Goal: Task Accomplishment & Management: Use online tool/utility

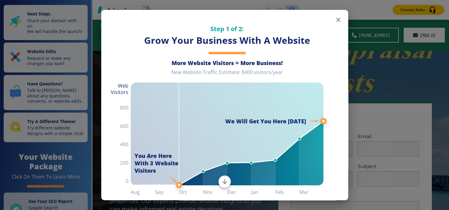
click at [334, 22] on icon "button" at bounding box center [337, 19] width 7 height 7
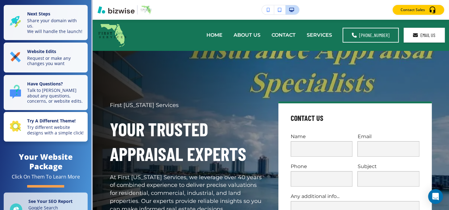
click at [57, 125] on p "Try different website designs with a simple click!" at bounding box center [55, 130] width 57 height 11
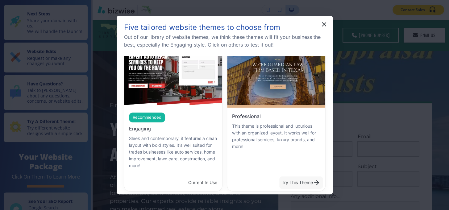
scroll to position [56, 0]
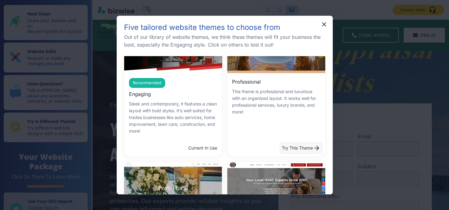
click at [293, 147] on button "Try This Theme" at bounding box center [301, 148] width 44 height 12
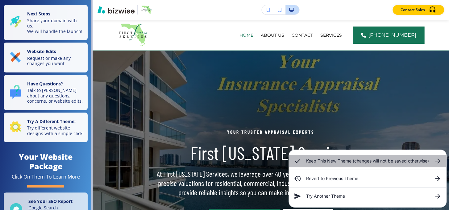
click at [303, 156] on div "Keep This New Theme (changes will not be saved otherwise)" at bounding box center [367, 161] width 157 height 12
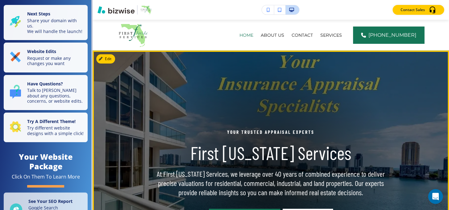
scroll to position [0, 0]
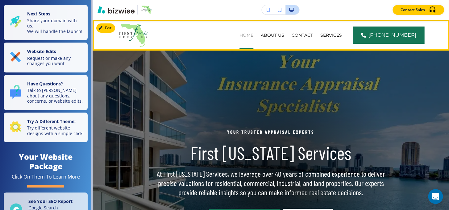
click at [253, 36] on p "HOME" at bounding box center [246, 35] width 14 height 6
click at [110, 27] on button "Edit Navigation Bar" at bounding box center [119, 27] width 47 height 9
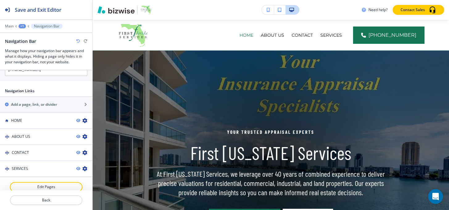
scroll to position [366, 0]
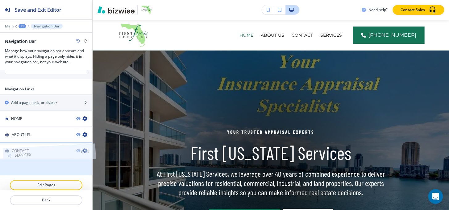
drag, startPoint x: 25, startPoint y: 163, endPoint x: 27, endPoint y: 144, distance: 18.4
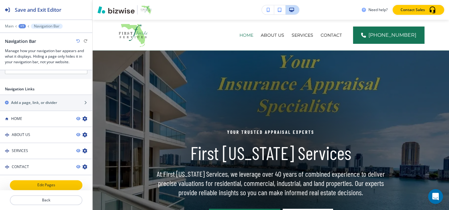
click at [43, 182] on p "Edit Pages" at bounding box center [45, 185] width 71 height 6
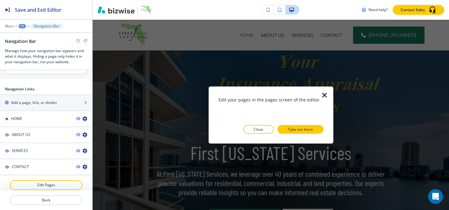
click at [323, 97] on icon "button" at bounding box center [324, 94] width 7 height 7
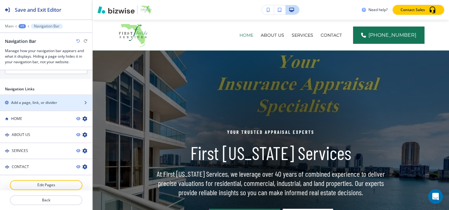
click at [36, 100] on h2 "Add a page, link, or divider" at bounding box center [34, 103] width 46 height 6
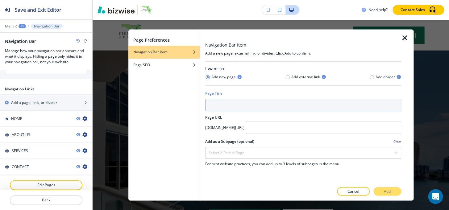
click at [237, 106] on input "text" at bounding box center [303, 105] width 196 height 12
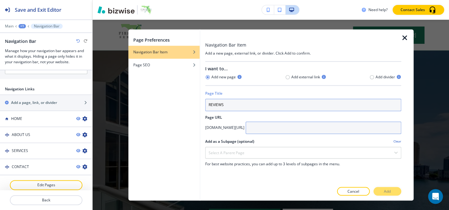
type input "REVIEWS"
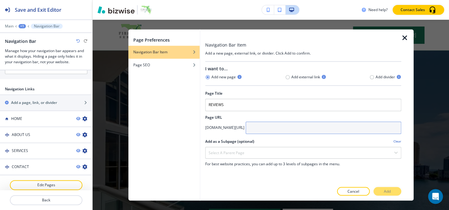
click at [293, 126] on input "text" at bounding box center [324, 128] width 156 height 12
type input "reviews"
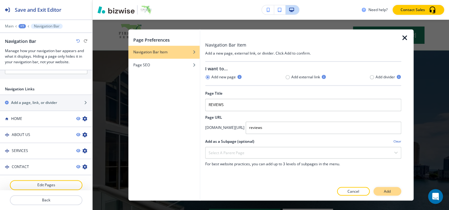
click at [392, 194] on button "Add" at bounding box center [387, 191] width 28 height 9
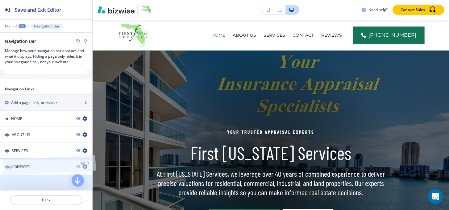
drag, startPoint x: 26, startPoint y: 182, endPoint x: 28, endPoint y: 160, distance: 22.7
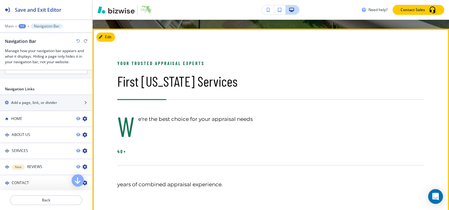
scroll to position [280, 0]
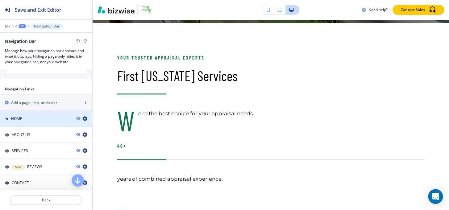
click at [33, 116] on div "HOME" at bounding box center [35, 119] width 71 height 6
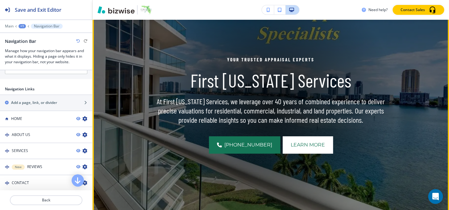
scroll to position [0, 0]
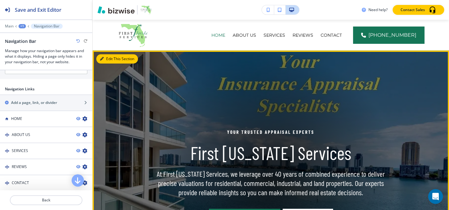
click at [111, 59] on button "Edit This Section" at bounding box center [117, 58] width 42 height 9
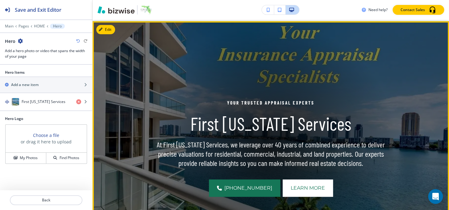
scroll to position [31, 0]
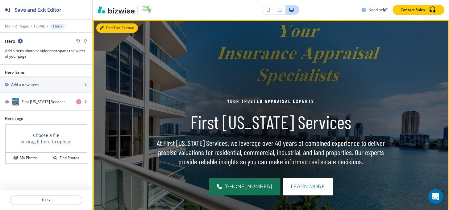
click at [110, 26] on button "Edit This Section" at bounding box center [117, 27] width 42 height 9
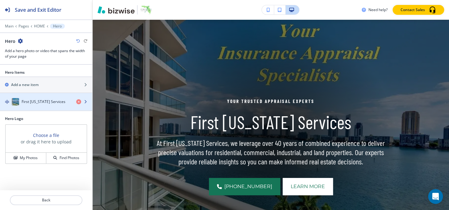
click at [13, 97] on div "button" at bounding box center [46, 95] width 92 height 5
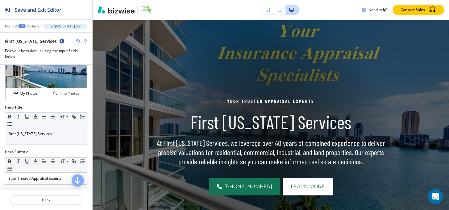
scroll to position [28, 0]
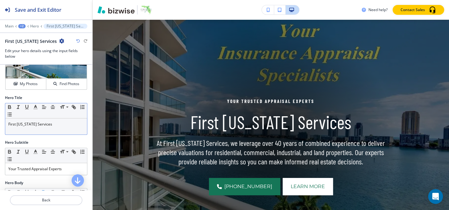
click at [60, 129] on div "First [US_STATE] Services" at bounding box center [46, 126] width 82 height 16
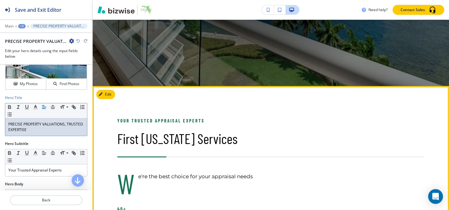
scroll to position [227, 0]
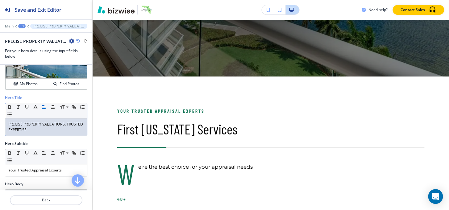
click at [21, 25] on div "+3" at bounding box center [21, 26] width 7 height 4
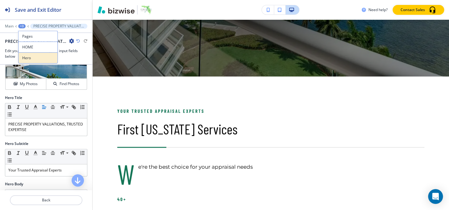
click at [36, 59] on p "Hero" at bounding box center [37, 58] width 31 height 6
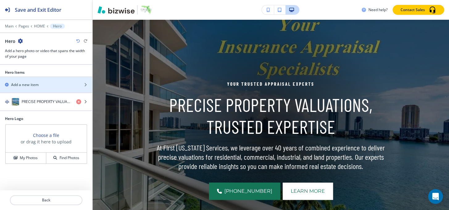
scroll to position [31, 0]
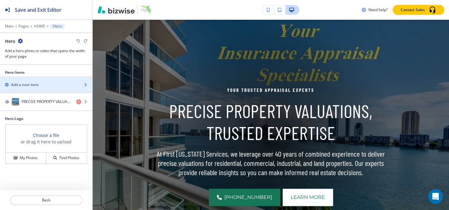
click at [40, 83] on div "Add a new item" at bounding box center [39, 85] width 79 height 6
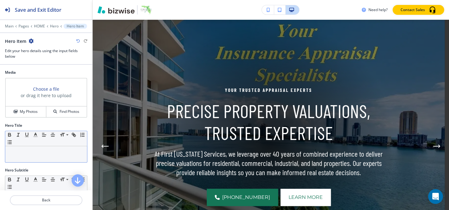
click at [38, 155] on div at bounding box center [46, 154] width 82 height 16
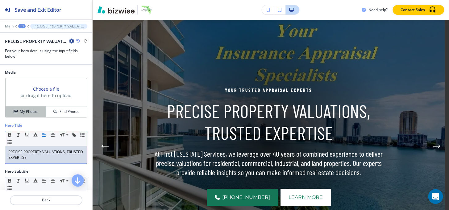
click at [25, 112] on h4 "My Photos" at bounding box center [29, 112] width 18 height 6
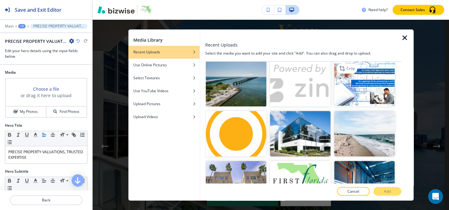
scroll to position [168, 0]
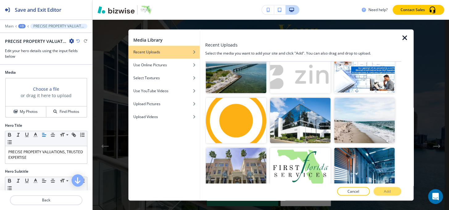
click at [344, 98] on img "button" at bounding box center [364, 120] width 60 height 45
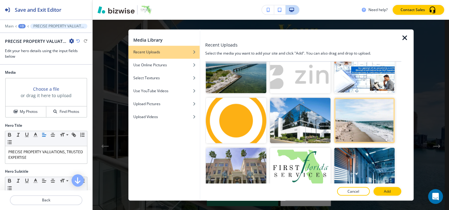
click at [348, 79] on img "button" at bounding box center [364, 70] width 60 height 45
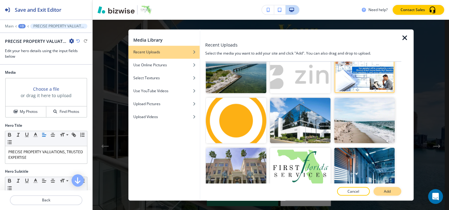
click at [387, 194] on button "Add" at bounding box center [387, 191] width 28 height 9
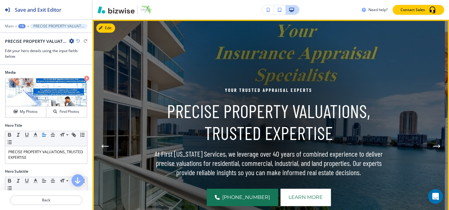
click at [433, 145] on icon "Next Hero Image" at bounding box center [436, 146] width 7 height 4
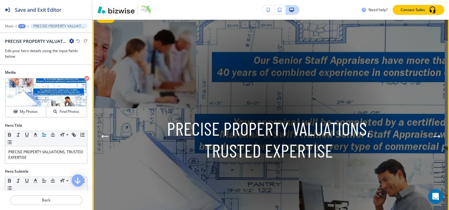
scroll to position [3, 0]
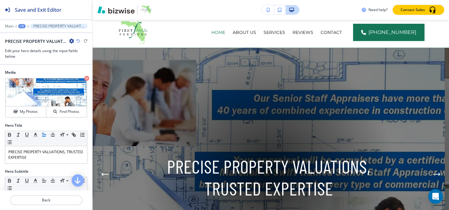
click at [19, 24] on div "+3" at bounding box center [21, 26] width 7 height 4
click at [30, 60] on p "Hero" at bounding box center [37, 58] width 31 height 6
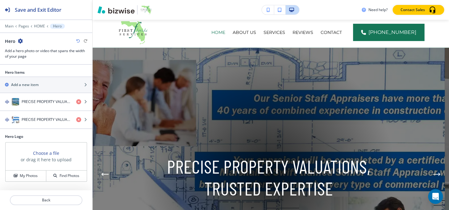
scroll to position [31, 0]
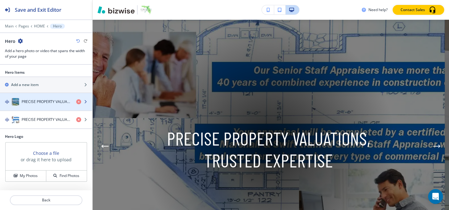
click at [33, 106] on div "button" at bounding box center [46, 108] width 92 height 5
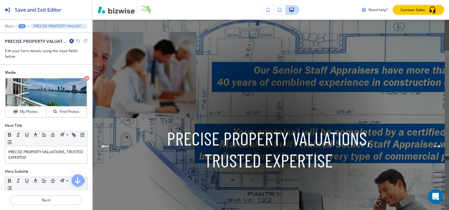
scroll to position [84, 0]
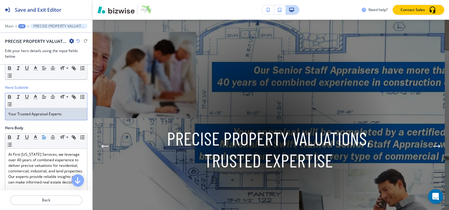
click at [53, 112] on p "Your Trusted Appraisal Experts" at bounding box center [46, 114] width 76 height 6
copy p "Your Trusted Appraisal Experts"
click at [20, 26] on div "+3" at bounding box center [21, 26] width 7 height 4
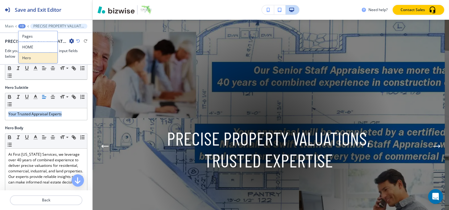
click at [29, 59] on p "Hero" at bounding box center [37, 58] width 31 height 6
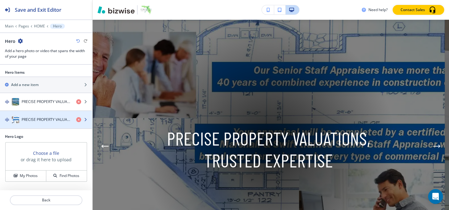
click at [29, 117] on h4 "PRECISE PROPERTY VALUATIONS, TRUSTED EXPERTISE" at bounding box center [47, 120] width 50 height 6
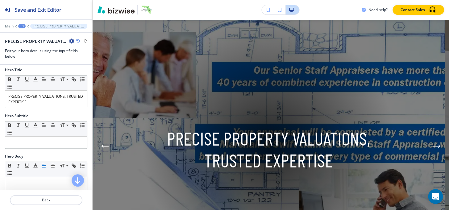
scroll to position [56, 0]
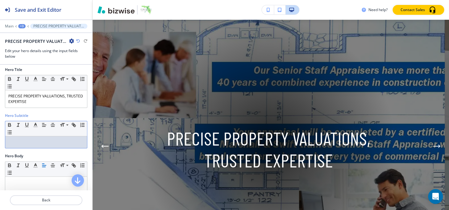
click at [28, 139] on p at bounding box center [46, 142] width 76 height 6
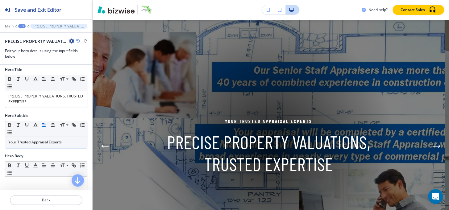
click at [22, 29] on div at bounding box center [46, 31] width 92 height 4
click at [22, 25] on div "+3" at bounding box center [21, 26] width 7 height 4
click at [27, 56] on p "Hero" at bounding box center [37, 58] width 31 height 6
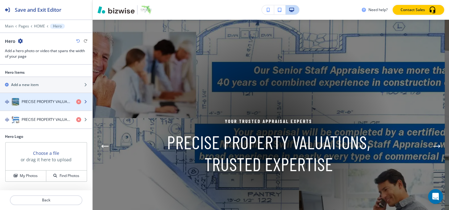
click at [37, 107] on div "button" at bounding box center [46, 108] width 92 height 5
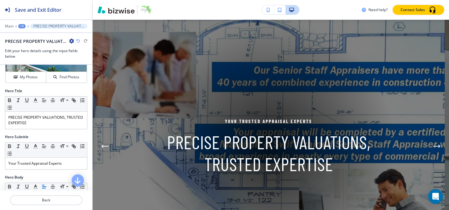
scroll to position [112, 0]
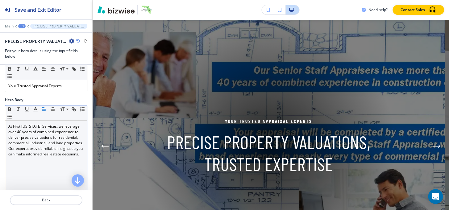
click at [36, 127] on p "At First [US_STATE] Services, we leverage over 40 years of combined experience …" at bounding box center [46, 140] width 76 height 33
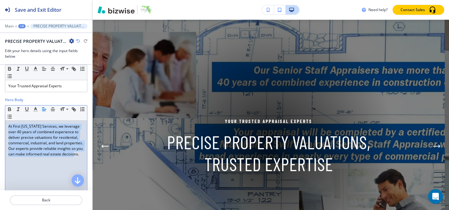
copy p "At First [US_STATE] Services, we leverage over 40 years of combined experience …"
click at [19, 25] on div "+3" at bounding box center [21, 26] width 7 height 4
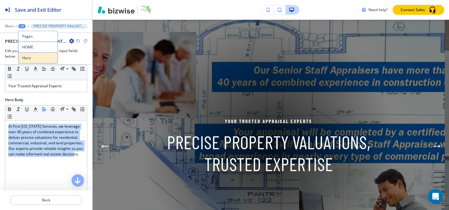
click at [29, 58] on p "Hero" at bounding box center [37, 58] width 31 height 6
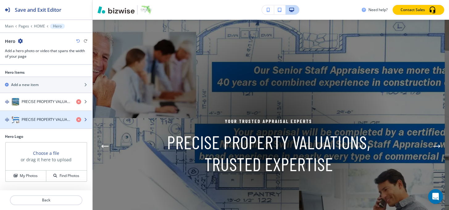
click at [34, 126] on div "button" at bounding box center [46, 125] width 92 height 5
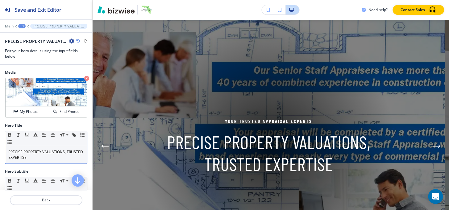
scroll to position [168, 0]
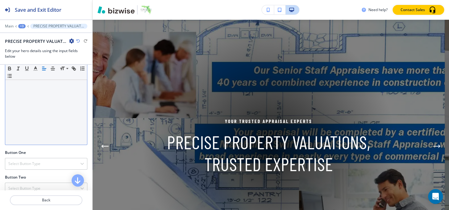
click at [25, 101] on div at bounding box center [46, 104] width 82 height 80
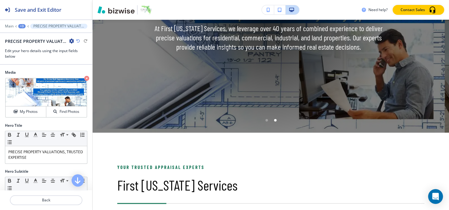
scroll to position [0, 0]
click at [21, 27] on div "+3" at bounding box center [21, 26] width 7 height 4
click at [34, 61] on button "Hero" at bounding box center [37, 57] width 39 height 11
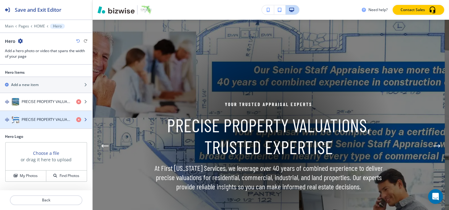
scroll to position [31, 0]
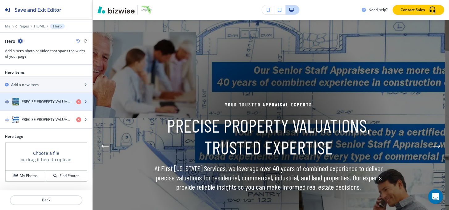
click at [36, 108] on div "button" at bounding box center [46, 108] width 92 height 5
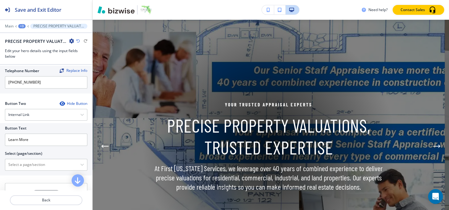
scroll to position [247, 0]
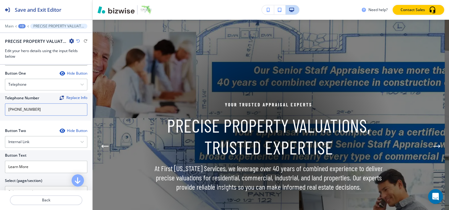
click at [44, 108] on input "[PHONE_NUMBER]" at bounding box center [46, 109] width 82 height 12
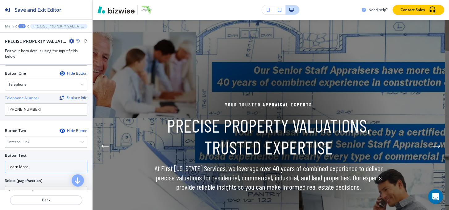
click at [32, 164] on input "Learn More" at bounding box center [46, 167] width 82 height 12
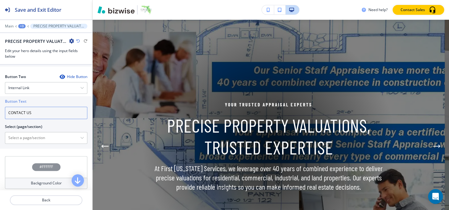
scroll to position [304, 0]
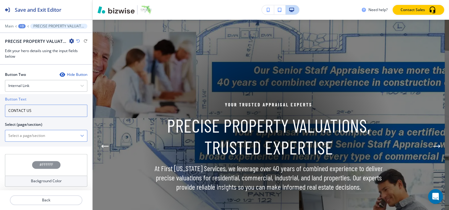
type input "CONTACT US"
click at [32, 131] on \(page\/section\) "Manual Input" at bounding box center [42, 136] width 75 height 10
paste \(page\/section\) "CONTACT US"
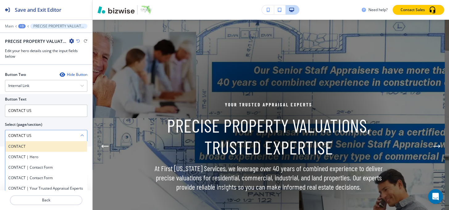
click at [17, 146] on h4 "CONTACT" at bounding box center [46, 147] width 76 height 6
type \(page\/section\) "CONTACT"
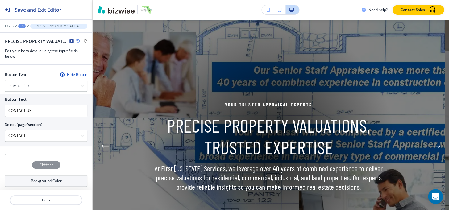
scroll to position [247, 0]
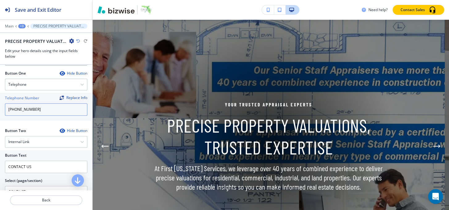
click at [51, 109] on input "[PHONE_NUMBER]" at bounding box center [46, 109] width 82 height 12
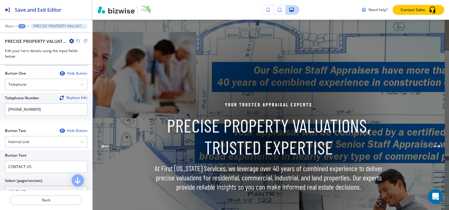
click at [19, 25] on div "+3" at bounding box center [21, 26] width 7 height 4
click at [28, 54] on button "Hero" at bounding box center [37, 57] width 39 height 11
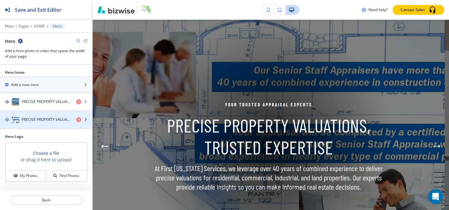
click at [37, 114] on div "button" at bounding box center [46, 113] width 92 height 5
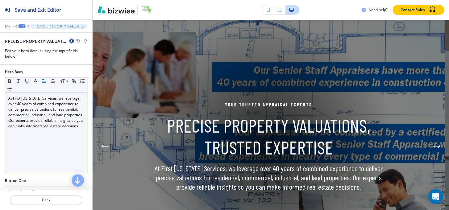
scroll to position [214, 0]
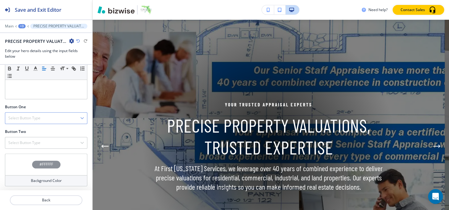
click at [25, 113] on div "Select Button Type" at bounding box center [46, 118] width 82 height 11
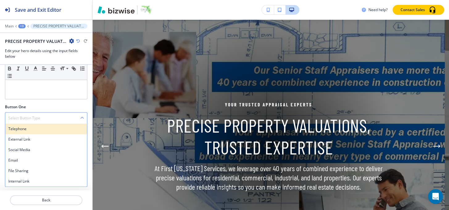
click at [24, 127] on h4 "Telephone" at bounding box center [46, 129] width 76 height 6
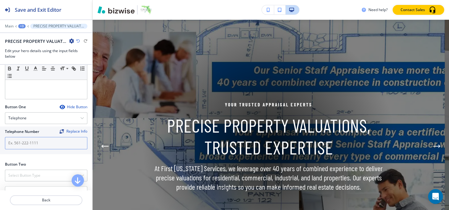
click at [30, 147] on input "text" at bounding box center [46, 143] width 82 height 12
paste input "[PHONE_NUMBER]"
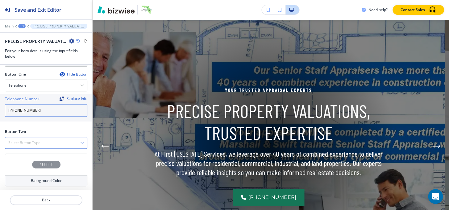
type input "[PHONE_NUMBER]"
click at [29, 139] on div "Select Button Type" at bounding box center [46, 142] width 82 height 11
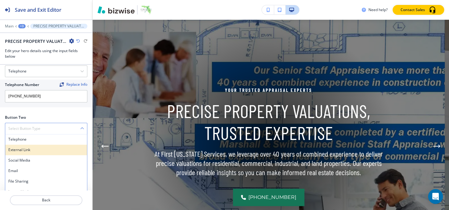
scroll to position [267, 0]
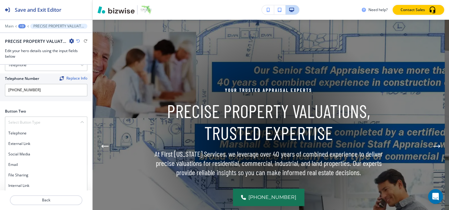
click at [21, 186] on h4 "Internal Link" at bounding box center [46, 186] width 76 height 6
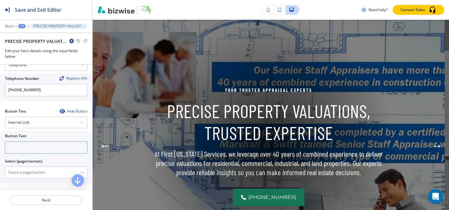
click at [37, 148] on input "text" at bounding box center [46, 147] width 82 height 12
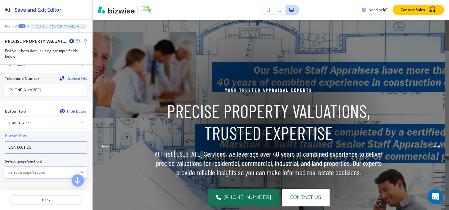
type input "CONTACT US"
click at [48, 172] on \(page\/section\) "Manual Input" at bounding box center [42, 172] width 75 height 10
paste \(page\/section\) "CONTACT US"
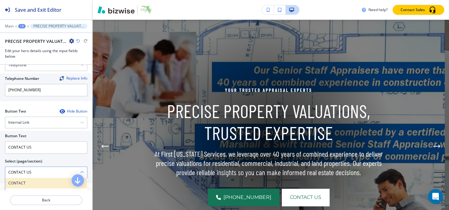
click at [22, 182] on h4 "CONTACT" at bounding box center [46, 183] width 76 height 6
type \(page\/section\) "CONTACT"
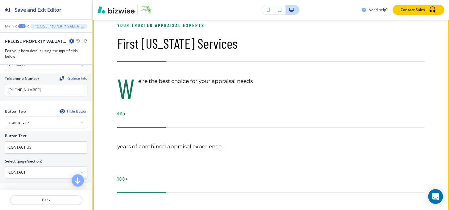
scroll to position [255, 0]
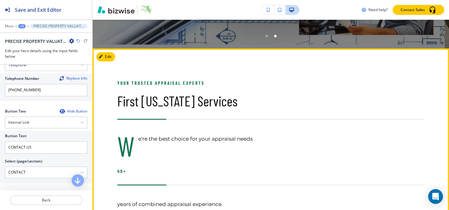
click at [112, 57] on button "Edit This Section" at bounding box center [117, 56] width 42 height 9
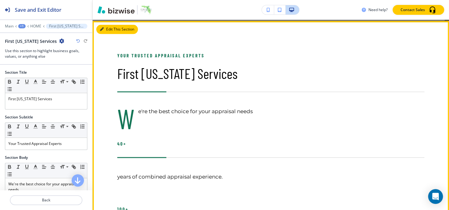
scroll to position [284, 0]
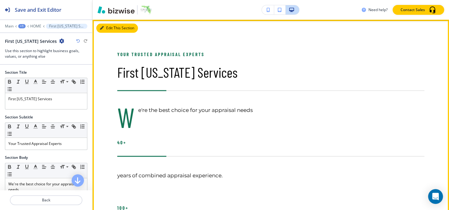
click at [107, 25] on button "Edit This Section" at bounding box center [117, 27] width 42 height 9
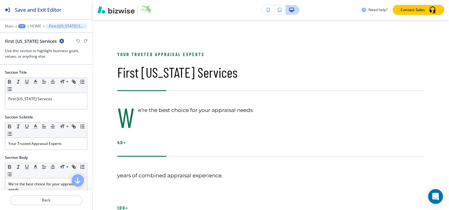
click at [59, 41] on icon "button" at bounding box center [61, 41] width 5 height 5
click at [63, 72] on p "Delete Section" at bounding box center [69, 73] width 31 height 6
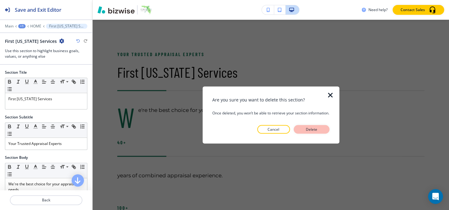
click at [315, 131] on p "Delete" at bounding box center [311, 130] width 15 height 6
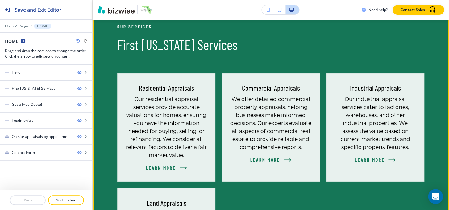
scroll to position [228, 0]
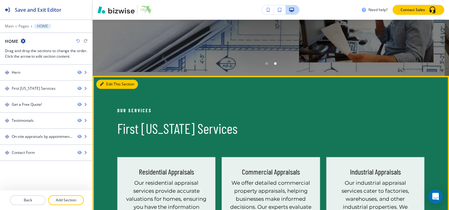
click at [112, 81] on button "Edit This Section" at bounding box center [117, 84] width 42 height 9
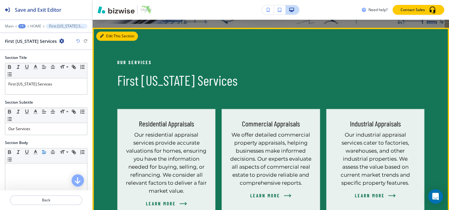
scroll to position [284, 0]
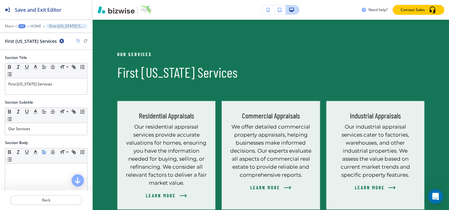
click at [59, 39] on icon "button" at bounding box center [61, 41] width 5 height 5
click at [63, 71] on p "Delete Section" at bounding box center [69, 73] width 31 height 6
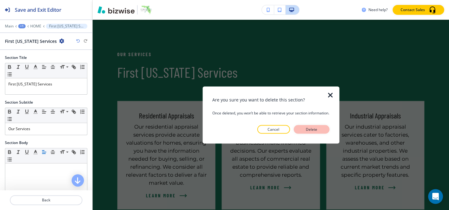
click at [314, 127] on p "Delete" at bounding box center [311, 130] width 15 height 6
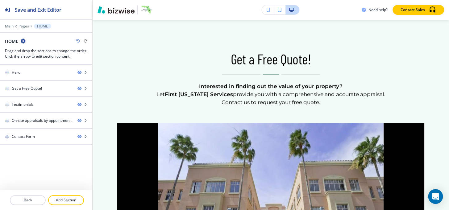
scroll to position [228, 0]
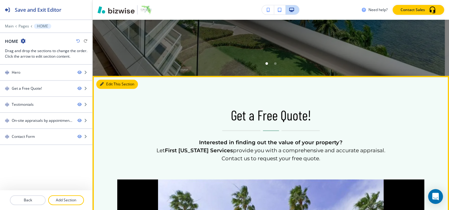
click at [101, 85] on icon "button" at bounding box center [102, 84] width 4 height 4
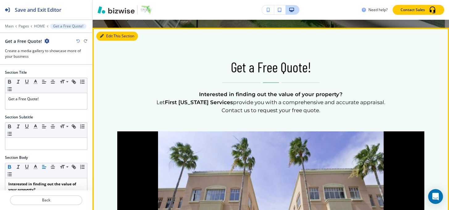
scroll to position [284, 0]
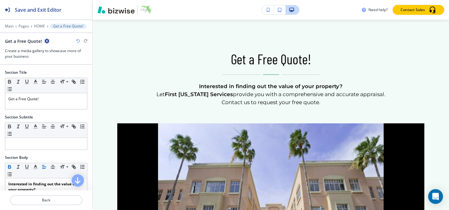
click at [46, 41] on icon "button" at bounding box center [46, 41] width 5 height 5
click at [52, 71] on p "Delete Section" at bounding box center [63, 73] width 31 height 6
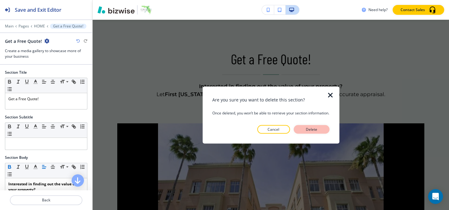
click at [325, 128] on button "Delete" at bounding box center [311, 129] width 36 height 9
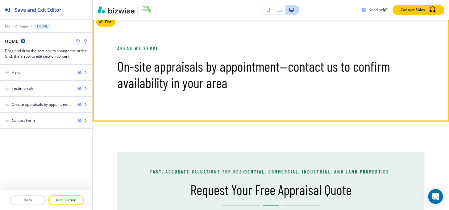
scroll to position [340, 0]
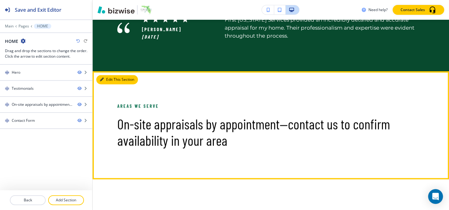
click at [107, 77] on button "Edit This Section" at bounding box center [117, 79] width 42 height 9
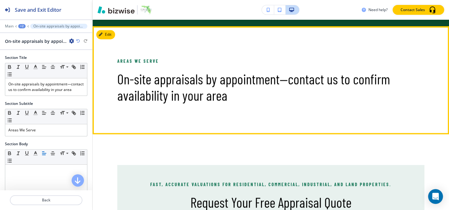
scroll to position [391, 0]
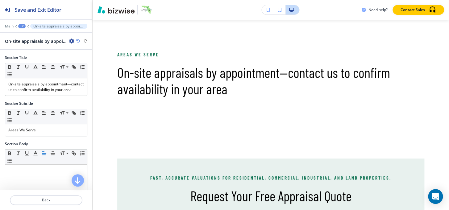
click at [72, 40] on icon "button" at bounding box center [71, 41] width 5 height 5
click at [95, 73] on p "Delete Section" at bounding box center [88, 73] width 31 height 6
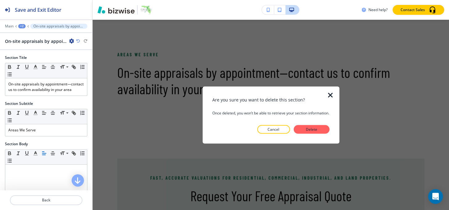
click at [313, 134] on div at bounding box center [270, 139] width 117 height 10
click at [314, 131] on p "Delete" at bounding box center [311, 130] width 15 height 6
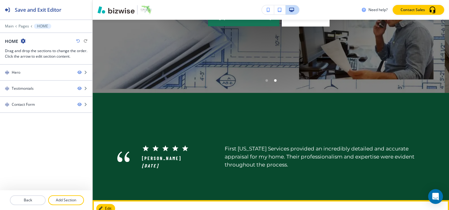
scroll to position [210, 0]
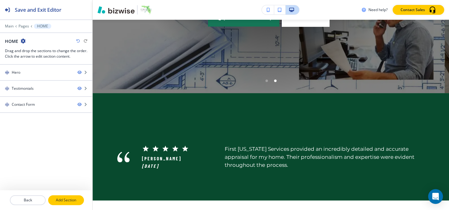
click at [73, 201] on p "Add Section" at bounding box center [66, 200] width 35 height 6
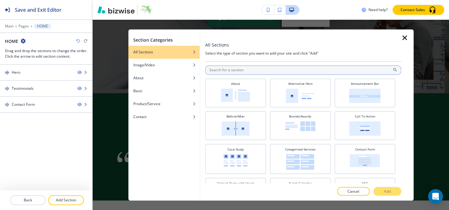
click at [259, 70] on input "text" at bounding box center [303, 69] width 196 height 9
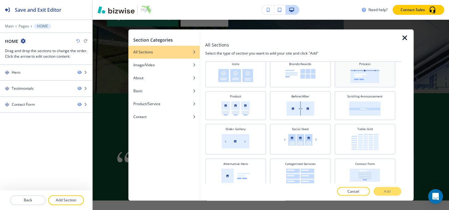
scroll to position [84, 0]
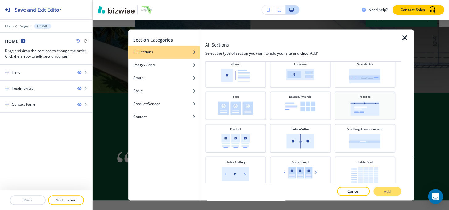
type input "ST"
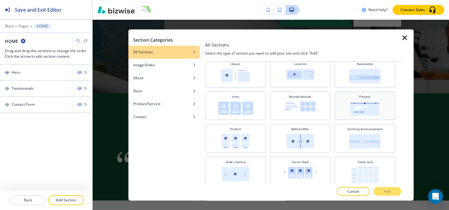
click at [363, 95] on h4 "Process" at bounding box center [364, 96] width 11 height 5
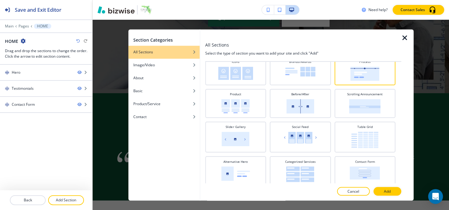
scroll to position [47, 0]
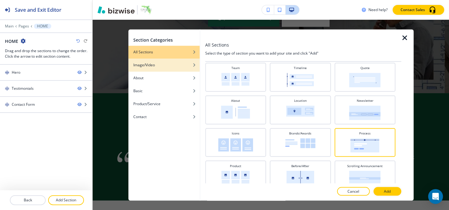
click at [168, 66] on div "Image/Video" at bounding box center [163, 65] width 71 height 6
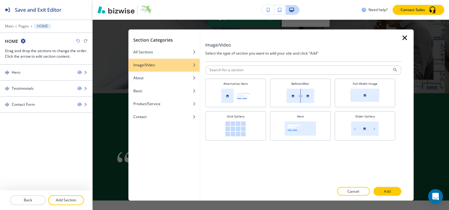
scroll to position [0, 0]
click at [168, 56] on div "button" at bounding box center [163, 57] width 71 height 4
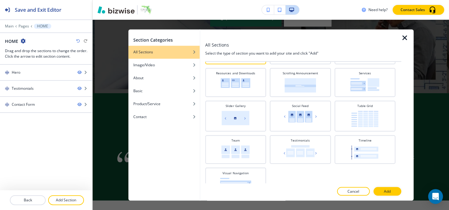
scroll to position [280, 0]
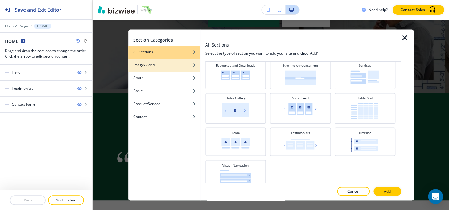
click at [154, 65] on h4 "Image/Video" at bounding box center [144, 65] width 22 height 6
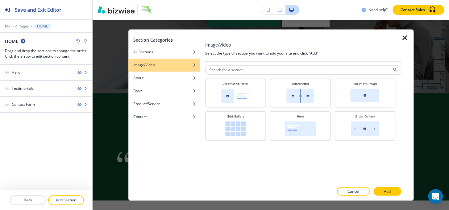
scroll to position [0, 0]
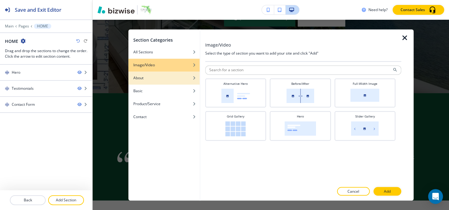
click at [135, 77] on h4 "About" at bounding box center [138, 78] width 10 height 6
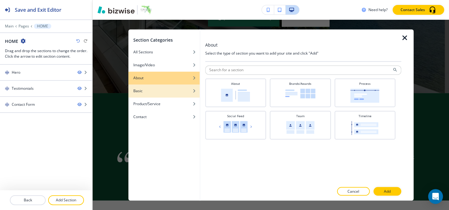
click at [153, 91] on div "Basic" at bounding box center [163, 91] width 71 height 6
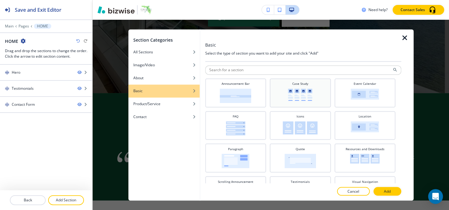
scroll to position [21, 0]
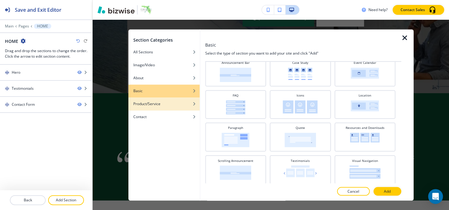
click at [143, 105] on h4 "Product/Service" at bounding box center [146, 104] width 27 height 6
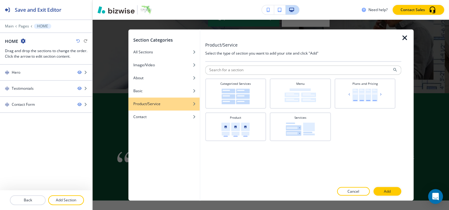
scroll to position [0, 0]
click at [139, 117] on h4 "Contact" at bounding box center [139, 117] width 13 height 6
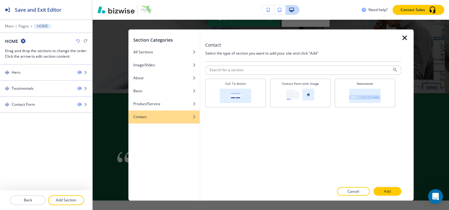
click at [405, 39] on icon "button" at bounding box center [404, 37] width 7 height 7
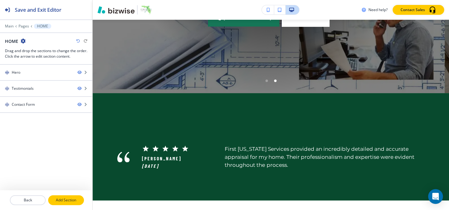
click at [78, 195] on button "Add Section" at bounding box center [66, 200] width 36 height 10
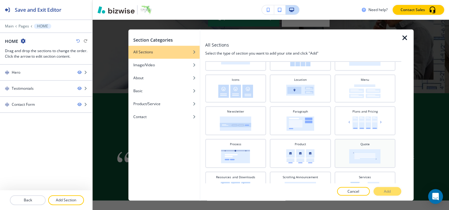
scroll to position [224, 0]
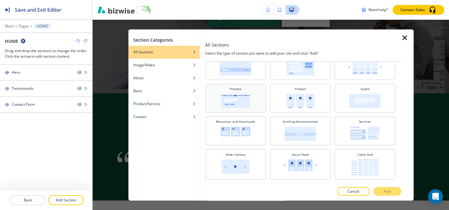
click at [242, 102] on img at bounding box center [235, 101] width 29 height 14
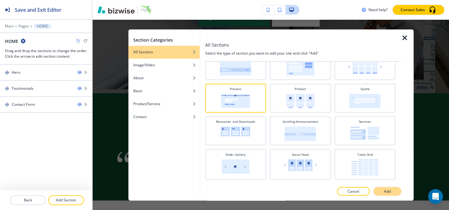
click at [396, 193] on button "Add" at bounding box center [387, 191] width 28 height 9
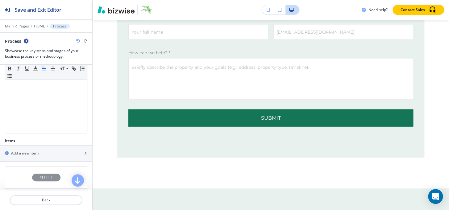
scroll to position [139, 0]
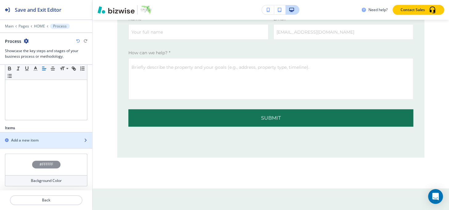
click at [40, 141] on div "Add a new item" at bounding box center [39, 141] width 79 height 6
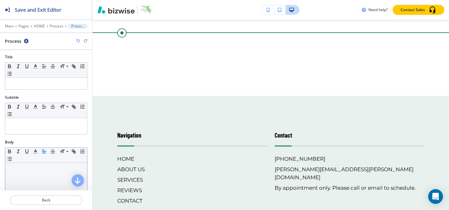
scroll to position [0, 0]
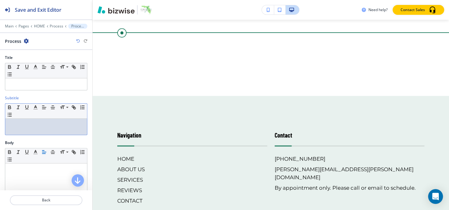
click at [28, 127] on div at bounding box center [46, 127] width 82 height 16
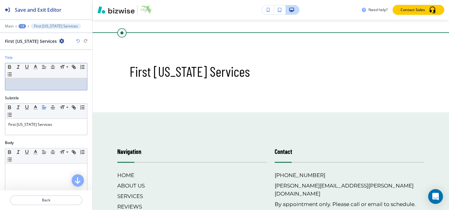
click at [38, 88] on div at bounding box center [46, 84] width 82 height 12
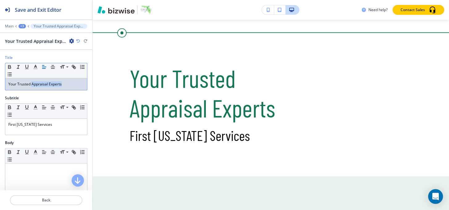
drag, startPoint x: 31, startPoint y: 82, endPoint x: 64, endPoint y: 83, distance: 32.1
click at [64, 83] on p "Your Trusted Appraisal Experts" at bounding box center [46, 84] width 76 height 6
click at [35, 67] on line "button" at bounding box center [36, 67] width 2 height 0
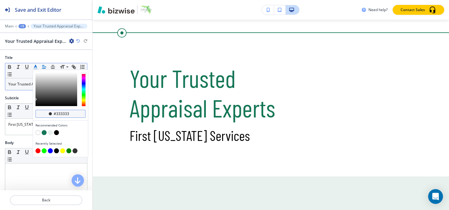
click at [69, 111] on input "#333333" at bounding box center [64, 113] width 22 height 5
paste input "aae492"
type input "#aae492"
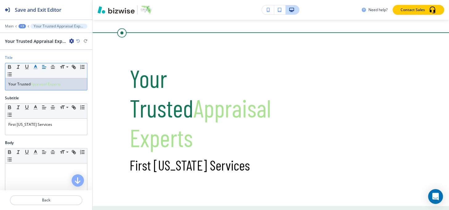
click at [93, 116] on div "Your Trusted Appraisal Experts First [US_STATE] Services" at bounding box center [269, 113] width 352 height 186
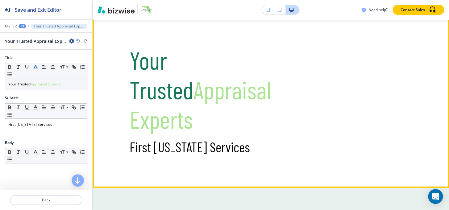
scroll to position [713, 0]
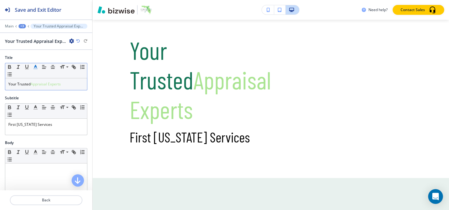
click at [66, 86] on p "Your Trusted Appraisal Experts" at bounding box center [46, 84] width 76 height 6
click at [61, 77] on span at bounding box center [67, 75] width 14 height 7
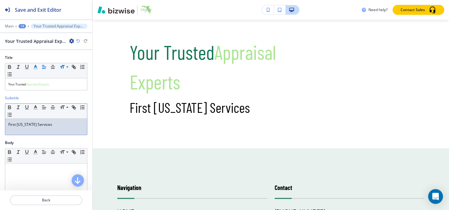
click at [58, 130] on div "First [US_STATE] Services" at bounding box center [46, 127] width 82 height 16
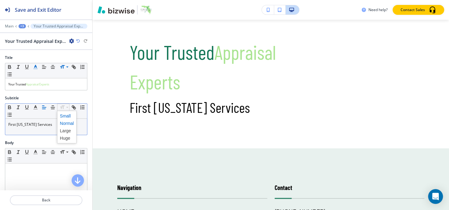
click at [63, 116] on span at bounding box center [67, 115] width 14 height 7
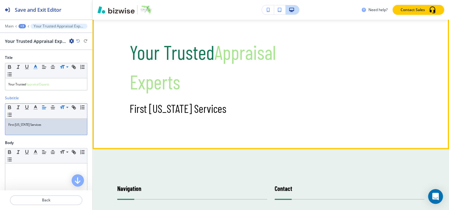
click at [308, 103] on div "Your Trusted Appraisal Experts First [US_STATE] Services" at bounding box center [269, 70] width 352 height 157
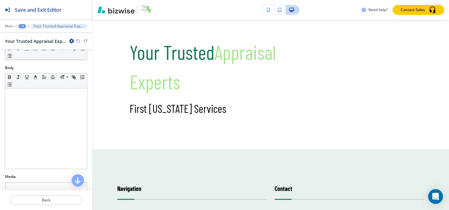
scroll to position [0, 0]
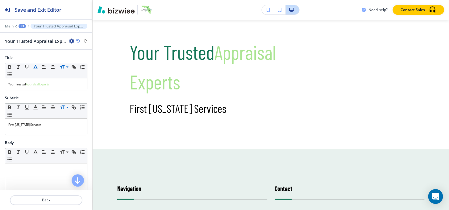
click at [21, 24] on div "+3" at bounding box center [22, 26] width 7 height 4
click at [31, 59] on p "Process" at bounding box center [37, 58] width 31 height 6
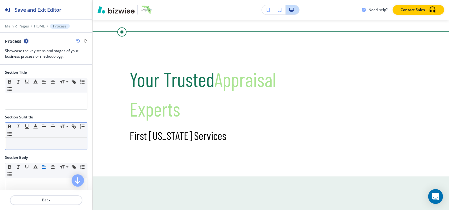
scroll to position [685, 0]
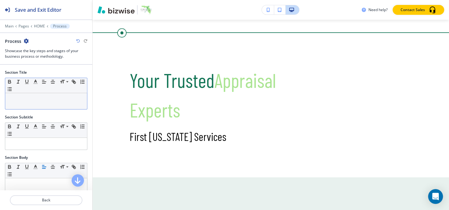
click at [33, 103] on div at bounding box center [46, 101] width 82 height 16
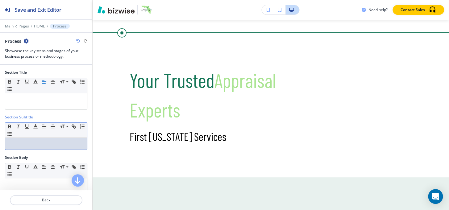
click at [34, 142] on p at bounding box center [46, 144] width 76 height 6
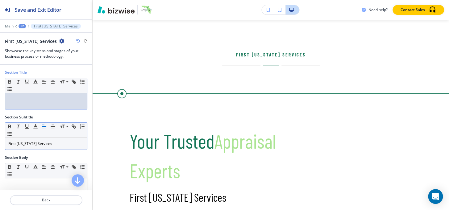
click at [44, 102] on div at bounding box center [46, 101] width 82 height 16
paste div
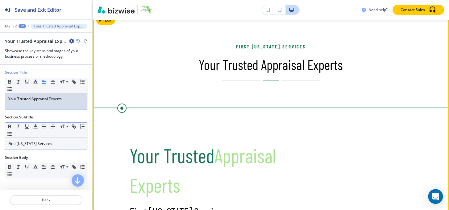
scroll to position [657, 0]
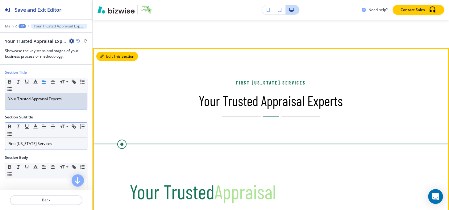
click at [106, 52] on button "Edit This Section" at bounding box center [117, 56] width 42 height 9
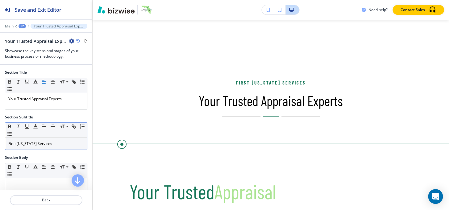
click at [70, 40] on icon "button" at bounding box center [71, 41] width 5 height 5
click at [83, 68] on button "Delete Section" at bounding box center [88, 73] width 39 height 11
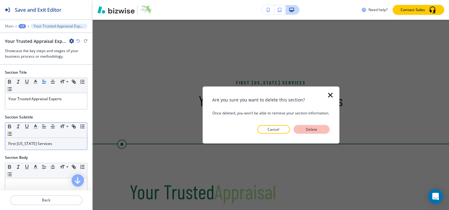
click at [322, 127] on button "Delete" at bounding box center [311, 129] width 36 height 9
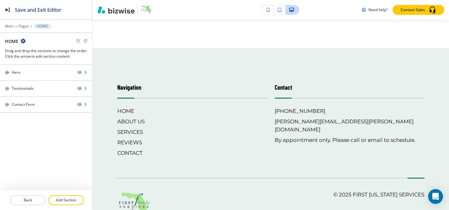
drag, startPoint x: 76, startPoint y: 197, endPoint x: 79, endPoint y: 194, distance: 4.2
click at [76, 198] on p "Add Section" at bounding box center [66, 200] width 35 height 6
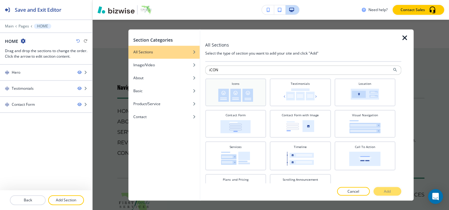
type input "iCON"
click at [240, 100] on img at bounding box center [235, 95] width 35 height 13
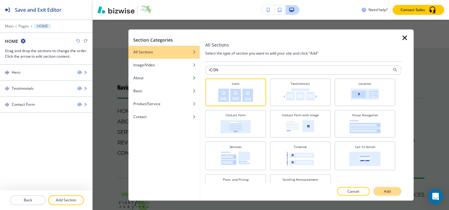
click at [385, 193] on p "Add" at bounding box center [387, 192] width 7 height 6
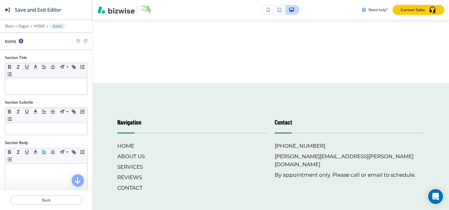
scroll to position [685, 0]
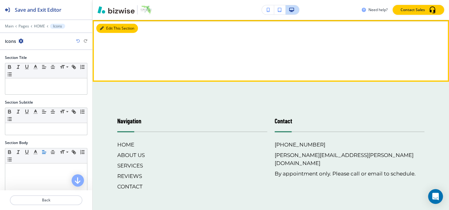
click at [109, 31] on button "Edit This Section" at bounding box center [117, 28] width 42 height 9
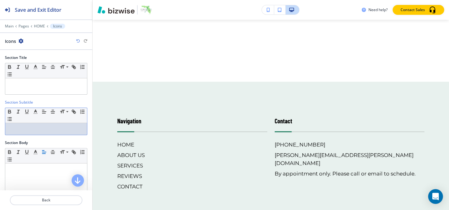
click at [21, 124] on div at bounding box center [46, 129] width 82 height 12
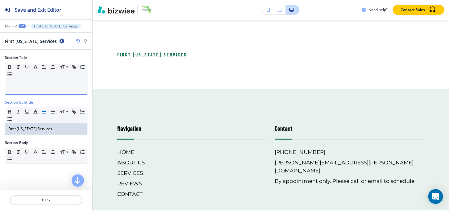
click at [36, 85] on p at bounding box center [46, 84] width 76 height 6
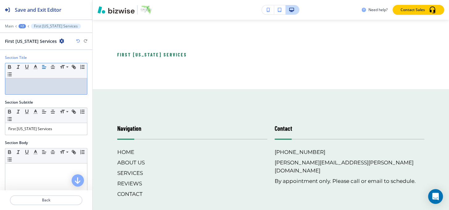
paste div
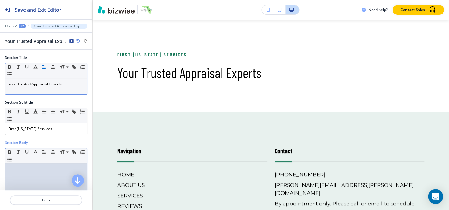
click at [27, 166] on div at bounding box center [46, 204] width 82 height 80
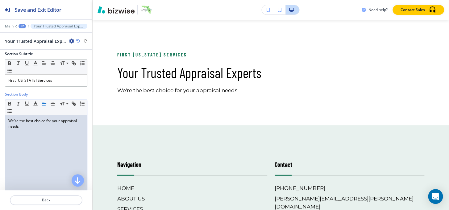
scroll to position [0, 0]
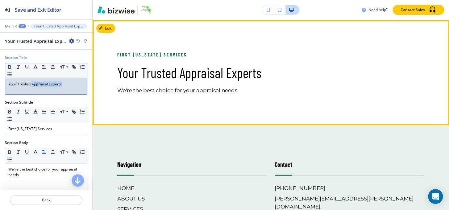
drag, startPoint x: 31, startPoint y: 83, endPoint x: 107, endPoint y: 80, distance: 76.0
click at [107, 80] on div "Save and Exit Editor Main +2 Your Trusted Appraisal Experts Your Trusted Apprai…" at bounding box center [224, 105] width 449 height 210
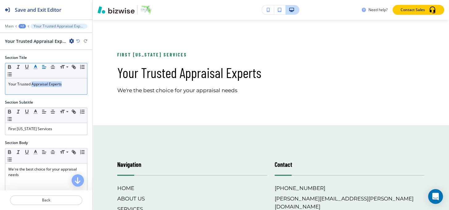
click at [37, 67] on icon "button" at bounding box center [36, 67] width 6 height 6
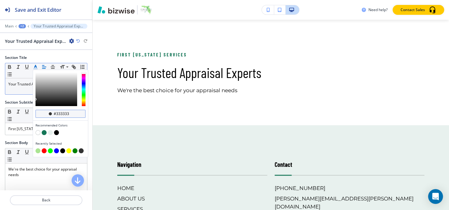
click at [73, 114] on input "#333333" at bounding box center [64, 113] width 22 height 5
paste input "aae492"
type input "#aae492"
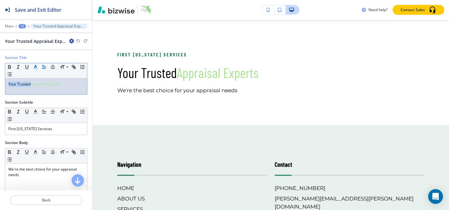
drag, startPoint x: 30, startPoint y: 83, endPoint x: 0, endPoint y: 83, distance: 30.2
click at [0, 83] on div "Section Title Small Normal Large Huge Your Trusted Appraisal Experts" at bounding box center [46, 77] width 92 height 45
click at [33, 66] on icon "button" at bounding box center [36, 67] width 6 height 6
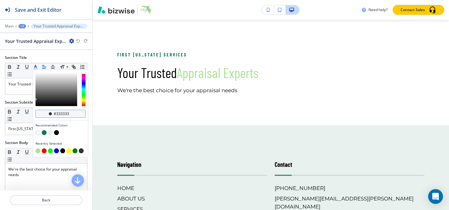
click at [74, 115] on input "#333333" at bounding box center [64, 113] width 22 height 5
paste input "144936"
type input "#144936"
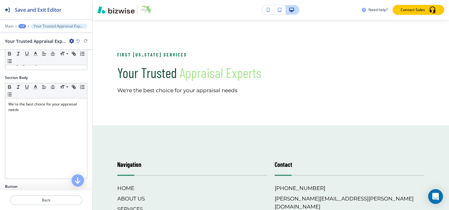
scroll to position [140, 0]
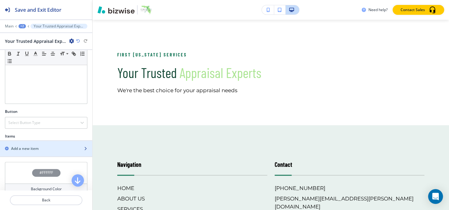
click at [22, 149] on h2 "Add a new item" at bounding box center [24, 149] width 27 height 6
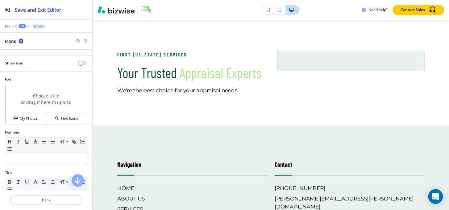
scroll to position [84, 0]
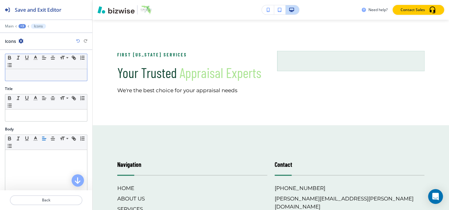
click at [28, 72] on p at bounding box center [46, 75] width 76 height 6
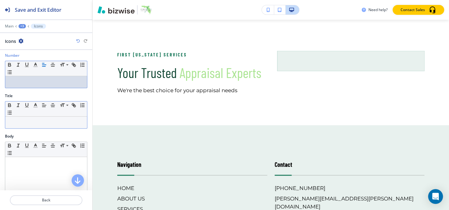
scroll to position [56, 0]
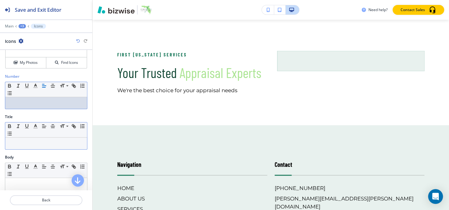
click at [26, 145] on p at bounding box center [46, 144] width 76 height 6
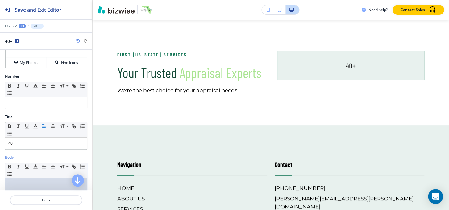
click at [21, 183] on p at bounding box center [46, 184] width 76 height 6
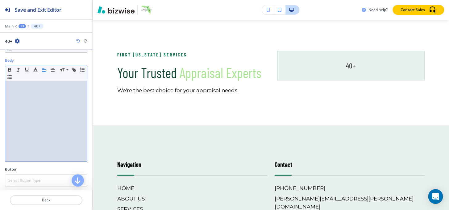
scroll to position [68, 0]
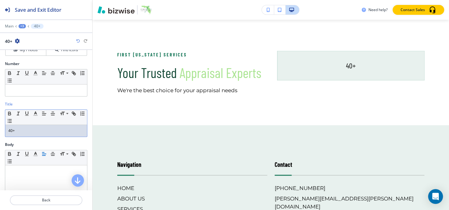
click at [33, 131] on p "40+" at bounding box center [46, 131] width 76 height 6
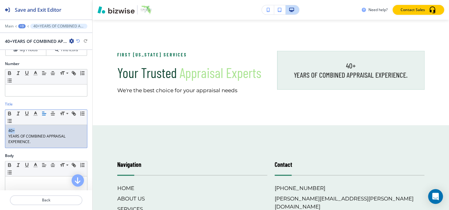
drag, startPoint x: 16, startPoint y: 130, endPoint x: 0, endPoint y: 131, distance: 16.4
click at [0, 131] on div "Title Small Normal Large Huge 40+ YEARS OF COMBINED APPRAISAL EXPERIENCE." at bounding box center [46, 128] width 92 height 52
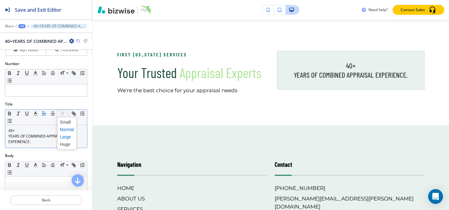
click at [64, 136] on span at bounding box center [67, 136] width 14 height 7
click at [67, 143] on span at bounding box center [67, 144] width 14 height 7
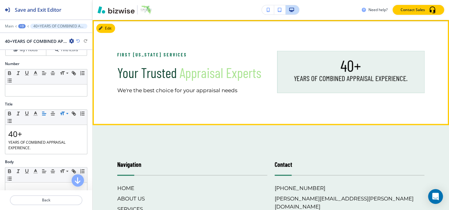
click at [313, 101] on div "First [US_STATE] Services Your Trusted Appraisal Experts We're the best choice …" at bounding box center [271, 72] width 356 height 105
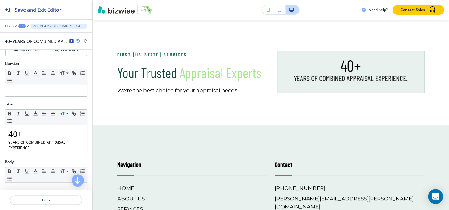
click at [22, 25] on div "+3" at bounding box center [21, 26] width 7 height 4
click at [29, 52] on button "Your Trusted Appraisal Experts" at bounding box center [37, 57] width 39 height 11
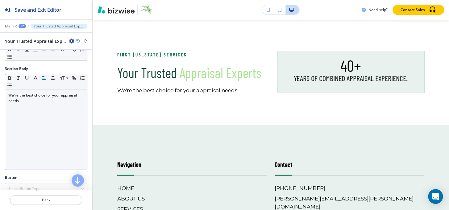
scroll to position [140, 0]
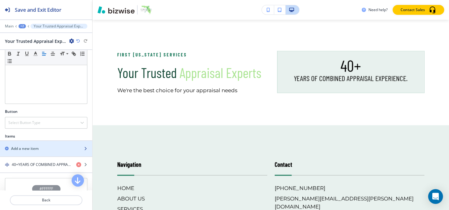
click at [32, 147] on h2 "Add a new item" at bounding box center [24, 149] width 27 height 6
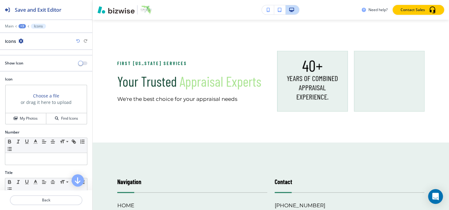
scroll to position [56, 0]
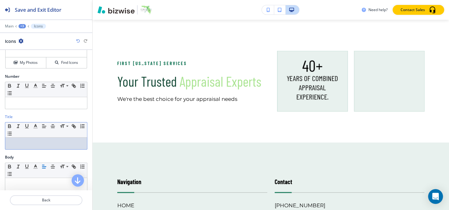
click at [29, 146] on div at bounding box center [46, 144] width 82 height 12
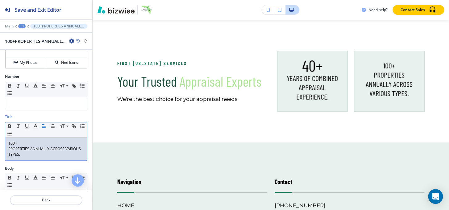
click at [22, 24] on div "+3" at bounding box center [21, 26] width 7 height 4
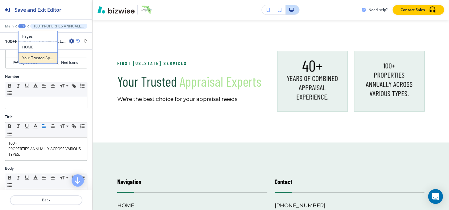
click at [28, 59] on p "Your Trusted Appraisal Experts" at bounding box center [37, 58] width 31 height 6
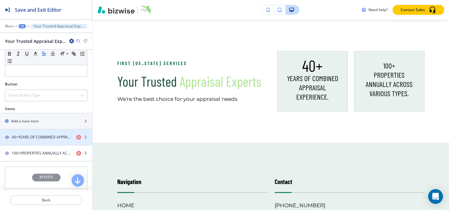
scroll to position [168, 0]
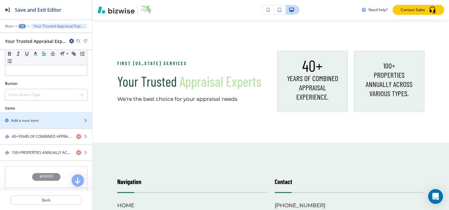
click at [37, 123] on div "button" at bounding box center [46, 125] width 92 height 5
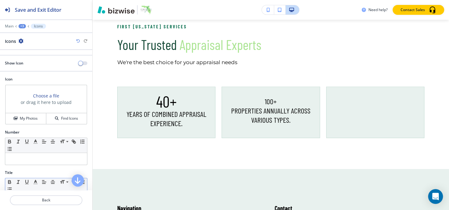
scroll to position [56, 0]
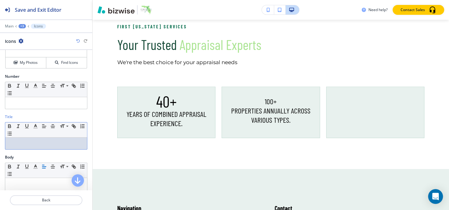
click at [36, 145] on p at bounding box center [46, 144] width 76 height 6
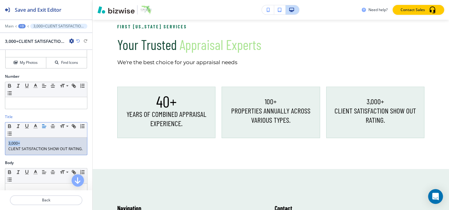
drag, startPoint x: 22, startPoint y: 143, endPoint x: 0, endPoint y: 142, distance: 22.2
click at [0, 142] on div "Title Small Normal Large Huge 3,000+ CLIENT SATISFACTION SHOW OUT RATING." at bounding box center [46, 137] width 92 height 46
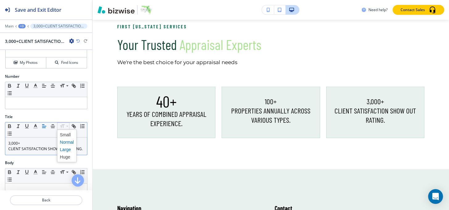
click at [65, 147] on span at bounding box center [67, 149] width 14 height 7
click at [64, 154] on span at bounding box center [67, 156] width 14 height 7
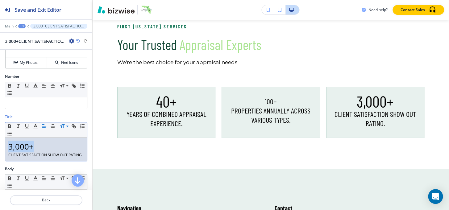
click at [23, 25] on div "+3" at bounding box center [21, 26] width 7 height 4
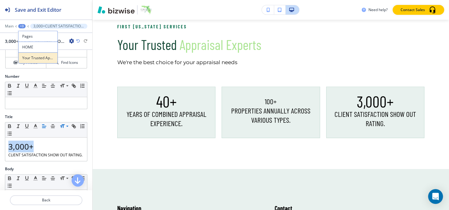
click at [35, 58] on p "Your Trusted Appraisal Experts" at bounding box center [37, 58] width 31 height 6
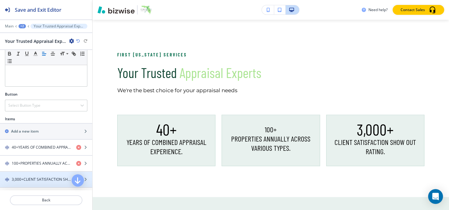
scroll to position [196, 0]
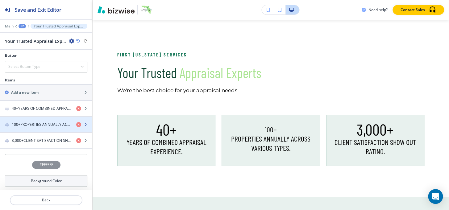
click at [40, 123] on h4 "100+PROPERTIES ANNUALLY ACROSS VARIOUS TYPES." at bounding box center [42, 125] width 60 height 6
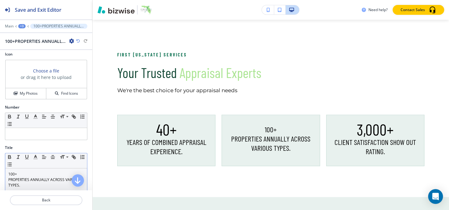
scroll to position [56, 0]
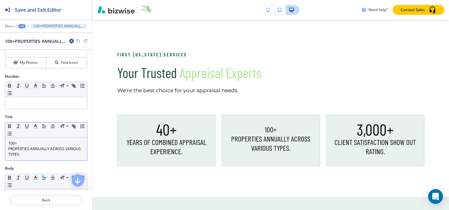
click at [28, 143] on p "100+" at bounding box center [46, 144] width 76 height 6
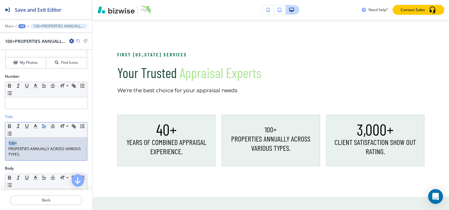
drag, startPoint x: 26, startPoint y: 142, endPoint x: 0, endPoint y: 142, distance: 25.9
click at [0, 142] on div "Title Small Normal Large Huge 100+ PROPERTIES ANNUALLY ACROSS VARIOUS TYPES." at bounding box center [46, 140] width 92 height 52
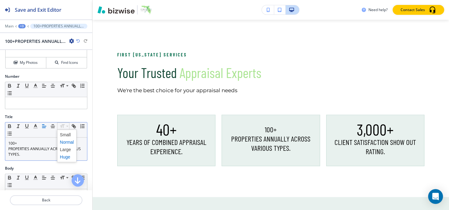
click at [65, 156] on span at bounding box center [67, 156] width 14 height 7
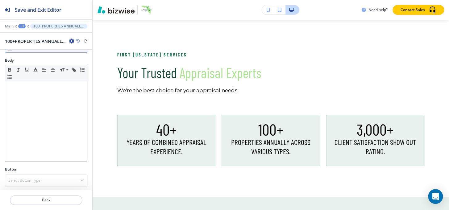
scroll to position [30, 0]
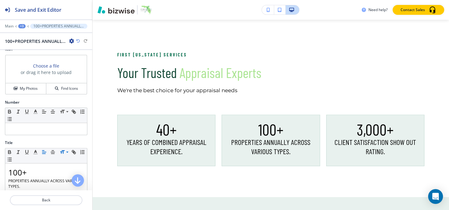
click at [21, 27] on div "+3" at bounding box center [21, 26] width 7 height 4
click at [28, 58] on p "Your Trusted Appraisal Experts" at bounding box center [37, 58] width 31 height 6
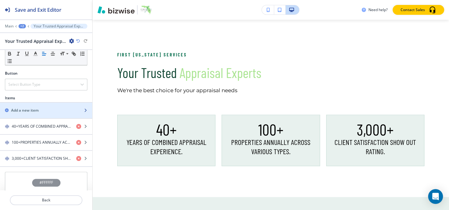
scroll to position [168, 0]
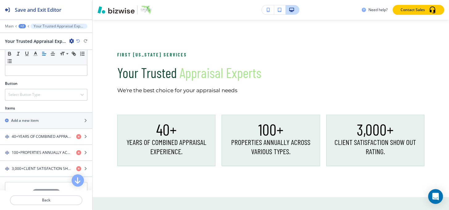
click at [45, 87] on div at bounding box center [46, 87] width 82 height 2
click at [44, 91] on div "Select Button Type" at bounding box center [46, 94] width 82 height 11
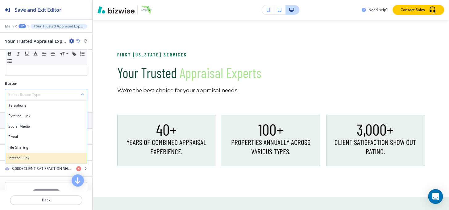
click at [39, 157] on h4 "Internal Link" at bounding box center [46, 158] width 76 height 6
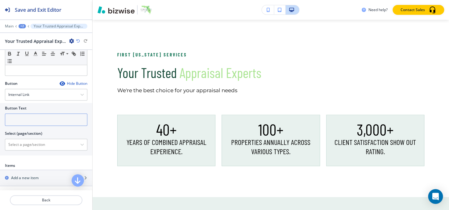
click at [45, 119] on input "text" at bounding box center [46, 120] width 82 height 12
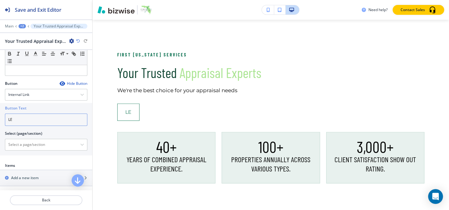
type input "L"
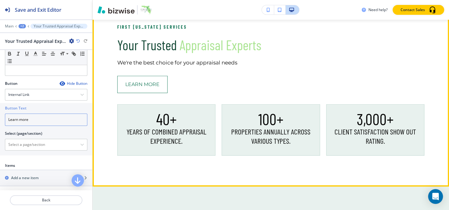
scroll to position [713, 0]
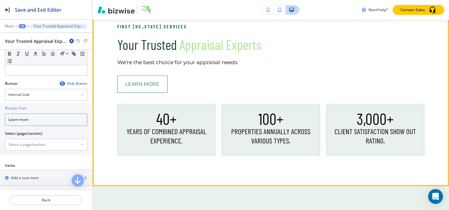
type input "Learn more"
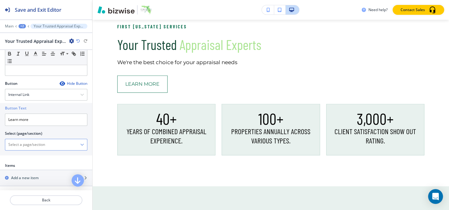
click at [37, 142] on \(page\/section\) "Manual Input" at bounding box center [42, 144] width 75 height 10
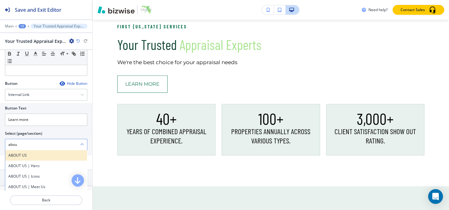
click at [21, 154] on h4 "ABOUT US" at bounding box center [46, 156] width 76 height 6
type \(page\/section\) "ABOUT US"
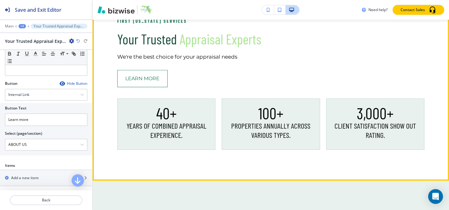
scroll to position [825, 0]
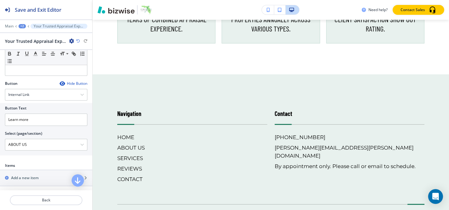
click at [21, 27] on div "+2" at bounding box center [22, 26] width 7 height 4
click at [22, 44] on p "HOME" at bounding box center [37, 47] width 31 height 6
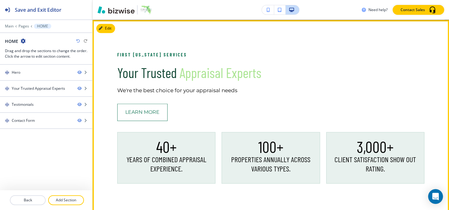
scroll to position [284, 0]
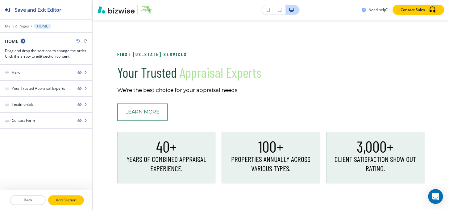
drag, startPoint x: 69, startPoint y: 202, endPoint x: 83, endPoint y: 194, distance: 16.3
click at [69, 201] on p "Add Section" at bounding box center [66, 200] width 35 height 6
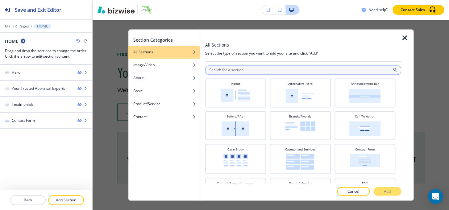
click at [275, 72] on input "text" at bounding box center [303, 69] width 196 height 9
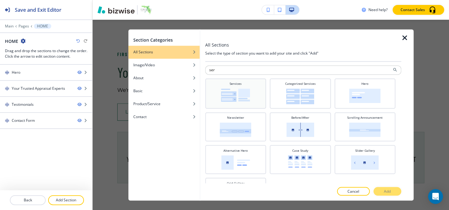
type input "ser"
click at [246, 96] on img at bounding box center [235, 95] width 29 height 13
click at [381, 190] on button "Add" at bounding box center [387, 191] width 28 height 9
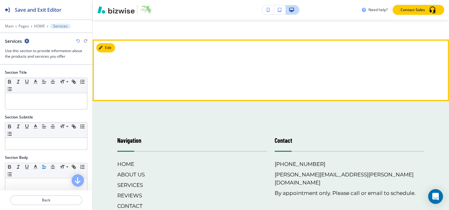
scroll to position [851, 0]
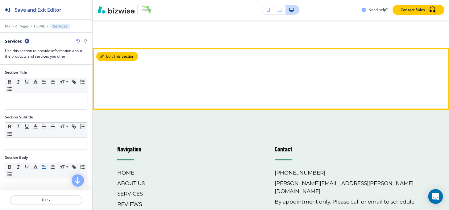
click at [103, 55] on icon "button" at bounding box center [102, 57] width 4 height 4
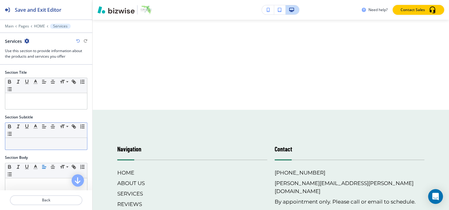
click at [25, 141] on p at bounding box center [46, 144] width 76 height 6
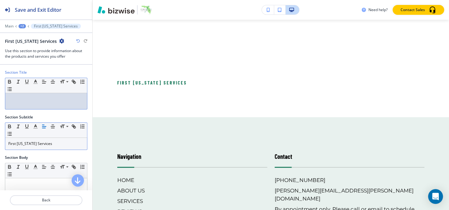
click at [30, 100] on p at bounding box center [46, 99] width 76 height 6
paste div
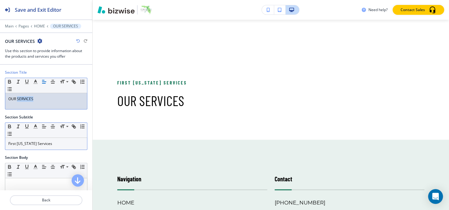
drag, startPoint x: 19, startPoint y: 98, endPoint x: 49, endPoint y: 93, distance: 30.0
click at [51, 98] on p "OUR SERVICES" at bounding box center [46, 99] width 76 height 6
click at [34, 79] on icon "button" at bounding box center [36, 82] width 6 height 6
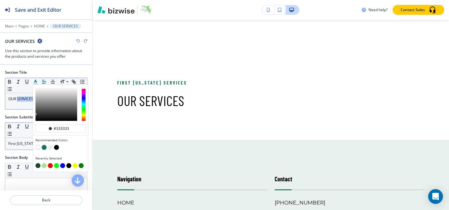
click at [44, 164] on button "button" at bounding box center [44, 165] width 5 height 5
type input "#aae492"
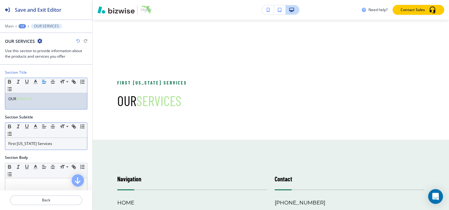
click at [22, 107] on div "OUR SERVICES" at bounding box center [46, 101] width 82 height 16
drag, startPoint x: 15, startPoint y: 98, endPoint x: 0, endPoint y: 98, distance: 15.4
click at [0, 98] on div "Section Title Small Normal Large Huge OUR SERVICES" at bounding box center [46, 92] width 92 height 45
click at [36, 81] on polyline "button" at bounding box center [36, 81] width 2 height 2
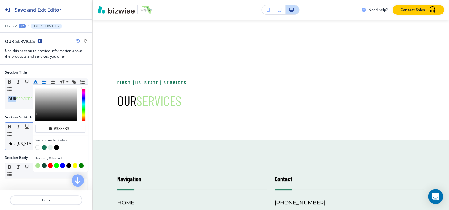
click at [44, 166] on button "button" at bounding box center [44, 165] width 5 height 5
type input "#144936"
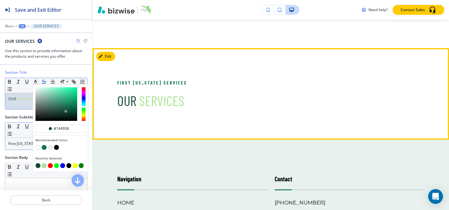
click at [149, 115] on div "First [US_STATE] Services OUR SERVICES" at bounding box center [271, 94] width 356 height 92
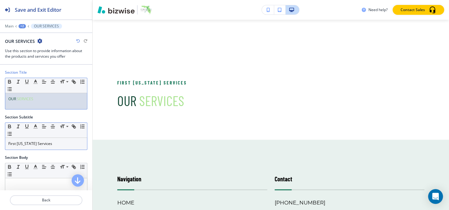
click at [14, 101] on span "OUR" at bounding box center [12, 98] width 8 height 5
drag, startPoint x: 15, startPoint y: 98, endPoint x: 0, endPoint y: 99, distance: 15.5
click at [0, 99] on div "Section Title Small Normal Large Huge OUR SERVICES" at bounding box center [46, 92] width 92 height 45
click at [36, 84] on line "button" at bounding box center [36, 84] width 4 height 0
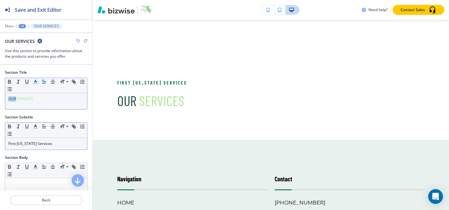
click at [36, 84] on line "button" at bounding box center [36, 84] width 4 height 0
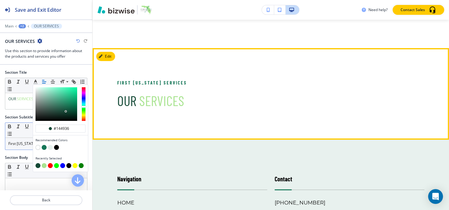
click at [205, 85] on p "First [US_STATE] Services" at bounding box center [184, 82] width 135 height 7
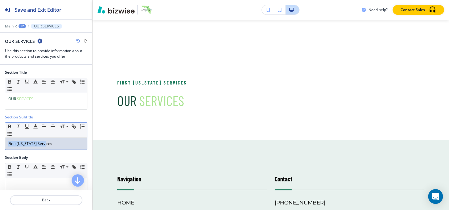
drag, startPoint x: 48, startPoint y: 144, endPoint x: 1, endPoint y: 144, distance: 46.6
click at [2, 145] on div "Section Subtitle Small Normal Large Huge First [US_STATE] Services" at bounding box center [46, 134] width 92 height 40
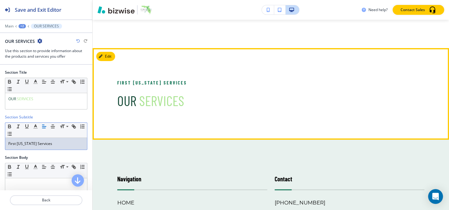
click at [221, 71] on div "First [US_STATE] Services OUR SERVICES" at bounding box center [271, 94] width 356 height 92
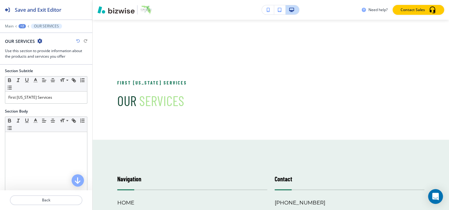
scroll to position [139, 0]
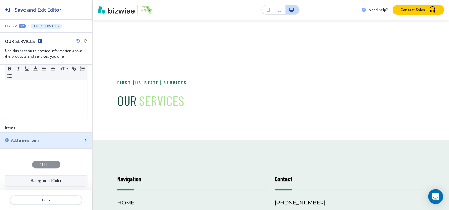
click at [44, 140] on div "Add a new item" at bounding box center [39, 141] width 79 height 6
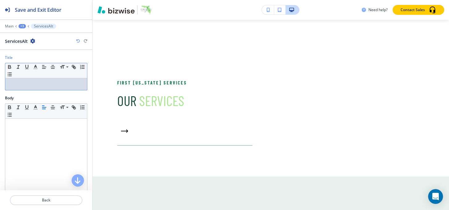
click at [33, 82] on p at bounding box center [46, 84] width 76 height 6
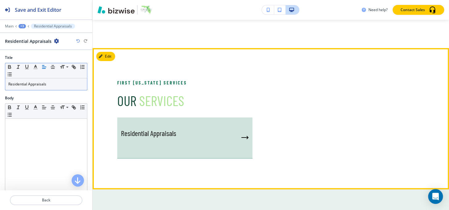
click at [155, 135] on p "Residential Appraisals" at bounding box center [148, 133] width 55 height 9
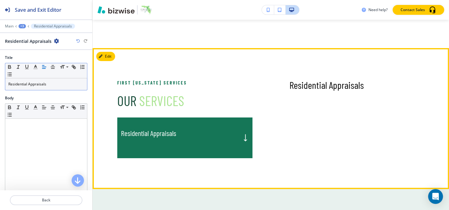
click at [155, 135] on p "Residential Appraisals" at bounding box center [148, 133] width 55 height 9
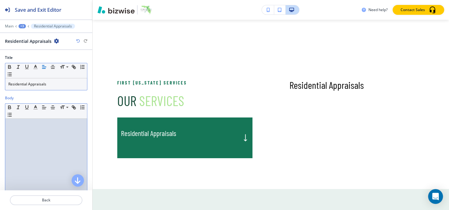
click at [34, 126] on p at bounding box center [46, 125] width 76 height 6
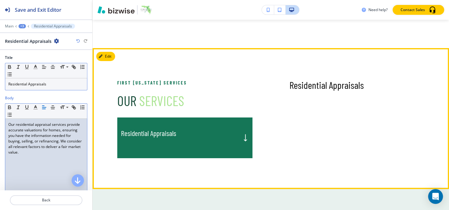
click at [196, 135] on div "Residential Appraisals" at bounding box center [184, 138] width 135 height 41
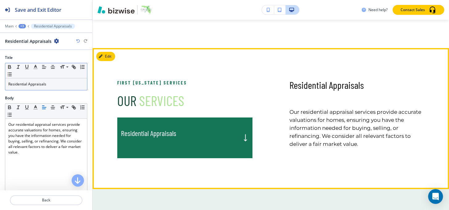
click at [196, 135] on div "Residential Appraisals" at bounding box center [184, 138] width 135 height 41
click at [215, 131] on div "Residential Appraisals" at bounding box center [184, 138] width 135 height 41
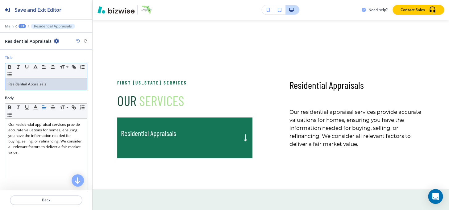
click at [55, 84] on p "Residential Appraisals" at bounding box center [46, 84] width 76 height 6
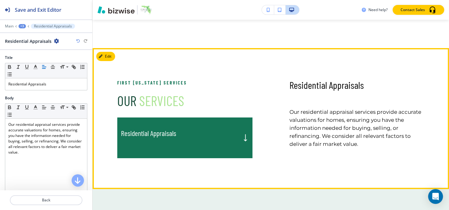
click at [188, 126] on div "Residential Appraisals" at bounding box center [184, 138] width 135 height 41
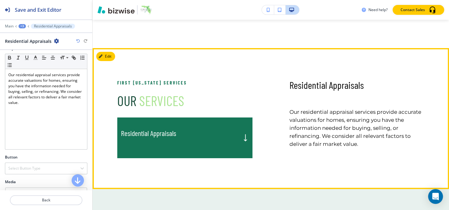
scroll to position [91, 0]
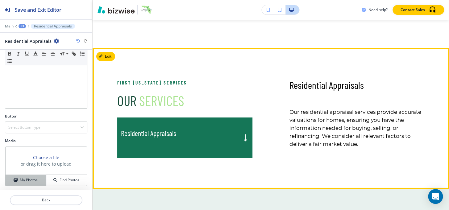
click at [17, 179] on div "My Photos" at bounding box center [26, 180] width 40 height 6
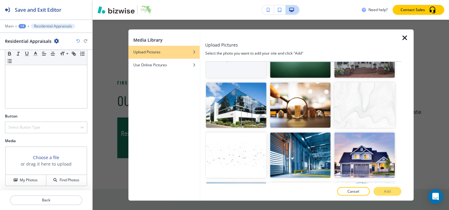
scroll to position [112, 0]
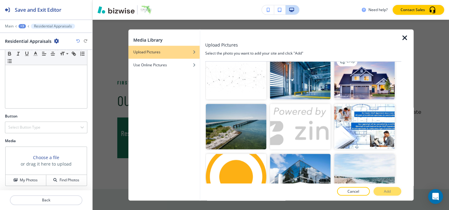
click at [385, 78] on img "button" at bounding box center [364, 76] width 60 height 45
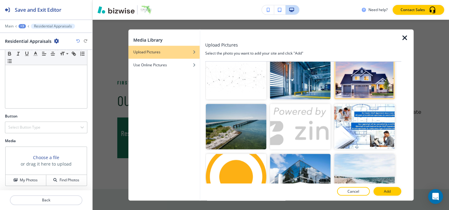
click at [392, 196] on div at bounding box center [303, 198] width 196 height 5
click at [392, 194] on button "Add" at bounding box center [387, 191] width 28 height 9
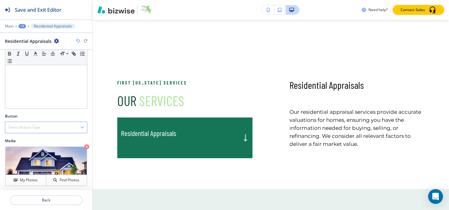
click at [34, 132] on div "Select Button Type Telephone External Link Social Media Email File Sharing Inte…" at bounding box center [46, 128] width 82 height 12
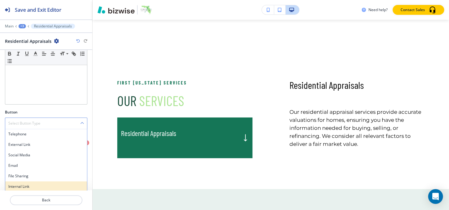
scroll to position [96, 0]
click at [29, 186] on h4 "Internal Link" at bounding box center [46, 186] width 76 height 6
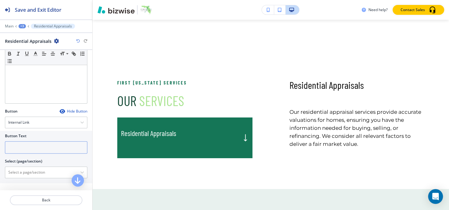
click at [34, 149] on input "text" at bounding box center [46, 147] width 82 height 12
type input "learn more"
click at [11, 173] on \(page\/section\) "Manual Input" at bounding box center [42, 172] width 75 height 10
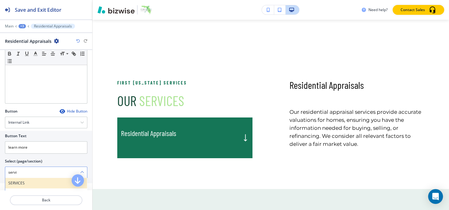
click at [13, 184] on h4 "SERVICES" at bounding box center [46, 183] width 76 height 6
type \(page\/section\) "SERVICES"
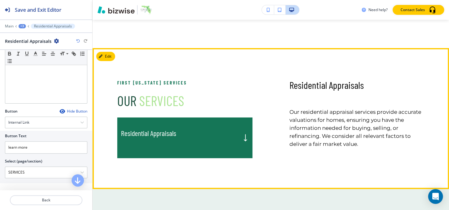
click at [203, 130] on div "Residential Appraisals" at bounding box center [184, 138] width 135 height 41
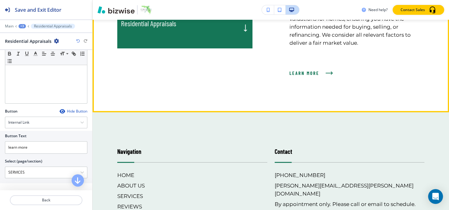
scroll to position [963, 0]
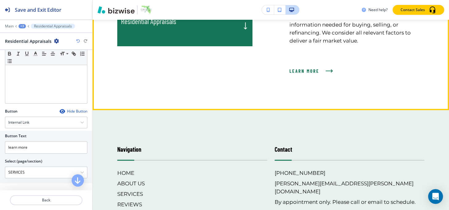
click at [298, 79] on div "Residential Appraisals Our residential appraisal services provide accurate valu…" at bounding box center [356, 23] width 135 height 112
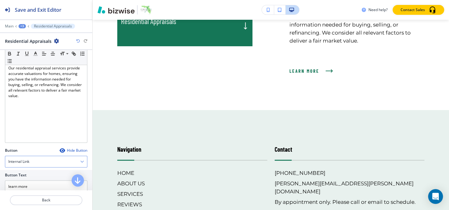
scroll to position [0, 0]
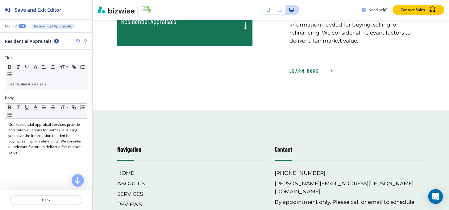
click at [56, 85] on p "Residential Appraisals" at bounding box center [46, 84] width 76 height 6
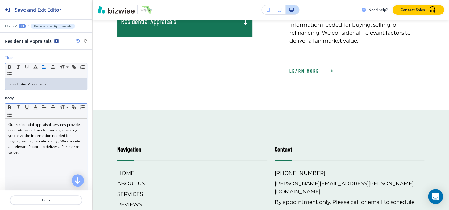
click at [10, 127] on p "Our residential appraisal services provide accurate valuations for homes, ensur…" at bounding box center [46, 138] width 76 height 33
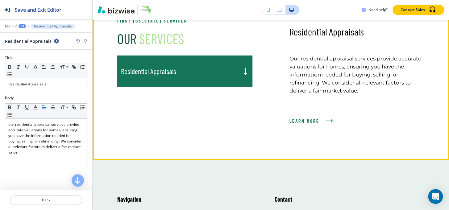
scroll to position [907, 0]
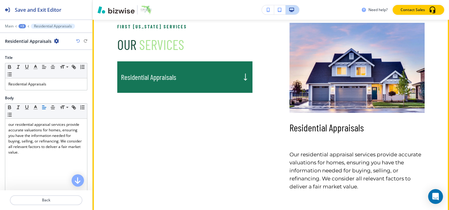
click at [180, 73] on div "Residential Appraisals" at bounding box center [184, 76] width 135 height 31
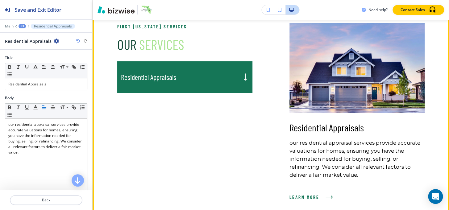
click at [225, 74] on div "Residential Appraisals" at bounding box center [184, 76] width 135 height 31
click at [433, 91] on div "First [US_STATE] Services OUR SERVICES Residential Appraisals Residential Appra…" at bounding box center [271, 114] width 356 height 244
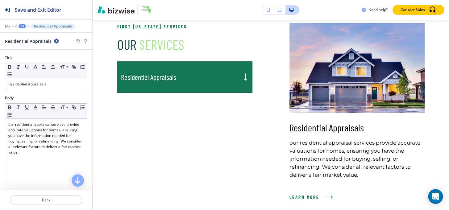
click at [341, 91] on img at bounding box center [356, 68] width 135 height 90
click at [218, 79] on div "Residential Appraisals" at bounding box center [184, 76] width 135 height 31
click at [24, 27] on div "+3" at bounding box center [22, 26] width 7 height 4
click at [27, 57] on p "OUR SERVICES" at bounding box center [38, 58] width 31 height 6
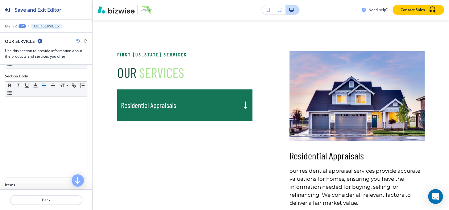
scroll to position [140, 0]
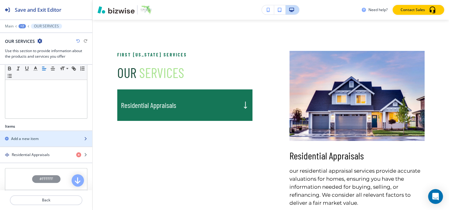
click at [27, 138] on h2 "Add a new item" at bounding box center [24, 139] width 27 height 6
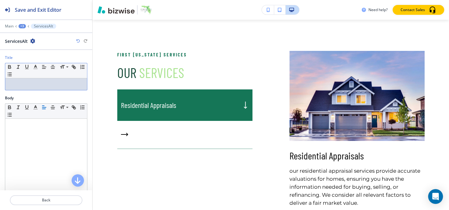
click at [28, 86] on p at bounding box center [46, 84] width 76 height 6
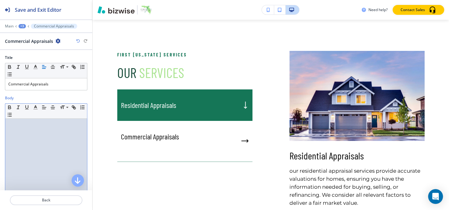
click at [15, 134] on div at bounding box center [46, 159] width 82 height 80
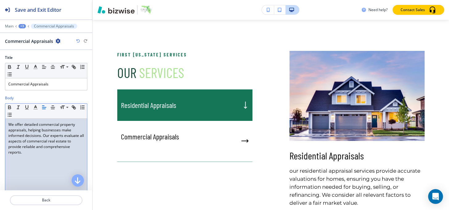
click at [11, 122] on p "We offer detailed commercial property appraisals, helping businesses make infor…" at bounding box center [46, 138] width 76 height 33
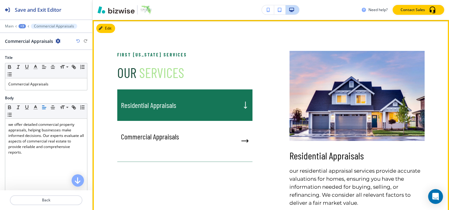
click at [263, 123] on div "Residential Appraisals our residential appraisal services provide accurate valu…" at bounding box center [338, 142] width 172 height 183
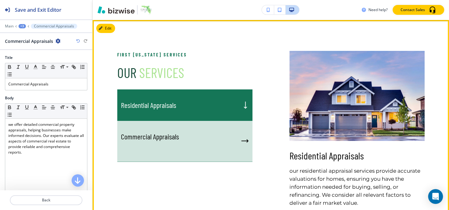
click at [185, 135] on div "Commercial Appraisals" at bounding box center [184, 141] width 135 height 41
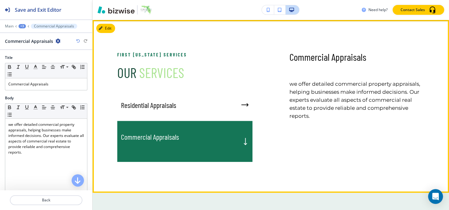
click at [185, 128] on div "Commercial Appraisals" at bounding box center [184, 141] width 135 height 41
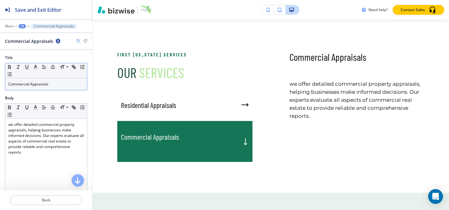
click at [65, 78] on div "Commercial Appraisals" at bounding box center [46, 84] width 82 height 12
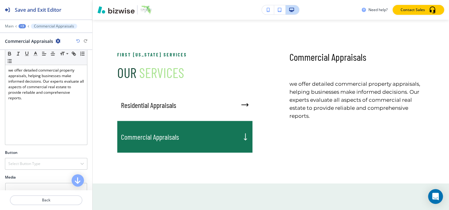
scroll to position [91, 0]
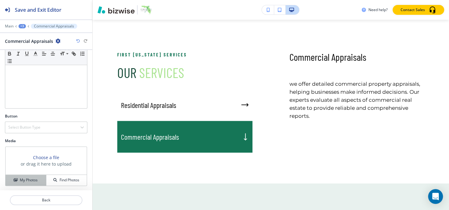
click at [31, 178] on h4 "My Photos" at bounding box center [29, 180] width 18 height 6
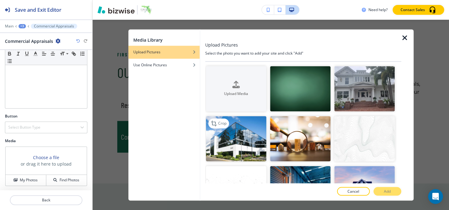
click at [255, 140] on img "button" at bounding box center [236, 138] width 60 height 45
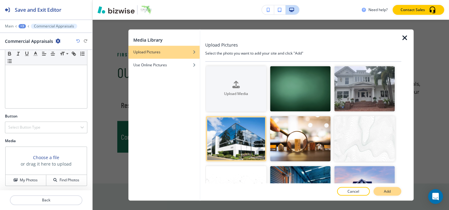
click at [397, 189] on button "Add" at bounding box center [387, 191] width 28 height 9
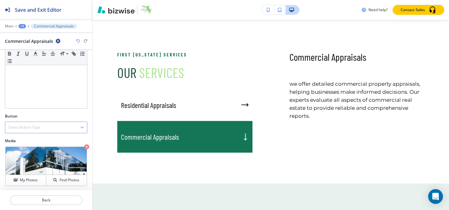
click at [29, 127] on h4 "Select Button Type" at bounding box center [24, 128] width 32 height 6
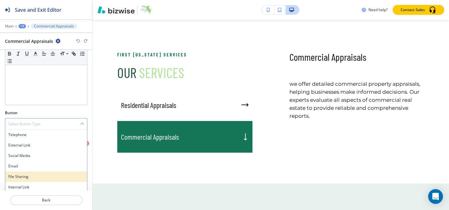
scroll to position [96, 0]
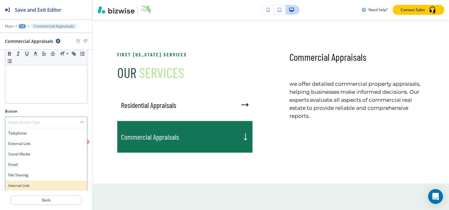
click at [36, 185] on h4 "Internal Link" at bounding box center [46, 186] width 76 height 6
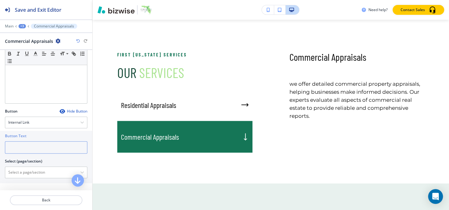
click at [40, 147] on input "text" at bounding box center [46, 147] width 82 height 12
type input "learn more"
click at [52, 170] on \(page\/section\) "Manual Input" at bounding box center [42, 172] width 75 height 10
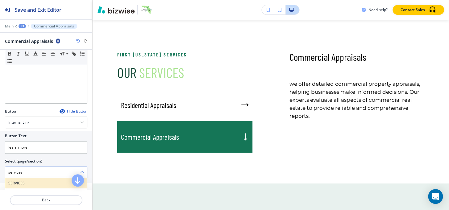
click at [15, 182] on h4 "SERVICES" at bounding box center [46, 183] width 76 height 6
type \(page\/section\) "SERVICES"
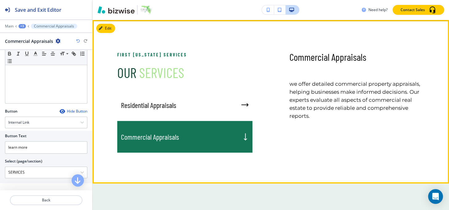
click at [193, 134] on div "Commercial Appraisals" at bounding box center [184, 136] width 135 height 31
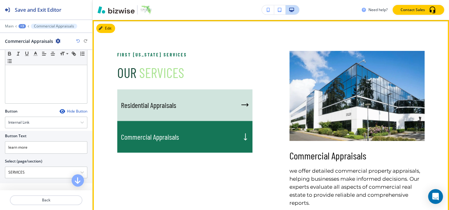
click at [191, 109] on div "Residential Appraisals" at bounding box center [184, 105] width 135 height 32
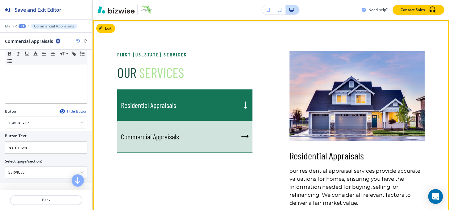
click at [191, 131] on div "Commercial Appraisals" at bounding box center [184, 137] width 135 height 32
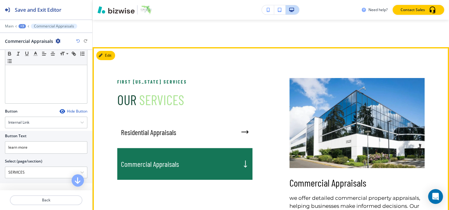
scroll to position [879, 0]
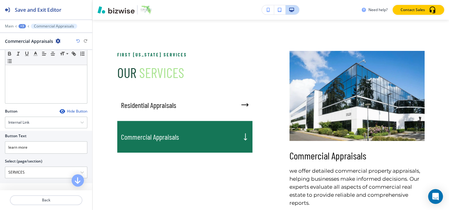
click at [22, 26] on div "+3" at bounding box center [22, 26] width 7 height 4
click at [30, 62] on button "OUR SERVICES" at bounding box center [38, 57] width 39 height 11
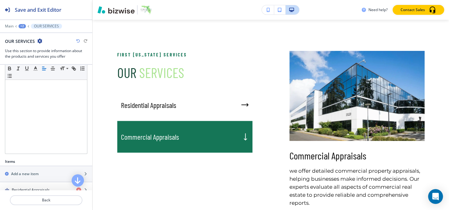
scroll to position [170, 0]
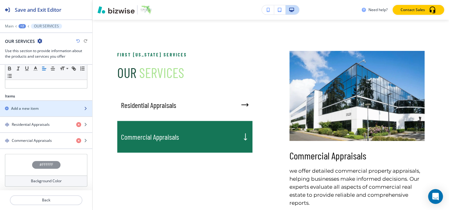
click at [28, 110] on h2 "Add a new item" at bounding box center [24, 109] width 27 height 6
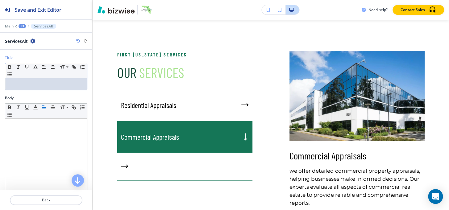
click at [35, 84] on p at bounding box center [46, 84] width 76 height 6
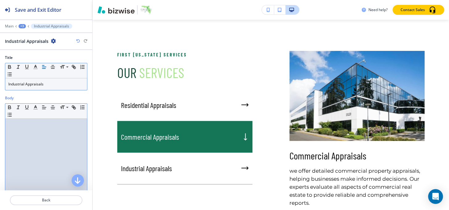
click at [27, 137] on div at bounding box center [46, 159] width 82 height 80
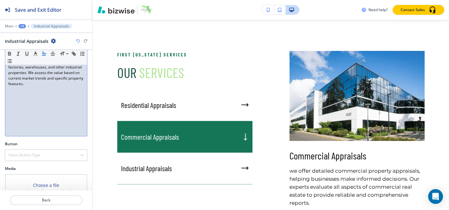
scroll to position [91, 0]
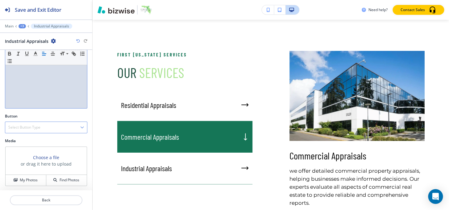
click at [15, 128] on h4 "Select Button Type" at bounding box center [24, 128] width 32 height 6
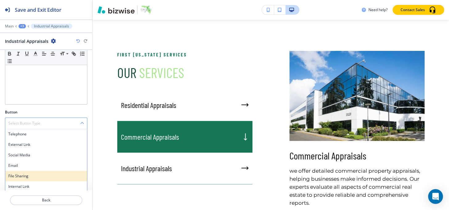
scroll to position [96, 0]
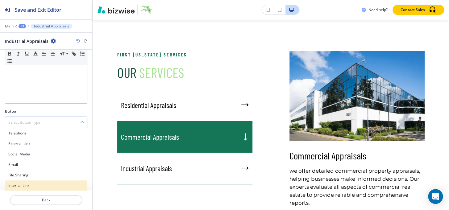
click at [19, 181] on div "Internal Link" at bounding box center [46, 185] width 82 height 10
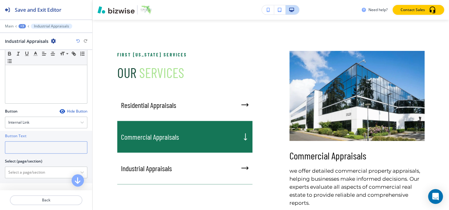
click at [27, 147] on input "text" at bounding box center [46, 147] width 82 height 12
type input "learn more"
drag, startPoint x: 22, startPoint y: 170, endPoint x: 18, endPoint y: 173, distance: 5.0
click at [20, 171] on \(page\/section\) "Manual Input" at bounding box center [42, 172] width 75 height 10
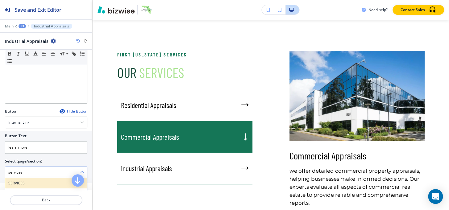
click at [17, 182] on h4 "SERVICES" at bounding box center [46, 183] width 76 height 6
type \(page\/section\) "SERVICES"
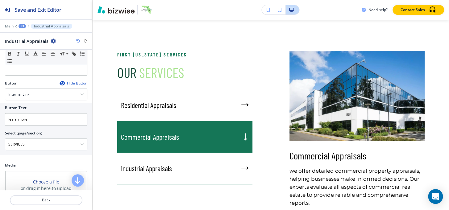
scroll to position [148, 0]
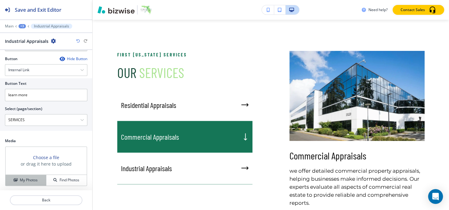
click at [22, 180] on h4 "My Photos" at bounding box center [29, 180] width 18 height 6
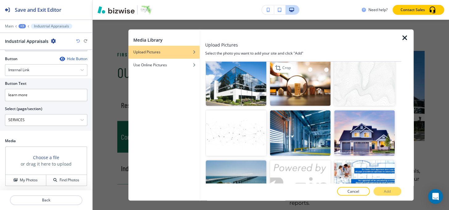
scroll to position [56, 0]
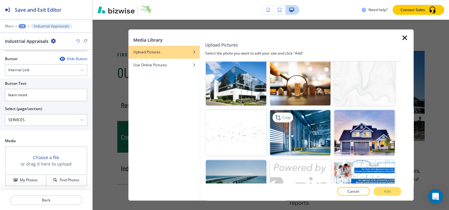
click at [295, 124] on img "button" at bounding box center [300, 132] width 60 height 45
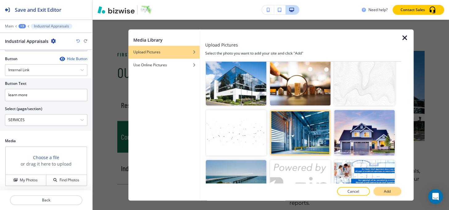
click at [383, 194] on button "Add" at bounding box center [387, 191] width 28 height 9
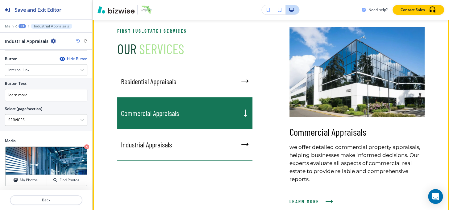
scroll to position [935, 0]
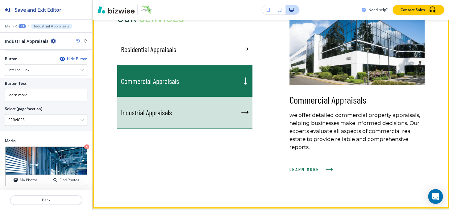
click at [143, 102] on div "Industrial Appraisals" at bounding box center [184, 113] width 135 height 32
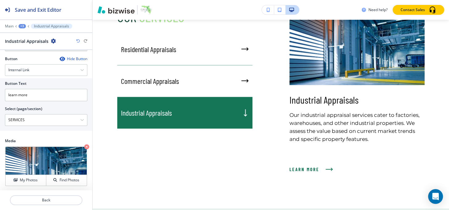
click at [22, 25] on div "+3" at bounding box center [22, 26] width 7 height 4
click at [38, 57] on p "OUR SERVICES" at bounding box center [38, 58] width 31 height 6
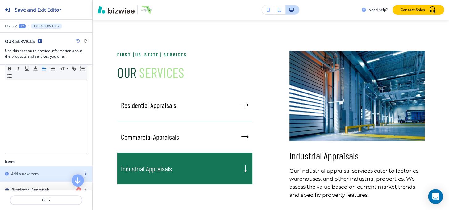
scroll to position [168, 0]
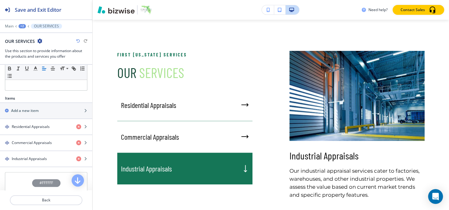
click at [28, 99] on div "Items" at bounding box center [46, 99] width 92 height 6
click at [28, 103] on div "button" at bounding box center [46, 105] width 92 height 5
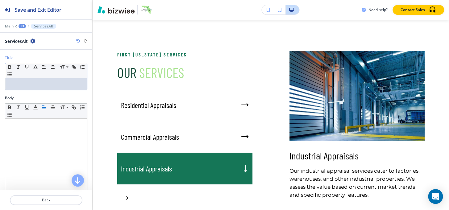
click at [30, 85] on p at bounding box center [46, 84] width 76 height 6
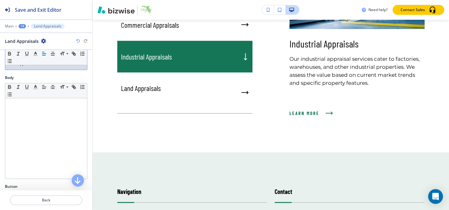
scroll to position [0, 0]
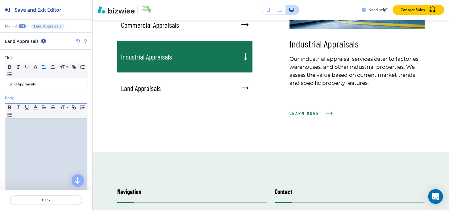
click at [43, 133] on div at bounding box center [46, 159] width 82 height 80
paste div
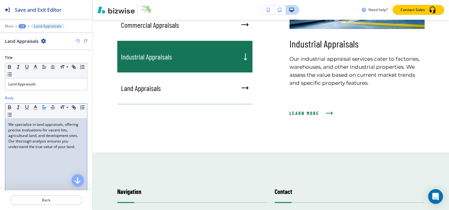
scroll to position [91, 0]
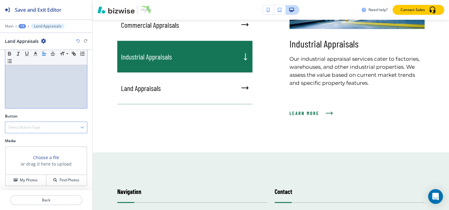
click at [30, 127] on h4 "Select Button Type" at bounding box center [24, 128] width 32 height 6
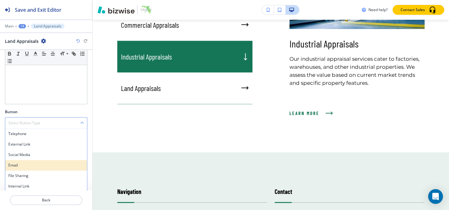
scroll to position [96, 0]
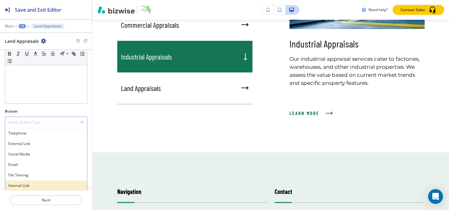
click at [33, 189] on div "Internal Link" at bounding box center [46, 185] width 82 height 10
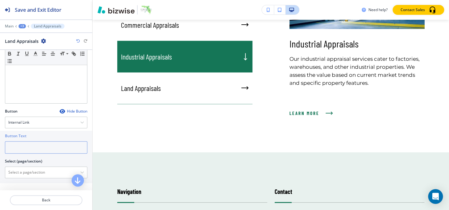
click at [31, 145] on input "text" at bounding box center [46, 147] width 82 height 12
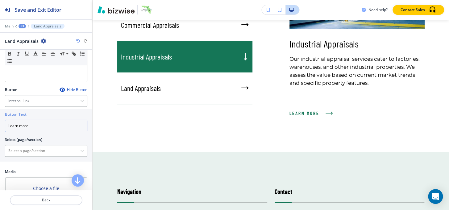
scroll to position [124, 0]
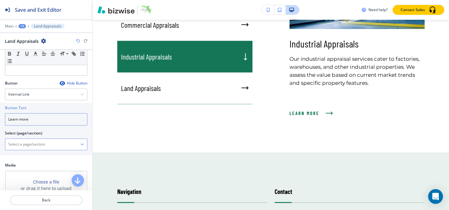
type input "Learn more"
click at [32, 147] on \(page\/section\) "Manual Input" at bounding box center [42, 144] width 75 height 10
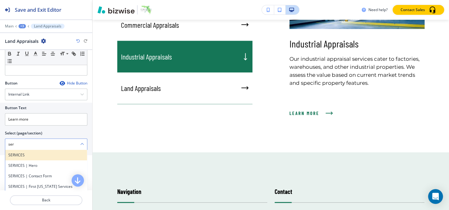
click at [17, 159] on div "SERVICES" at bounding box center [46, 155] width 82 height 10
type \(page\/section\) "SERVICES"
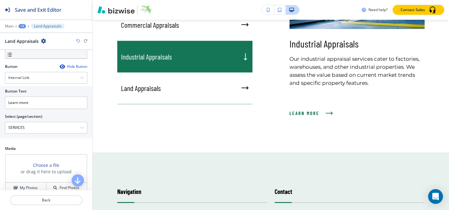
scroll to position [148, 0]
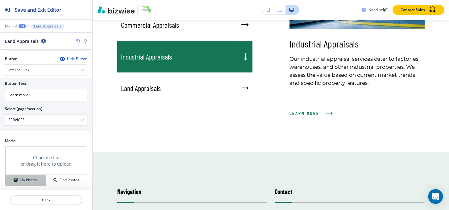
click at [31, 176] on button "My Photos" at bounding box center [26, 180] width 41 height 11
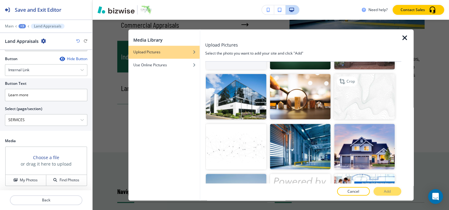
scroll to position [84, 0]
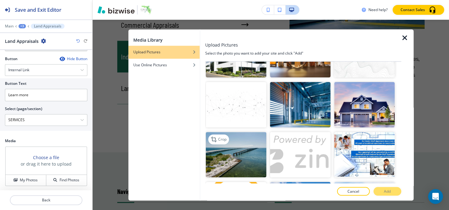
click at [223, 150] on img "button" at bounding box center [236, 154] width 60 height 45
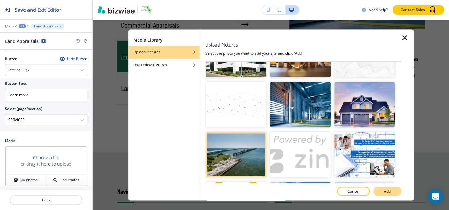
click at [392, 189] on button "Add" at bounding box center [387, 191] width 28 height 9
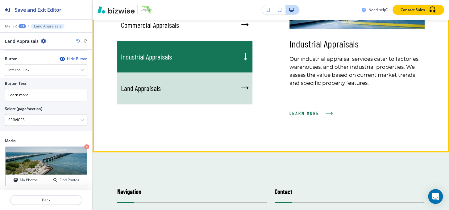
click at [176, 86] on div "Land Appraisals" at bounding box center [184, 89] width 135 height 32
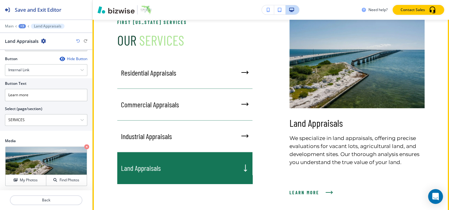
scroll to position [963, 0]
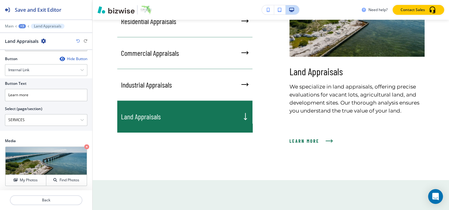
click at [23, 28] on div "+3" at bounding box center [22, 26] width 7 height 4
click at [30, 49] on p "HOME" at bounding box center [38, 47] width 31 height 6
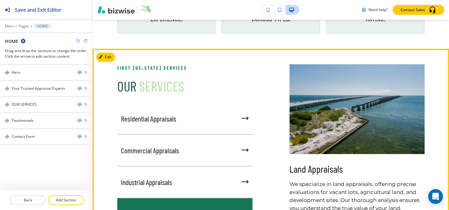
scroll to position [406, 0]
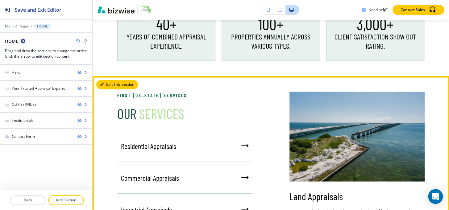
click at [110, 88] on button "Edit This Section" at bounding box center [117, 84] width 42 height 9
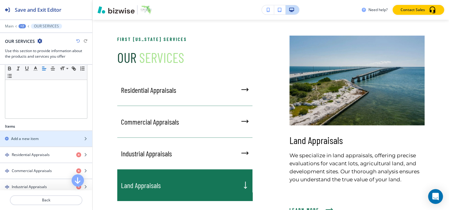
scroll to position [202, 0]
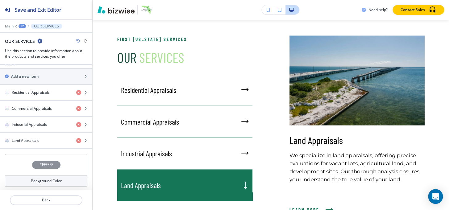
click at [41, 161] on div "#FFFFFF" at bounding box center [46, 165] width 28 height 8
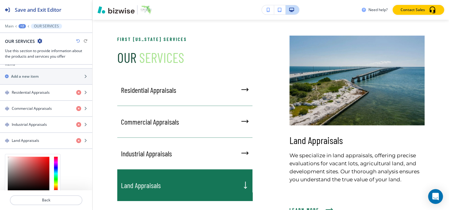
scroll to position [252, 0]
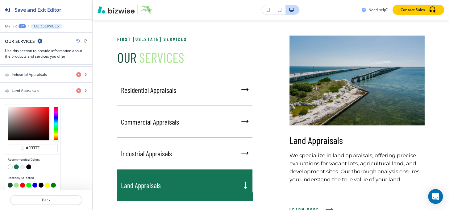
click at [22, 165] on button "button" at bounding box center [22, 166] width 5 height 5
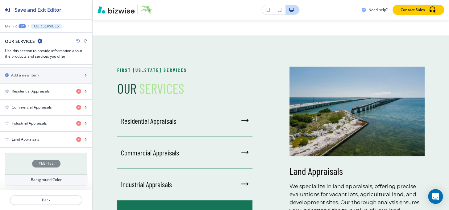
scroll to position [202, 0]
click at [39, 164] on h4 "#E8F1EE" at bounding box center [46, 165] width 15 height 6
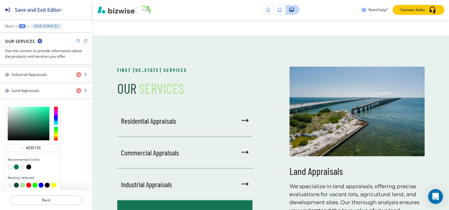
click at [16, 167] on button "button" at bounding box center [16, 166] width 5 height 5
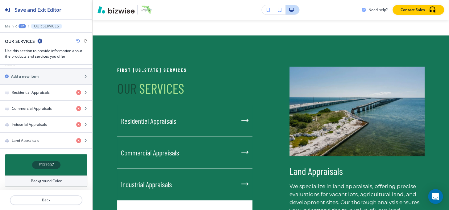
click at [48, 162] on h4 "#157657" at bounding box center [46, 165] width 15 height 6
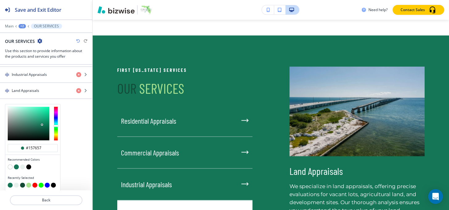
click at [23, 164] on button "button" at bounding box center [22, 166] width 5 height 5
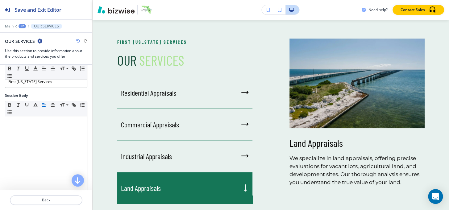
scroll to position [659, 0]
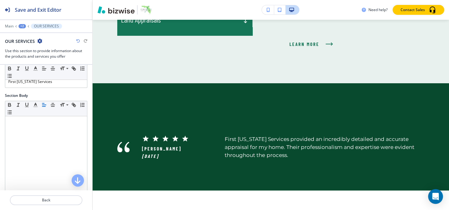
click at [20, 27] on div "+2" at bounding box center [22, 26] width 7 height 4
click at [35, 52] on button "HOME" at bounding box center [38, 47] width 39 height 11
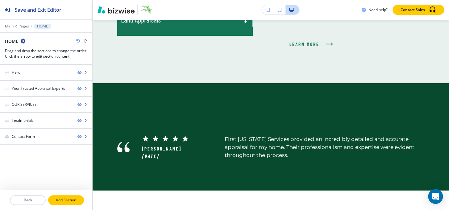
click at [66, 199] on p "Add Section" at bounding box center [66, 200] width 35 height 6
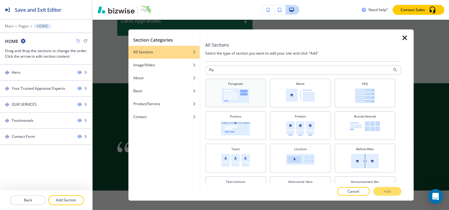
type input "Pa"
click at [243, 96] on img at bounding box center [236, 96] width 28 height 15
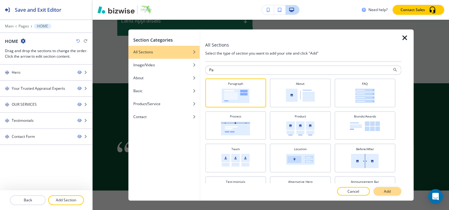
click at [394, 190] on button "Add" at bounding box center [387, 191] width 28 height 9
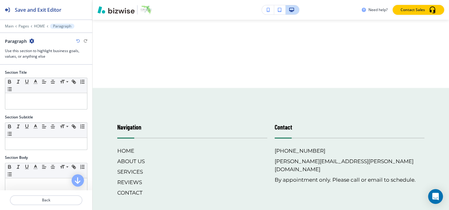
scroll to position [1122, 0]
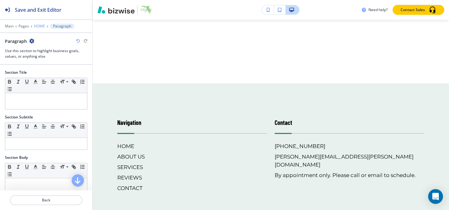
click at [35, 25] on p "HOME" at bounding box center [39, 26] width 11 height 4
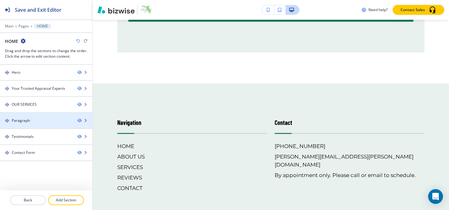
scroll to position [721, 0]
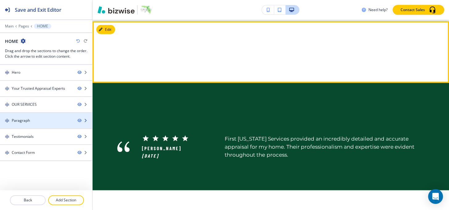
click at [35, 121] on div "Paragraph" at bounding box center [36, 121] width 73 height 6
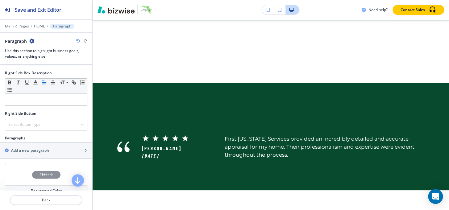
scroll to position [278, 0]
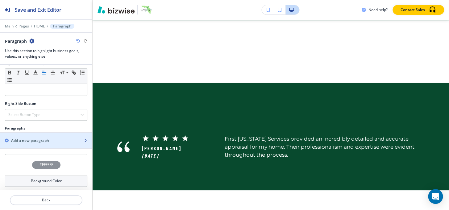
click at [34, 138] on h2 "Add a new paragraph" at bounding box center [30, 141] width 38 height 6
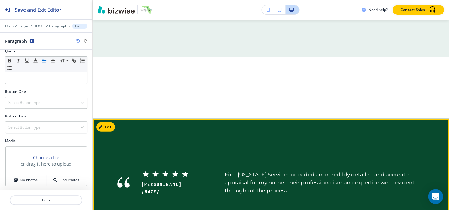
scroll to position [665, 0]
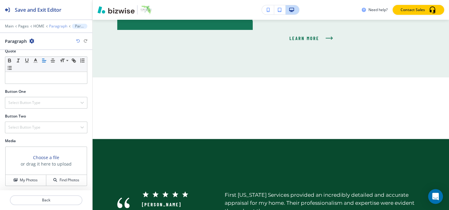
click at [58, 26] on p "Paragraph" at bounding box center [58, 26] width 18 height 4
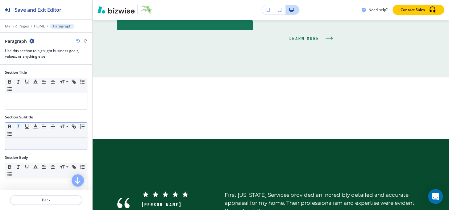
scroll to position [721, 0]
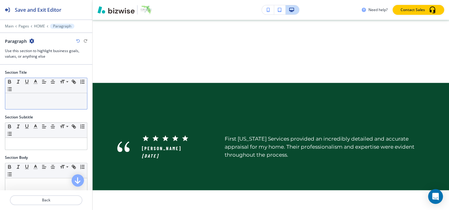
click at [27, 101] on p at bounding box center [46, 99] width 76 height 6
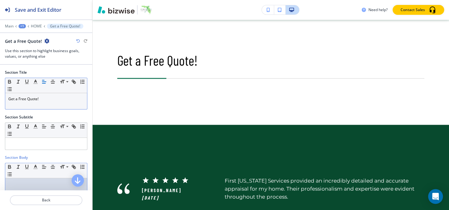
click at [15, 182] on p at bounding box center [46, 184] width 76 height 6
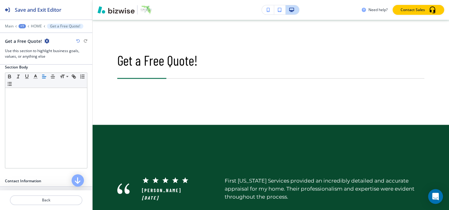
click at [46, 40] on icon "button" at bounding box center [46, 41] width 5 height 5
click at [61, 74] on p "Delete Section" at bounding box center [63, 73] width 31 height 6
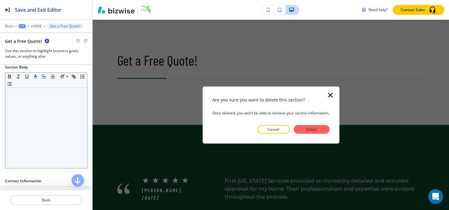
scroll to position [231, 0]
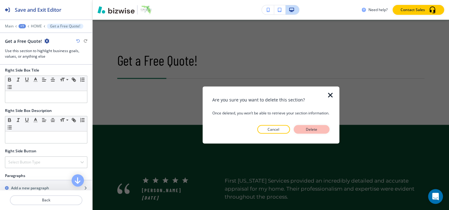
click at [308, 128] on p "Delete" at bounding box center [311, 130] width 15 height 6
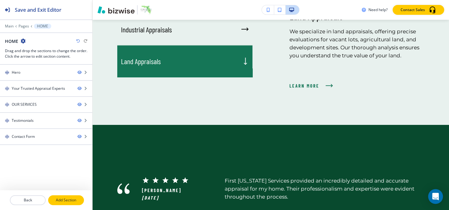
click at [67, 199] on p "Add Section" at bounding box center [66, 200] width 35 height 6
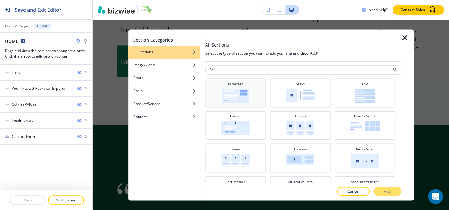
type input "Pa"
click at [260, 85] on div "Paragraph" at bounding box center [235, 92] width 55 height 22
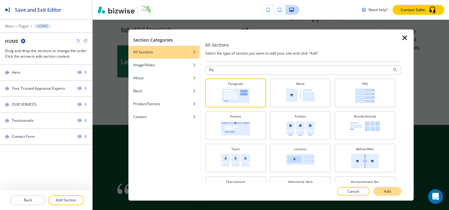
click at [392, 194] on button "Add" at bounding box center [387, 191] width 28 height 9
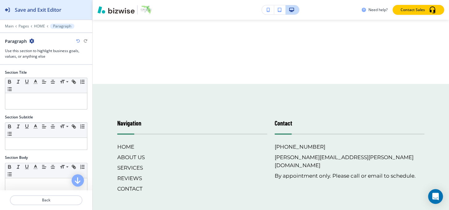
scroll to position [1122, 0]
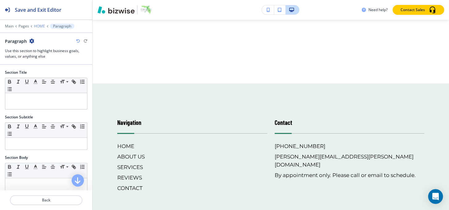
click at [42, 24] on p "HOME" at bounding box center [39, 26] width 11 height 4
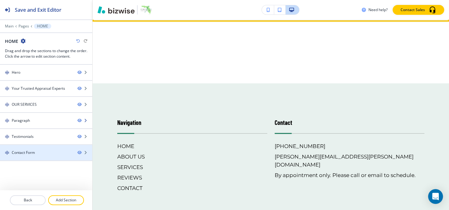
scroll to position [721, 0]
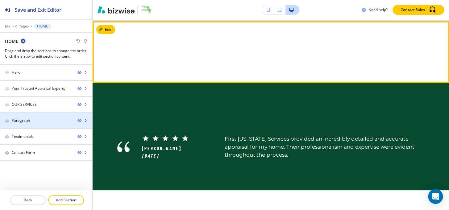
click at [41, 121] on div "Paragraph" at bounding box center [36, 121] width 73 height 6
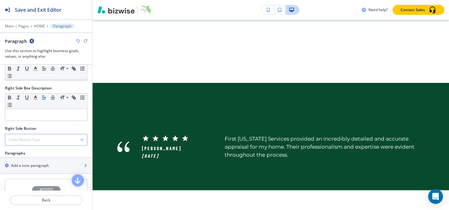
scroll to position [278, 0]
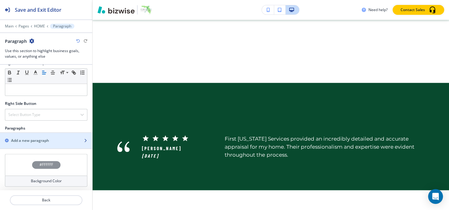
click at [31, 143] on div "button" at bounding box center [46, 145] width 92 height 5
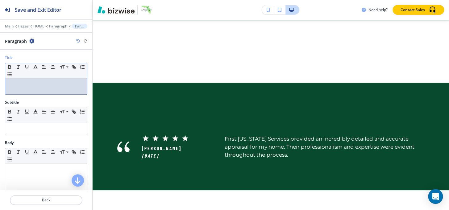
click at [32, 87] on div at bounding box center [46, 86] width 82 height 16
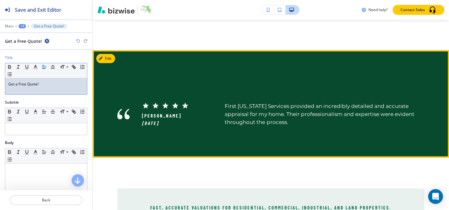
scroll to position [777, 0]
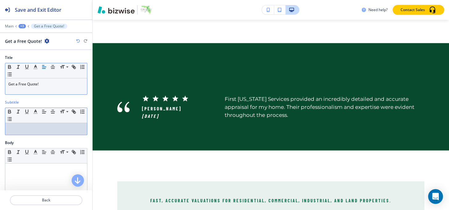
click at [32, 127] on p at bounding box center [46, 129] width 76 height 6
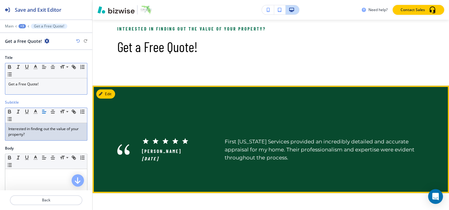
scroll to position [721, 0]
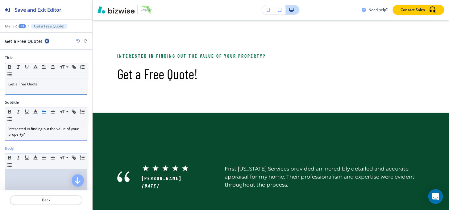
click at [15, 177] on div at bounding box center [46, 209] width 82 height 80
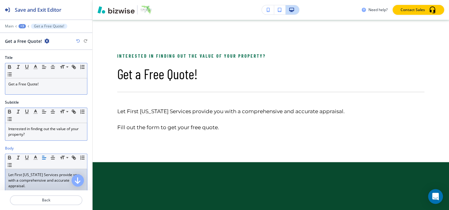
scroll to position [0, 0]
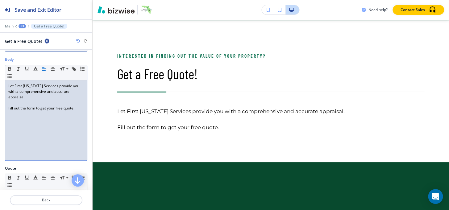
click at [22, 100] on p at bounding box center [46, 103] width 76 height 6
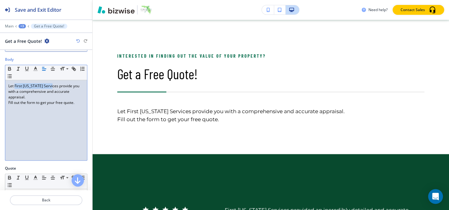
drag, startPoint x: 15, startPoint y: 84, endPoint x: 49, endPoint y: 85, distance: 34.9
click at [49, 85] on p "Let First [US_STATE] Services provide you with a comprehensive and accurate app…" at bounding box center [46, 91] width 76 height 17
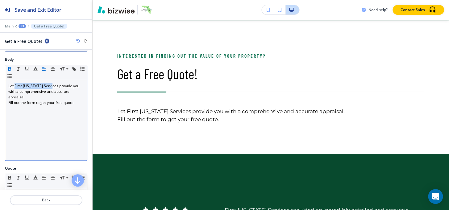
click at [9, 68] on icon "button" at bounding box center [10, 69] width 6 height 6
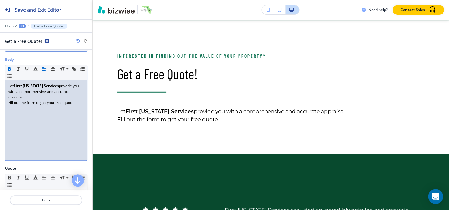
click at [37, 102] on p "Fill out the form to get your free quote." at bounding box center [46, 103] width 76 height 6
drag, startPoint x: 52, startPoint y: 84, endPoint x: 15, endPoint y: 85, distance: 37.4
click at [15, 85] on strong "First [US_STATE] Services" at bounding box center [36, 85] width 45 height 5
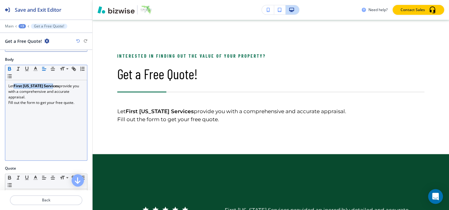
click at [8, 69] on icon "button" at bounding box center [9, 70] width 2 height 2
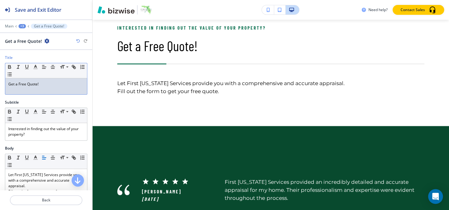
click at [53, 86] on p "Get a Free Quote!" at bounding box center [46, 84] width 76 height 6
copy p "Get a Free Quote!"
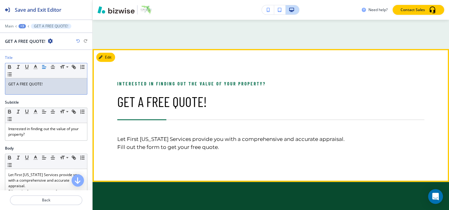
scroll to position [693, 0]
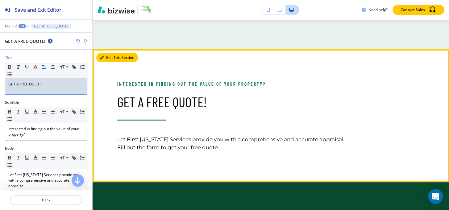
click at [110, 57] on button "Edit This Section" at bounding box center [117, 57] width 42 height 9
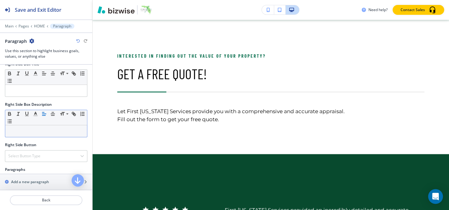
scroll to position [294, 0]
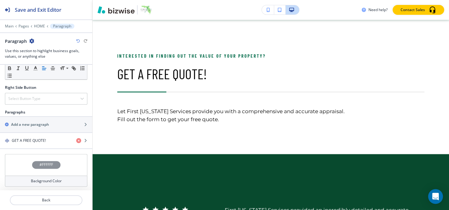
click at [50, 167] on div "#FFFFFF" at bounding box center [46, 165] width 28 height 8
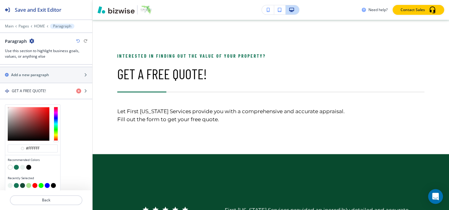
click at [15, 167] on button "button" at bounding box center [16, 167] width 5 height 5
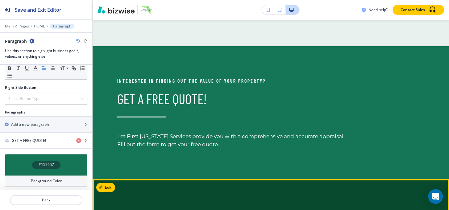
scroll to position [749, 0]
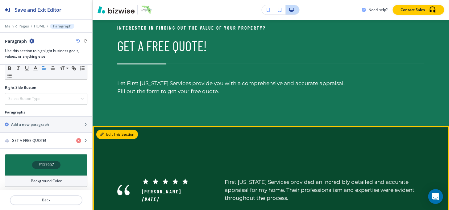
click at [108, 132] on button "Edit This Section" at bounding box center [117, 134] width 42 height 9
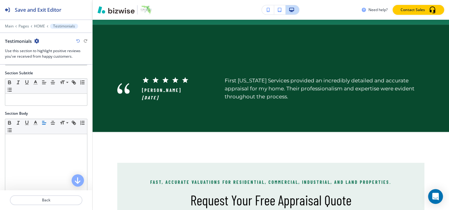
scroll to position [854, 0]
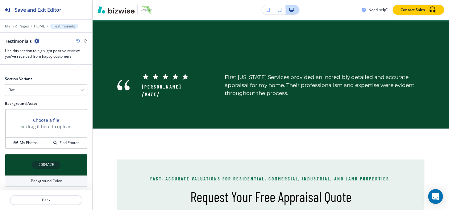
click at [41, 163] on h4 "#084A2E" at bounding box center [46, 165] width 16 height 6
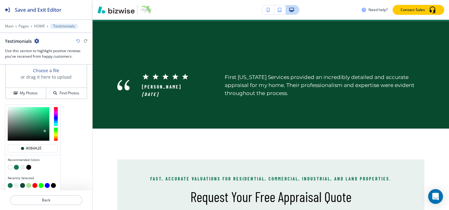
click at [8, 167] on button "button" at bounding box center [10, 167] width 5 height 5
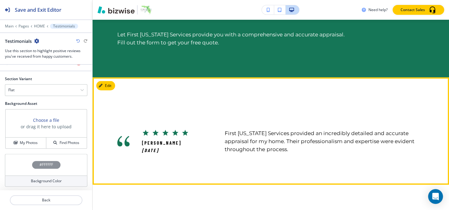
scroll to position [685, 0]
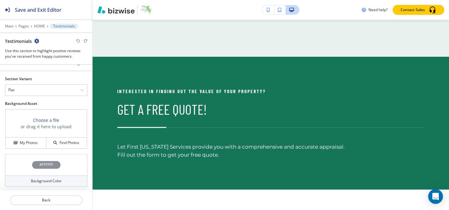
click at [49, 163] on h4 "#FFFFFF" at bounding box center [46, 165] width 14 height 6
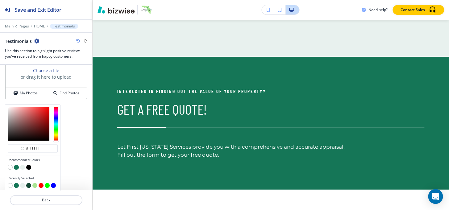
click at [21, 165] on button "button" at bounding box center [22, 167] width 5 height 5
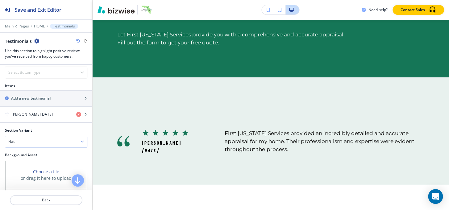
scroll to position [201, 0]
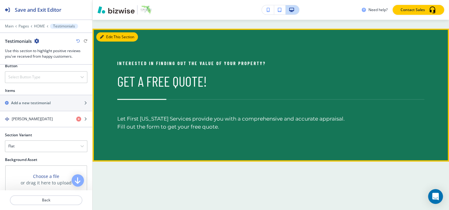
click at [108, 32] on button "Edit This Section" at bounding box center [117, 36] width 42 height 9
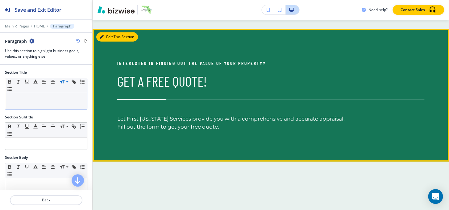
scroll to position [721, 0]
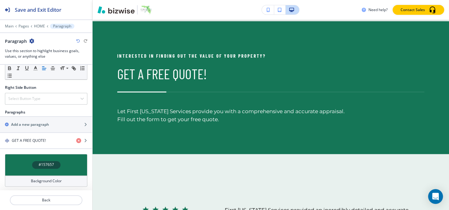
click at [39, 162] on h4 "#157657" at bounding box center [46, 165] width 15 height 6
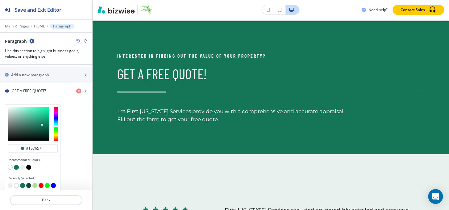
click at [9, 167] on button "button" at bounding box center [10, 167] width 5 height 5
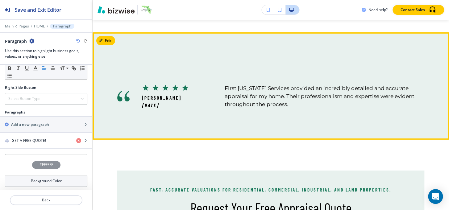
scroll to position [833, 0]
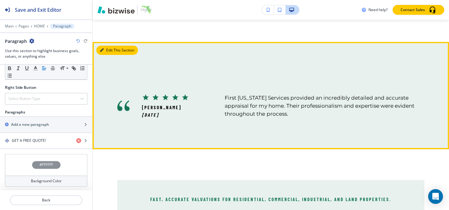
click at [106, 49] on button "Edit This Section" at bounding box center [117, 50] width 42 height 9
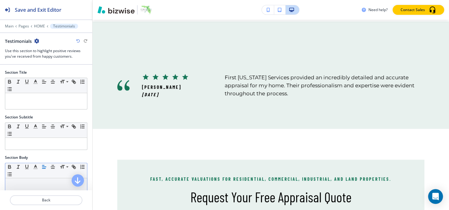
scroll to position [854, 0]
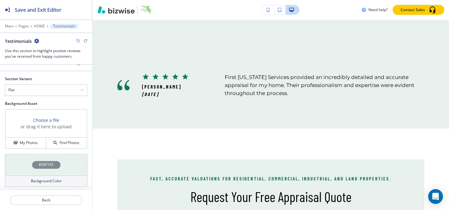
click at [40, 163] on h4 "#E8F1EE" at bounding box center [46, 165] width 15 height 6
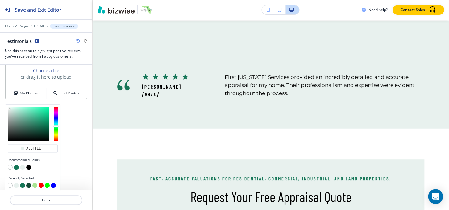
click at [15, 166] on button "button" at bounding box center [16, 167] width 5 height 5
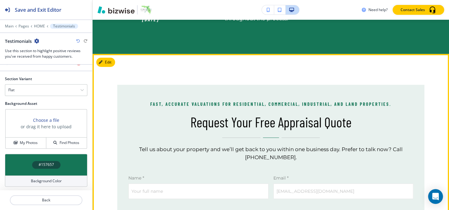
scroll to position [882, 0]
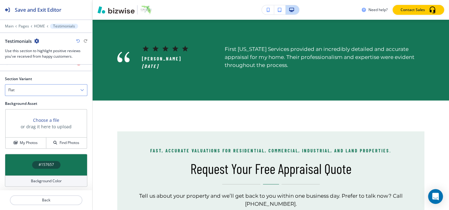
click at [30, 87] on div "Flat" at bounding box center [46, 90] width 82 height 11
click at [25, 109] on h4 "Flat" at bounding box center [46, 112] width 76 height 6
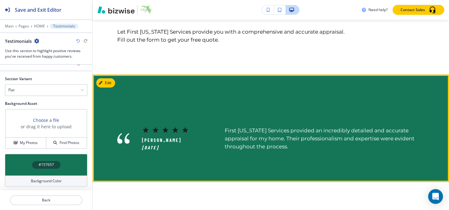
scroll to position [798, 0]
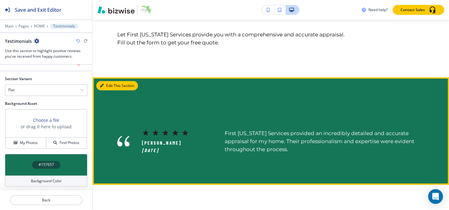
click at [107, 83] on button "Edit This Section" at bounding box center [117, 85] width 42 height 9
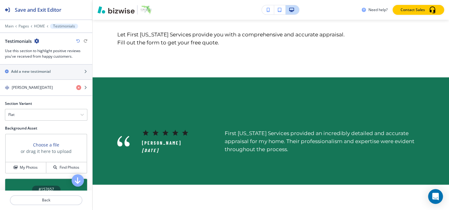
scroll to position [201, 0]
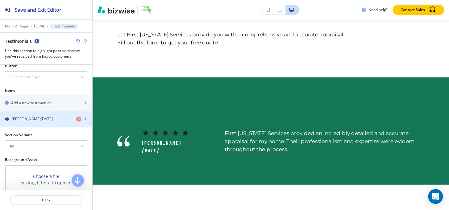
click at [28, 119] on h4 "[PERSON_NAME][DATE]" at bounding box center [32, 119] width 41 height 6
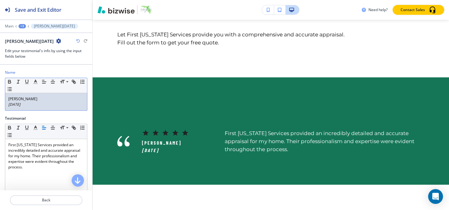
click at [39, 103] on p "[DATE]" at bounding box center [46, 105] width 76 height 6
drag, startPoint x: 36, startPoint y: 97, endPoint x: 0, endPoint y: 96, distance: 35.8
click at [0, 96] on div "Name Small Normal Large Huge [PERSON_NAME] [DATE]" at bounding box center [46, 93] width 92 height 46
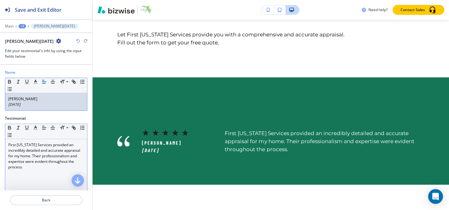
click at [40, 152] on p "First [US_STATE] Services provided an incredibly detailed and accurate appraisa…" at bounding box center [46, 156] width 76 height 28
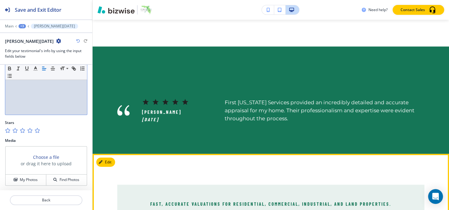
scroll to position [826, 0]
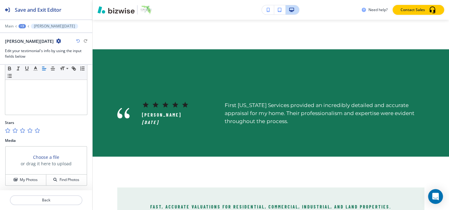
click at [23, 26] on div "+3" at bounding box center [22, 26] width 7 height 4
click at [35, 57] on p "Testimonials" at bounding box center [38, 58] width 31 height 6
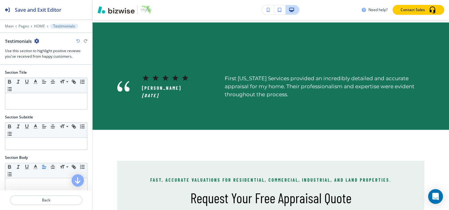
scroll to position [854, 0]
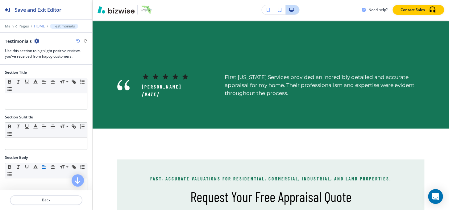
click at [37, 27] on p "HOME" at bounding box center [39, 26] width 11 height 4
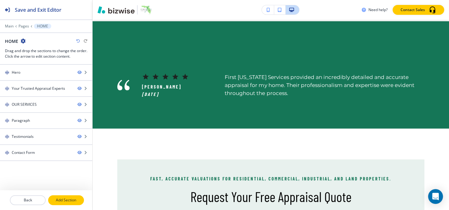
click at [65, 197] on p "Add Section" at bounding box center [66, 200] width 35 height 6
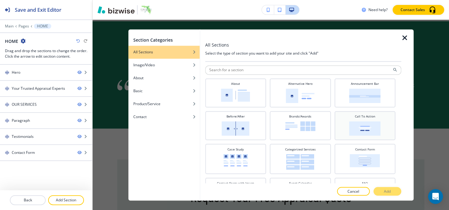
click at [359, 130] on img at bounding box center [364, 128] width 31 height 15
click at [379, 191] on button "Add" at bounding box center [387, 191] width 28 height 9
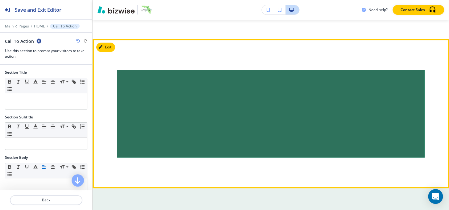
scroll to position [1255, 0]
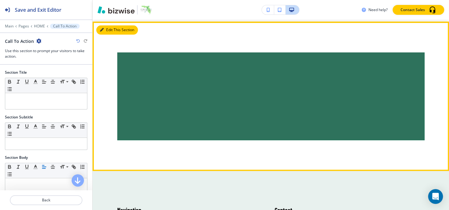
click at [103, 28] on icon "button" at bounding box center [102, 30] width 4 height 4
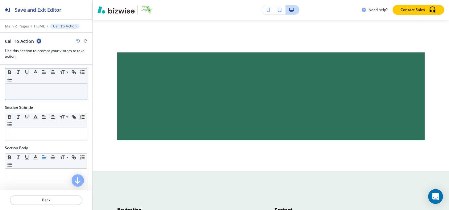
scroll to position [0, 0]
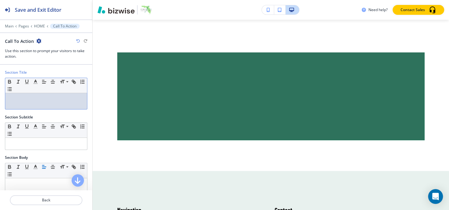
click at [39, 98] on p at bounding box center [46, 99] width 76 height 6
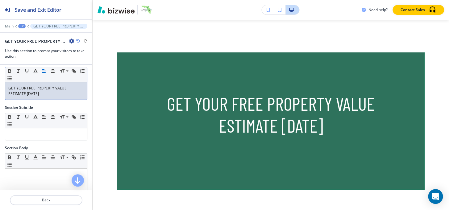
scroll to position [28, 0]
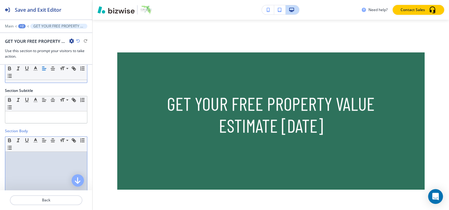
click at [27, 156] on p at bounding box center [46, 158] width 76 height 6
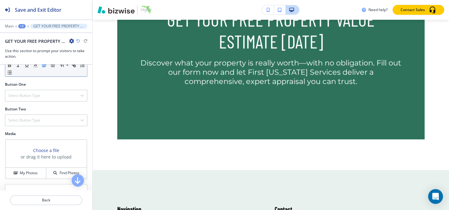
scroll to position [148, 0]
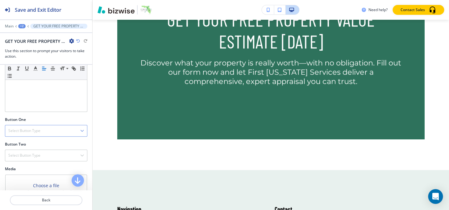
click at [35, 132] on h4 "Select Button Type" at bounding box center [24, 131] width 32 height 6
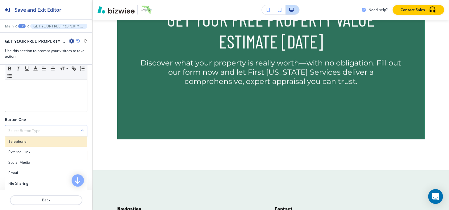
click at [30, 139] on h4 "Telephone" at bounding box center [46, 142] width 76 height 6
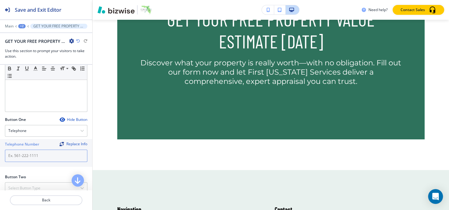
click at [44, 156] on input "text" at bounding box center [46, 156] width 82 height 12
paste input "[PHONE_NUMBER]"
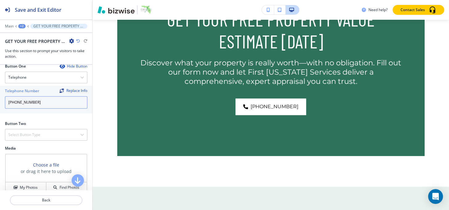
scroll to position [204, 0]
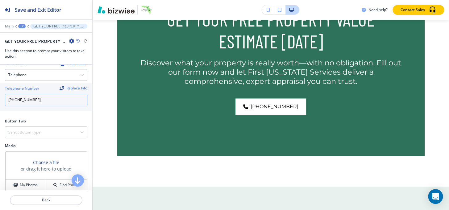
type input "[PHONE_NUMBER]"
click at [28, 131] on h4 "Select Button Type" at bounding box center [24, 133] width 32 height 6
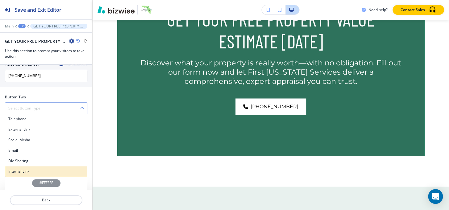
scroll to position [247, 0]
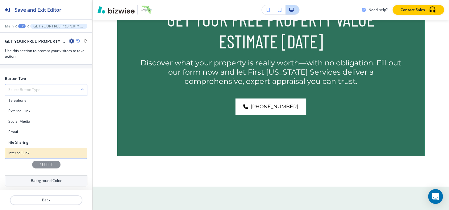
click at [31, 154] on h4 "Internal Link" at bounding box center [46, 153] width 76 height 6
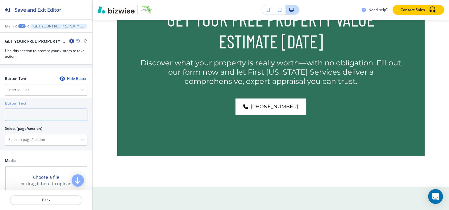
click at [43, 112] on input "text" at bounding box center [46, 115] width 82 height 12
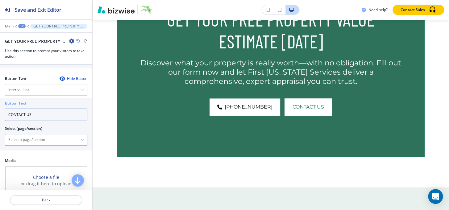
type input "CONTACT US"
click at [47, 135] on \(page\/section\) "Manual Input" at bounding box center [42, 140] width 75 height 10
paste \(page\/section\) "CONTACT US"
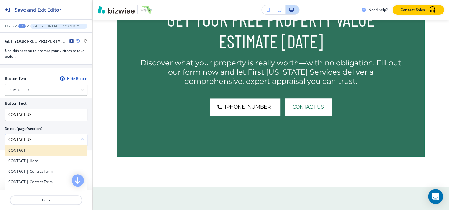
click at [29, 150] on h4 "CONTACT" at bounding box center [46, 151] width 76 height 6
type \(page\/section\) "CONTACT"
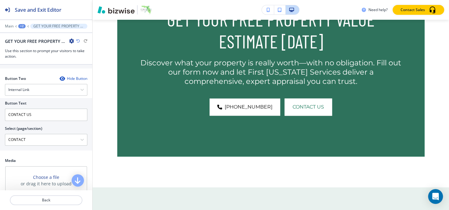
scroll to position [304, 0]
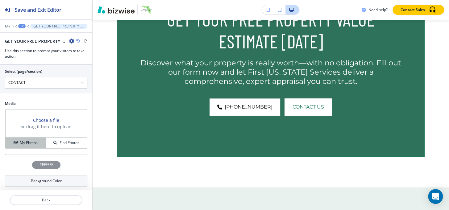
click at [28, 143] on h4 "My Photos" at bounding box center [29, 143] width 18 height 6
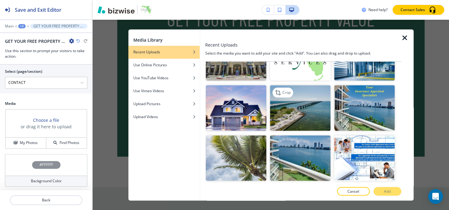
scroll to position [280, 0]
click at [226, 145] on img "button" at bounding box center [236, 158] width 60 height 45
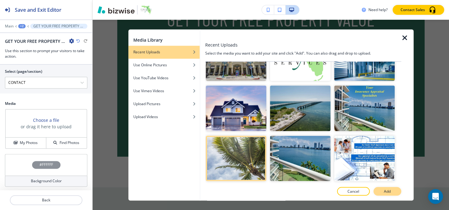
click at [394, 194] on button "Add" at bounding box center [387, 191] width 28 height 9
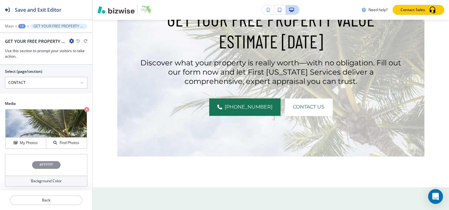
click at [39, 161] on div "#FFFFFF" at bounding box center [46, 165] width 28 height 8
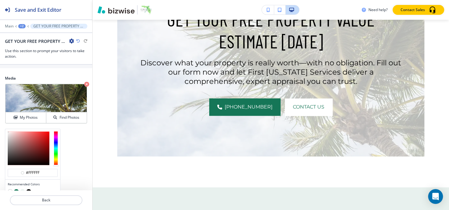
scroll to position [354, 0]
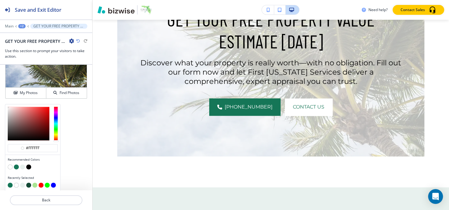
click at [31, 165] on button "button" at bounding box center [28, 166] width 5 height 5
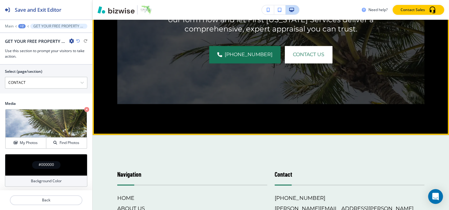
scroll to position [1451, 0]
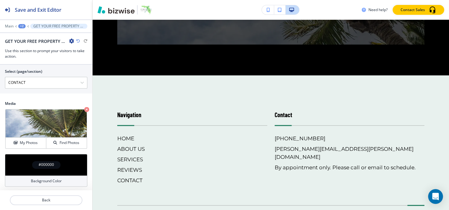
click at [19, 28] on div "+2" at bounding box center [21, 26] width 7 height 4
click at [30, 45] on p "HOME" at bounding box center [37, 47] width 31 height 6
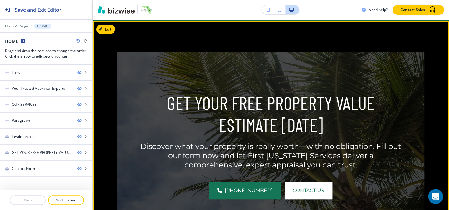
scroll to position [961, 0]
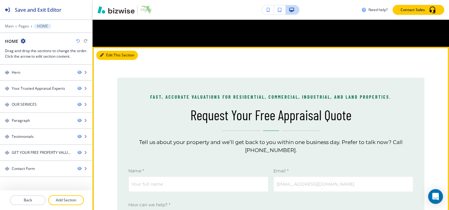
click at [106, 52] on button "Edit This Section" at bounding box center [117, 55] width 42 height 9
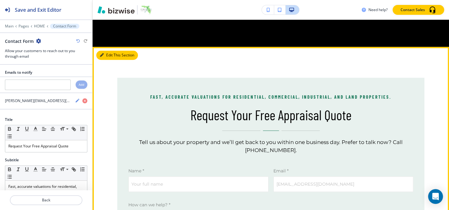
scroll to position [1211, 0]
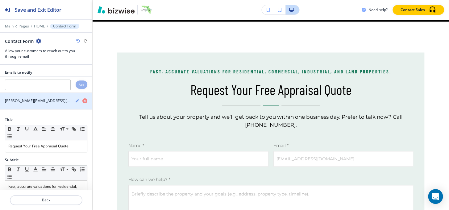
click at [76, 101] on icon "button" at bounding box center [78, 101] width 4 height 4
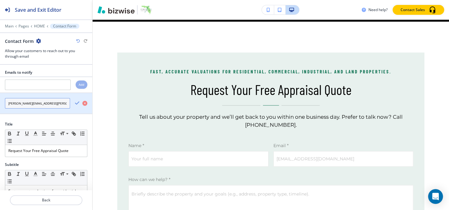
click at [51, 101] on input "[PERSON_NAME][EMAIL_ADDRESS][PERSON_NAME][DOMAIN_NAME]" at bounding box center [37, 103] width 65 height 10
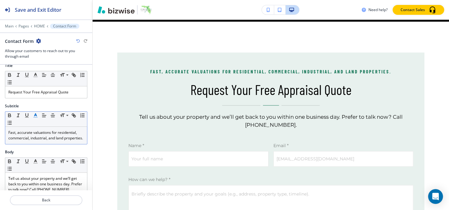
scroll to position [56, 0]
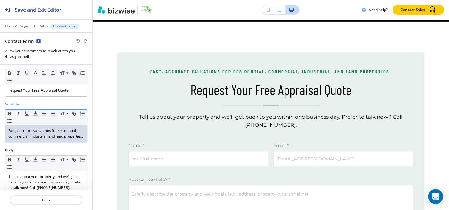
click at [44, 132] on p "Fast, accurate valuations for residential, commercial, industrial, and land pro…" at bounding box center [46, 133] width 76 height 11
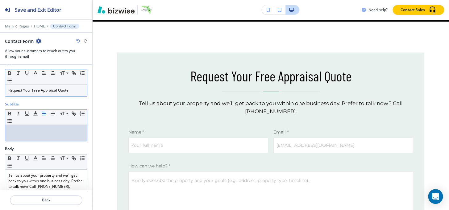
click at [51, 90] on p "Request Your Free Appraisal Quote" at bounding box center [46, 91] width 76 height 6
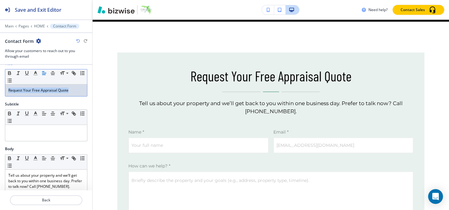
copy p "Request Your Free Appraisal Quote"
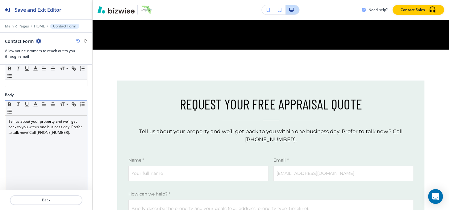
scroll to position [112, 0]
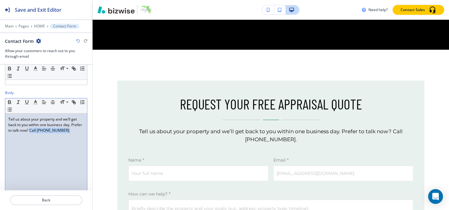
drag, startPoint x: 41, startPoint y: 128, endPoint x: 173, endPoint y: 128, distance: 132.4
click at [173, 128] on div "Save and Exit Editor Main Pages HOME Contact Form Contact Form Allow your custo…" at bounding box center [224, 105] width 449 height 210
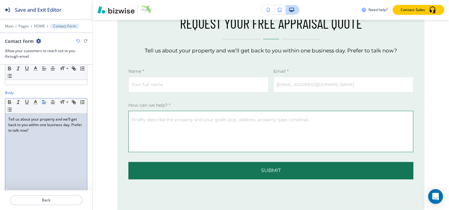
scroll to position [1267, 0]
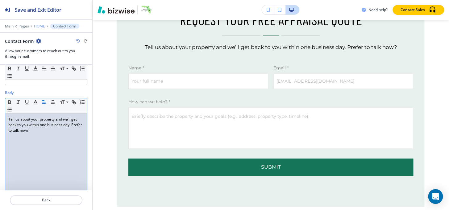
click at [39, 24] on p "HOME" at bounding box center [39, 26] width 11 height 4
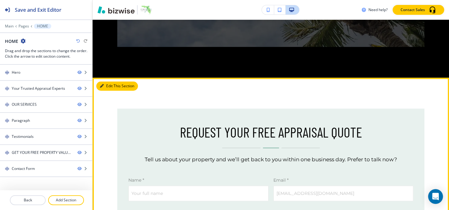
click at [108, 82] on button "Edit This Section" at bounding box center [117, 85] width 42 height 9
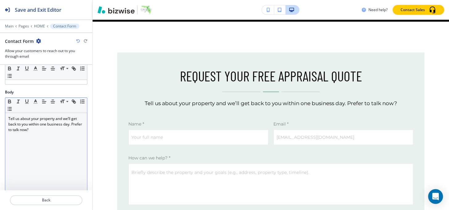
scroll to position [168, 0]
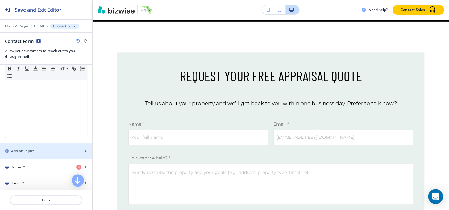
click at [27, 152] on h2 "Add an input" at bounding box center [22, 151] width 23 height 6
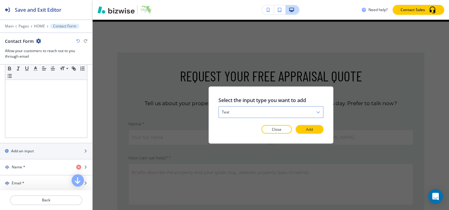
click at [252, 115] on div "text" at bounding box center [270, 111] width 104 height 11
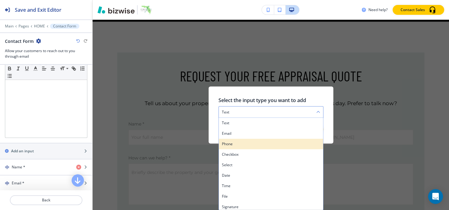
click at [233, 140] on div "phone" at bounding box center [270, 144] width 104 height 10
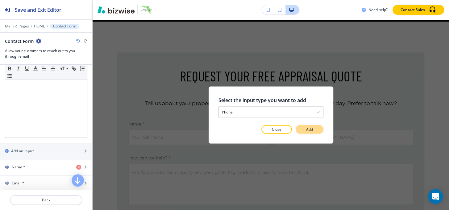
click at [314, 133] on button "Add" at bounding box center [310, 129] width 28 height 9
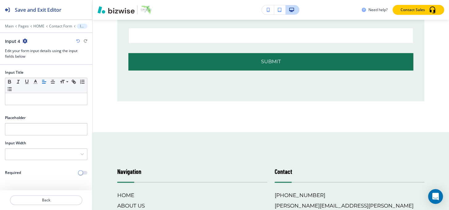
scroll to position [1404, 0]
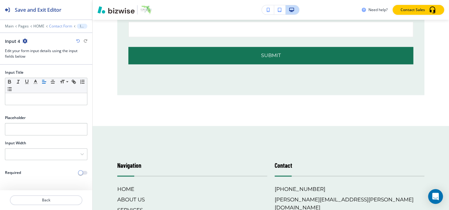
click at [55, 26] on p "Contact Form" at bounding box center [60, 26] width 23 height 4
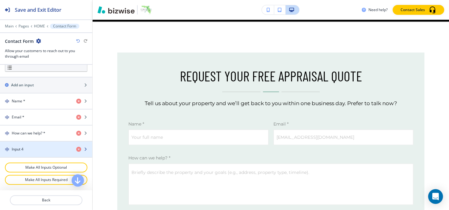
scroll to position [224, 0]
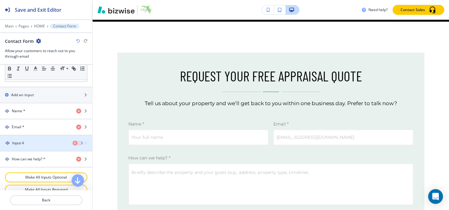
drag, startPoint x: 31, startPoint y: 156, endPoint x: 31, endPoint y: 141, distance: 14.8
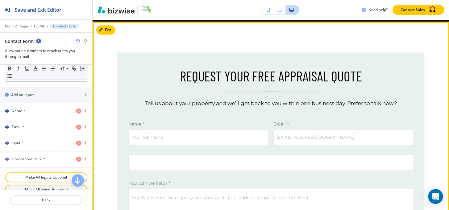
scroll to position [1267, 0]
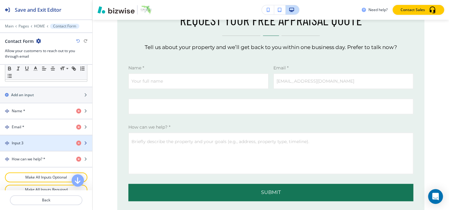
click at [48, 143] on div "Input 3" at bounding box center [35, 143] width 71 height 6
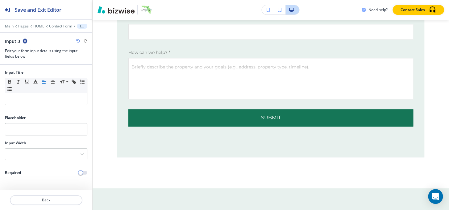
scroll to position [1344, 0]
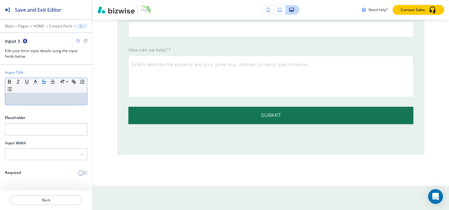
click at [34, 103] on div at bounding box center [46, 99] width 82 height 12
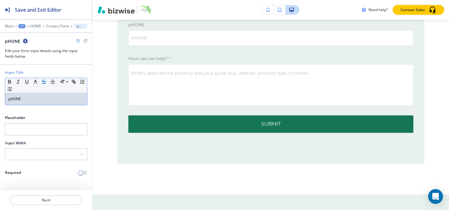
click at [31, 101] on p "pHONE" at bounding box center [46, 99] width 76 height 6
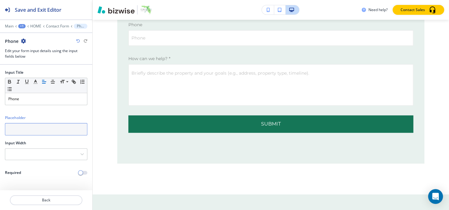
click at [44, 132] on input "text" at bounding box center [46, 129] width 82 height 12
paste input "[PHONE_NUMBER]"
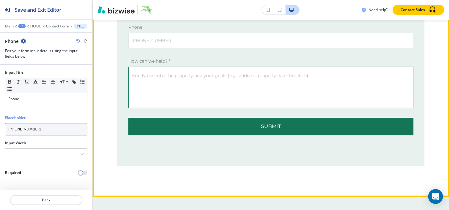
type input "[PHONE_NUMBER]"
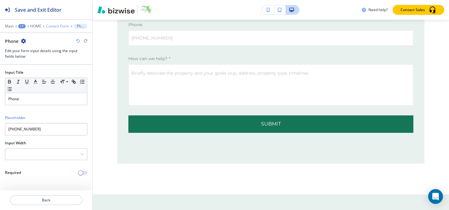
click at [53, 25] on p "Contact Form" at bounding box center [57, 26] width 23 height 4
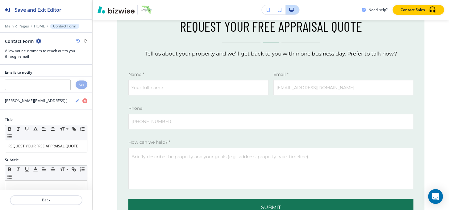
scroll to position [1211, 0]
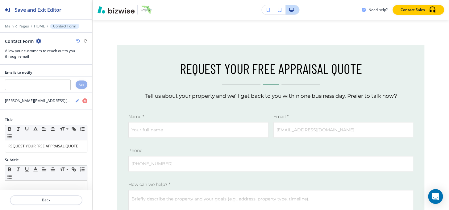
click at [32, 29] on div at bounding box center [46, 31] width 92 height 4
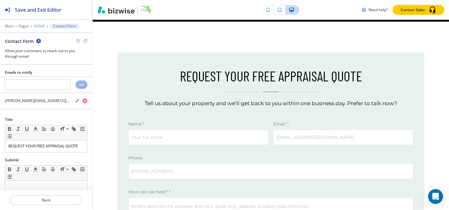
drag, startPoint x: 35, startPoint y: 28, endPoint x: 35, endPoint y: 25, distance: 3.5
click at [35, 26] on div "Main Pages HOME Contact Form" at bounding box center [46, 26] width 82 height 5
click at [35, 25] on p "HOME" at bounding box center [39, 26] width 11 height 4
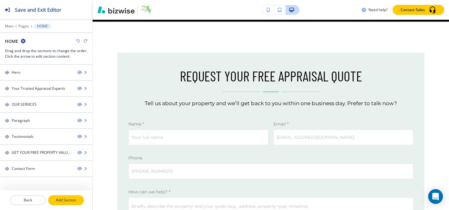
click at [56, 201] on p "Add Section" at bounding box center [66, 200] width 35 height 6
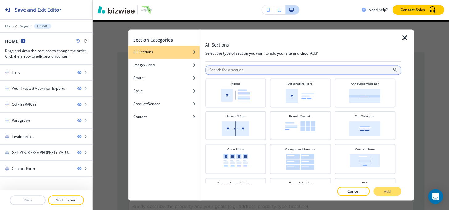
click at [244, 66] on input "text" at bounding box center [303, 69] width 196 height 9
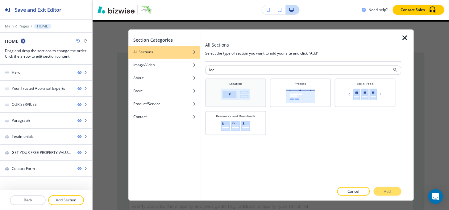
type input "loc"
click at [244, 91] on img at bounding box center [235, 94] width 28 height 11
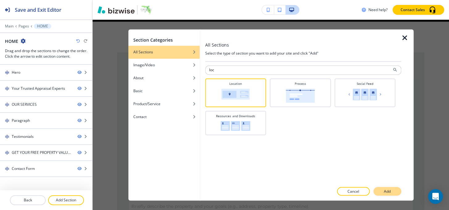
click at [390, 188] on button "Add" at bounding box center [387, 191] width 28 height 9
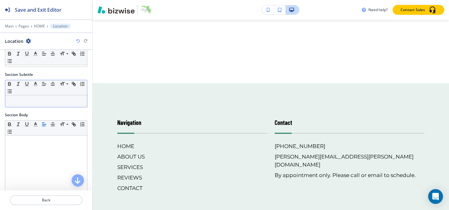
scroll to position [0, 0]
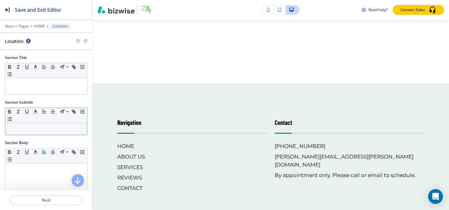
click at [29, 89] on div at bounding box center [46, 86] width 82 height 16
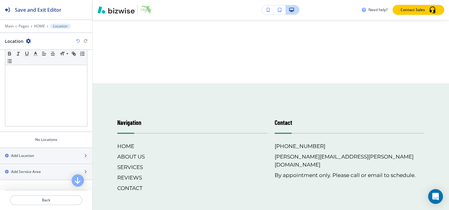
scroll to position [154, 0]
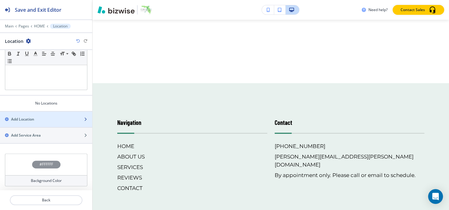
click at [27, 122] on div "button" at bounding box center [46, 124] width 92 height 5
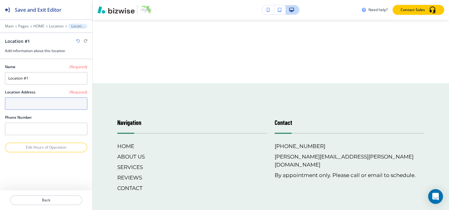
click at [33, 100] on textarea at bounding box center [46, 104] width 82 height 12
paste textarea "Insightful Appraisals, Informed Decisions"
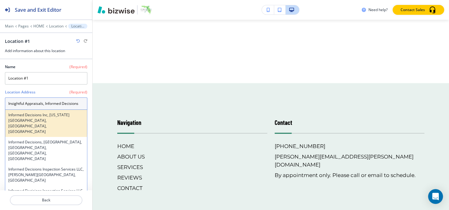
click at [34, 118] on h4 "Informed Decisions Inc, [US_STATE][GEOGRAPHIC_DATA], [GEOGRAPHIC_DATA], [GEOGRA…" at bounding box center [46, 123] width 76 height 22
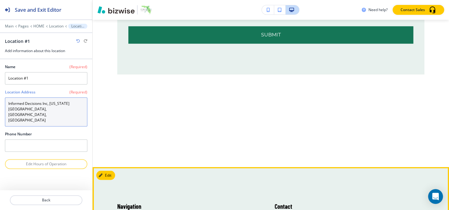
scroll to position [1433, 0]
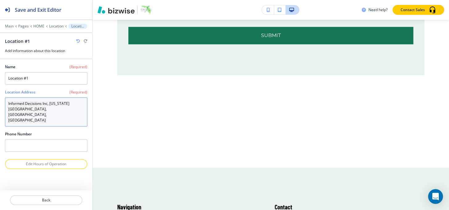
type textarea "Informed Decisions Inc, [US_STATE][GEOGRAPHIC_DATA], [GEOGRAPHIC_DATA], [GEOGRA…"
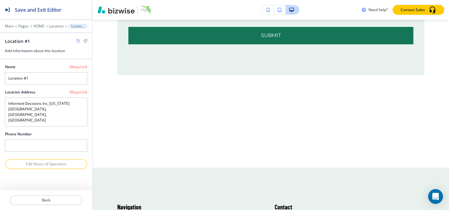
click at [32, 131] on div "Phone Number" at bounding box center [46, 134] width 82 height 6
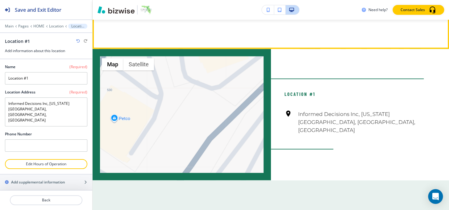
scroll to position [1461, 0]
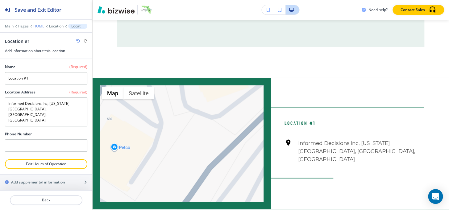
click at [39, 24] on p "HOME" at bounding box center [38, 26] width 11 height 4
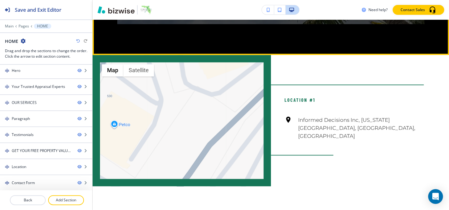
scroll to position [1211, 0]
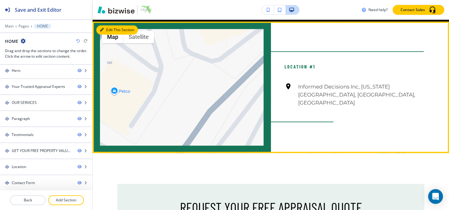
click at [108, 27] on button "Edit This Section" at bounding box center [117, 29] width 42 height 9
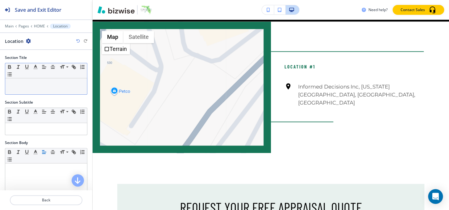
click at [32, 88] on div at bounding box center [46, 86] width 82 height 16
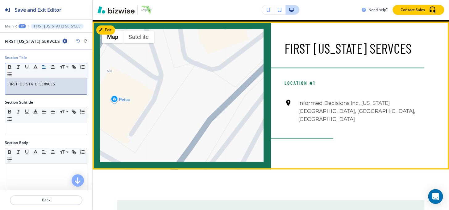
scroll to position [1183, 0]
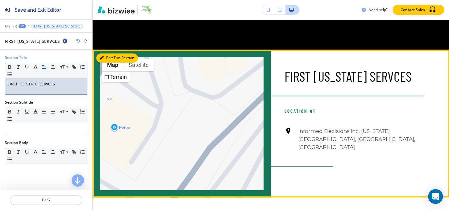
click at [104, 56] on button "Edit This Section" at bounding box center [117, 57] width 42 height 9
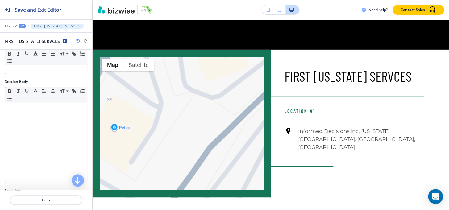
scroll to position [112, 0]
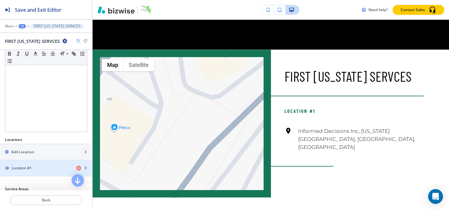
click at [41, 168] on div "Location #1" at bounding box center [35, 168] width 71 height 6
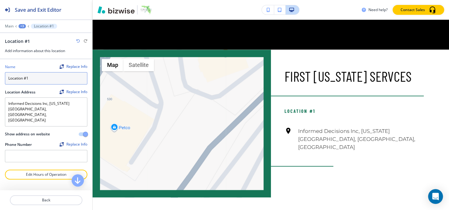
click at [55, 77] on input "Location #1" at bounding box center [46, 78] width 82 height 12
type input "o"
type input "OUR LOCATION"
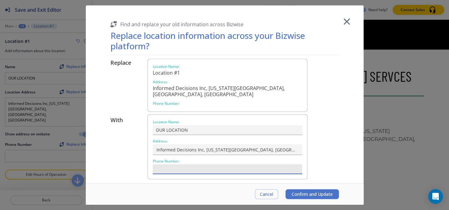
click at [222, 164] on input "text" at bounding box center [227, 169] width 149 height 10
paste input "[PHONE_NUMBER]"
type input "[PHONE_NUMBER]"
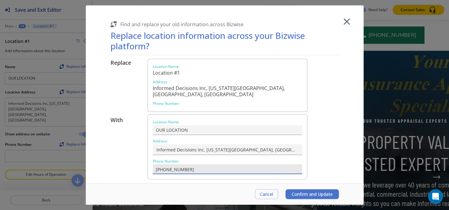
scroll to position [9, 0]
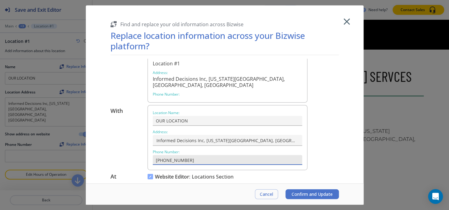
type input "[PHONE_NUMBER]"
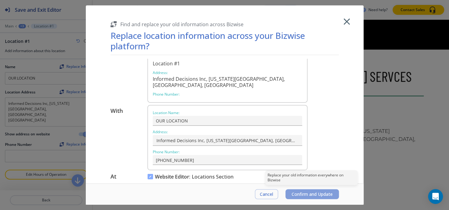
click at [305, 194] on span "Confirm and Update" at bounding box center [312, 194] width 41 height 5
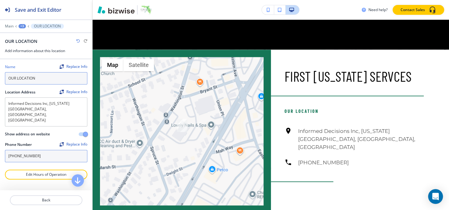
scroll to position [15, 0]
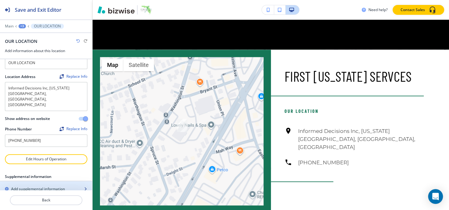
click at [18, 186] on h2 "Add supplemental information" at bounding box center [38, 189] width 54 height 6
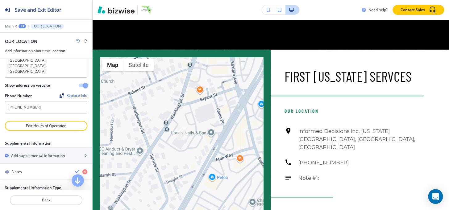
scroll to position [106, 0]
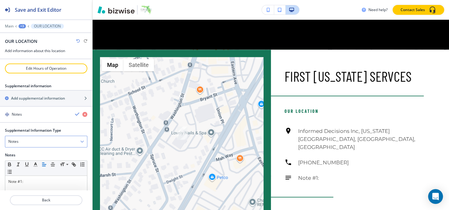
click at [26, 136] on div "Notes" at bounding box center [46, 141] width 82 height 11
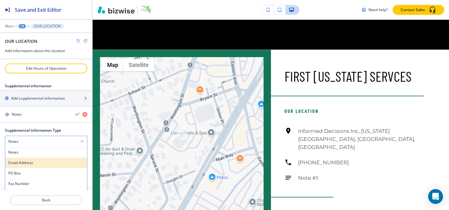
click at [24, 160] on h4 "Email Address" at bounding box center [46, 163] width 76 height 6
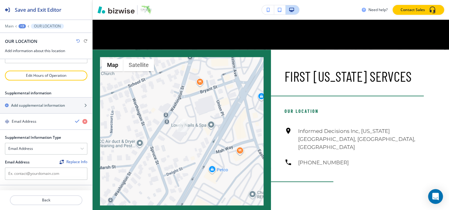
scroll to position [87, 0]
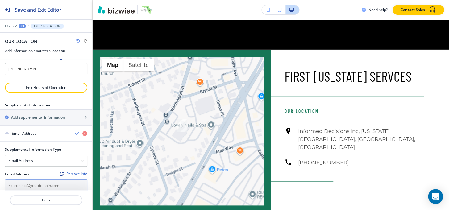
click at [37, 180] on input "text" at bounding box center [46, 186] width 82 height 12
paste input "[PERSON_NAME][EMAIL_ADDRESS][PERSON_NAME][DOMAIN_NAME]"
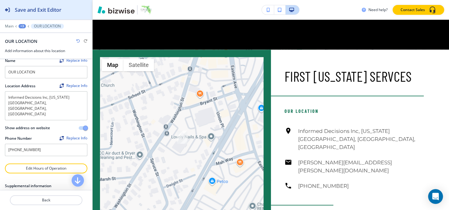
scroll to position [0, 0]
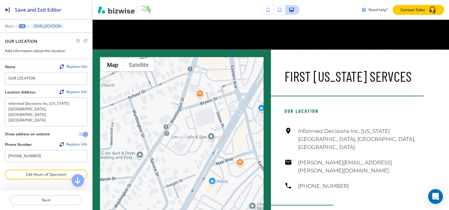
type input "[PERSON_NAME][EMAIL_ADDRESS][PERSON_NAME][DOMAIN_NAME]"
click at [22, 28] on div "Main +3 OUR LOCATION" at bounding box center [46, 26] width 82 height 5
click at [22, 26] on div "+3" at bounding box center [22, 26] width 7 height 4
click at [38, 61] on button "FIRST [US_STATE] SERVCES" at bounding box center [38, 57] width 39 height 11
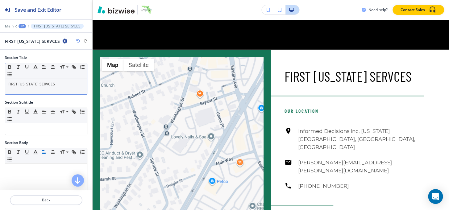
scroll to position [1211, 0]
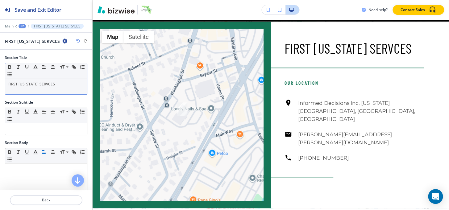
click at [43, 83] on p "FIRST [US_STATE] SERVCES" at bounding box center [46, 84] width 76 height 6
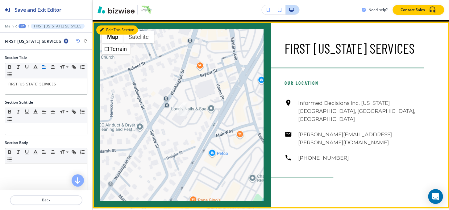
click at [105, 25] on button "Edit This Section" at bounding box center [117, 29] width 42 height 9
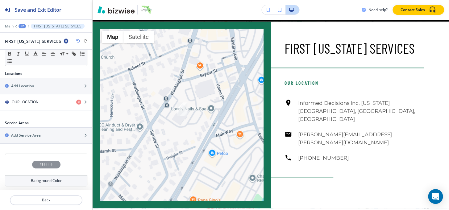
click at [34, 161] on div "#FFFFFF" at bounding box center [46, 165] width 28 height 8
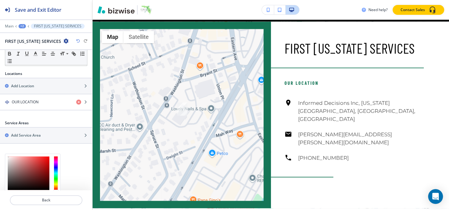
scroll to position [228, 0]
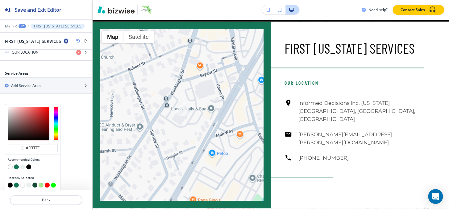
click at [21, 166] on button "button" at bounding box center [22, 166] width 5 height 5
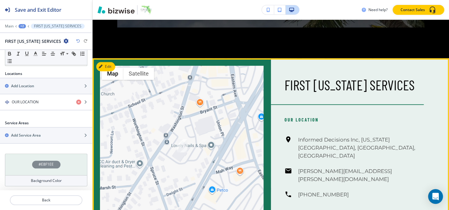
scroll to position [1127, 0]
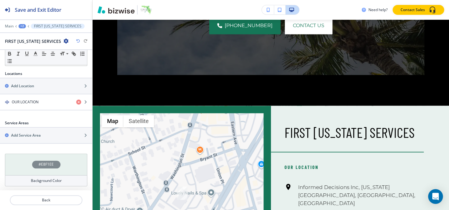
click at [34, 161] on div "#E8F1EE" at bounding box center [46, 165] width 28 height 8
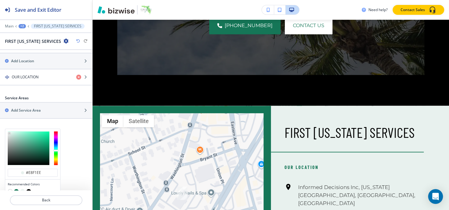
scroll to position [228, 0]
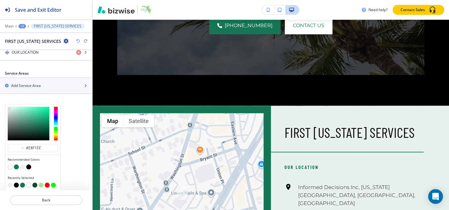
click at [16, 167] on button "button" at bounding box center [16, 166] width 5 height 5
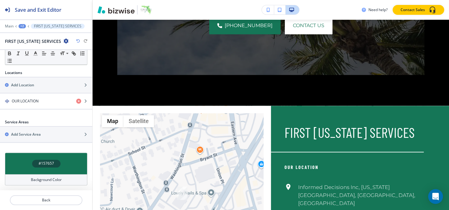
scroll to position [178, 0]
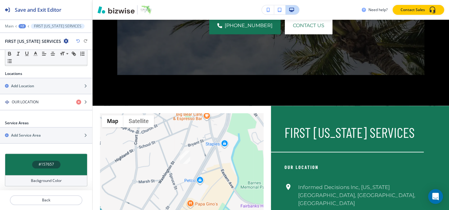
click at [34, 164] on div "#157657" at bounding box center [46, 165] width 28 height 8
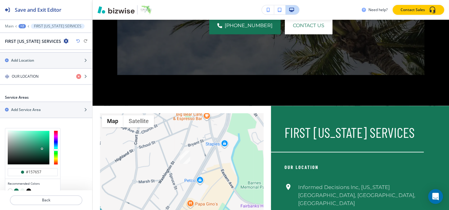
scroll to position [228, 0]
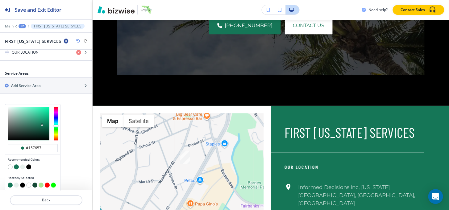
click at [10, 184] on button "button" at bounding box center [10, 185] width 5 height 5
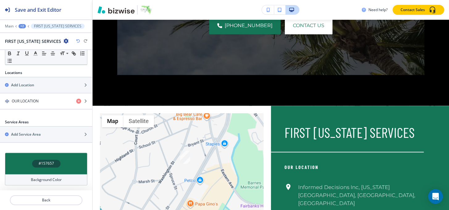
scroll to position [178, 0]
click at [33, 164] on div "#157657" at bounding box center [46, 165] width 28 height 8
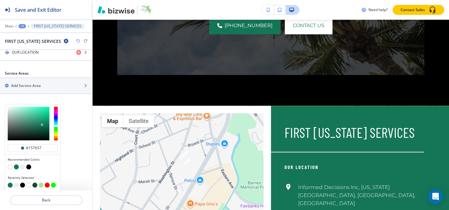
click at [22, 167] on button "button" at bounding box center [22, 166] width 5 height 5
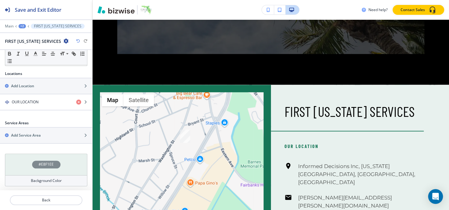
scroll to position [1183, 0]
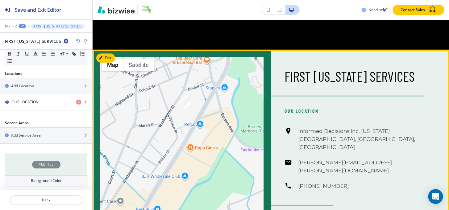
click at [379, 56] on div "FIRST FLORIDA SERVICES" at bounding box center [353, 73] width 139 height 46
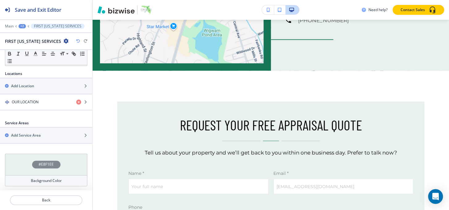
scroll to position [1323, 0]
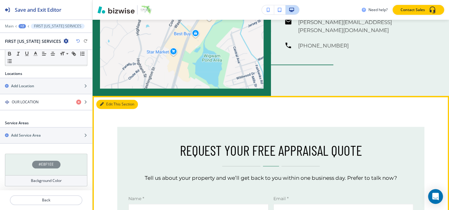
click at [102, 102] on icon "button" at bounding box center [102, 104] width 4 height 4
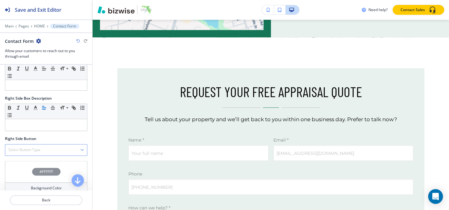
scroll to position [409, 0]
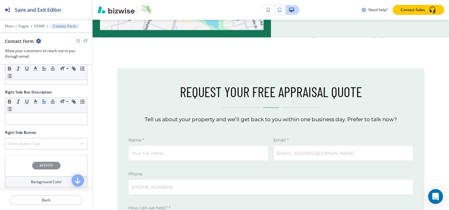
click at [43, 165] on h4 "#FFFFFF" at bounding box center [46, 166] width 14 height 6
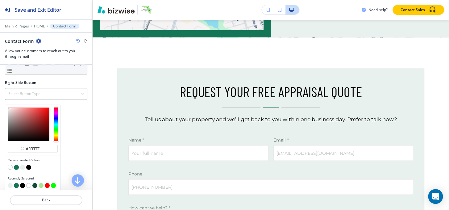
click at [17, 165] on button "button" at bounding box center [16, 167] width 5 height 5
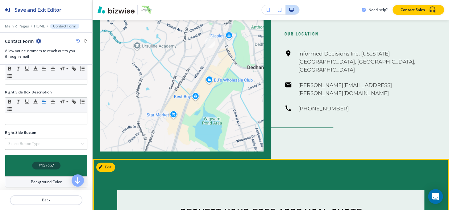
scroll to position [1241, 0]
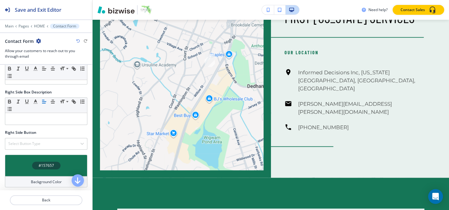
click at [42, 163] on h4 "#157657" at bounding box center [46, 166] width 15 height 6
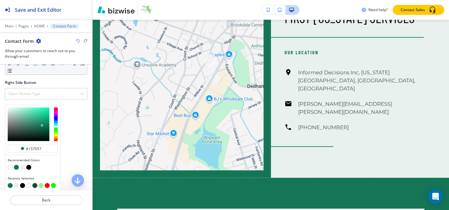
click at [22, 167] on button "button" at bounding box center [22, 167] width 5 height 5
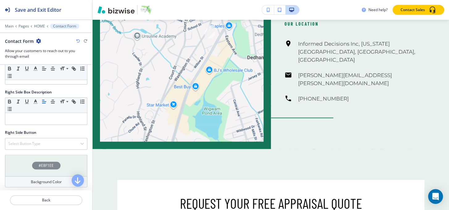
scroll to position [1297, 0]
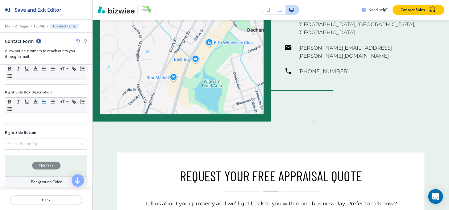
click at [32, 166] on div "#E8F1EE" at bounding box center [46, 166] width 28 height 8
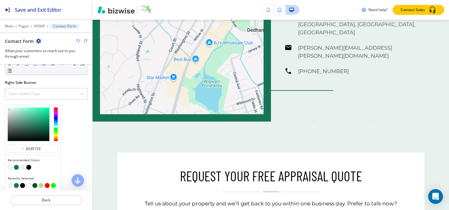
click at [28, 166] on button "button" at bounding box center [28, 167] width 5 height 5
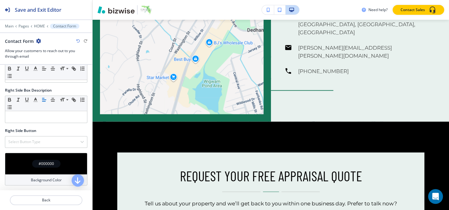
scroll to position [409, 0]
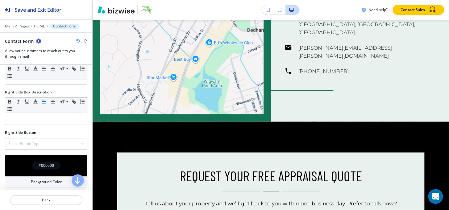
click at [35, 162] on div "#000000" at bounding box center [46, 166] width 28 height 8
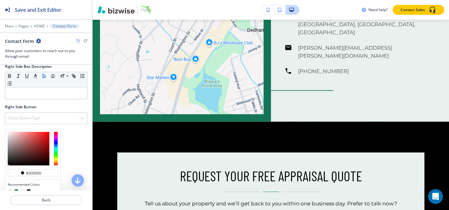
scroll to position [459, 0]
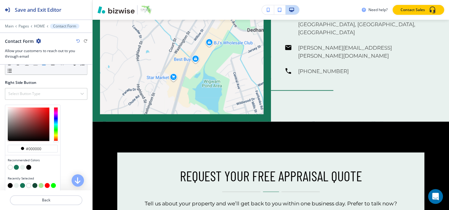
click at [8, 165] on button "button" at bounding box center [10, 167] width 5 height 5
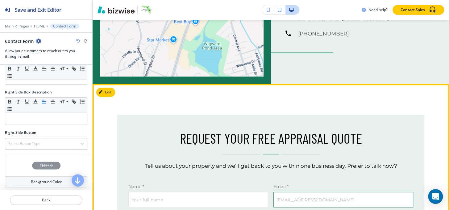
scroll to position [1382, 0]
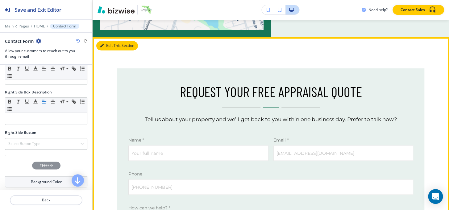
click at [105, 41] on button "Edit This Section" at bounding box center [117, 45] width 42 height 9
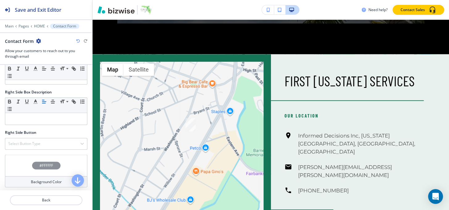
scroll to position [1157, 0]
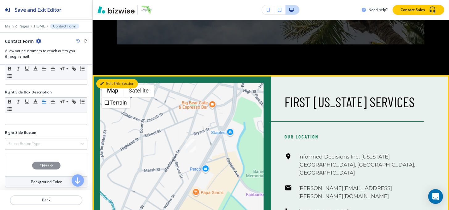
click at [106, 81] on button "Edit This Section" at bounding box center [117, 83] width 42 height 9
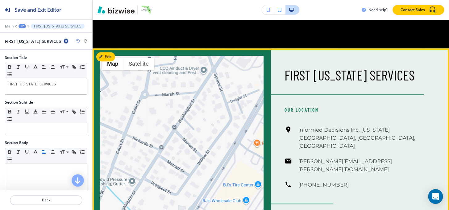
scroll to position [1183, 0]
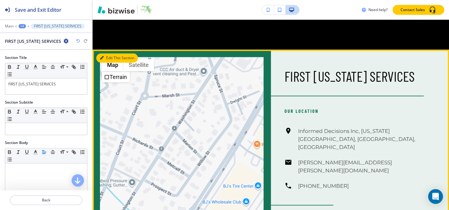
click at [105, 56] on button "Edit This Section" at bounding box center [117, 57] width 42 height 9
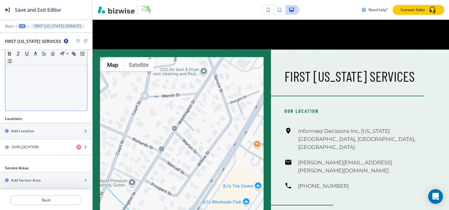
scroll to position [178, 0]
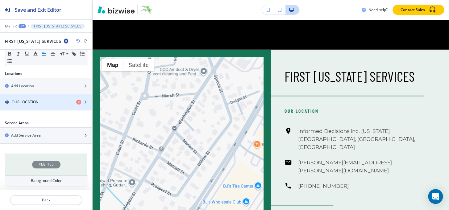
click at [35, 105] on div "button" at bounding box center [46, 107] width 92 height 5
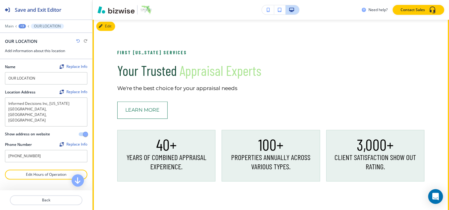
scroll to position [285, 0]
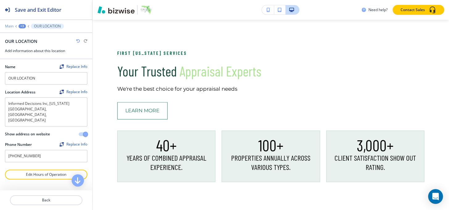
click at [13, 25] on p "Main" at bounding box center [9, 26] width 9 height 4
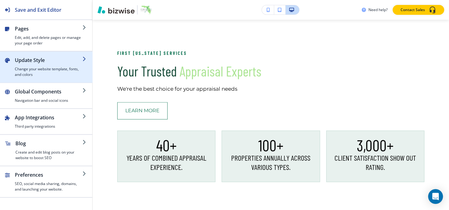
click at [17, 64] on div "Update Style Change your website template, fonts, and colors" at bounding box center [49, 66] width 68 height 21
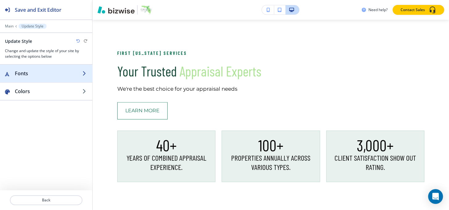
click at [42, 77] on h2 "Fonts" at bounding box center [49, 73] width 68 height 7
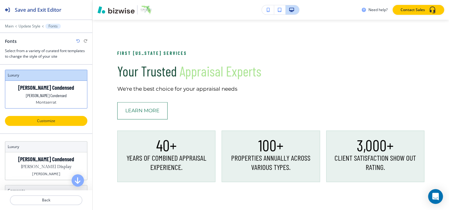
click at [57, 119] on p "Customize" at bounding box center [46, 121] width 66 height 6
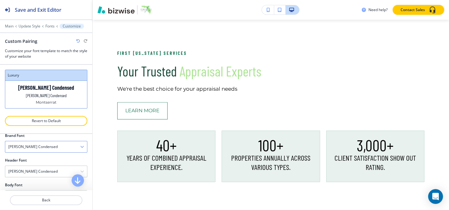
scroll to position [24, 0]
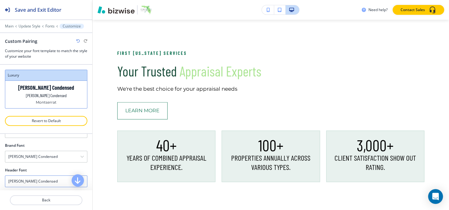
click at [35, 179] on h4 "Barlow Condensed" at bounding box center [32, 182] width 49 height 6
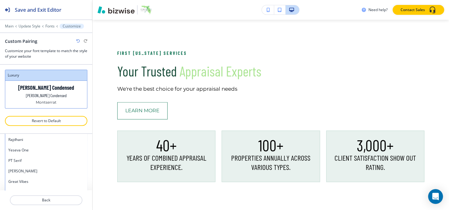
scroll to position [116, 0]
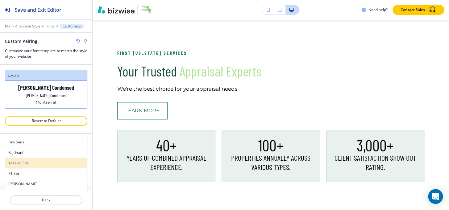
click at [35, 165] on h4 "Yeseva One" at bounding box center [46, 163] width 76 height 6
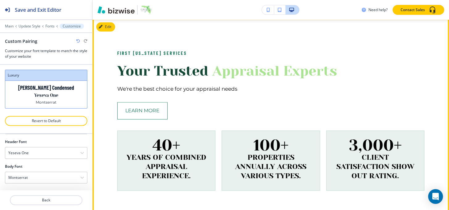
scroll to position [257, 0]
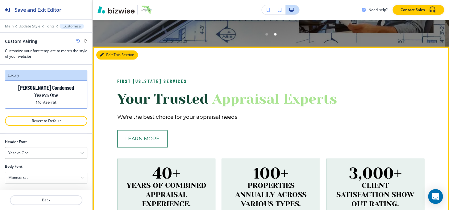
click at [109, 55] on button "Edit This Section" at bounding box center [117, 54] width 42 height 9
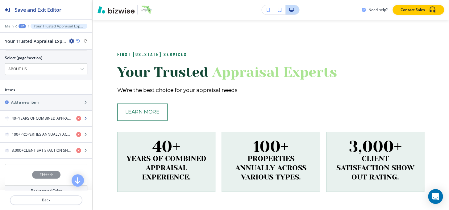
scroll to position [252, 0]
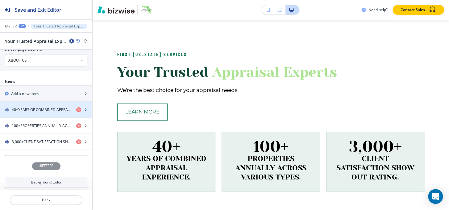
click at [38, 107] on h4 "40+YEARS OF COMBINED APPRAISAL EXPERIENCE." at bounding box center [42, 110] width 60 height 6
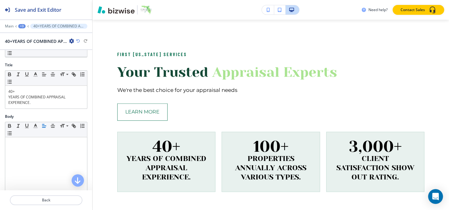
scroll to position [112, 0]
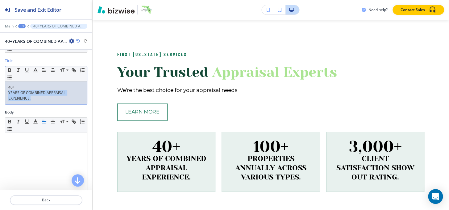
drag, startPoint x: 35, startPoint y: 101, endPoint x: 6, endPoint y: 93, distance: 29.5
click at [6, 93] on div "40+ YEARS OF COMBINED APPRAISAL EXPERIENCE." at bounding box center [46, 92] width 82 height 23
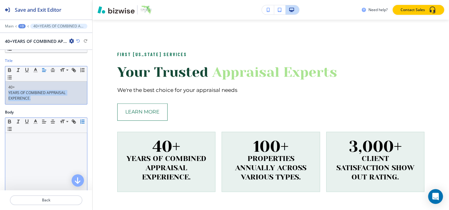
copy p "YEARS OF COMBINED APPRAISAL EXPERIENCE."
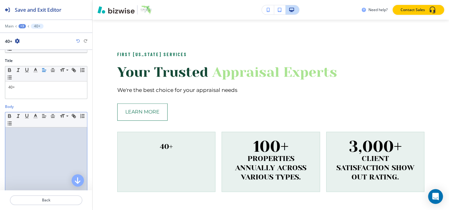
click at [18, 145] on div at bounding box center [46, 167] width 82 height 80
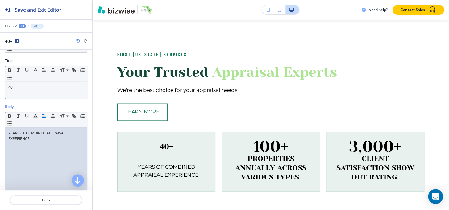
click at [43, 86] on p "40+" at bounding box center [46, 88] width 76 height 6
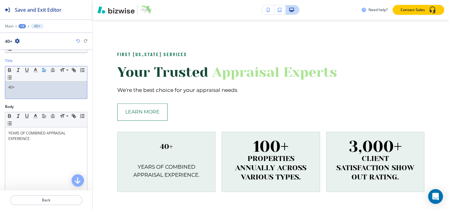
click at [38, 92] on p at bounding box center [46, 93] width 76 height 6
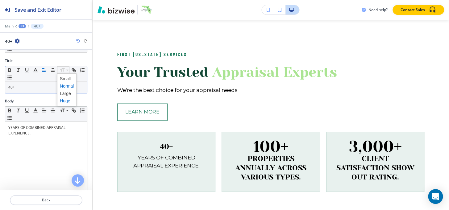
click at [68, 102] on span at bounding box center [67, 100] width 14 height 7
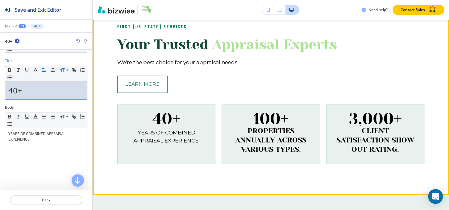
scroll to position [340, 0]
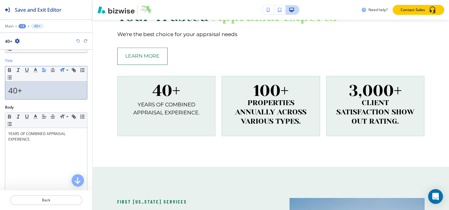
click at [24, 27] on div "+3" at bounding box center [22, 26] width 7 height 4
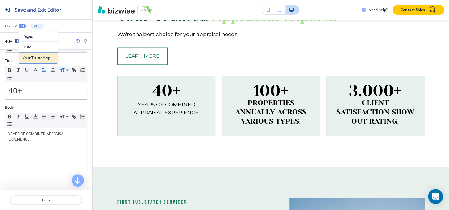
click at [28, 63] on button "Your Trusted Appraisal Experts" at bounding box center [38, 57] width 39 height 11
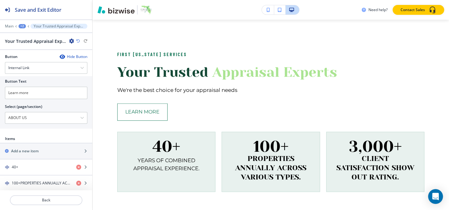
scroll to position [252, 0]
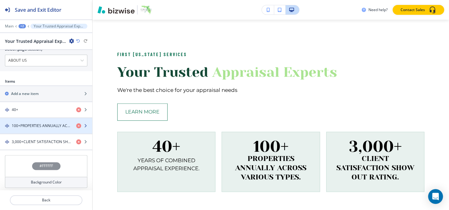
click at [26, 126] on h4 "100+PROPERTIES ANNUALLY ACROSS VARIOUS TYPES." at bounding box center [42, 126] width 60 height 6
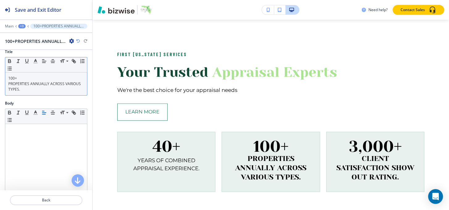
scroll to position [112, 0]
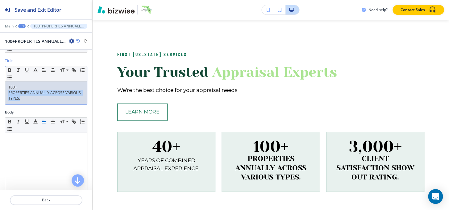
drag, startPoint x: 8, startPoint y: 91, endPoint x: 39, endPoint y: 100, distance: 32.0
click at [39, 100] on p "PROPERTIES ANNUALLY ACROSS VARIOUS TYPES." at bounding box center [46, 95] width 76 height 11
copy p "PROPERTIES ANNUALLY ACROSS VARIOUS TYPES."
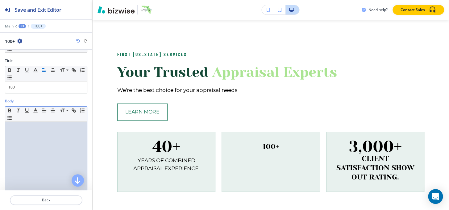
click at [22, 129] on p at bounding box center [46, 128] width 76 height 6
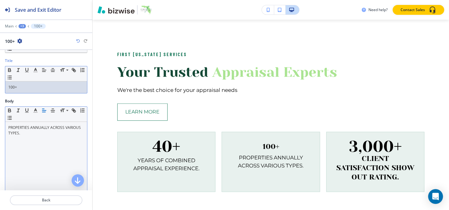
click at [24, 86] on p "100+" at bounding box center [46, 88] width 76 height 6
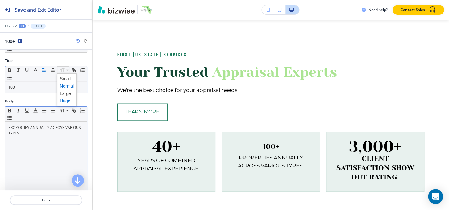
click at [67, 102] on span at bounding box center [67, 100] width 14 height 7
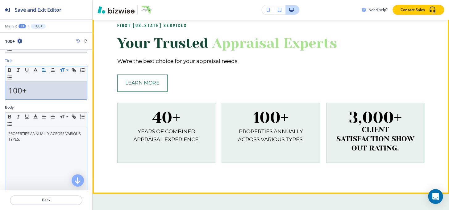
scroll to position [340, 0]
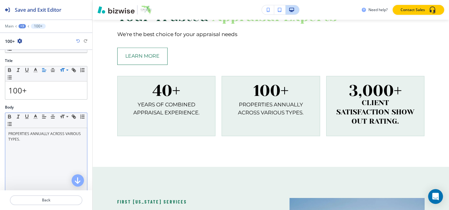
click at [22, 24] on div "+3" at bounding box center [22, 26] width 7 height 4
click at [31, 55] on button "Your Trusted Appraisal Experts" at bounding box center [38, 57] width 39 height 11
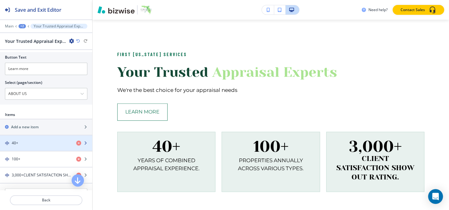
scroll to position [254, 0]
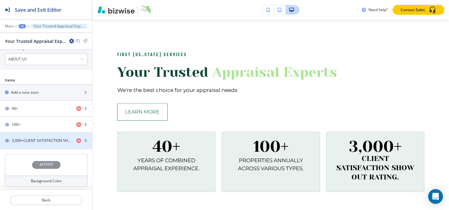
click at [26, 135] on div "button" at bounding box center [46, 135] width 92 height 5
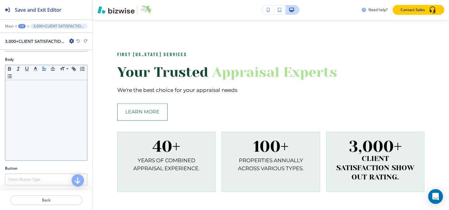
scroll to position [108, 0]
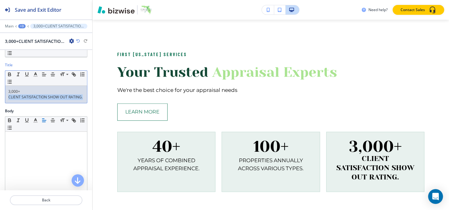
drag, startPoint x: 8, startPoint y: 95, endPoint x: 25, endPoint y: 101, distance: 17.6
click at [25, 100] on p "CLIENT SATISFACTION SHOW OUT RATING." at bounding box center [46, 97] width 76 height 6
copy p "CLIENT SATISFACTION SHOW OUT RATING."
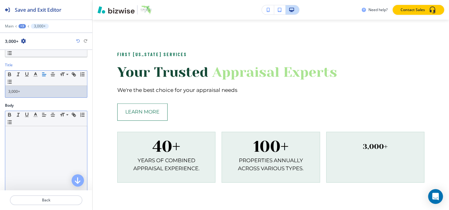
click at [14, 130] on p at bounding box center [46, 132] width 76 height 6
click at [28, 91] on p "3,000+" at bounding box center [46, 92] width 76 height 6
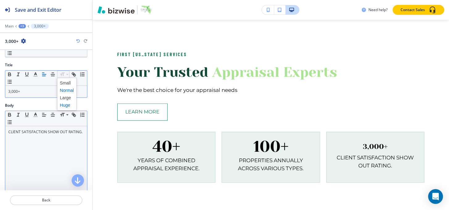
click at [69, 103] on span at bounding box center [67, 105] width 14 height 7
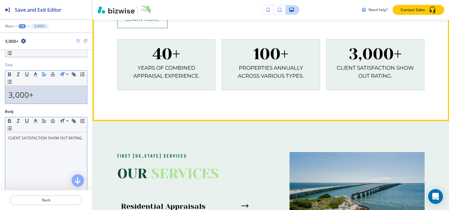
scroll to position [368, 0]
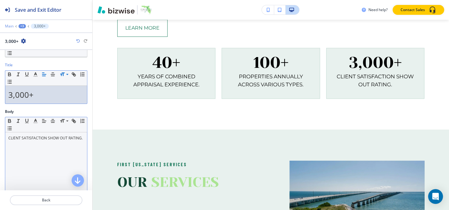
click at [7, 28] on p "Main" at bounding box center [9, 26] width 9 height 4
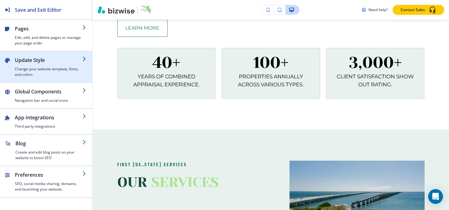
click at [18, 60] on h2 "Update Style" at bounding box center [49, 59] width 68 height 7
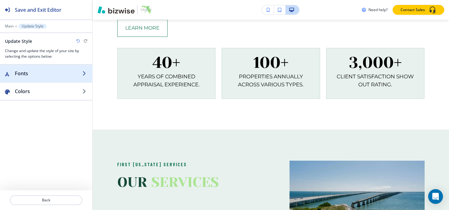
click at [30, 78] on div "button" at bounding box center [46, 79] width 92 height 5
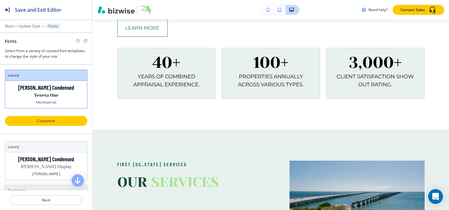
click at [31, 122] on p "Customize" at bounding box center [46, 121] width 66 height 6
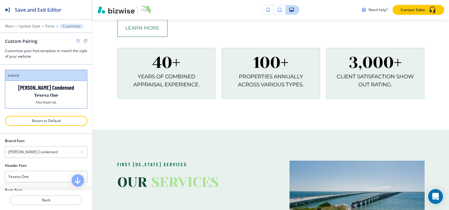
scroll to position [52, 0]
click at [42, 173] on div "Montserrat" at bounding box center [46, 177] width 82 height 11
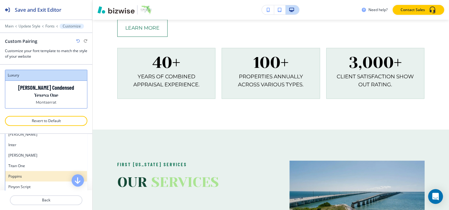
click at [33, 172] on div "Poppins" at bounding box center [46, 176] width 82 height 10
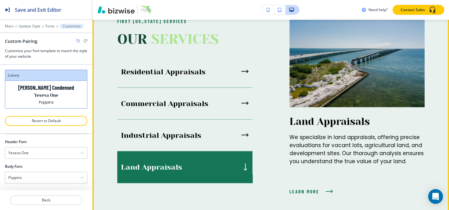
scroll to position [592, 0]
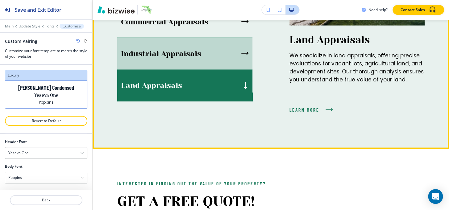
click at [176, 60] on div "Industrial Appraisals" at bounding box center [184, 54] width 135 height 32
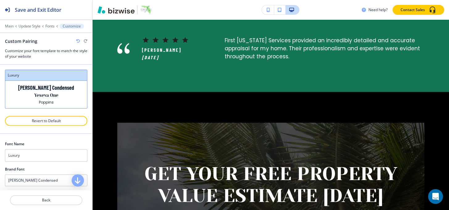
scroll to position [28, 0]
click at [44, 151] on div "Barlow Condensed" at bounding box center [46, 152] width 82 height 11
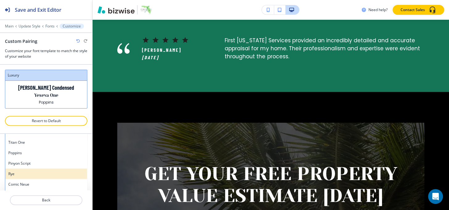
scroll to position [494, 0]
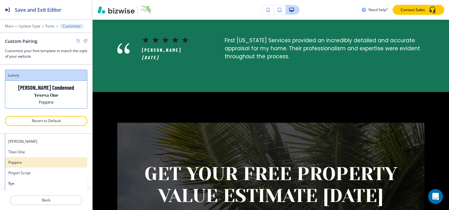
click at [37, 163] on h4 "Poppins" at bounding box center [46, 163] width 76 height 6
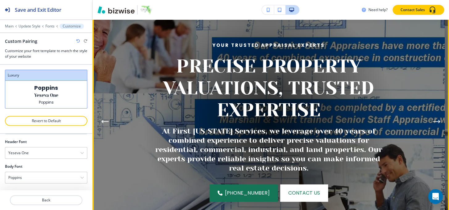
scroll to position [87, 0]
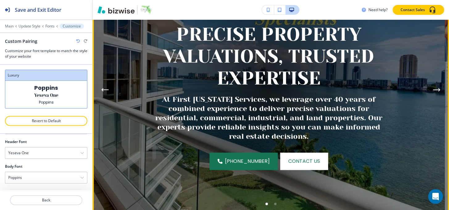
click at [436, 85] on button "Next Hero Image" at bounding box center [436, 90] width 12 height 12
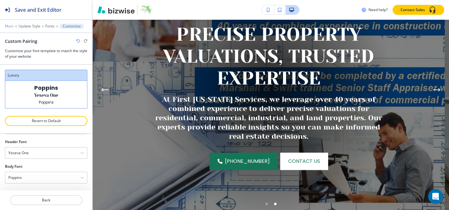
click at [12, 28] on p "Main" at bounding box center [9, 26] width 9 height 4
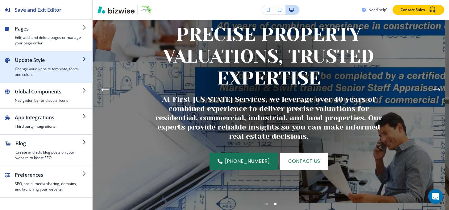
click at [26, 56] on h2 "Update Style" at bounding box center [49, 59] width 68 height 7
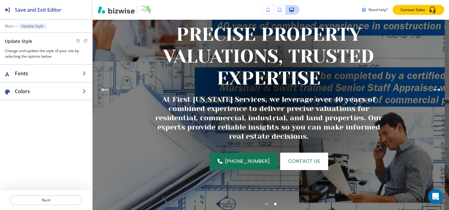
click at [13, 24] on div "Main Update Style" at bounding box center [46, 26] width 82 height 5
click at [12, 25] on p "Main" at bounding box center [9, 26] width 9 height 4
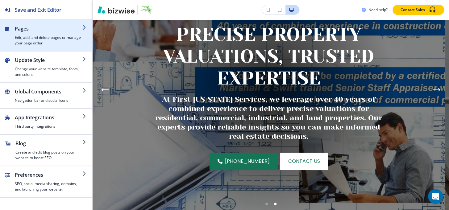
click at [32, 35] on h4 "Edit, add, and delete pages or manage your page order" at bounding box center [49, 40] width 68 height 11
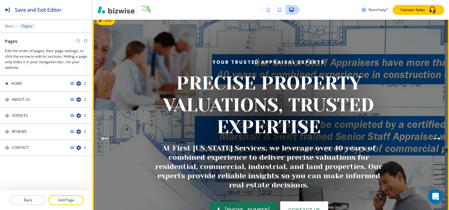
scroll to position [0, 0]
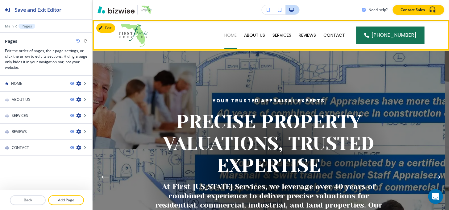
click at [233, 35] on p "HOME" at bounding box center [230, 35] width 12 height 6
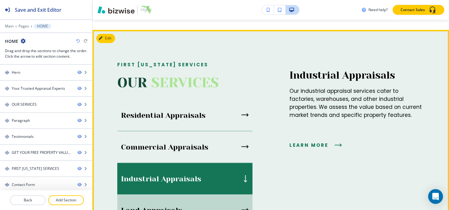
scroll to position [421, 0]
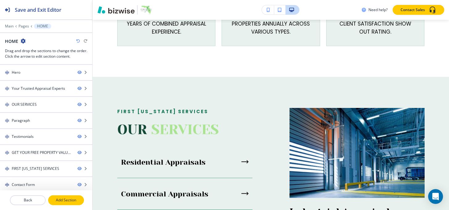
click at [65, 199] on p "Add Section" at bounding box center [66, 200] width 35 height 6
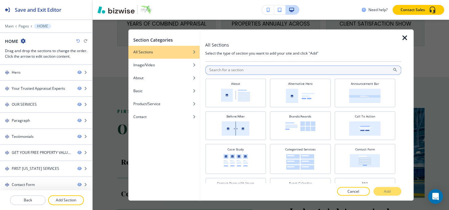
click at [309, 67] on input "text" at bounding box center [303, 69] width 196 height 9
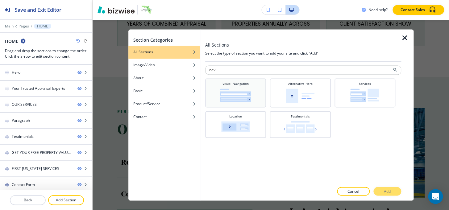
type input "navi"
click at [248, 91] on img at bounding box center [235, 95] width 31 height 13
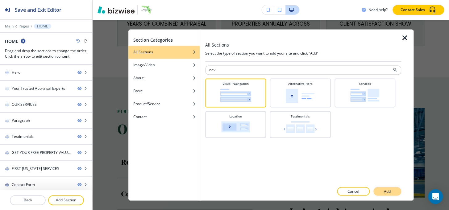
click at [386, 192] on p "Add" at bounding box center [387, 192] width 7 height 6
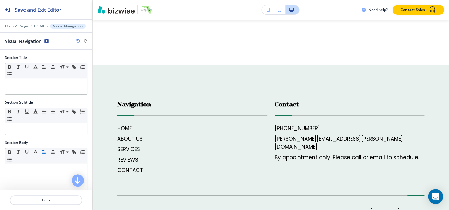
scroll to position [1720, 0]
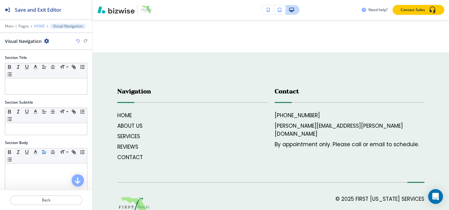
click at [42, 27] on p "HOME" at bounding box center [39, 26] width 11 height 4
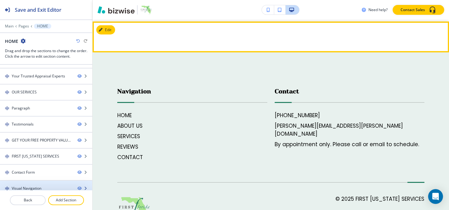
scroll to position [18, 0]
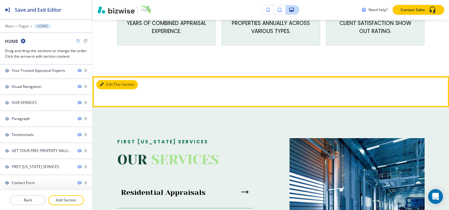
click at [109, 82] on button "Edit This Section" at bounding box center [117, 84] width 42 height 9
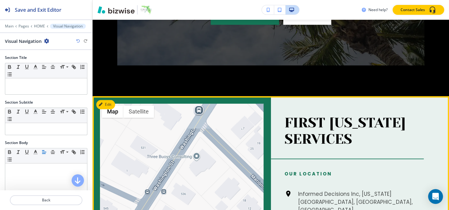
scroll to position [1150, 0]
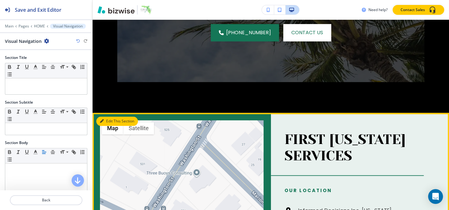
click at [108, 120] on button "Edit This Section" at bounding box center [117, 121] width 42 height 9
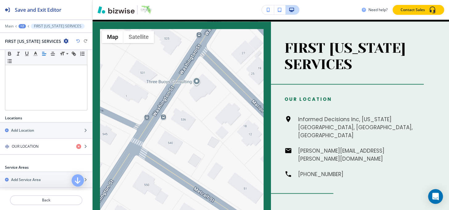
scroll to position [140, 0]
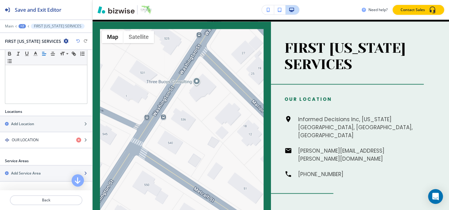
click at [26, 166] on div "button" at bounding box center [46, 168] width 92 height 5
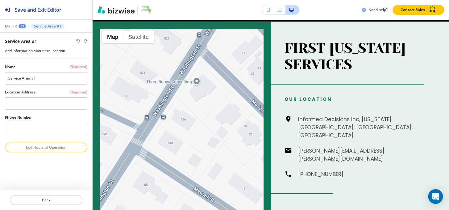
click at [22, 24] on div "+3" at bounding box center [22, 26] width 7 height 4
click at [38, 60] on p "FIRST FLORIDA SERVICES" at bounding box center [38, 58] width 31 height 6
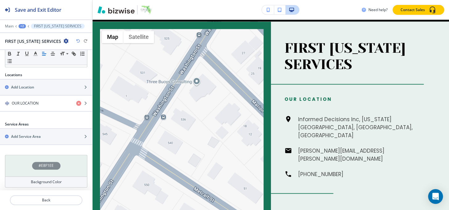
scroll to position [178, 0]
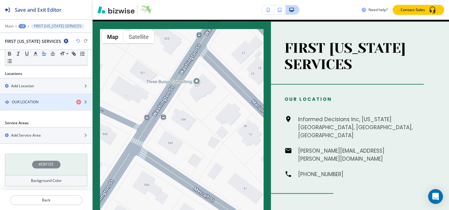
drag, startPoint x: 37, startPoint y: 106, endPoint x: 37, endPoint y: 103, distance: 3.1
click at [37, 103] on div "OUR LOCATION" at bounding box center [46, 101] width 92 height 15
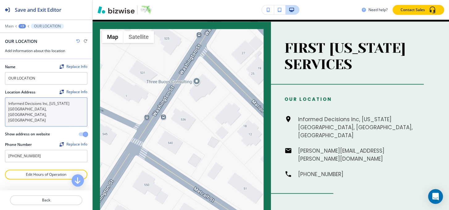
click at [52, 108] on textarea "Informed Decisions Inc, [US_STATE][GEOGRAPHIC_DATA], [GEOGRAPHIC_DATA], [GEOGRA…" at bounding box center [46, 112] width 82 height 29
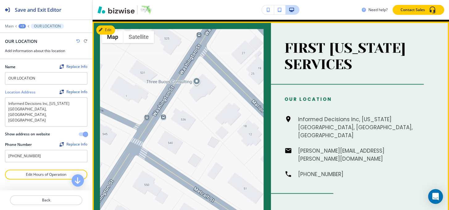
click at [367, 115] on h6 "Informed Decisions Inc, [US_STATE][GEOGRAPHIC_DATA], [GEOGRAPHIC_DATA], [GEOGRA…" at bounding box center [361, 127] width 126 height 24
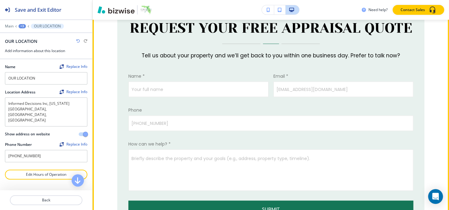
scroll to position [1522, 0]
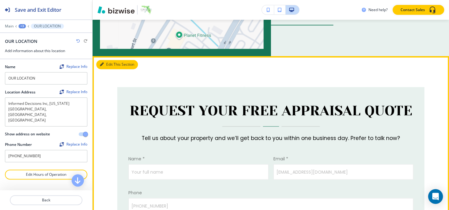
click at [110, 60] on button "Edit This Section" at bounding box center [117, 64] width 42 height 9
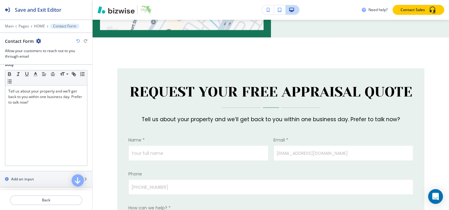
scroll to position [252, 0]
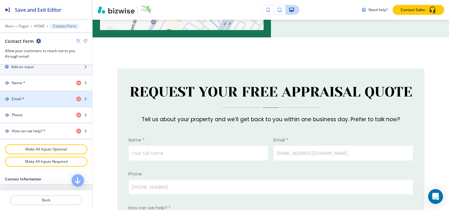
click at [29, 97] on div "Email *" at bounding box center [35, 99] width 71 height 6
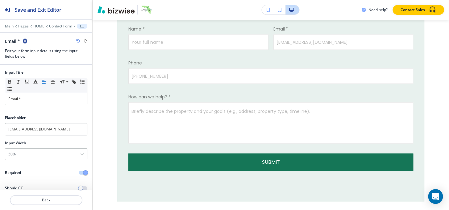
scroll to position [1544, 0]
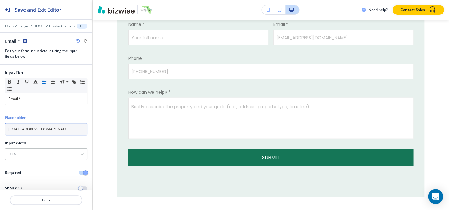
drag, startPoint x: 14, startPoint y: 129, endPoint x: 3, endPoint y: 131, distance: 11.5
click at [3, 131] on div "Placeholder you@example.com" at bounding box center [46, 127] width 92 height 25
type input "email@example.com"
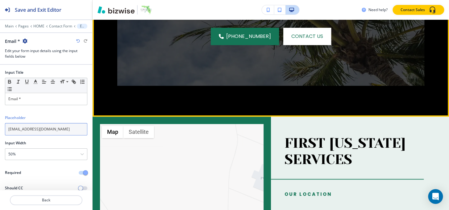
scroll to position [1207, 0]
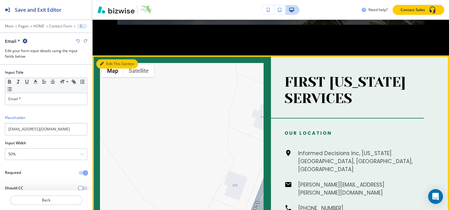
click at [107, 64] on button "Edit This Section" at bounding box center [117, 63] width 42 height 9
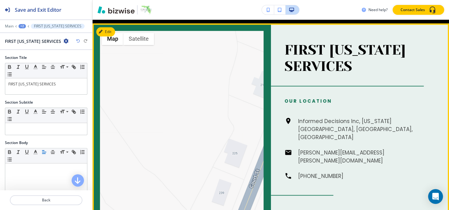
scroll to position [1241, 0]
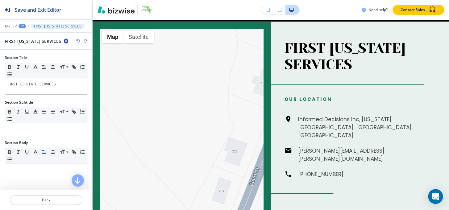
click at [64, 41] on icon "button" at bounding box center [66, 41] width 5 height 5
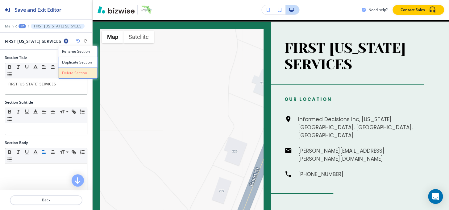
click at [67, 68] on button "Delete Section" at bounding box center [77, 73] width 39 height 11
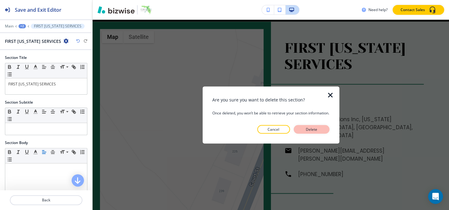
click at [329, 127] on button "Delete" at bounding box center [311, 129] width 36 height 9
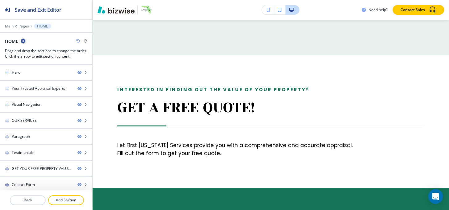
scroll to position [708, 0]
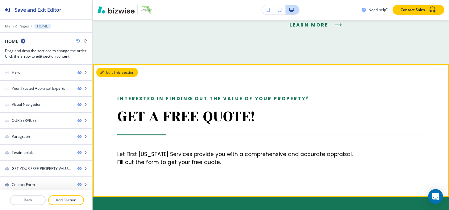
click at [107, 72] on button "Edit This Section" at bounding box center [117, 72] width 42 height 9
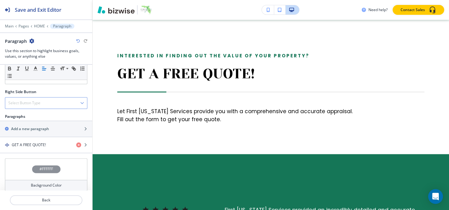
scroll to position [294, 0]
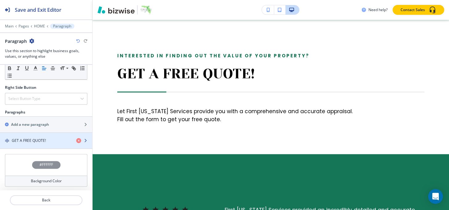
click at [44, 138] on h4 "GET A FREE QUOTE!" at bounding box center [29, 141] width 34 height 6
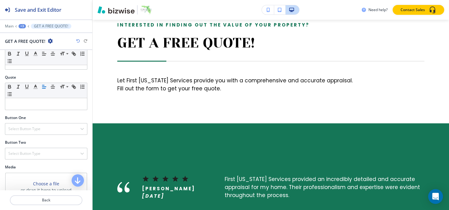
scroll to position [206, 0]
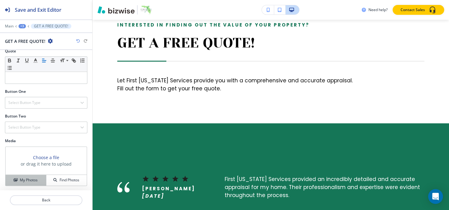
click at [22, 175] on button "My Photos" at bounding box center [26, 180] width 41 height 11
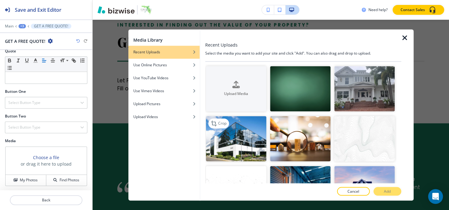
click at [236, 126] on img "button" at bounding box center [236, 138] width 60 height 45
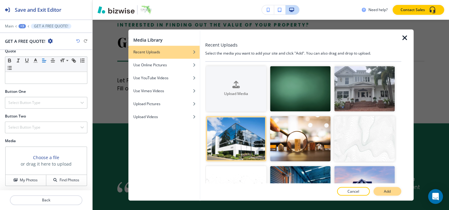
click at [379, 190] on button "Add" at bounding box center [387, 191] width 28 height 9
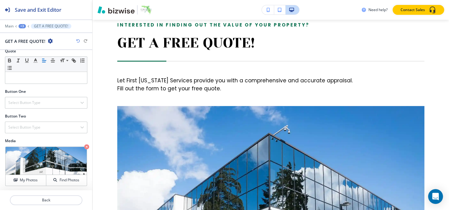
click at [84, 144] on icon "button" at bounding box center [86, 146] width 5 height 5
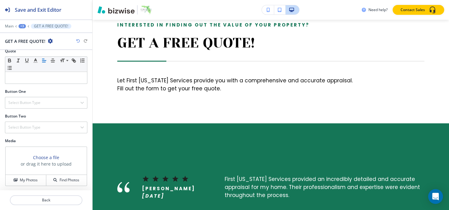
click at [82, 145] on div at bounding box center [46, 145] width 82 height 2
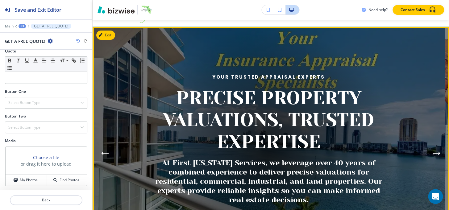
scroll to position [0, 0]
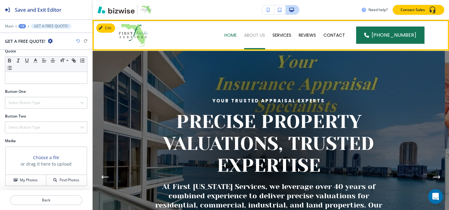
click at [255, 34] on p "ABOUT US" at bounding box center [254, 35] width 21 height 6
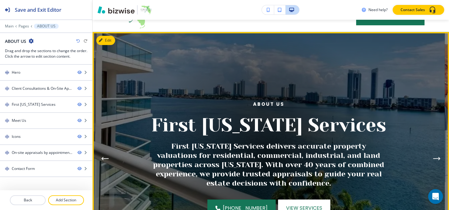
scroll to position [28, 0]
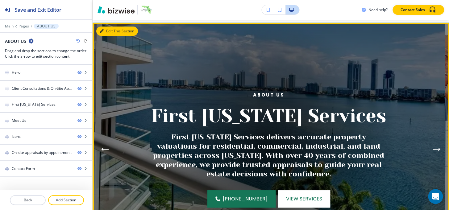
click at [113, 34] on button "Edit This Section" at bounding box center [117, 31] width 42 height 9
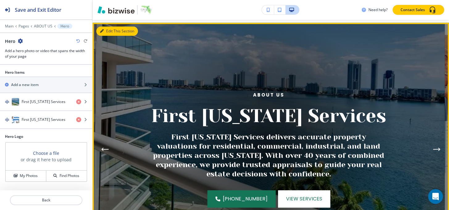
scroll to position [31, 0]
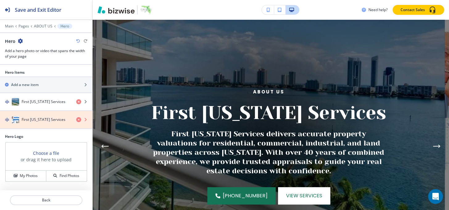
click at [80, 118] on icon "button" at bounding box center [78, 119] width 5 height 5
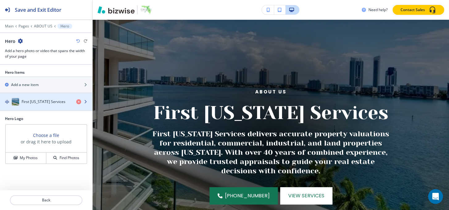
click at [49, 104] on div "First [US_STATE] Services" at bounding box center [35, 101] width 71 height 7
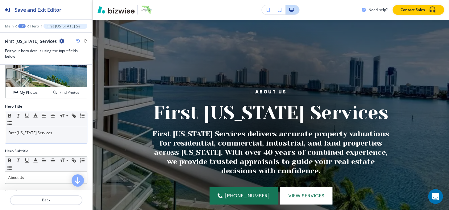
scroll to position [28, 0]
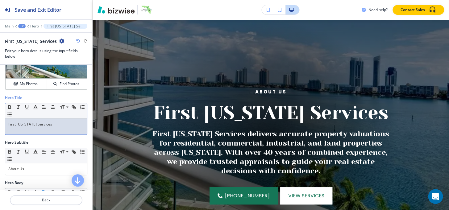
click at [51, 122] on p "First [US_STATE] Services" at bounding box center [46, 125] width 76 height 6
copy p "First [US_STATE] Services"
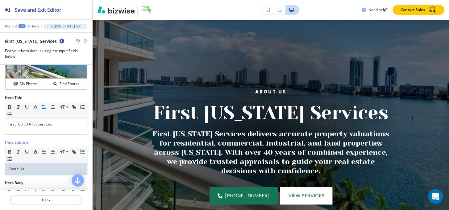
click at [35, 165] on div "About Us" at bounding box center [46, 169] width 82 height 12
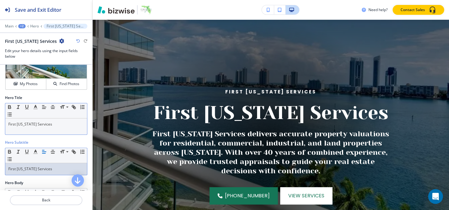
click at [43, 127] on div "First [US_STATE] Services" at bounding box center [46, 126] width 82 height 16
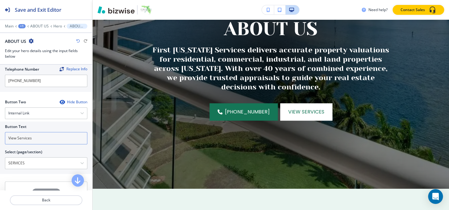
scroll to position [280, 0]
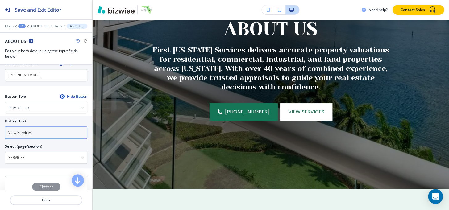
click at [42, 130] on input "View Services" at bounding box center [46, 133] width 82 height 12
type input "CONTACT US"
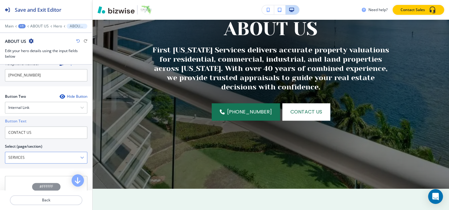
click at [41, 160] on \(page\/section\) "SERVICES" at bounding box center [42, 157] width 75 height 10
paste \(page\/section\) "CONTACT U"
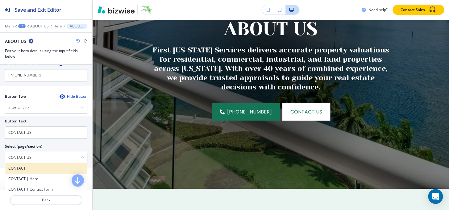
click at [25, 166] on h4 "CONTACT" at bounding box center [46, 169] width 76 height 6
type \(page\/section\) "CONTACT"
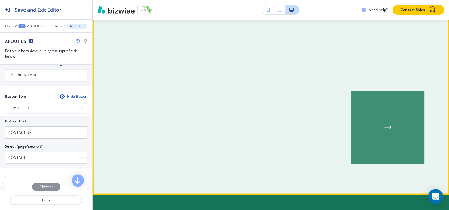
scroll to position [451, 0]
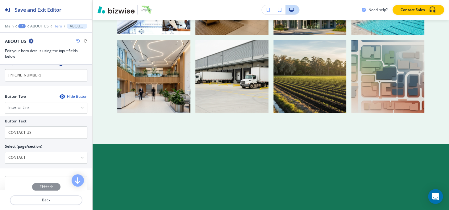
click at [58, 28] on p "Hero" at bounding box center [57, 26] width 9 height 4
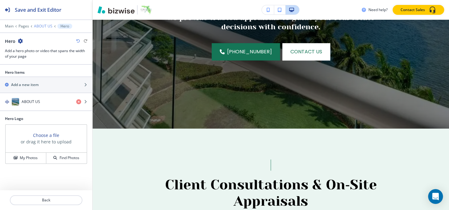
click at [38, 27] on p "ABOUT US" at bounding box center [43, 26] width 19 height 4
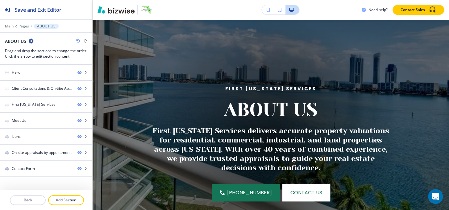
scroll to position [31, 0]
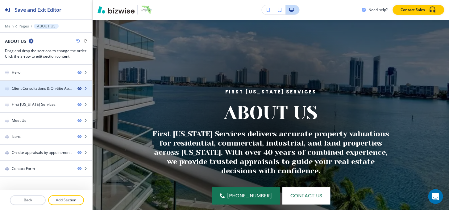
click at [80, 89] on icon "button" at bounding box center [79, 89] width 4 height 4
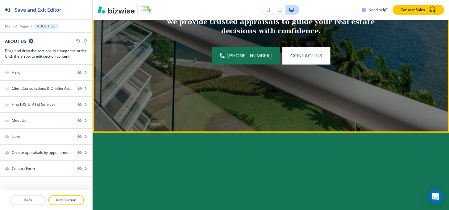
scroll to position [283, 0]
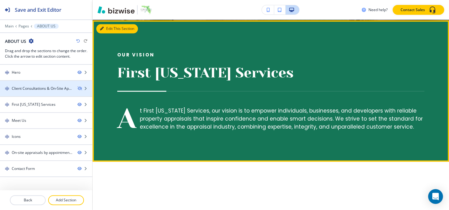
click at [109, 26] on button "Edit This Section" at bounding box center [117, 28] width 42 height 9
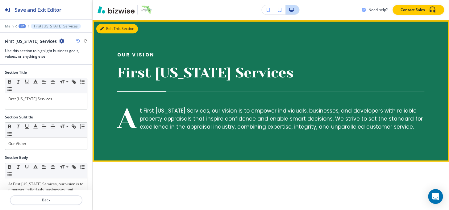
scroll to position [284, 0]
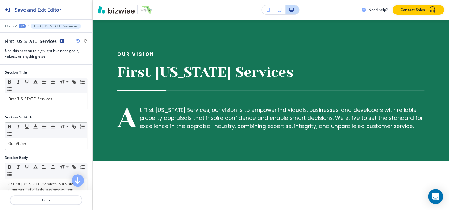
click at [59, 39] on icon "button" at bounding box center [61, 41] width 5 height 5
drag, startPoint x: 61, startPoint y: 76, endPoint x: 70, endPoint y: 77, distance: 9.3
click at [62, 76] on p "Delete Section" at bounding box center [69, 73] width 31 height 6
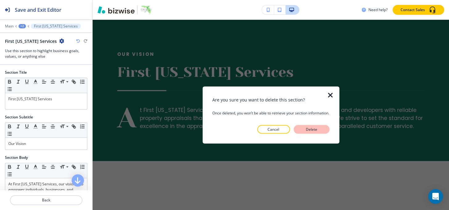
click at [321, 129] on button "Delete" at bounding box center [311, 129] width 36 height 9
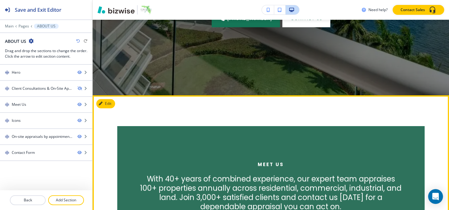
scroll to position [172, 0]
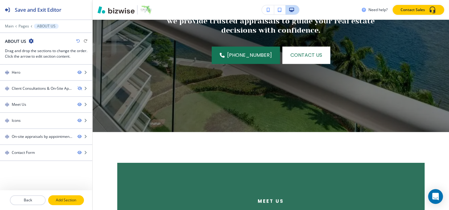
click at [67, 199] on p "Add Section" at bounding box center [66, 200] width 35 height 6
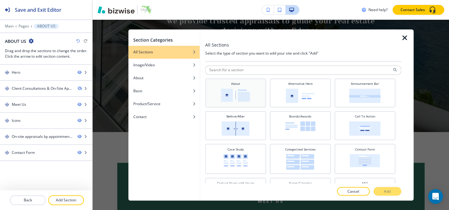
click at [241, 89] on img at bounding box center [235, 95] width 29 height 13
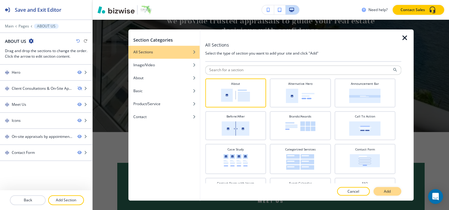
click at [379, 191] on button "Add" at bounding box center [387, 191] width 28 height 9
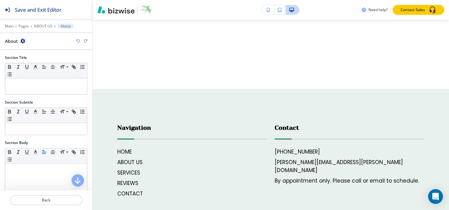
scroll to position [1231, 0]
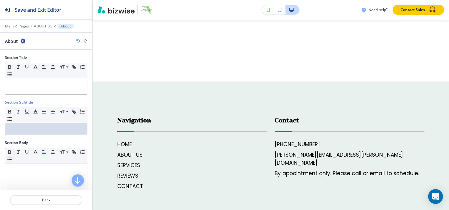
drag, startPoint x: 28, startPoint y: 135, endPoint x: 30, endPoint y: 131, distance: 4.2
click at [29, 134] on div "Small Normal Large Huge" at bounding box center [46, 121] width 82 height 27
paste div
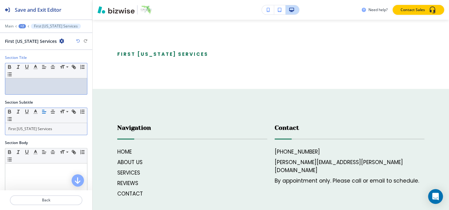
click at [42, 86] on p at bounding box center [46, 84] width 76 height 6
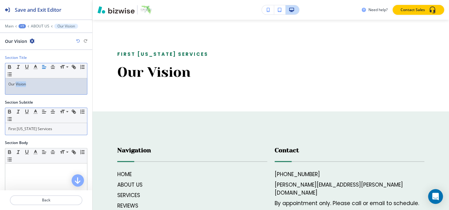
drag, startPoint x: 16, startPoint y: 84, endPoint x: 38, endPoint y: 84, distance: 21.6
click at [38, 84] on p "Our Vision" at bounding box center [46, 84] width 76 height 6
click at [34, 89] on div "Our Vision" at bounding box center [46, 86] width 82 height 16
drag, startPoint x: 15, startPoint y: 84, endPoint x: 47, endPoint y: 84, distance: 31.5
click at [47, 84] on p "Our Vision" at bounding box center [46, 84] width 76 height 6
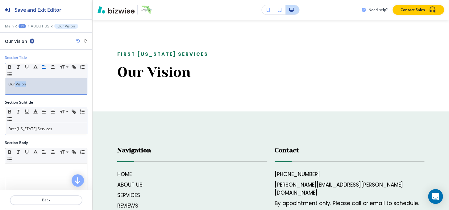
click at [46, 84] on p "Our Vision" at bounding box center [46, 84] width 76 height 6
drag, startPoint x: 15, startPoint y: 82, endPoint x: 35, endPoint y: 83, distance: 19.7
click at [35, 83] on p "Our Vision" at bounding box center [46, 84] width 76 height 6
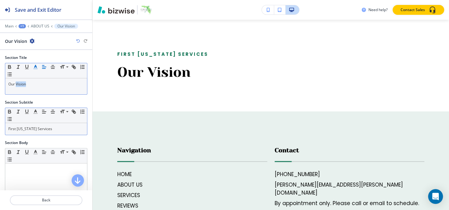
click at [33, 67] on icon "button" at bounding box center [36, 67] width 6 height 6
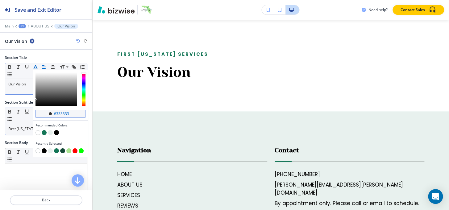
click at [73, 114] on input "#333333" at bounding box center [64, 113] width 22 height 5
paste input "aae492"
type input "#aae492"
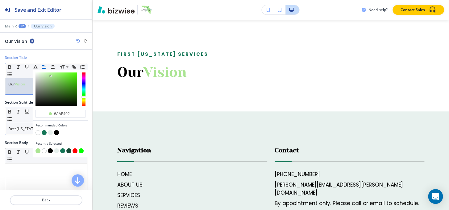
click at [18, 83] on span "Vision" at bounding box center [20, 83] width 10 height 5
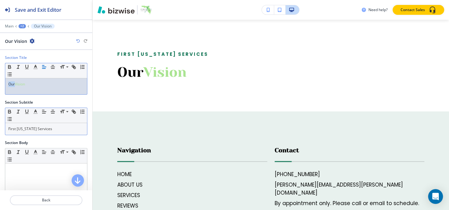
drag, startPoint x: 14, startPoint y: 83, endPoint x: 0, endPoint y: 83, distance: 14.2
click at [0, 83] on div "Section Title Small Normal Large Huge Our Vision" at bounding box center [46, 77] width 92 height 45
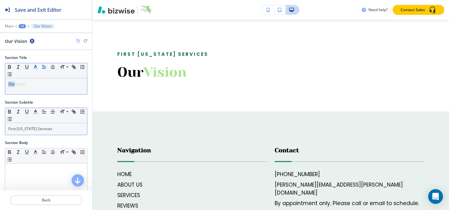
click at [36, 69] on line "button" at bounding box center [36, 69] width 4 height 0
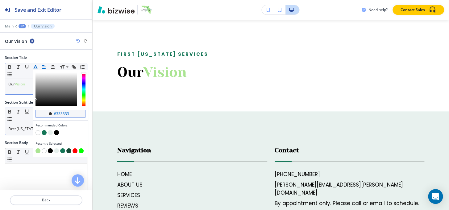
click at [73, 115] on input "#333333" at bounding box center [64, 113] width 22 height 5
paste input "144936"
type input "#144936"
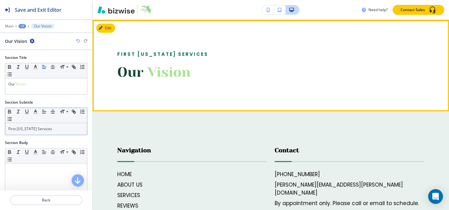
click at [201, 82] on div "First Florida Services Our Vision" at bounding box center [271, 66] width 356 height 92
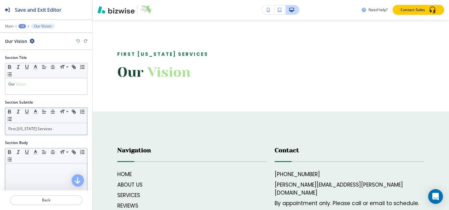
click at [29, 172] on div at bounding box center [46, 204] width 82 height 80
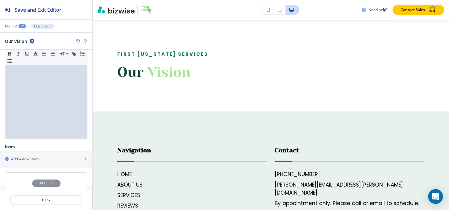
scroll to position [124, 0]
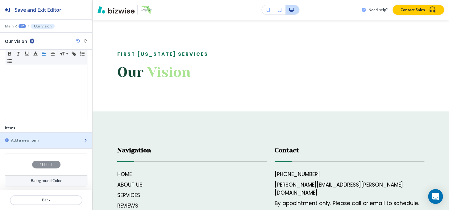
click at [34, 141] on h2 "Add a new item" at bounding box center [24, 141] width 27 height 6
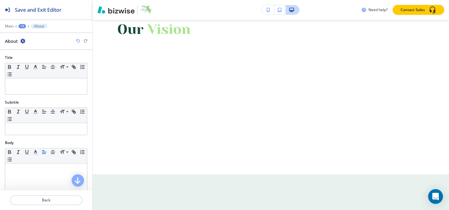
scroll to position [1275, 0]
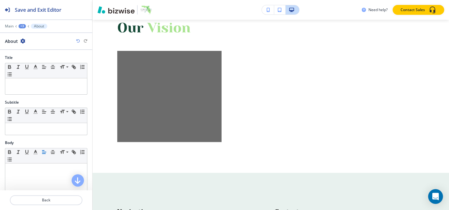
click at [21, 26] on div "+3" at bounding box center [22, 26] width 7 height 4
click at [31, 59] on p "Our Vision" at bounding box center [38, 58] width 31 height 6
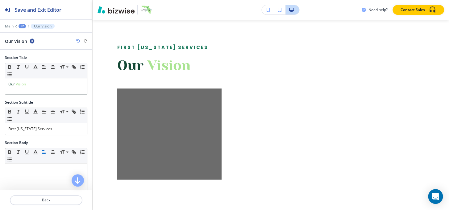
scroll to position [1231, 0]
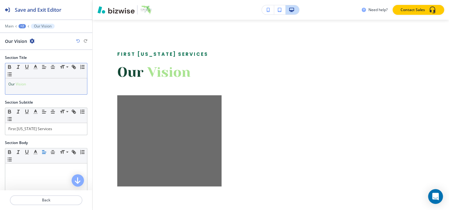
click at [42, 80] on div "Our Vision" at bounding box center [46, 86] width 82 height 16
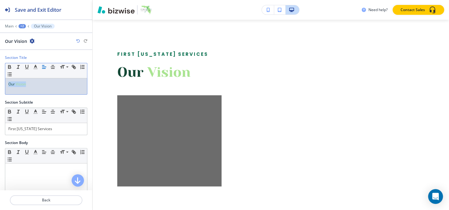
copy p "Our Vision"
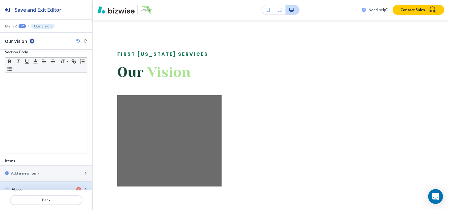
scroll to position [140, 0]
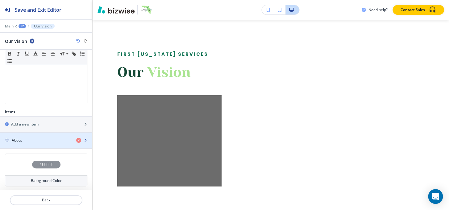
click at [31, 140] on div "About" at bounding box center [35, 141] width 71 height 6
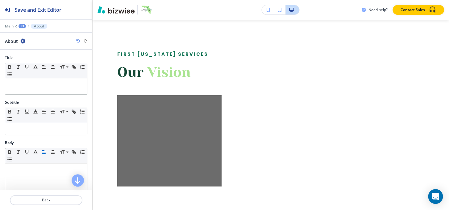
scroll to position [1275, 0]
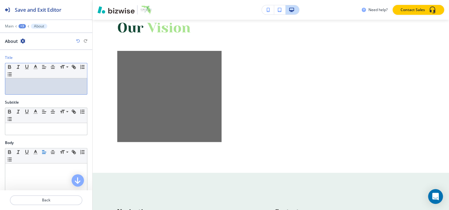
click at [48, 89] on div at bounding box center [46, 86] width 82 height 16
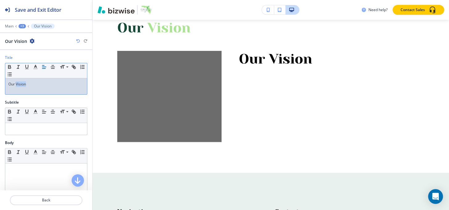
drag, startPoint x: 17, startPoint y: 83, endPoint x: 32, endPoint y: 83, distance: 15.1
click at [32, 83] on p "Our Vision" at bounding box center [46, 84] width 76 height 6
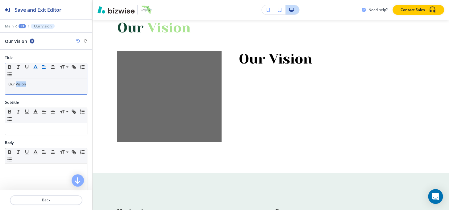
click at [33, 64] on icon "button" at bounding box center [36, 67] width 6 height 6
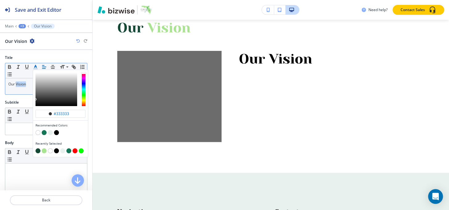
click at [43, 151] on button "button" at bounding box center [44, 150] width 5 height 5
type input "#aae492"
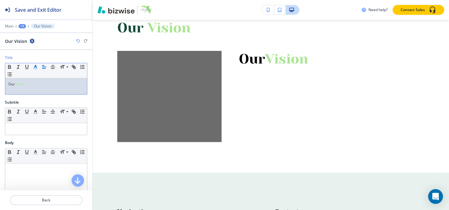
click at [17, 86] on p "Our Vision" at bounding box center [46, 84] width 76 height 6
drag, startPoint x: 15, startPoint y: 83, endPoint x: 0, endPoint y: 83, distance: 14.5
click at [0, 83] on div "Title Small Normal Large Huge Our Vision" at bounding box center [46, 77] width 92 height 45
click at [34, 66] on icon "button" at bounding box center [36, 67] width 6 height 6
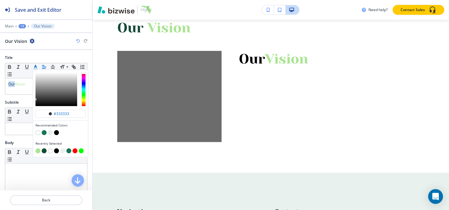
click at [44, 131] on button "button" at bounding box center [44, 132] width 5 height 5
type input "#157657"
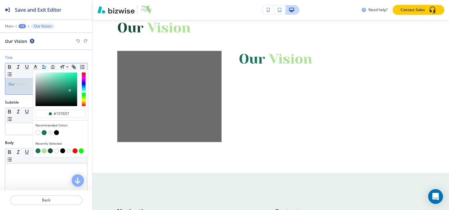
click at [24, 26] on div "+3" at bounding box center [22, 26] width 7 height 4
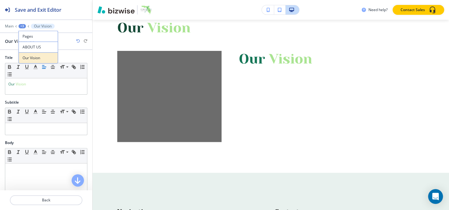
click at [35, 56] on p "Our Vision" at bounding box center [38, 58] width 31 height 6
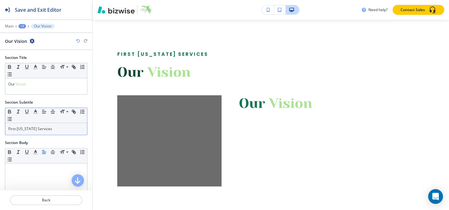
scroll to position [28, 0]
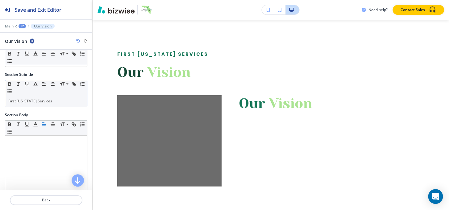
click at [51, 101] on p "First [US_STATE] Services" at bounding box center [46, 101] width 76 height 6
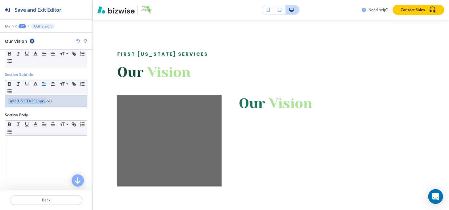
copy p "First [US_STATE] Services"
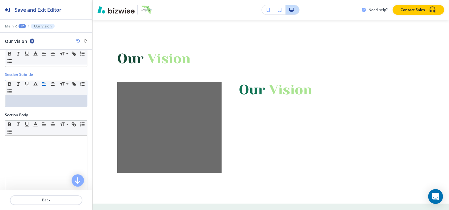
scroll to position [0, 0]
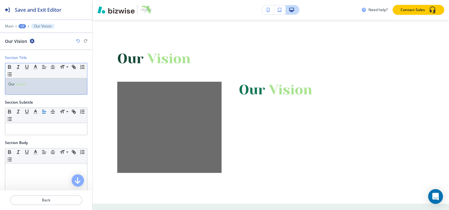
click at [44, 83] on p "Our Vision" at bounding box center [46, 84] width 76 height 6
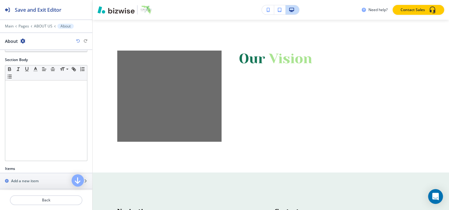
scroll to position [84, 0]
click at [32, 184] on div "button" at bounding box center [46, 185] width 92 height 5
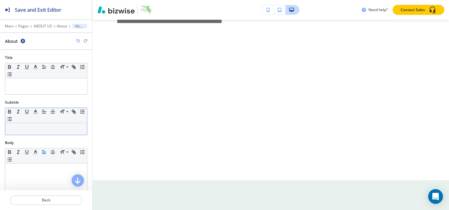
scroll to position [1356, 0]
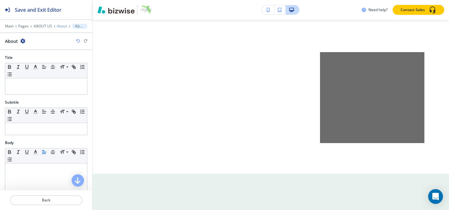
click at [59, 28] on div "Main Pages ABOUT US About About About" at bounding box center [46, 34] width 92 height 21
click at [59, 26] on p "About" at bounding box center [62, 26] width 10 height 4
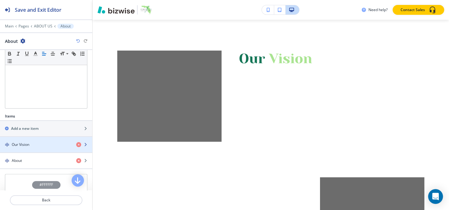
scroll to position [156, 0]
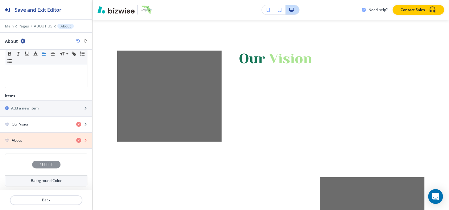
click at [76, 138] on icon "button" at bounding box center [78, 140] width 5 height 5
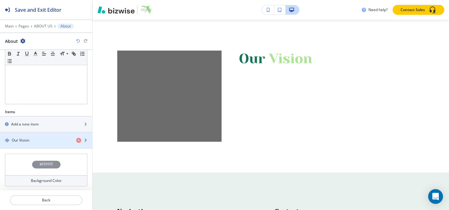
click at [44, 141] on div "Our Vision" at bounding box center [35, 141] width 71 height 6
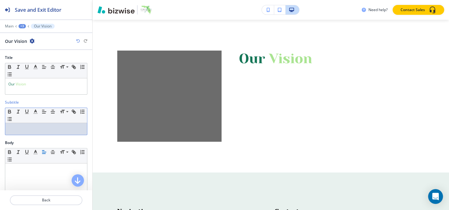
click at [27, 126] on p at bounding box center [46, 129] width 76 height 6
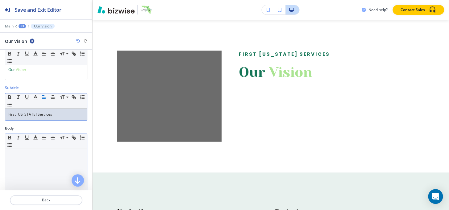
scroll to position [28, 0]
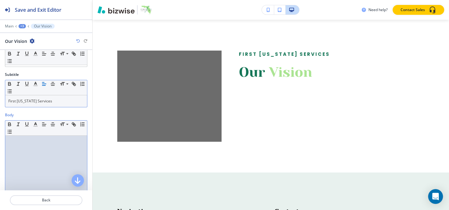
click at [35, 139] on p at bounding box center [46, 142] width 76 height 6
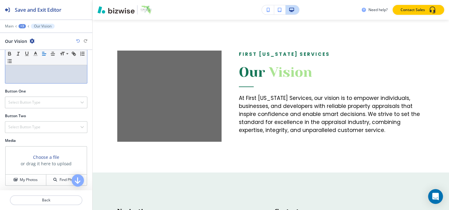
scroll to position [188, 0]
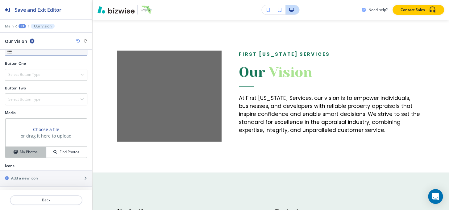
click at [39, 151] on div "My Photos" at bounding box center [26, 152] width 40 height 6
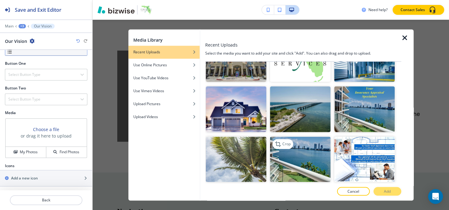
scroll to position [309, 0]
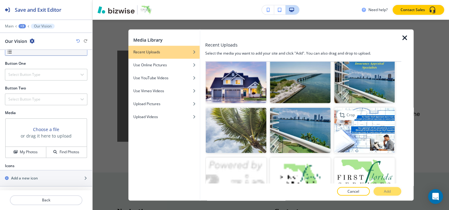
click at [355, 117] on img "button" at bounding box center [364, 130] width 60 height 45
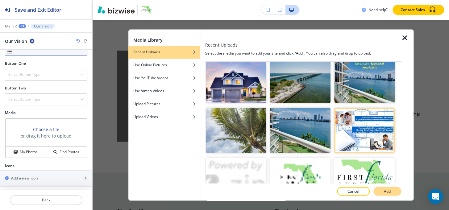
click at [384, 193] on p "Add" at bounding box center [387, 192] width 7 height 6
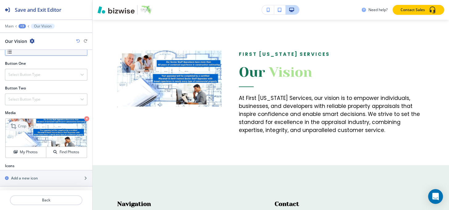
click at [22, 124] on p "Crop" at bounding box center [22, 126] width 8 height 6
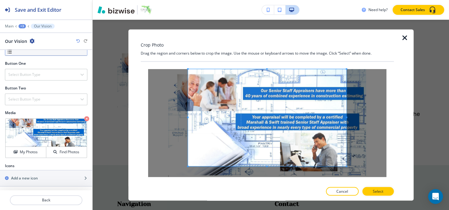
click at [272, 59] on div "Crop Photo Drag the region and corners below to crop the image. Use the mouse o…" at bounding box center [267, 114] width 253 height 171
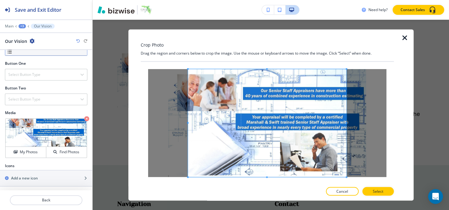
click at [268, 200] on div "Crop Photo Drag the region and corners below to crop the image. Use the mouse o…" at bounding box center [267, 114] width 253 height 171
click at [376, 192] on button "Select" at bounding box center [377, 191] width 31 height 9
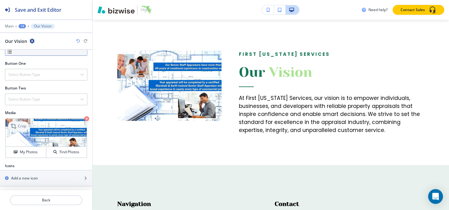
click at [25, 122] on div "Crop" at bounding box center [18, 126] width 21 height 10
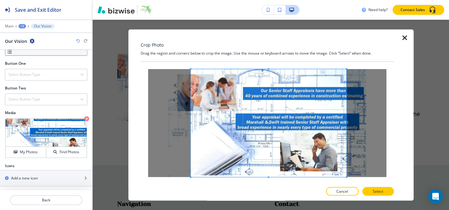
click at [191, 123] on div at bounding box center [269, 123] width 156 height 108
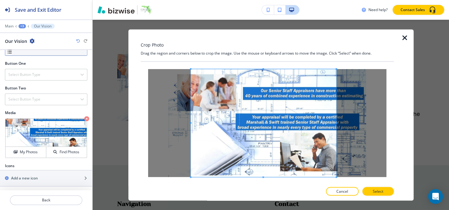
click at [334, 123] on div at bounding box center [264, 123] width 146 height 108
click at [377, 192] on p "Select" at bounding box center [378, 192] width 10 height 6
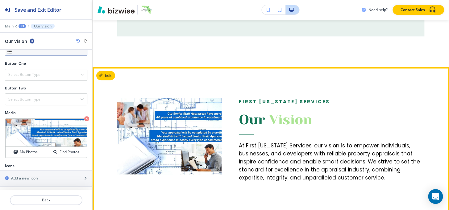
scroll to position [1090, 0]
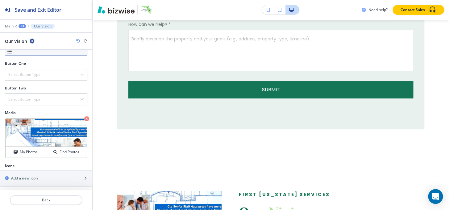
click at [21, 27] on div "+3" at bounding box center [22, 26] width 7 height 4
click at [34, 51] on button "ABOUT US" at bounding box center [38, 47] width 39 height 11
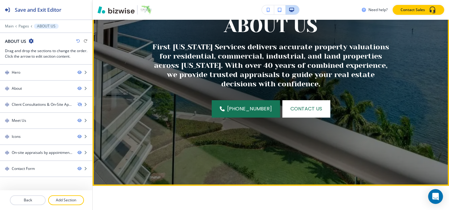
scroll to position [115, 0]
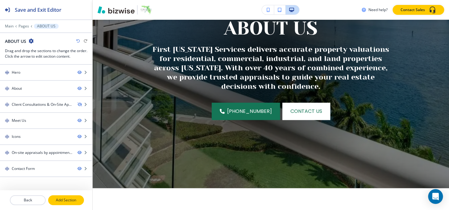
drag, startPoint x: 67, startPoint y: 202, endPoint x: 67, endPoint y: 197, distance: 4.6
click at [67, 202] on p "Add Section" at bounding box center [66, 200] width 35 height 6
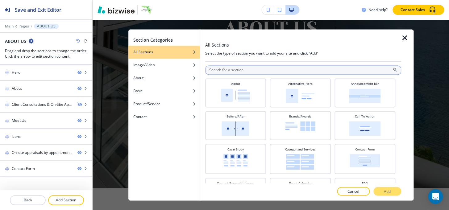
click at [225, 68] on input "text" at bounding box center [303, 69] width 196 height 9
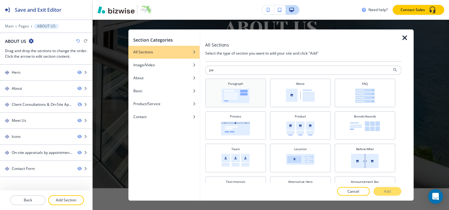
type input "pa"
click at [224, 83] on div "Paragraph" at bounding box center [235, 92] width 55 height 22
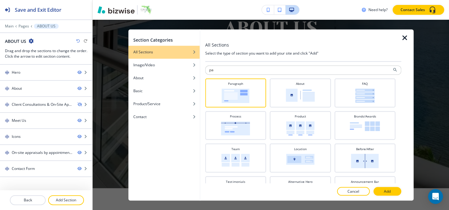
click at [391, 186] on div at bounding box center [303, 185] width 196 height 4
click at [389, 189] on p "Add" at bounding box center [387, 192] width 7 height 6
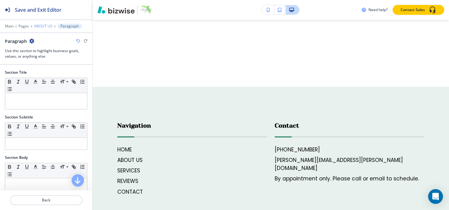
click at [49, 28] on p "ABOUT US" at bounding box center [43, 26] width 19 height 4
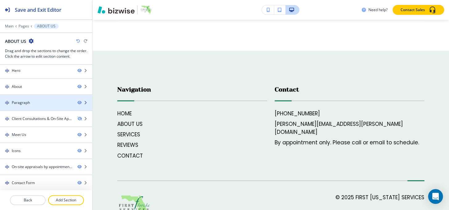
scroll to position [413, 0]
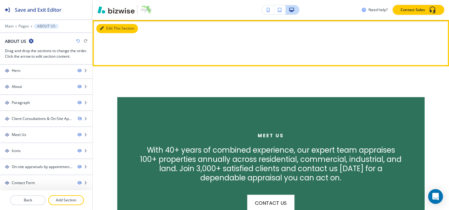
click at [107, 28] on button "Edit This Section" at bounding box center [117, 28] width 42 height 9
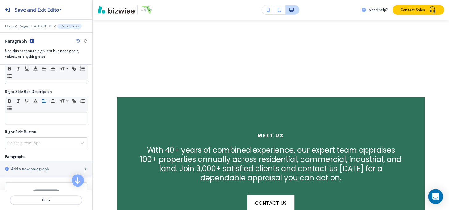
scroll to position [278, 0]
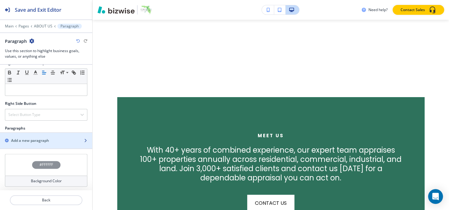
click at [30, 138] on h2 "Add a new paragraph" at bounding box center [30, 141] width 38 height 6
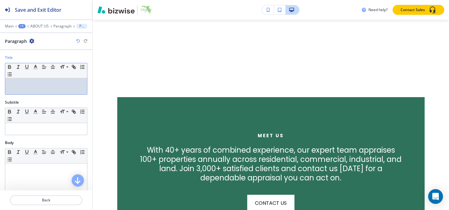
click at [33, 83] on p at bounding box center [46, 84] width 76 height 6
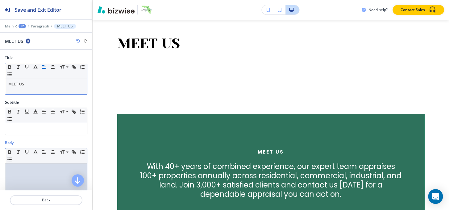
click at [31, 165] on div at bounding box center [46, 204] width 82 height 80
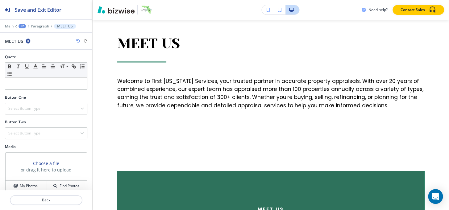
scroll to position [201, 0]
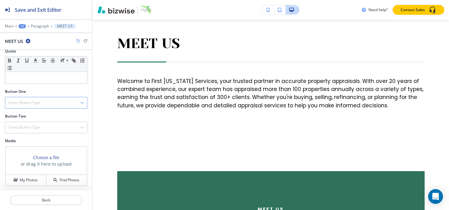
drag, startPoint x: 25, startPoint y: 105, endPoint x: 29, endPoint y: 136, distance: 31.1
click at [25, 105] on div "Select Button Type" at bounding box center [46, 102] width 82 height 11
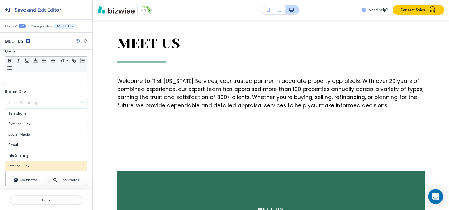
click at [37, 168] on div "Internal Link" at bounding box center [46, 166] width 82 height 10
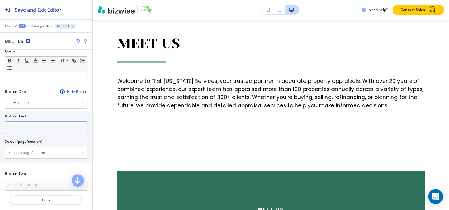
click at [30, 129] on input "text" at bounding box center [46, 128] width 82 height 12
type input "c"
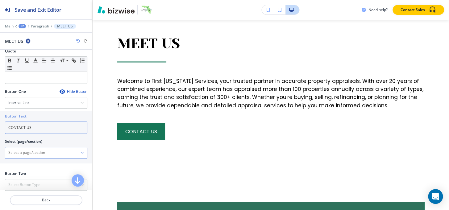
type input "CONTACT US"
click at [35, 153] on \(page\/section\) "Manual Input" at bounding box center [42, 152] width 75 height 10
paste \(page\/section\) "CONTACT US"
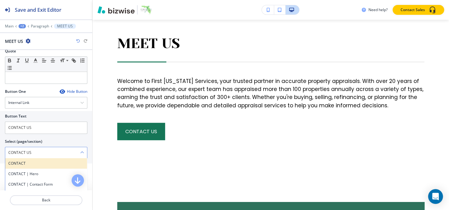
click at [31, 161] on h4 "CONTACT" at bounding box center [46, 164] width 76 height 6
type \(page\/section\) "CONTACT"
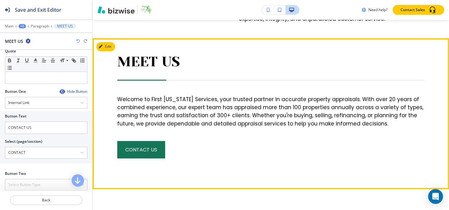
scroll to position [386, 0]
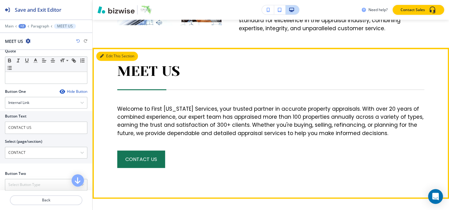
click at [102, 53] on button "Edit This Section" at bounding box center [117, 56] width 42 height 9
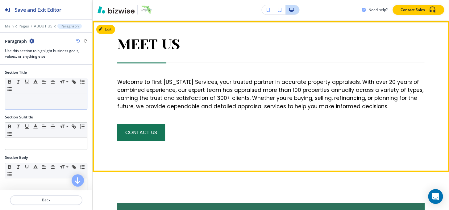
scroll to position [413, 0]
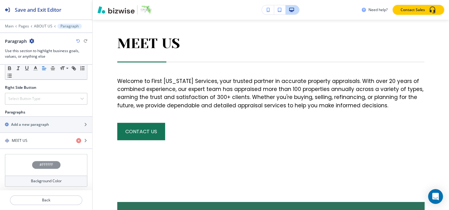
click at [38, 159] on div "#FFFFFF" at bounding box center [46, 165] width 82 height 22
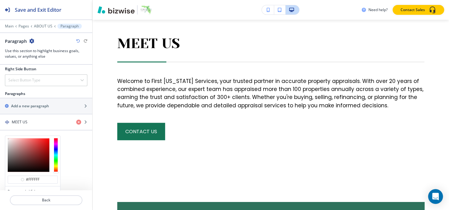
scroll to position [344, 0]
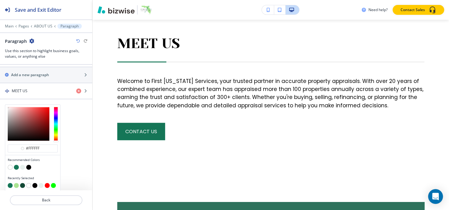
click at [17, 165] on button "button" at bounding box center [16, 167] width 5 height 5
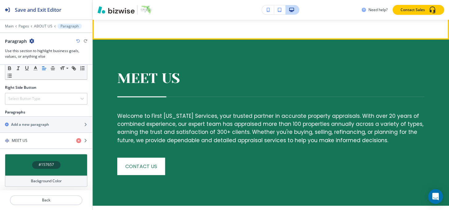
scroll to position [413, 0]
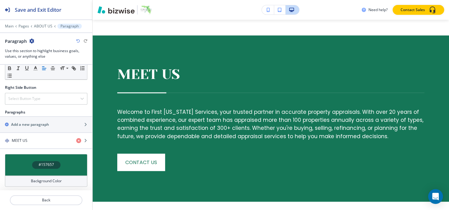
click at [28, 87] on h2 "Right Side Button" at bounding box center [20, 88] width 31 height 6
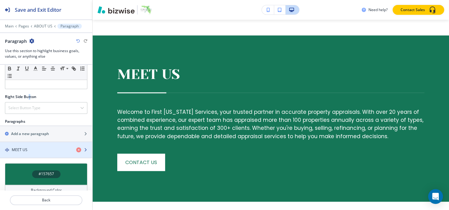
scroll to position [294, 0]
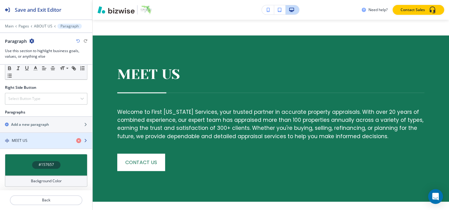
click at [37, 138] on div "MEET US" at bounding box center [35, 141] width 71 height 6
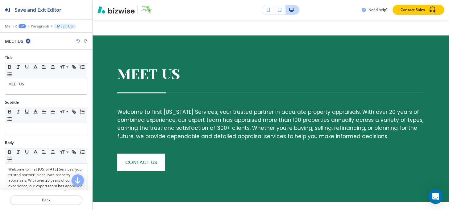
scroll to position [460, 0]
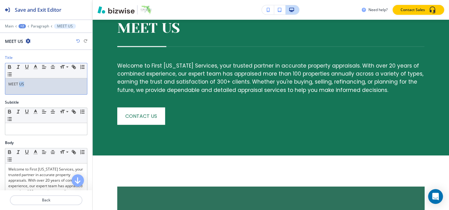
drag, startPoint x: 19, startPoint y: 83, endPoint x: 40, endPoint y: 83, distance: 21.3
click at [40, 83] on p "MEET US" at bounding box center [46, 84] width 76 height 6
click at [34, 65] on icon "button" at bounding box center [36, 67] width 6 height 6
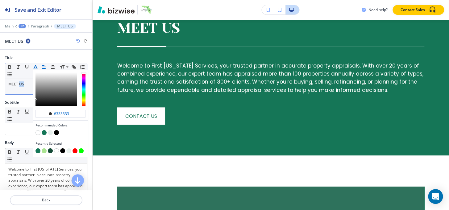
click at [45, 151] on button "button" at bounding box center [44, 150] width 5 height 5
type input "#aae492"
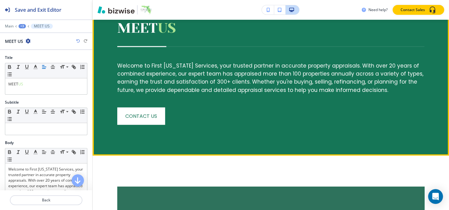
click at [259, 94] on div "MEET US Welcome to First Florida Services, your trusted partner in accurate pro…" at bounding box center [270, 72] width 307 height 105
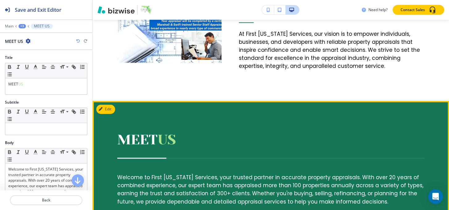
scroll to position [348, 0]
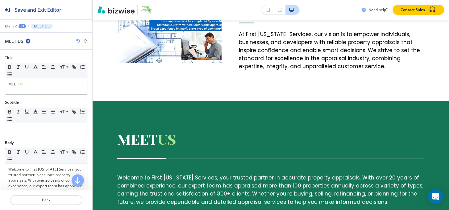
click at [22, 26] on div "+3" at bounding box center [22, 26] width 7 height 4
click at [34, 58] on p "Paragraph" at bounding box center [38, 58] width 31 height 6
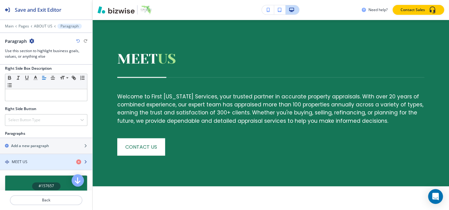
scroll to position [294, 0]
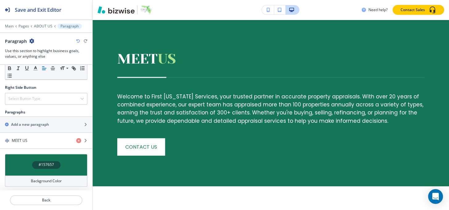
click at [43, 30] on div at bounding box center [46, 31] width 92 height 4
click at [43, 27] on p "ABOUT US" at bounding box center [43, 26] width 19 height 4
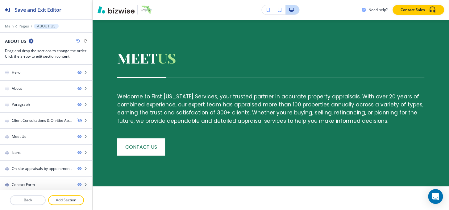
drag, startPoint x: 65, startPoint y: 197, endPoint x: 78, endPoint y: 187, distance: 15.9
click at [65, 197] on button "Add Section" at bounding box center [66, 200] width 36 height 10
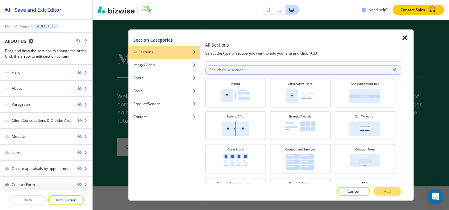
drag, startPoint x: 278, startPoint y: 64, endPoint x: 278, endPoint y: 72, distance: 8.0
click at [278, 65] on div at bounding box center [303, 64] width 196 height 4
click at [279, 73] on input "text" at bounding box center [303, 69] width 196 height 9
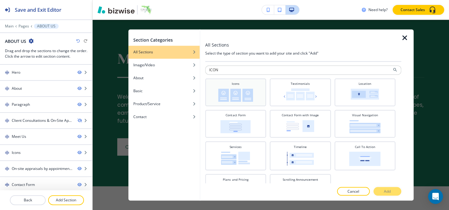
type input "ICON"
click at [250, 89] on img at bounding box center [235, 95] width 35 height 13
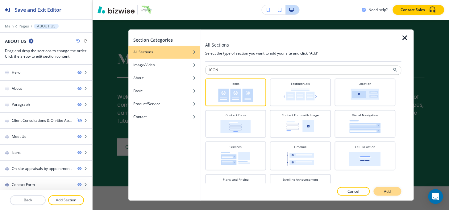
click at [389, 188] on button "Add" at bounding box center [387, 191] width 28 height 9
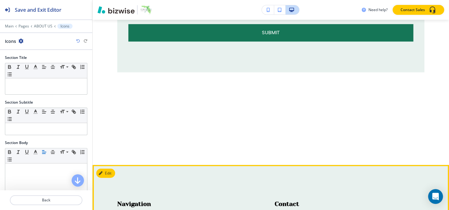
scroll to position [1458, 0]
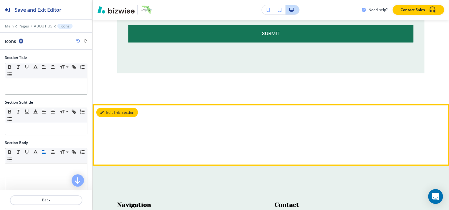
click at [109, 113] on button "Edit This Section" at bounding box center [117, 112] width 42 height 9
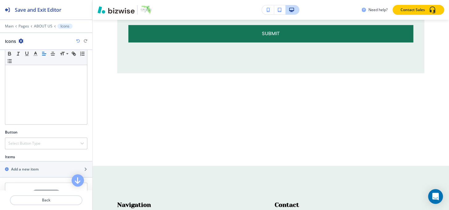
scroll to position [140, 0]
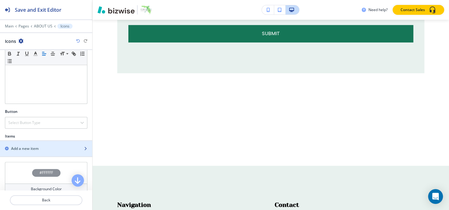
click at [25, 153] on div "button" at bounding box center [46, 153] width 92 height 5
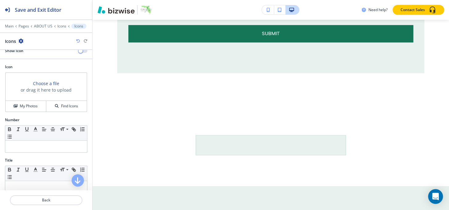
scroll to position [40, 0]
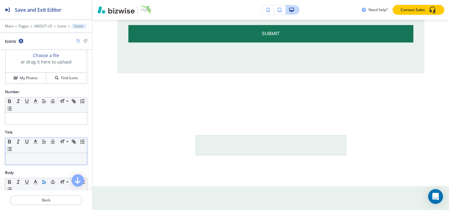
click at [35, 159] on p at bounding box center [46, 159] width 76 height 6
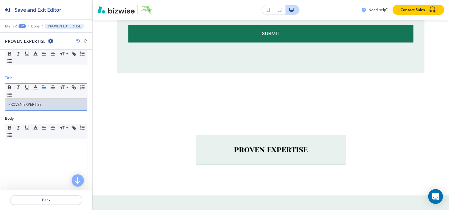
scroll to position [153, 0]
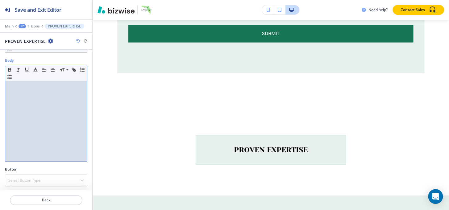
click at [18, 104] on div at bounding box center [46, 121] width 82 height 80
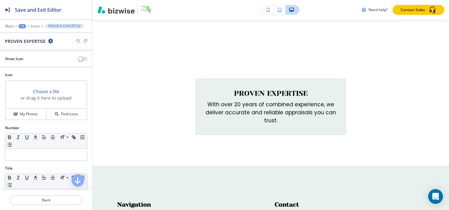
scroll to position [0, 0]
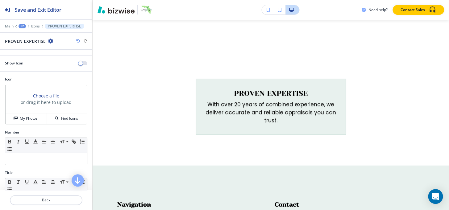
click at [79, 60] on div "Show Icon" at bounding box center [46, 63] width 92 height 6
click at [79, 65] on div "Show Icon" at bounding box center [46, 63] width 92 height 6
click at [78, 63] on span "button" at bounding box center [80, 63] width 5 height 5
click at [34, 119] on h4 "My Photos" at bounding box center [29, 119] width 18 height 6
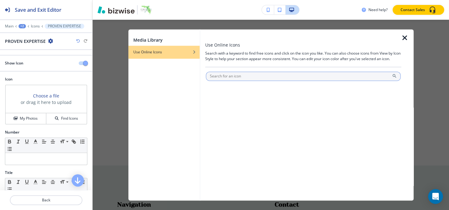
click at [246, 73] on input "text" at bounding box center [303, 76] width 195 height 9
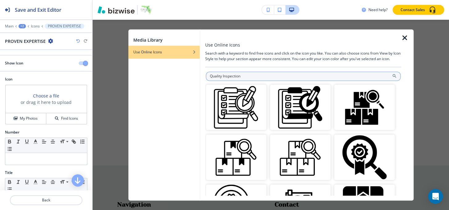
click at [253, 73] on input "Quality Inspection" at bounding box center [303, 76] width 195 height 9
paste input "Verified Search"
type input "Verified Search"
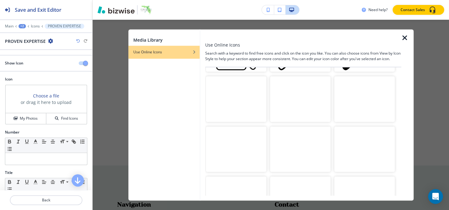
scroll to position [309, 0]
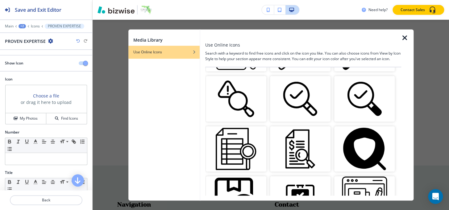
click at [307, 95] on img "button" at bounding box center [300, 98] width 60 height 45
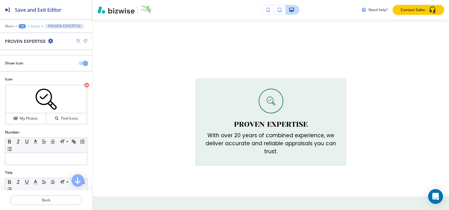
click at [31, 28] on p "Icons" at bounding box center [35, 26] width 9 height 4
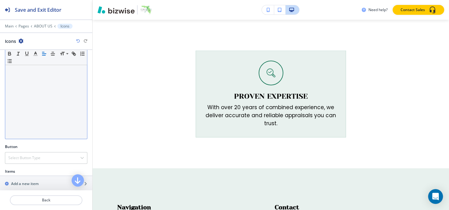
scroll to position [164, 0]
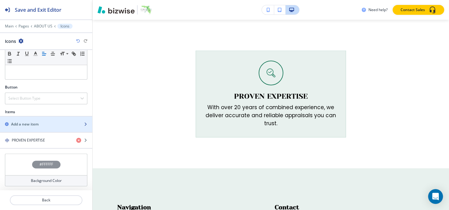
click at [36, 123] on h2 "Add a new item" at bounding box center [24, 125] width 27 height 6
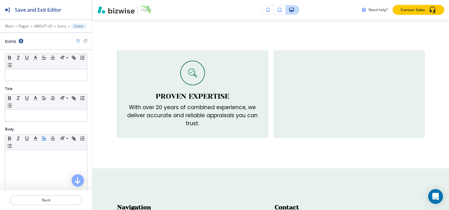
scroll to position [0, 0]
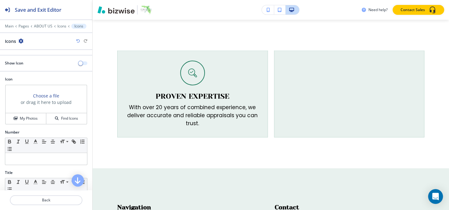
click at [80, 63] on button "button" at bounding box center [83, 63] width 9 height 4
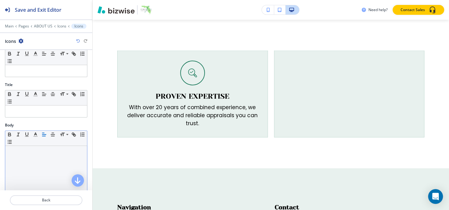
scroll to position [56, 0]
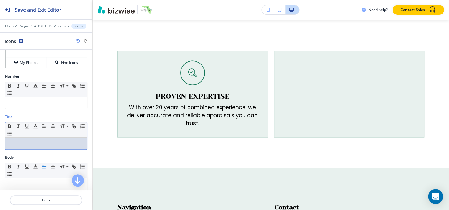
click at [47, 145] on div at bounding box center [46, 144] width 82 height 12
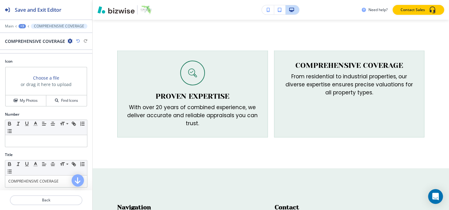
scroll to position [12, 0]
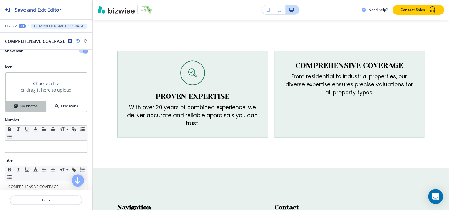
click at [35, 106] on h4 "My Photos" at bounding box center [29, 106] width 18 height 6
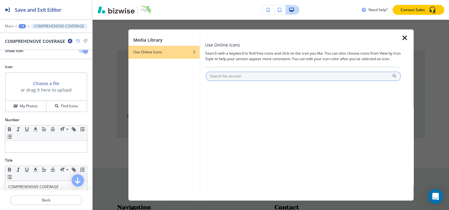
click at [224, 75] on input "text" at bounding box center [303, 76] width 195 height 9
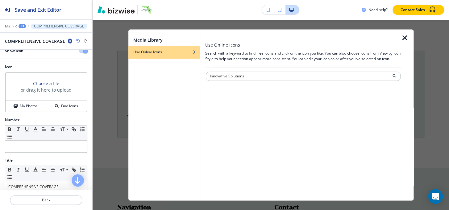
type input "Innovative Solutions"
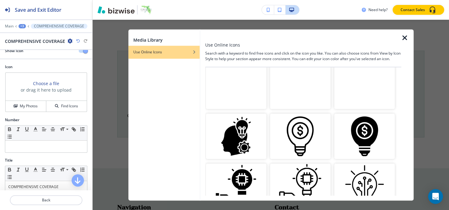
scroll to position [443, 0]
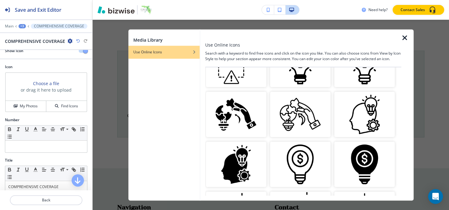
click at [293, 110] on img "button" at bounding box center [300, 114] width 60 height 45
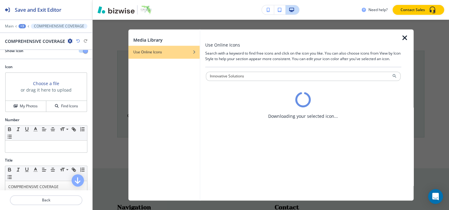
scroll to position [0, 0]
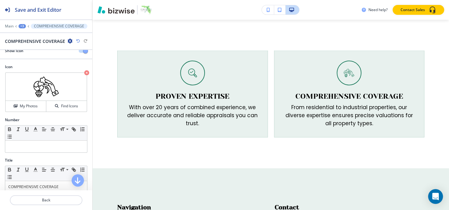
click at [21, 26] on div "+3" at bounding box center [22, 26] width 7 height 4
click at [31, 62] on button "Icons" at bounding box center [38, 57] width 39 height 11
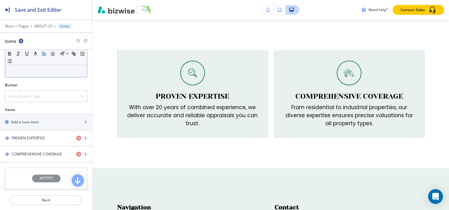
scroll to position [168, 0]
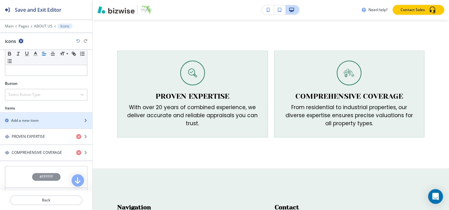
click at [39, 119] on div "Add a new item" at bounding box center [39, 121] width 79 height 6
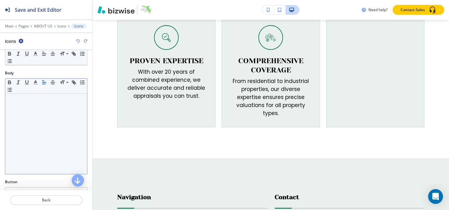
scroll to position [84, 0]
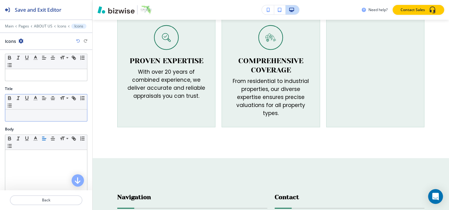
click at [38, 118] on div at bounding box center [46, 116] width 82 height 12
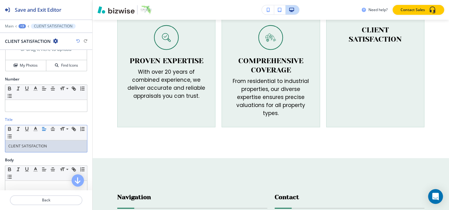
scroll to position [0, 0]
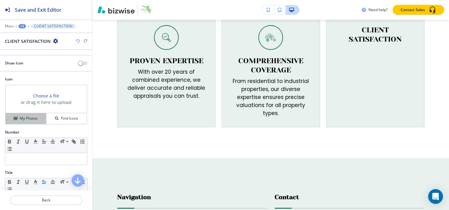
click at [31, 116] on h4 "My Photos" at bounding box center [29, 119] width 18 height 6
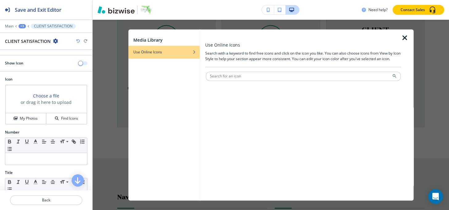
click at [79, 61] on button "button" at bounding box center [83, 63] width 9 height 4
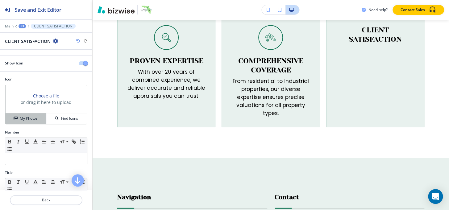
drag, startPoint x: 16, startPoint y: 122, endPoint x: 80, endPoint y: 108, distance: 65.1
click at [17, 122] on button "My Photos" at bounding box center [26, 118] width 41 height 11
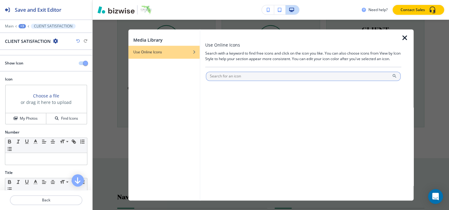
click at [226, 78] on input "text" at bounding box center [303, 76] width 195 height 9
type input "Customer Satisfaction"
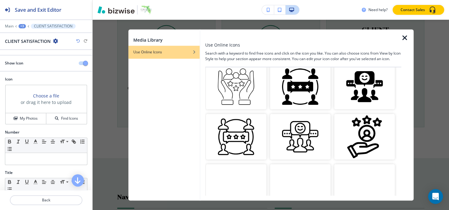
scroll to position [583, 0]
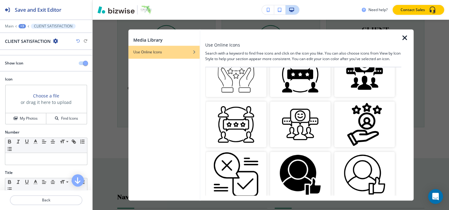
click at [360, 124] on img "button" at bounding box center [364, 124] width 60 height 45
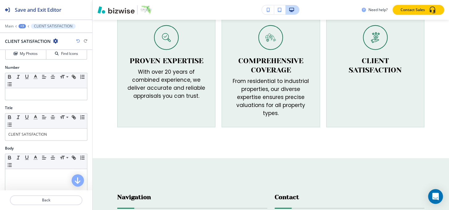
scroll to position [84, 0]
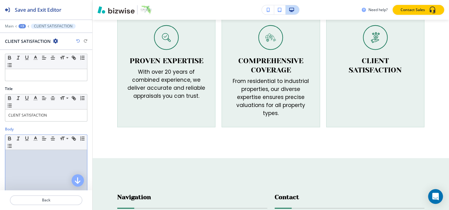
click at [24, 164] on div at bounding box center [46, 190] width 82 height 80
paste div
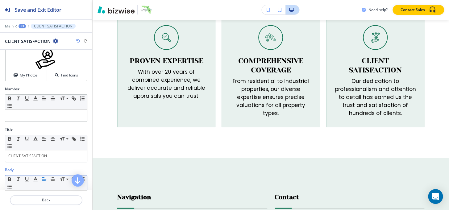
scroll to position [0, 0]
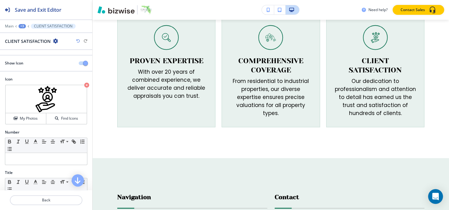
click at [22, 27] on div "+3" at bounding box center [22, 26] width 7 height 4
click at [31, 56] on p "Icons" at bounding box center [38, 58] width 31 height 6
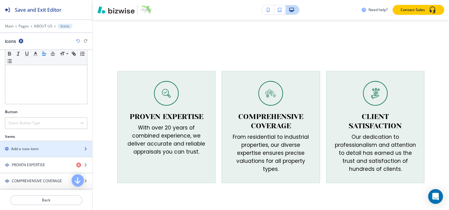
scroll to position [140, 0]
click at [37, 144] on div "button" at bounding box center [46, 143] width 92 height 5
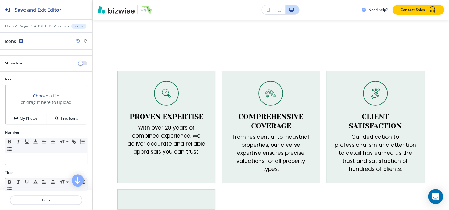
click at [21, 42] on icon "button" at bounding box center [21, 41] width 5 height 5
click at [29, 74] on p "Delete Icons" at bounding box center [37, 73] width 31 height 6
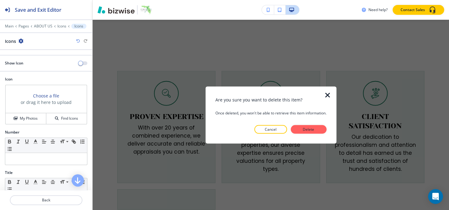
drag, startPoint x: 310, startPoint y: 131, endPoint x: 299, endPoint y: 130, distance: 11.4
click at [310, 131] on p "Delete" at bounding box center [308, 130] width 15 height 6
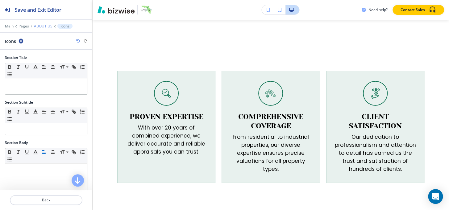
click at [43, 25] on p "ABOUT US" at bounding box center [43, 26] width 19 height 4
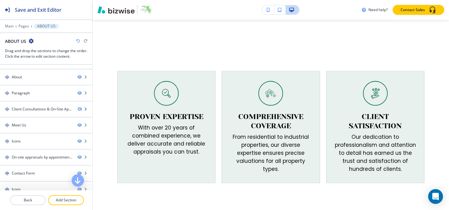
scroll to position [18, 0]
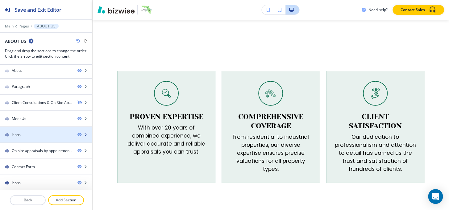
click at [30, 138] on div at bounding box center [46, 140] width 92 height 5
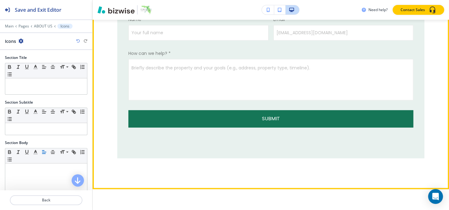
scroll to position [1513, 0]
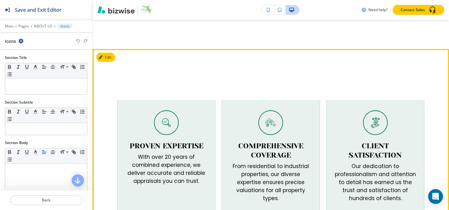
click at [107, 51] on div "PROVEN EXPERTISE With over 20 years of combined experience, we deliver accurate…" at bounding box center [271, 146] width 356 height 194
click at [107, 56] on button "Edit This Section" at bounding box center [117, 57] width 42 height 9
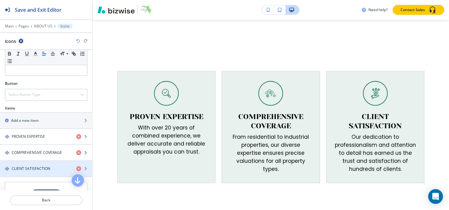
scroll to position [196, 0]
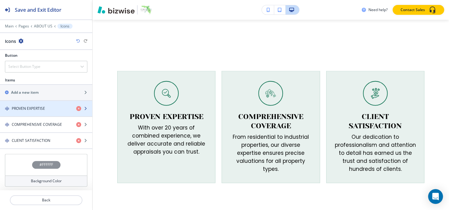
click at [36, 111] on div "button" at bounding box center [46, 113] width 92 height 5
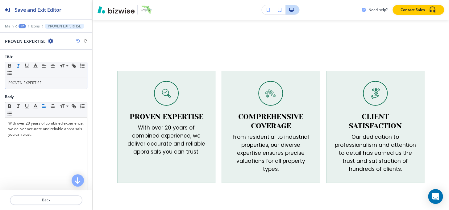
scroll to position [84, 0]
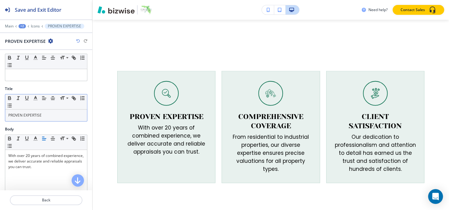
click at [23, 114] on p "PROVEN EXPERTISE" at bounding box center [46, 116] width 76 height 6
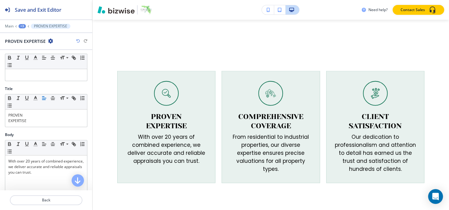
click at [22, 26] on div "+3" at bounding box center [22, 26] width 7 height 4
click at [29, 45] on p "ABOUT US" at bounding box center [38, 47] width 31 height 6
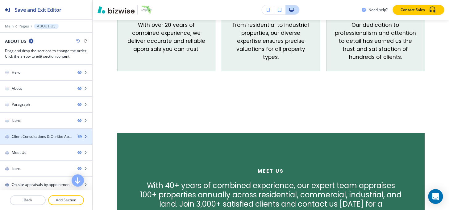
scroll to position [18, 0]
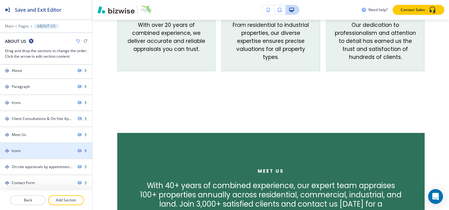
click at [22, 148] on div "Icons" at bounding box center [36, 151] width 73 height 6
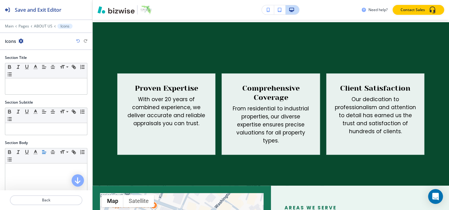
scroll to position [1006, 0]
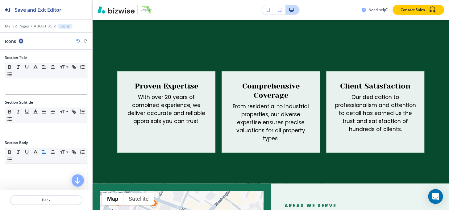
click at [22, 40] on icon "button" at bounding box center [21, 41] width 5 height 5
click at [30, 72] on p "Delete Section" at bounding box center [37, 73] width 31 height 6
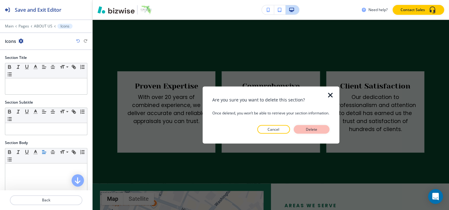
click at [321, 132] on button "Delete" at bounding box center [311, 129] width 36 height 9
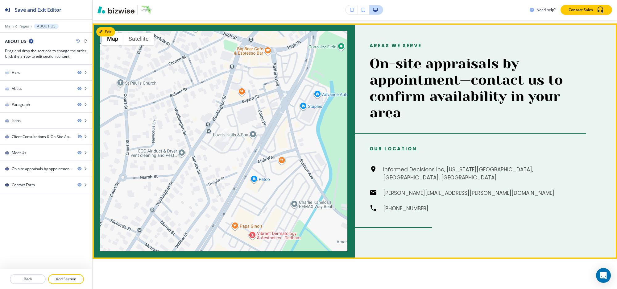
scroll to position [986, 0]
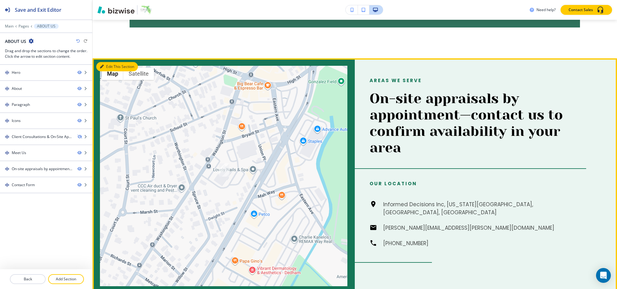
click at [102, 63] on button "Edit This Section" at bounding box center [117, 66] width 42 height 9
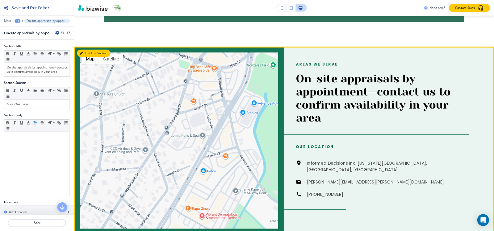
scroll to position [1023, 0]
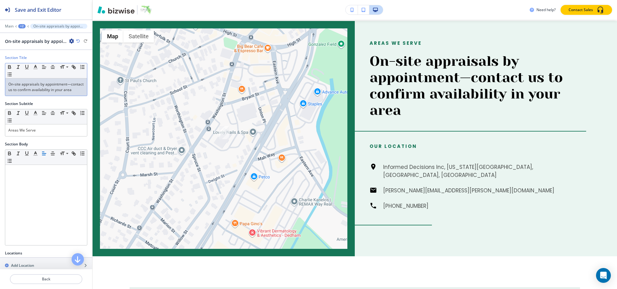
click at [62, 89] on p "On-site appraisals by appointment—contact us to confirm availability in your ar…" at bounding box center [46, 86] width 76 height 11
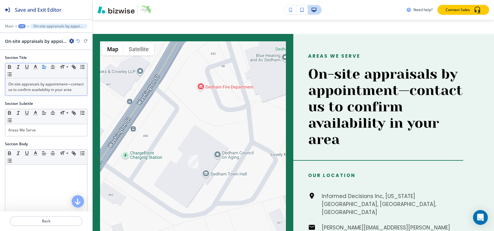
click at [18, 93] on p "On-site appraisals by appointment—contact us to confirm availability in your ar…" at bounding box center [46, 86] width 76 height 11
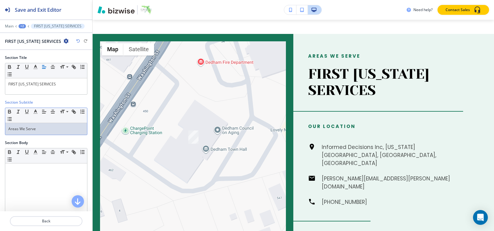
click at [38, 128] on p "Areas We Serve" at bounding box center [46, 129] width 76 height 6
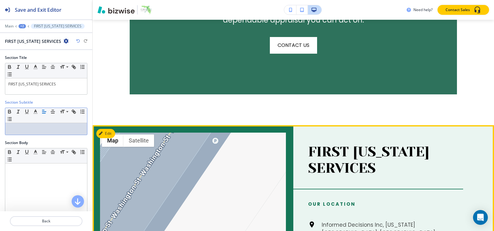
scroll to position [931, 0]
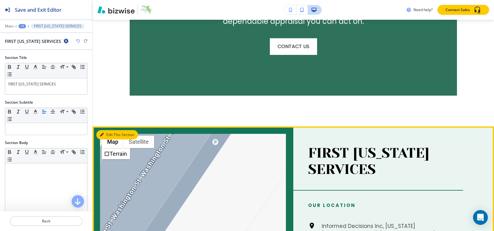
click at [110, 133] on button "Edit This Section" at bounding box center [117, 134] width 42 height 9
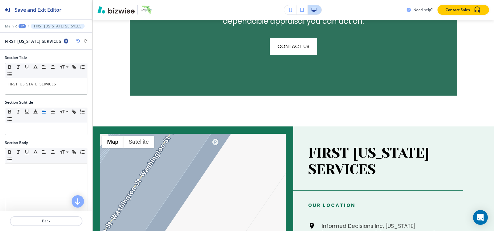
click at [64, 42] on icon "button" at bounding box center [66, 41] width 5 height 5
click at [84, 65] on p "Duplicate Section" at bounding box center [77, 63] width 31 height 6
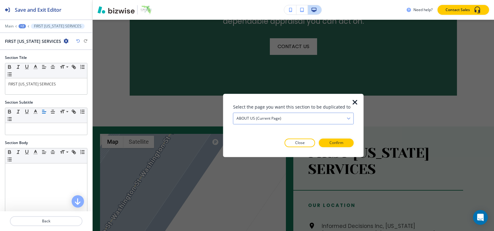
click at [287, 122] on div "ABOUT US (current page)" at bounding box center [293, 118] width 120 height 11
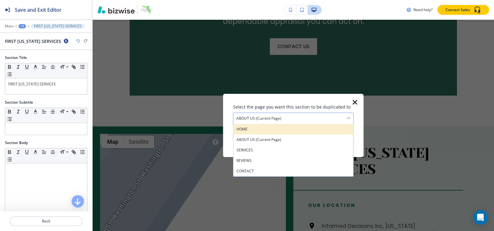
click at [280, 127] on h4 "HOME" at bounding box center [293, 130] width 114 height 6
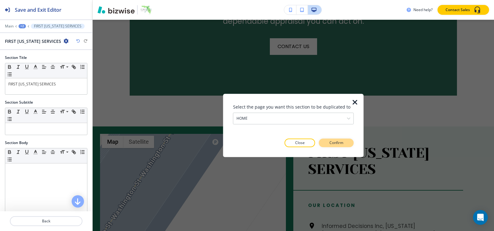
click at [338, 141] on p "Confirm" at bounding box center [336, 143] width 14 height 6
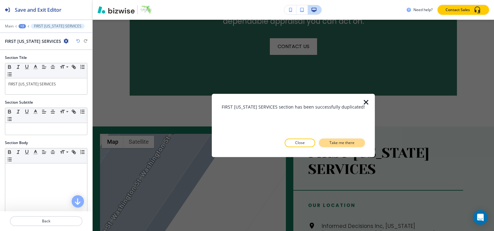
click at [338, 141] on p "Take me there" at bounding box center [341, 143] width 25 height 6
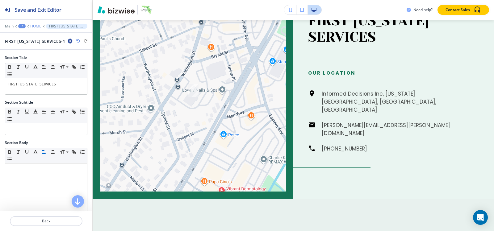
click at [32, 26] on p "HOME" at bounding box center [35, 26] width 11 height 4
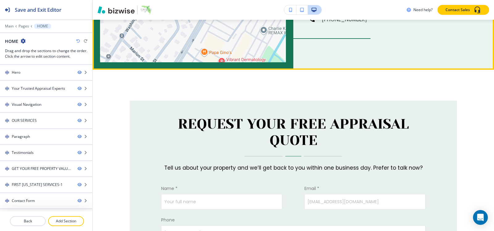
scroll to position [1441, 0]
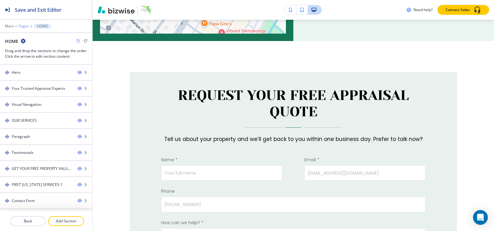
click at [22, 26] on p "Pages" at bounding box center [24, 26] width 10 height 4
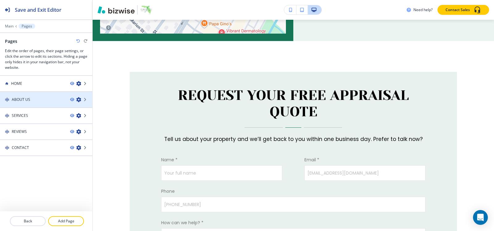
click at [36, 104] on div at bounding box center [46, 104] width 92 height 5
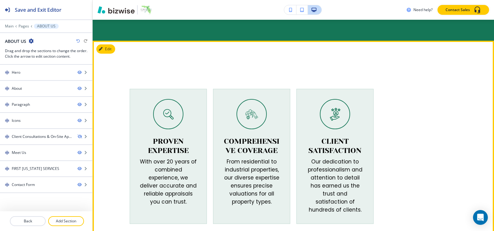
scroll to position [555, 0]
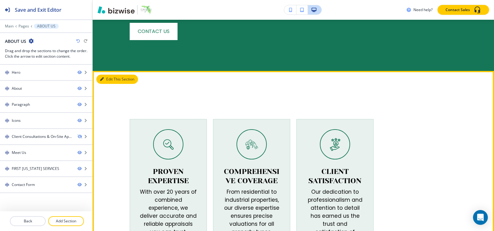
click at [101, 77] on icon "button" at bounding box center [102, 79] width 4 height 4
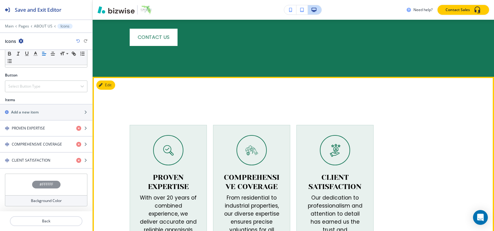
scroll to position [545, 0]
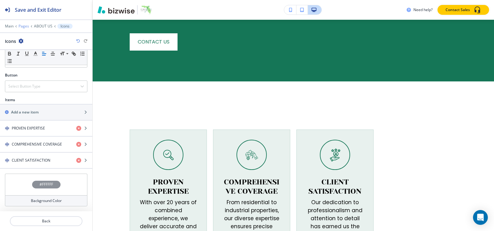
click at [23, 25] on p "Pages" at bounding box center [24, 26] width 10 height 4
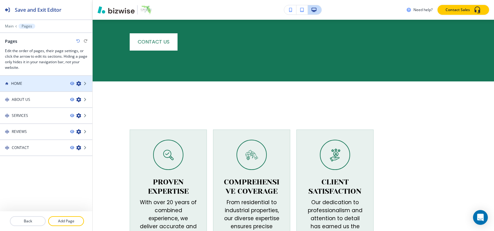
click at [23, 85] on div "HOME" at bounding box center [32, 84] width 65 height 6
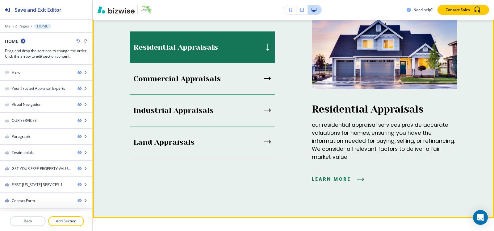
scroll to position [648, 0]
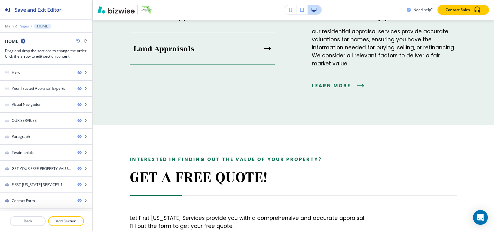
click at [23, 27] on p "Pages" at bounding box center [24, 26] width 10 height 4
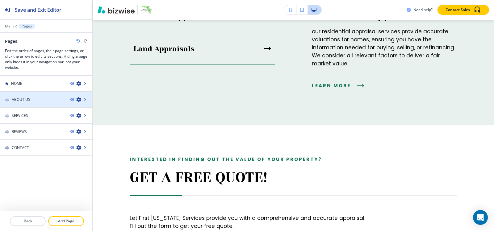
click at [33, 98] on div "ABOUT US" at bounding box center [32, 100] width 65 height 6
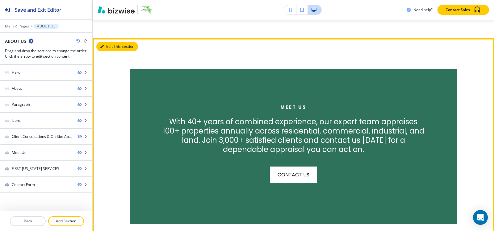
click at [108, 44] on button "Edit This Section" at bounding box center [117, 46] width 42 height 9
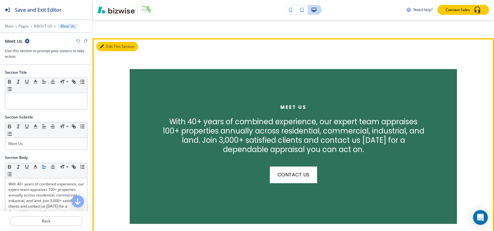
scroll to position [821, 0]
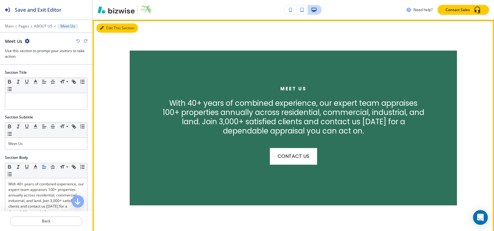
click at [107, 29] on button "Edit This Section" at bounding box center [117, 27] width 42 height 9
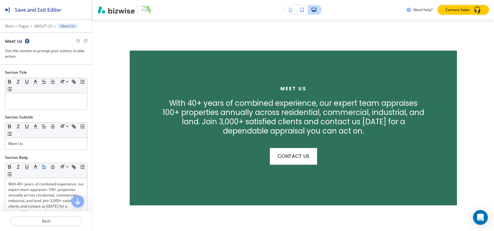
click at [29, 42] on icon "button" at bounding box center [27, 41] width 5 height 5
click at [32, 73] on p "Delete Section" at bounding box center [43, 74] width 31 height 6
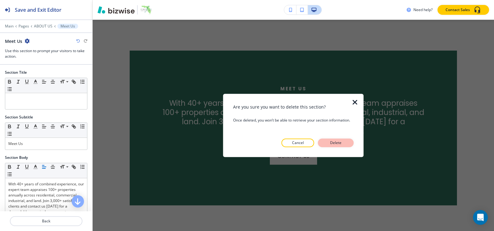
click at [345, 139] on button "Delete" at bounding box center [336, 143] width 36 height 9
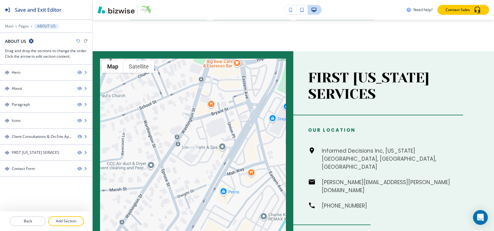
scroll to position [759, 0]
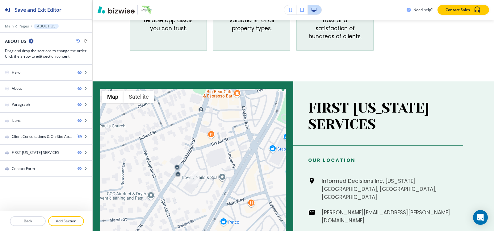
click at [78, 42] on icon "button" at bounding box center [78, 41] width 4 height 4
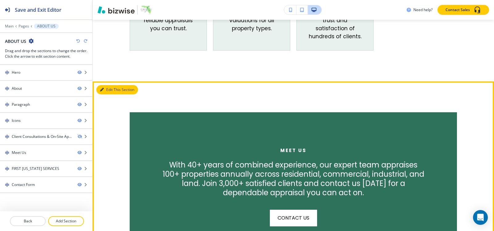
click at [103, 91] on icon "button" at bounding box center [102, 90] width 4 height 4
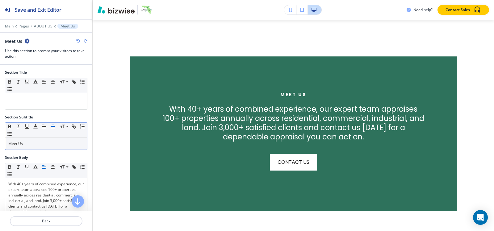
scroll to position [821, 0]
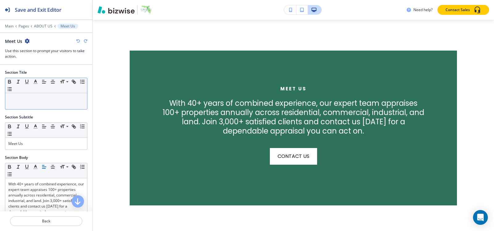
click at [38, 104] on div at bounding box center [46, 101] width 82 height 16
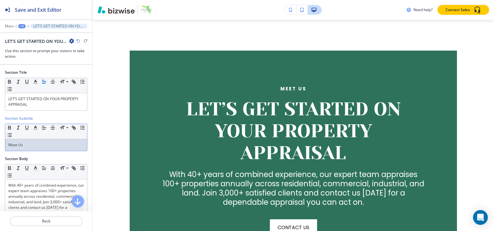
click at [35, 147] on p "Meet Us" at bounding box center [46, 145] width 76 height 6
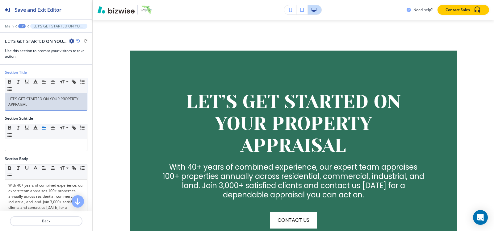
click at [24, 104] on p "LET’S GET STARTED ON YOUR PROPERTY APPRAISAL" at bounding box center [46, 101] width 76 height 11
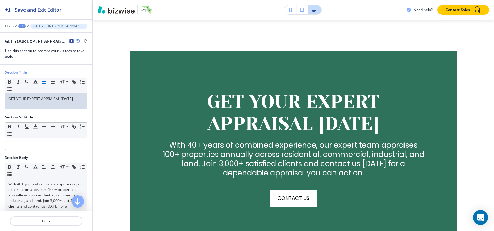
click at [23, 182] on p "With 40+ years of combined experience, our expert team appraises 100+ propertie…" at bounding box center [46, 197] width 76 height 33
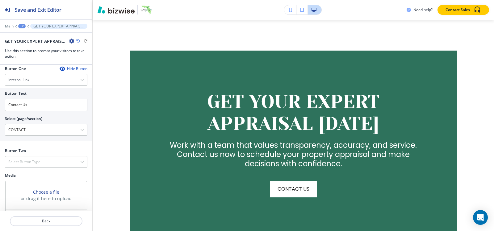
scroll to position [157, 0]
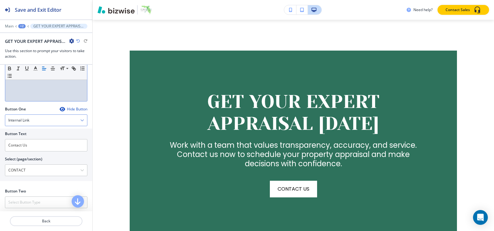
click at [39, 123] on div "Internal Link" at bounding box center [46, 120] width 82 height 11
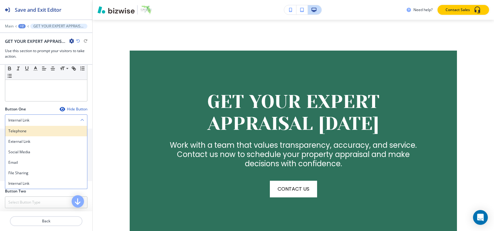
click at [36, 129] on h4 "Telephone" at bounding box center [46, 131] width 76 height 6
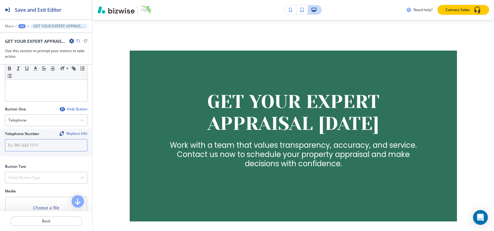
click at [27, 148] on input "text" at bounding box center [46, 145] width 82 height 12
paste input "[PHONE_NUMBER]"
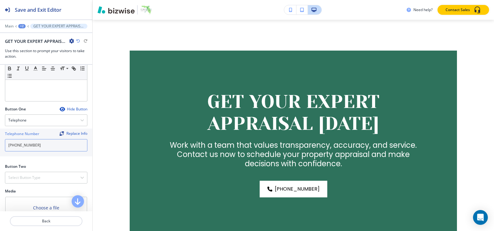
scroll to position [188, 0]
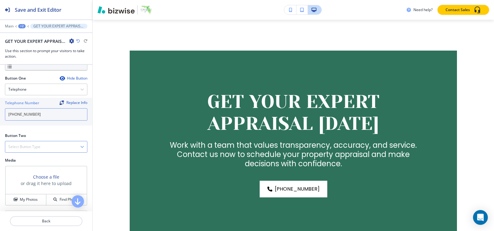
type input "[PHONE_NUMBER]"
click at [25, 149] on h4 "Select Button Type" at bounding box center [24, 147] width 32 height 6
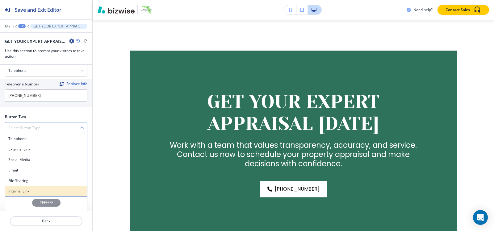
scroll to position [225, 0]
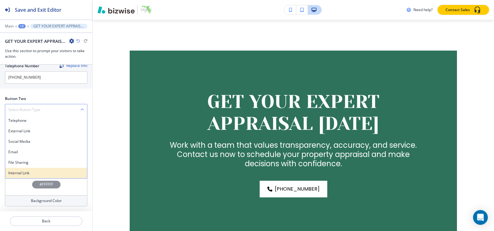
click at [28, 173] on h4 "Internal Link" at bounding box center [46, 173] width 76 height 6
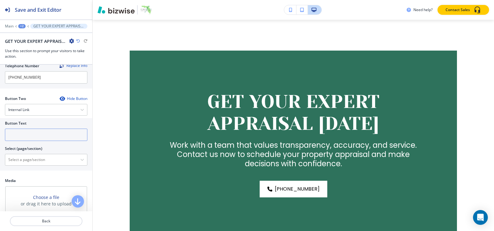
click at [30, 138] on input "text" at bounding box center [46, 135] width 82 height 12
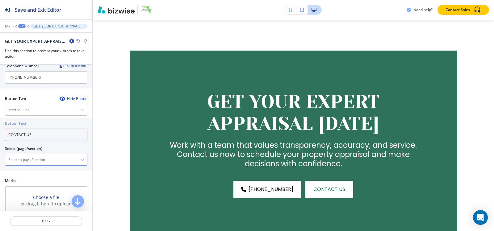
type input "CONTACT US"
click at [31, 161] on \(page\/section\) "Manual Input" at bounding box center [42, 160] width 75 height 10
paste \(page\/section\) "CONTACT US"
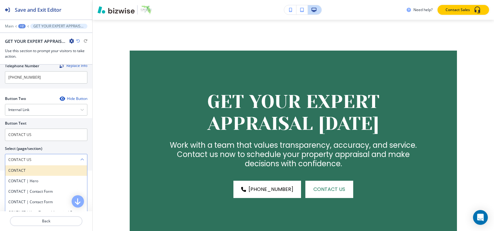
click at [27, 173] on h4 "CONTACT" at bounding box center [46, 171] width 76 height 6
type \(page\/section\) "CONTACT"
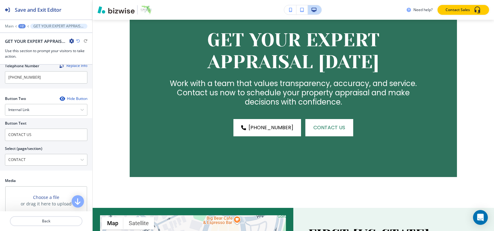
scroll to position [283, 0]
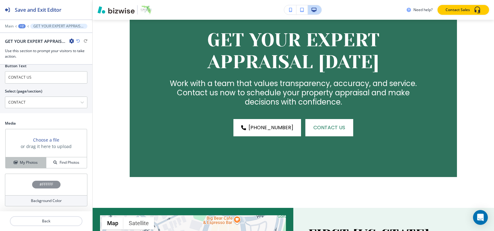
click at [25, 165] on h4 "My Photos" at bounding box center [29, 163] width 18 height 6
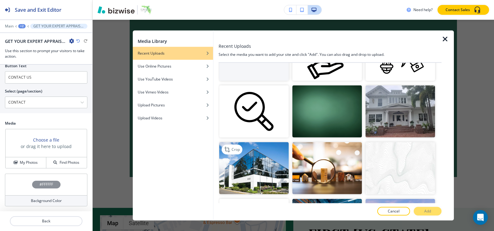
scroll to position [154, 0]
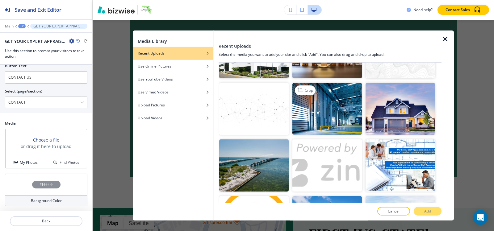
click at [333, 106] on img "button" at bounding box center [326, 109] width 69 height 52
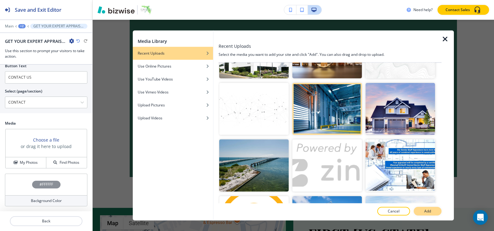
click at [430, 207] on button "Add" at bounding box center [427, 211] width 28 height 9
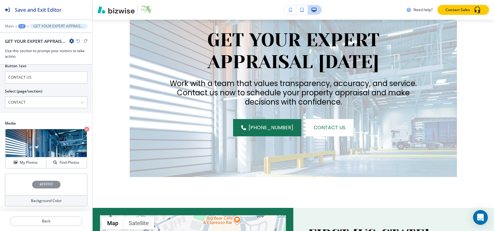
click at [43, 187] on h4 "#FFFFFF" at bounding box center [46, 185] width 14 height 6
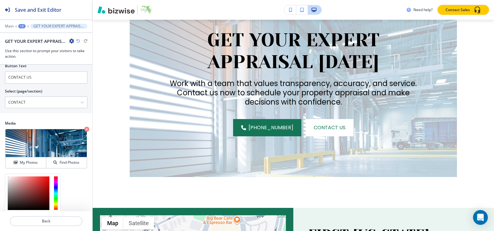
scroll to position [333, 0]
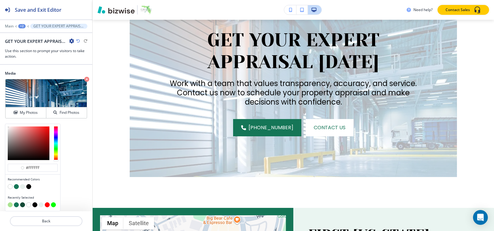
click at [29, 185] on button "button" at bounding box center [28, 186] width 5 height 5
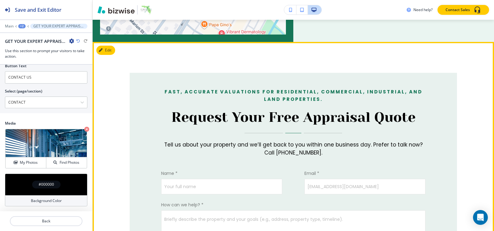
scroll to position [1253, 0]
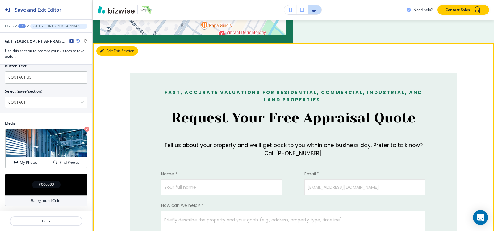
click at [107, 46] on button "Edit This Section" at bounding box center [117, 50] width 42 height 9
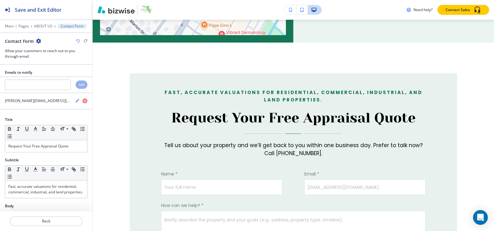
scroll to position [1259, 0]
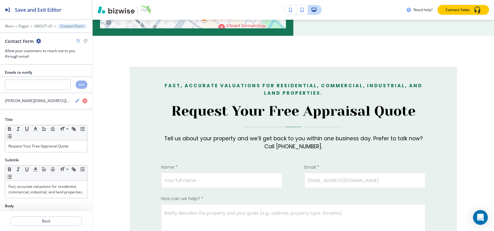
click at [39, 40] on icon "button" at bounding box center [38, 41] width 5 height 5
click at [50, 71] on p "Delete Section" at bounding box center [55, 74] width 31 height 6
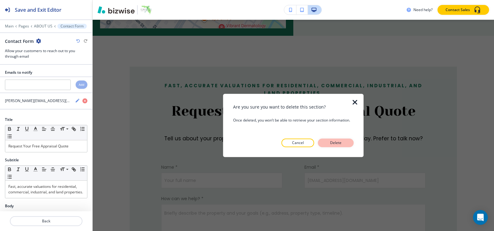
click at [326, 144] on button "Delete" at bounding box center [336, 143] width 36 height 9
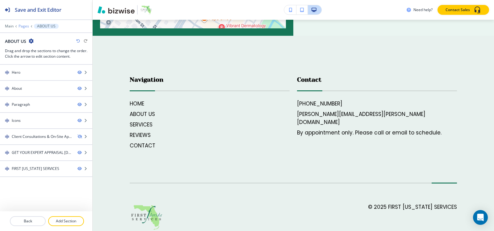
click at [26, 25] on p "Pages" at bounding box center [24, 26] width 10 height 4
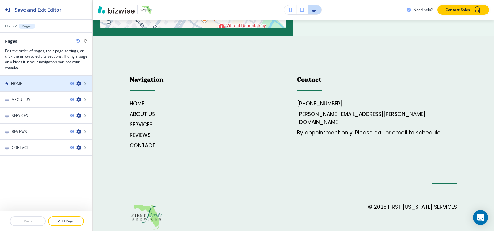
click at [14, 83] on h4 "HOME" at bounding box center [16, 84] width 11 height 6
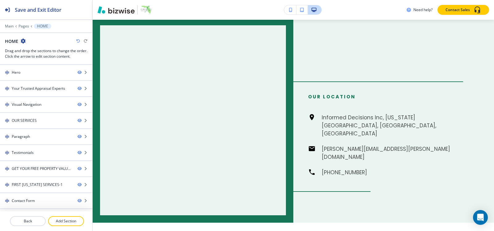
scroll to position [0, 0]
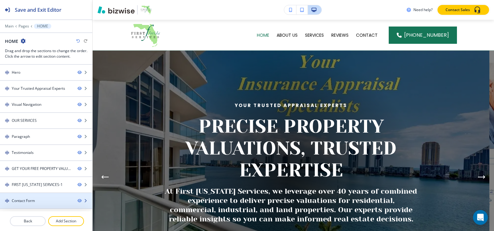
click at [18, 205] on div at bounding box center [46, 206] width 92 height 5
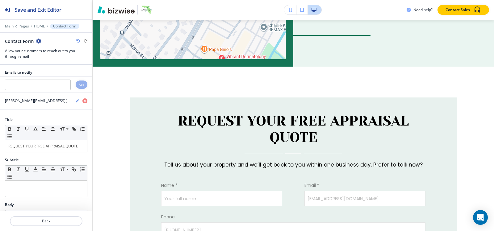
click at [37, 39] on icon "button" at bounding box center [38, 41] width 5 height 5
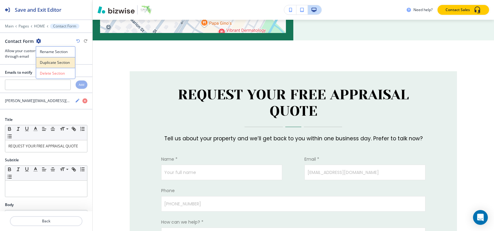
scroll to position [1445, 0]
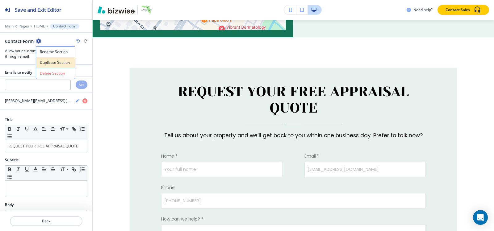
drag, startPoint x: 45, startPoint y: 62, endPoint x: 48, endPoint y: 67, distance: 5.7
click at [46, 62] on p "Duplicate Section" at bounding box center [55, 63] width 31 height 6
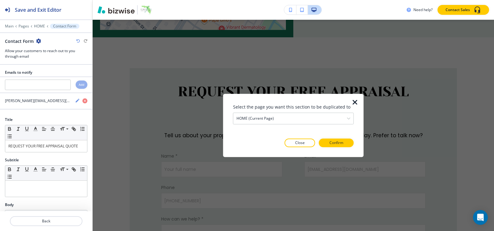
click at [284, 109] on h3 "Select the page you want this section to be duplicated to" at bounding box center [293, 107] width 121 height 6
click at [284, 116] on div "HOME (current page)" at bounding box center [293, 118] width 120 height 11
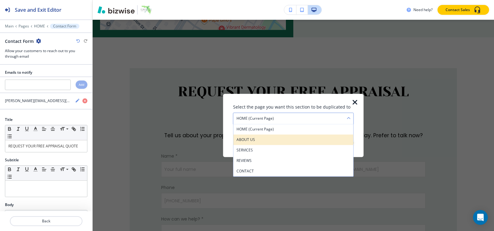
click at [274, 143] on div "ABOUT US" at bounding box center [293, 140] width 120 height 10
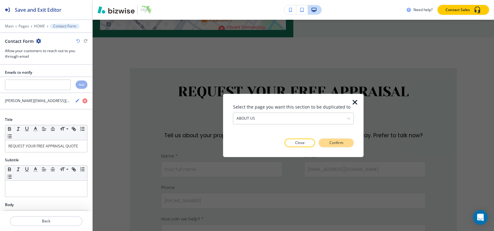
click at [333, 143] on p "Confirm" at bounding box center [336, 143] width 14 height 6
click at [334, 143] on p "Take me there" at bounding box center [330, 143] width 25 height 6
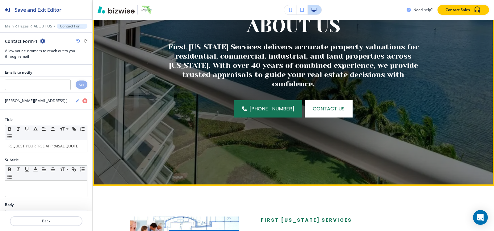
scroll to position [272, 0]
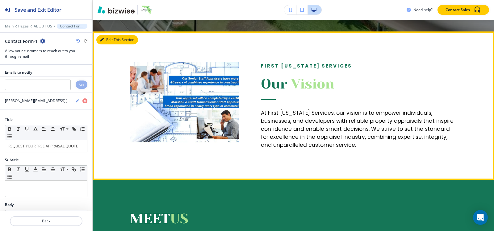
click at [108, 38] on button "Edit This Section" at bounding box center [117, 39] width 42 height 9
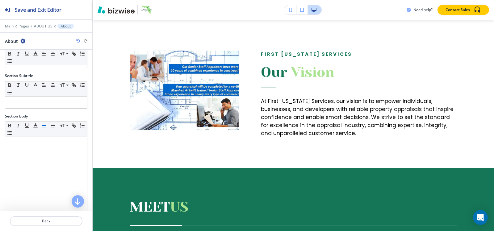
scroll to position [120, 0]
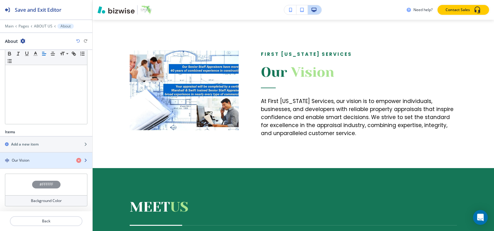
click at [45, 162] on div "Our Vision" at bounding box center [35, 161] width 71 height 6
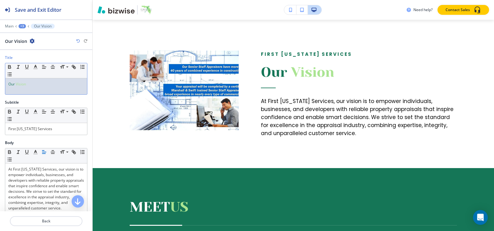
click at [43, 84] on p "Our Vision" at bounding box center [46, 84] width 76 height 6
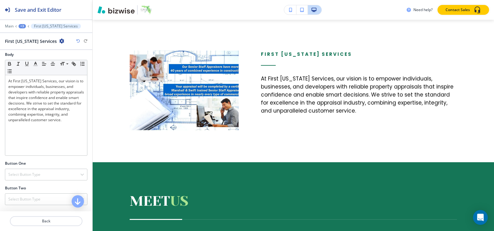
scroll to position [0, 0]
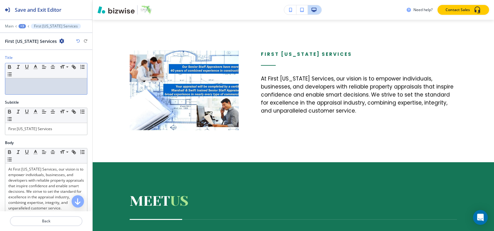
click at [25, 87] on p at bounding box center [46, 84] width 76 height 6
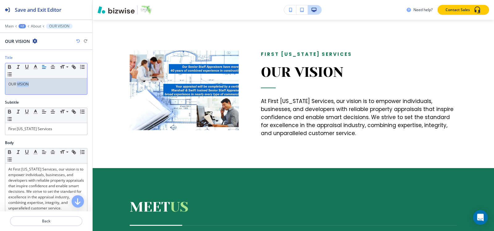
drag, startPoint x: 17, startPoint y: 82, endPoint x: 32, endPoint y: 82, distance: 15.1
click at [32, 82] on p "OUR VISION" at bounding box center [46, 84] width 76 height 6
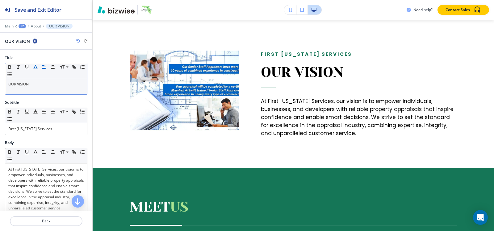
drag, startPoint x: 36, startPoint y: 62, endPoint x: 36, endPoint y: 66, distance: 3.7
click at [36, 65] on div "Title Small Normal Large Huge OUR VISION" at bounding box center [46, 75] width 82 height 40
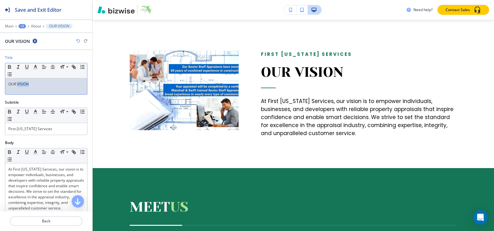
drag, startPoint x: 17, startPoint y: 84, endPoint x: 36, endPoint y: 84, distance: 19.1
click at [36, 84] on p "OUR VISION" at bounding box center [46, 84] width 76 height 6
click at [35, 68] on icon "button" at bounding box center [36, 67] width 6 height 6
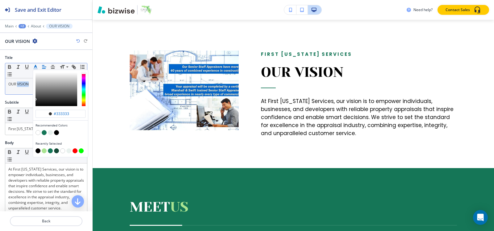
click at [44, 151] on button "button" at bounding box center [44, 150] width 5 height 5
type input "#aae492"
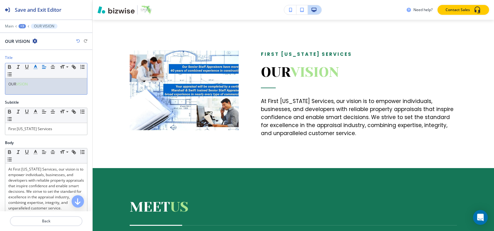
click at [17, 87] on div "OUR VISION" at bounding box center [46, 86] width 82 height 16
drag, startPoint x: 15, startPoint y: 84, endPoint x: 2, endPoint y: 83, distance: 13.6
click at [1, 84] on div "Title Small Normal Large Huge OUR VISION" at bounding box center [46, 77] width 92 height 45
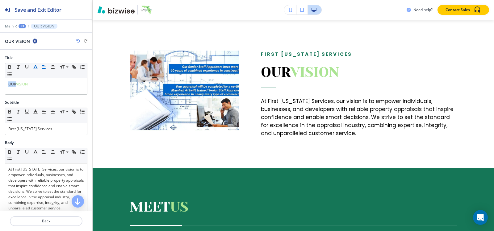
click at [36, 67] on line "button" at bounding box center [36, 67] width 2 height 0
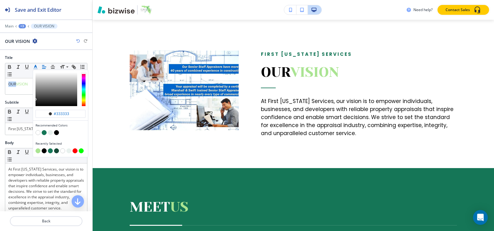
click at [44, 133] on button "button" at bounding box center [44, 132] width 5 height 5
type input "#157657"
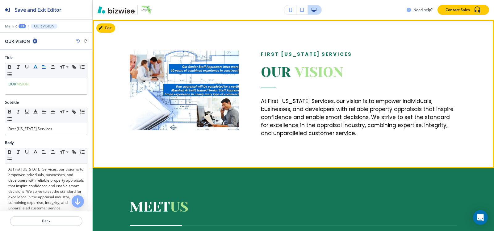
click at [262, 90] on h6 "At First Florida Services, our vision is to empower individuals, businesses, an…" at bounding box center [359, 112] width 196 height 49
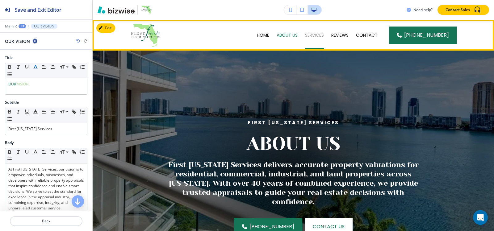
click at [314, 35] on p "SERVICES" at bounding box center [314, 35] width 19 height 6
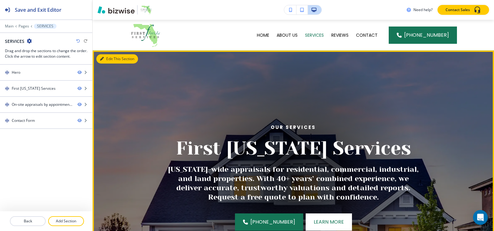
click at [103, 56] on button "Edit This Section" at bounding box center [117, 58] width 42 height 9
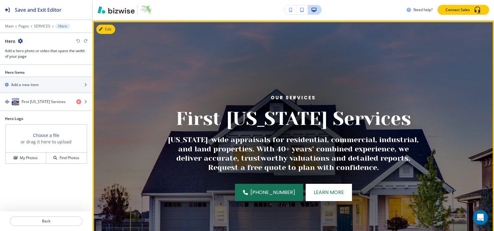
scroll to position [31, 0]
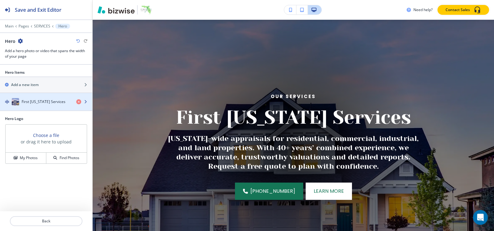
click at [40, 106] on div "button" at bounding box center [46, 108] width 92 height 5
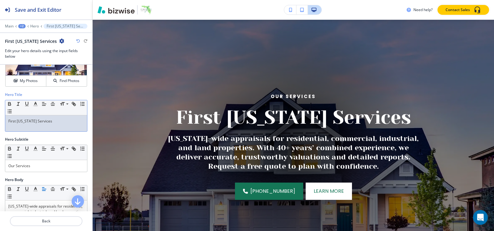
click at [54, 123] on p "First [US_STATE] Services" at bounding box center [46, 121] width 76 height 6
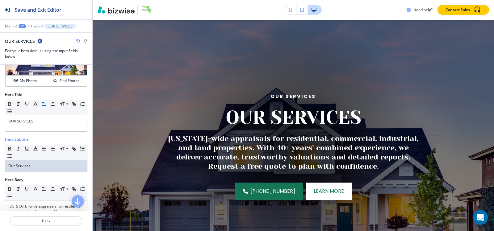
click at [38, 169] on div "Our Services" at bounding box center [46, 166] width 82 height 12
click at [40, 163] on p "Our Services" at bounding box center [46, 166] width 76 height 6
paste div
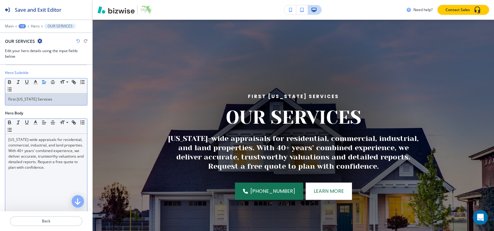
scroll to position [0, 0]
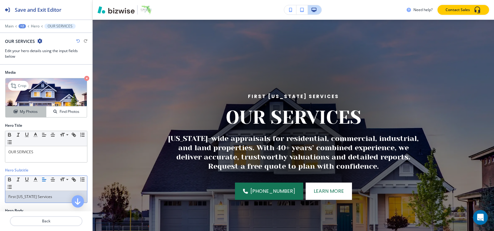
click at [24, 114] on h4 "My Photos" at bounding box center [29, 112] width 18 height 6
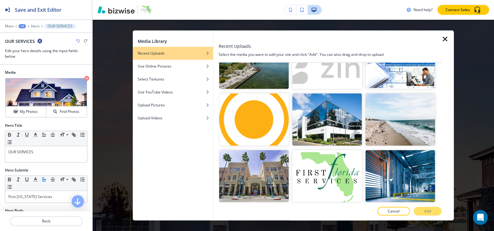
scroll to position [247, 0]
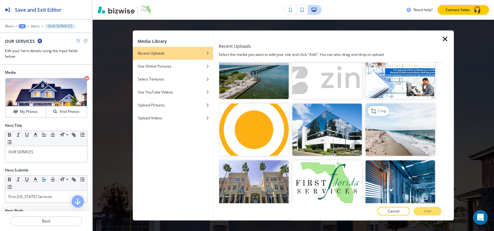
click at [391, 125] on img "button" at bounding box center [399, 130] width 69 height 52
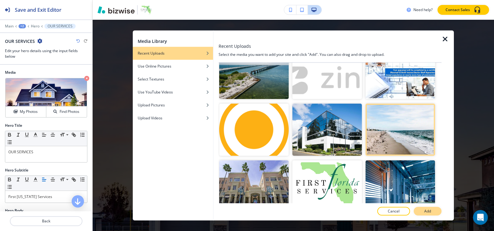
click at [433, 212] on button "Add" at bounding box center [427, 211] width 28 height 9
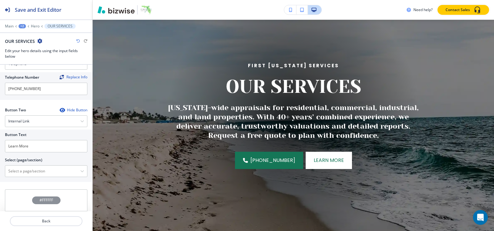
scroll to position [278, 0]
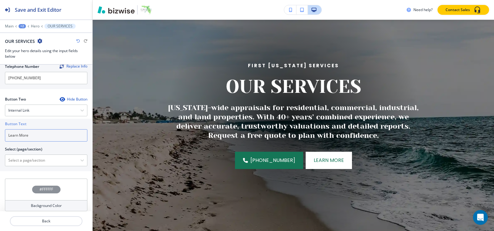
click at [46, 138] on input "Learn More" at bounding box center [46, 135] width 82 height 12
type input "CONTACT US"
click at [50, 160] on \(page\/section\) "Manual Input" at bounding box center [42, 160] width 75 height 10
paste \(page\/section\) "CONTACT US"
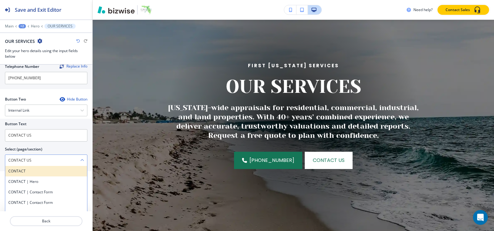
click at [40, 173] on h4 "CONTACT" at bounding box center [46, 171] width 76 height 6
type \(page\/section\) "CONTACT"
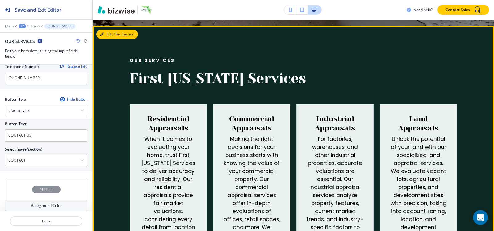
click at [106, 33] on button "Edit This Section" at bounding box center [117, 34] width 42 height 9
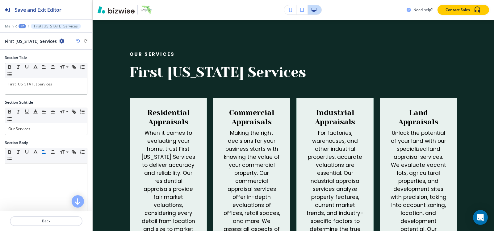
click at [59, 40] on icon "button" at bounding box center [61, 41] width 5 height 5
click at [60, 74] on p "Delete Section" at bounding box center [69, 74] width 31 height 6
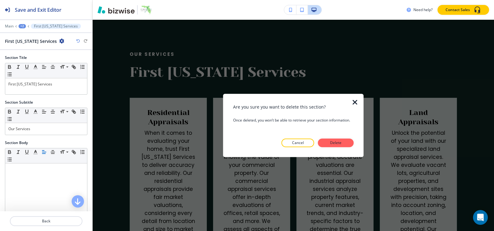
click at [349, 148] on div at bounding box center [293, 152] width 121 height 10
click at [348, 143] on button "Delete" at bounding box center [336, 143] width 36 height 9
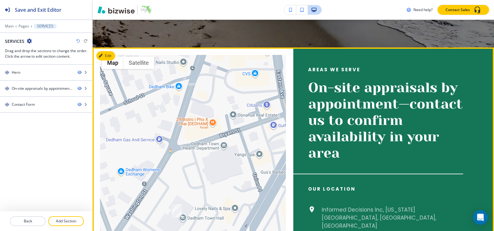
scroll to position [222, 0]
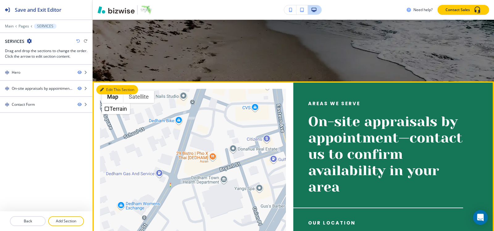
click at [106, 90] on button "Edit This Section" at bounding box center [117, 89] width 42 height 9
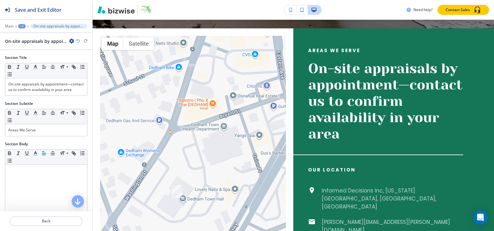
scroll to position [284, 0]
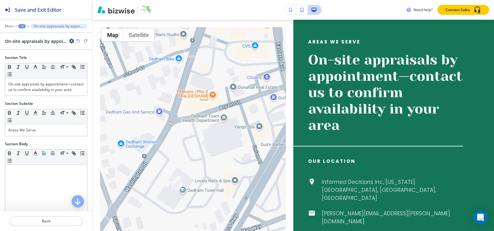
click at [70, 40] on icon "button" at bounding box center [71, 41] width 5 height 5
click at [83, 71] on p "Delete Section" at bounding box center [88, 74] width 31 height 6
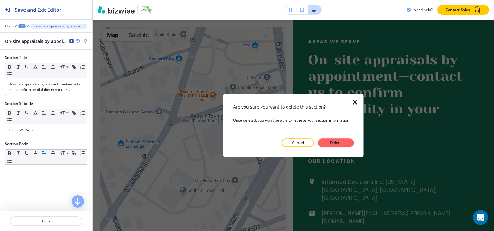
click at [329, 138] on div "Are you sure you want to delete this section? Once deleted, you won’t be able t…" at bounding box center [293, 126] width 121 height 44
click at [330, 139] on button "Delete" at bounding box center [336, 143] width 36 height 9
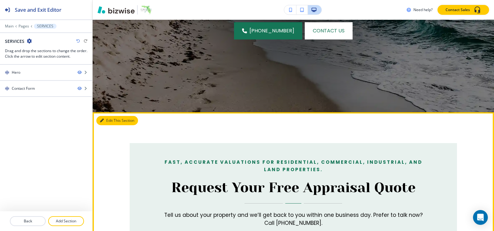
click at [109, 118] on button "Edit This Section" at bounding box center [117, 120] width 42 height 9
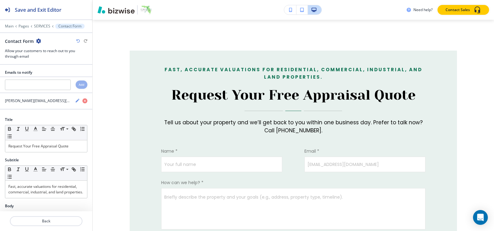
click at [37, 43] on icon "button" at bounding box center [38, 41] width 5 height 5
click at [63, 75] on p "Delete Section" at bounding box center [55, 74] width 31 height 6
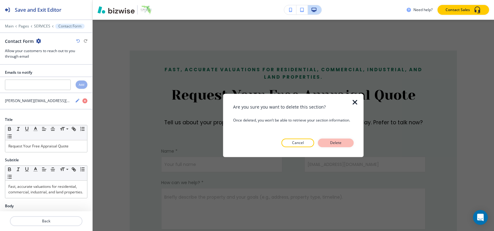
click at [335, 142] on p "Delete" at bounding box center [335, 143] width 15 height 6
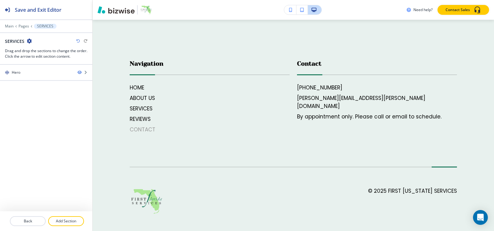
scroll to position [291, 0]
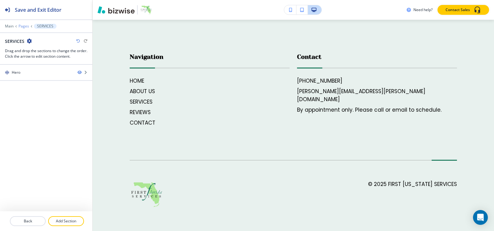
click at [22, 28] on p "Pages" at bounding box center [24, 26] width 10 height 4
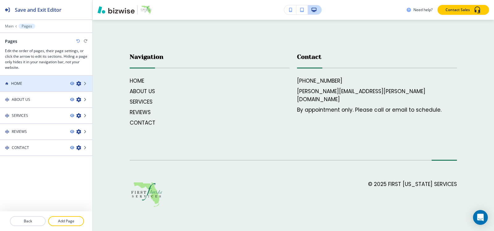
click at [22, 86] on div at bounding box center [46, 88] width 92 height 5
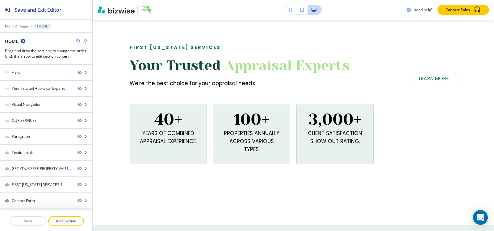
scroll to position [0, 0]
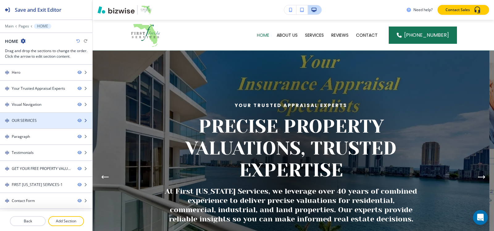
click at [30, 122] on div "OUR SERVICES" at bounding box center [24, 121] width 25 height 6
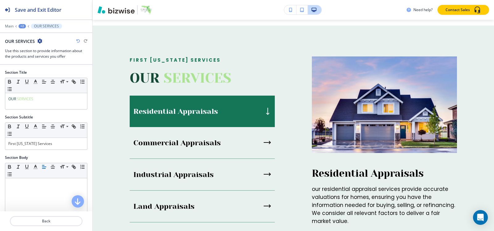
scroll to position [496, 0]
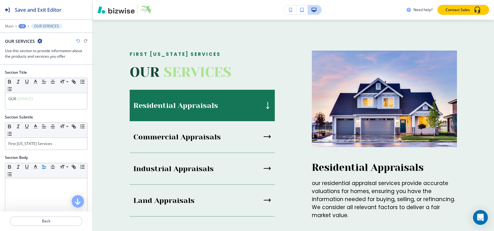
click at [39, 41] on icon "button" at bounding box center [39, 41] width 5 height 5
click at [52, 64] on p "Duplicate Section" at bounding box center [56, 63] width 31 height 6
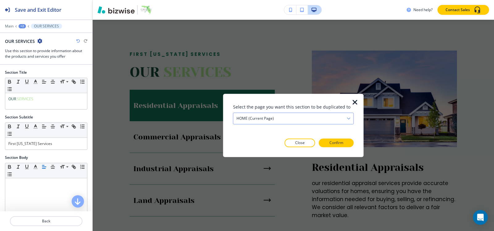
click at [277, 118] on div "HOME (current page)" at bounding box center [293, 118] width 120 height 11
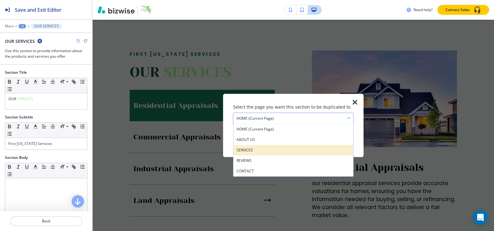
click at [256, 149] on h4 "SERVICES" at bounding box center [293, 150] width 114 height 6
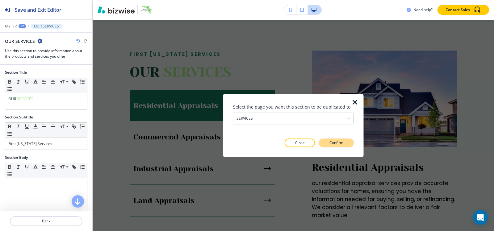
click at [331, 141] on p "Confirm" at bounding box center [336, 143] width 14 height 6
click at [337, 143] on p "Take me there" at bounding box center [330, 143] width 25 height 6
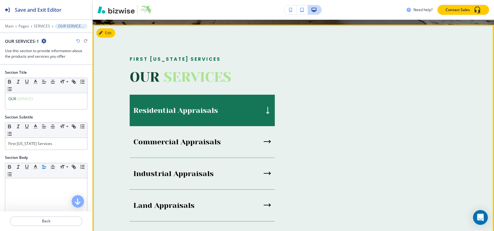
scroll to position [284, 0]
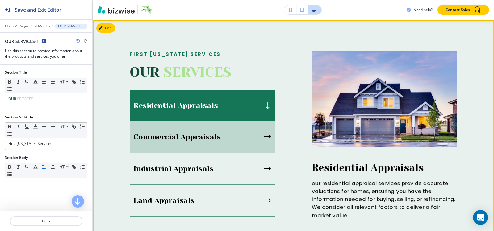
click at [168, 124] on div "Commercial Appraisals" at bounding box center [202, 137] width 145 height 32
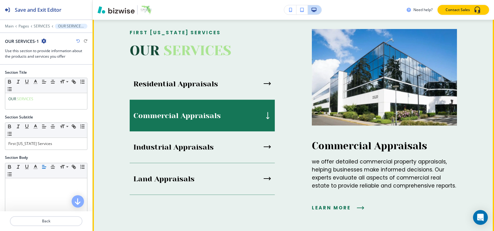
scroll to position [346, 0]
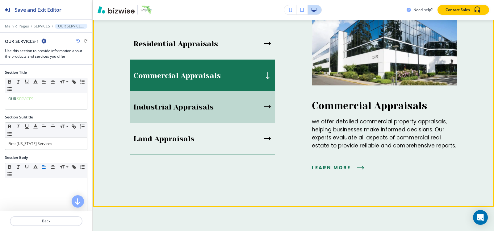
click at [233, 111] on div "Industrial Appraisals" at bounding box center [202, 107] width 145 height 32
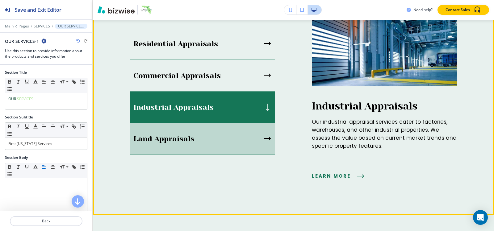
click at [224, 138] on div "Land Appraisals" at bounding box center [202, 139] width 145 height 32
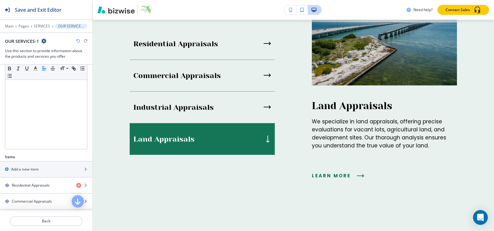
scroll to position [154, 0]
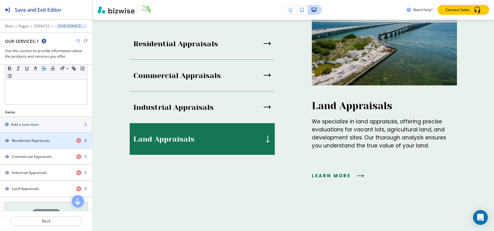
click at [40, 145] on div "button" at bounding box center [46, 145] width 92 height 5
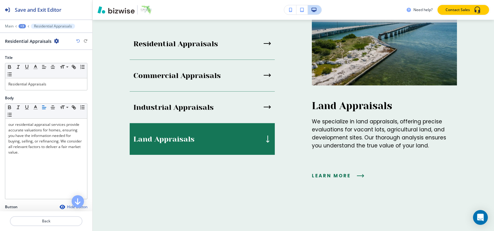
scroll to position [128, 0]
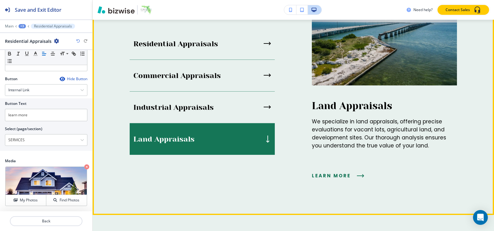
click at [209, 143] on div "Land Appraisals" at bounding box center [202, 138] width 145 height 31
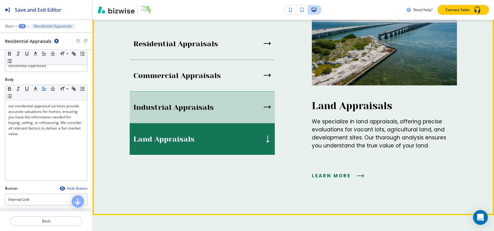
scroll to position [0, 0]
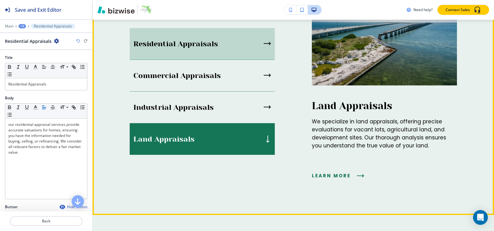
click at [197, 44] on p "Residential Appraisals" at bounding box center [175, 43] width 85 height 9
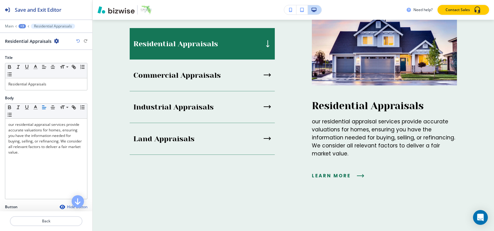
click at [20, 27] on div "+3" at bounding box center [22, 26] width 7 height 4
click at [35, 54] on button "OUR SERVICES-1" at bounding box center [38, 57] width 39 height 11
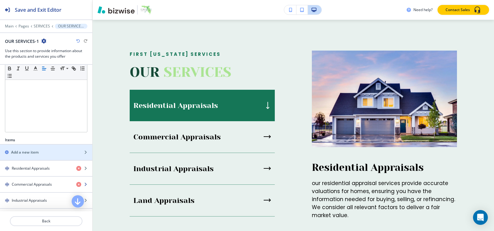
scroll to position [183, 0]
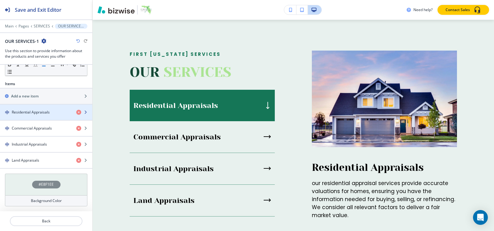
click at [31, 110] on h4 "Residential Appraisals" at bounding box center [31, 113] width 38 height 6
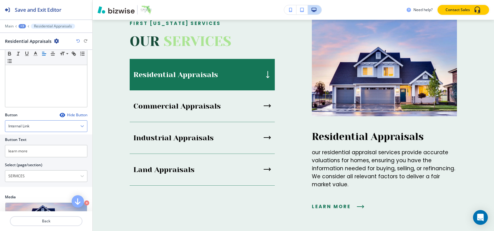
scroll to position [93, 0]
click at [53, 147] on input "learn more" at bounding box center [46, 150] width 82 height 12
type input "BOOK NOW"
click at [55, 173] on \(page\/section\) "SERVICES" at bounding box center [42, 175] width 75 height 10
click at [28, 187] on h4 "CONTACT" at bounding box center [46, 187] width 76 height 6
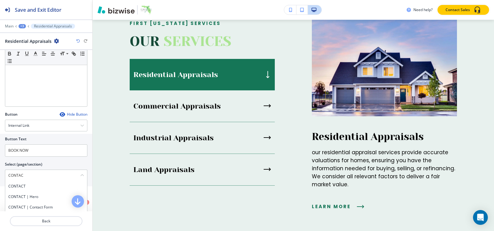
type \(page\/section\) "CONTACT"
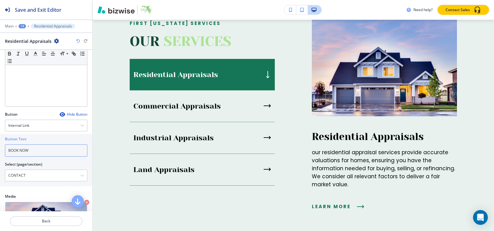
click at [39, 152] on input "BOOK NOW" at bounding box center [46, 150] width 82 height 12
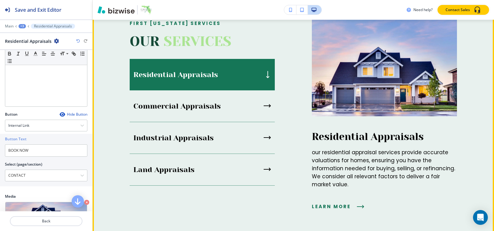
click at [200, 73] on p "Residential Appraisals" at bounding box center [175, 74] width 85 height 9
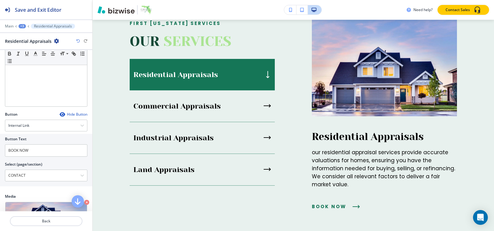
click at [24, 27] on div "+3" at bounding box center [22, 26] width 7 height 4
click at [26, 54] on button "OUR SERVICES-1" at bounding box center [38, 57] width 39 height 11
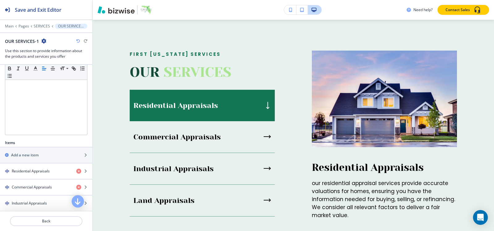
scroll to position [154, 0]
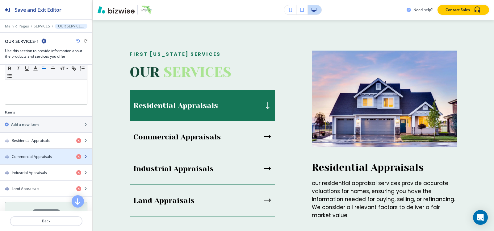
click at [31, 153] on div "button" at bounding box center [46, 151] width 92 height 5
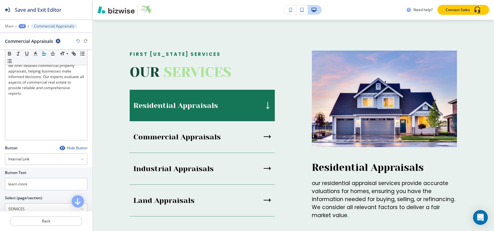
scroll to position [128, 0]
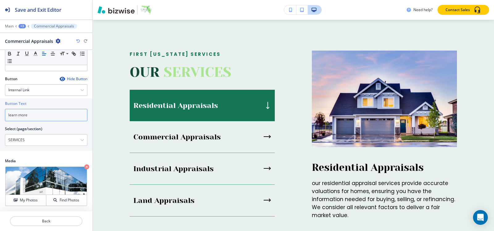
click at [38, 109] on input "learn more" at bounding box center [46, 115] width 82 height 12
paste input "BOOK NOW"
type input "BOOK NOW"
click at [43, 139] on \(page\/section\) "SERVICES" at bounding box center [42, 140] width 75 height 10
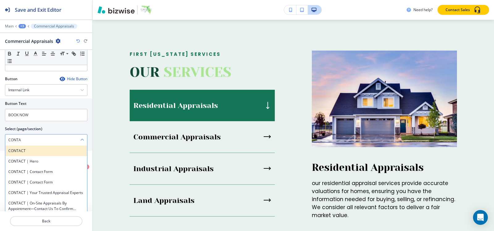
click at [25, 152] on h4 "CONTACT" at bounding box center [46, 151] width 76 height 6
type \(page\/section\) "CONTACT"
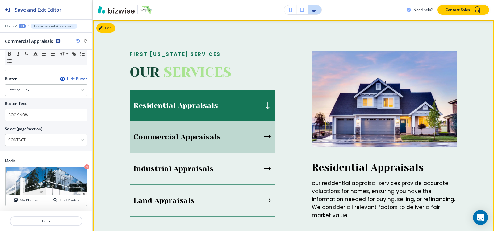
click at [164, 137] on p "Commercial Appraisals" at bounding box center [176, 136] width 87 height 9
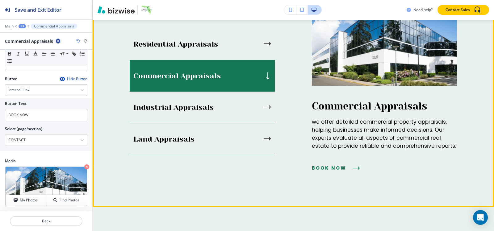
scroll to position [346, 0]
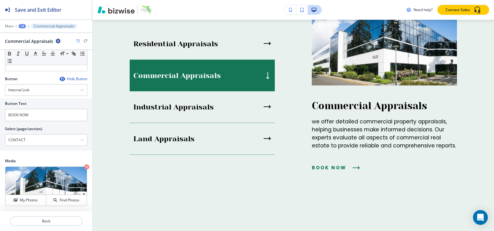
click at [19, 27] on div "+3" at bounding box center [22, 26] width 7 height 4
click at [30, 58] on p "OUR SERVICES-1" at bounding box center [38, 58] width 31 height 6
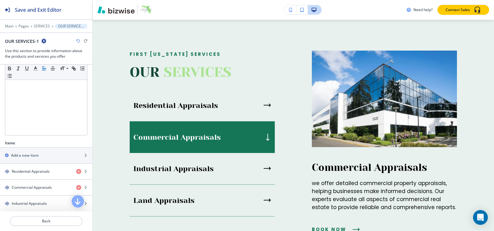
scroll to position [154, 0]
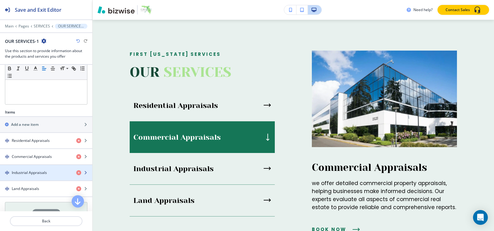
click at [38, 166] on div "button" at bounding box center [46, 167] width 92 height 5
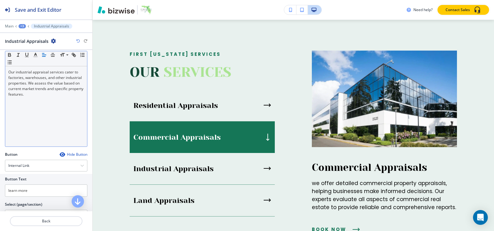
scroll to position [128, 0]
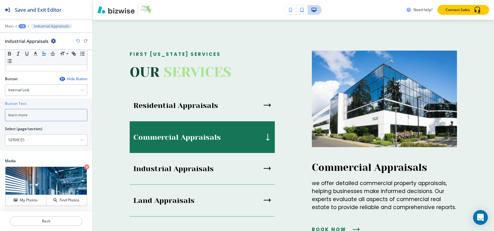
click at [43, 116] on input "learn more" at bounding box center [46, 115] width 82 height 12
paste input "BOOK NOW"
type input "BOOK NOW"
click at [43, 141] on \(page\/section\) "SERVICES" at bounding box center [42, 140] width 75 height 10
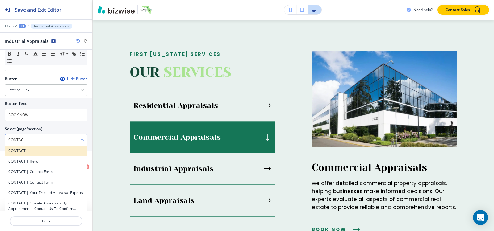
click at [14, 152] on h4 "CONTACT" at bounding box center [46, 151] width 76 height 6
type \(page\/section\) "CONTACT"
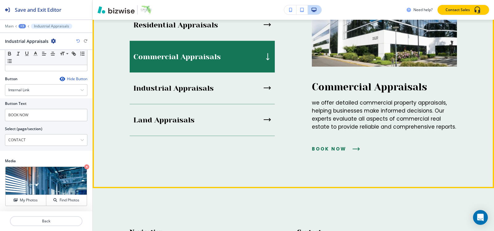
scroll to position [346, 0]
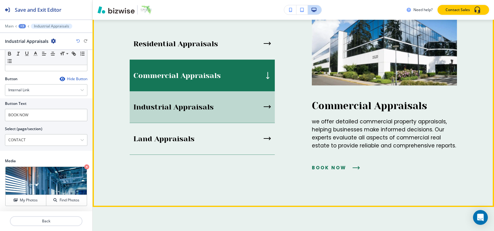
click at [195, 104] on p "Industrial Appraisals" at bounding box center [173, 106] width 80 height 9
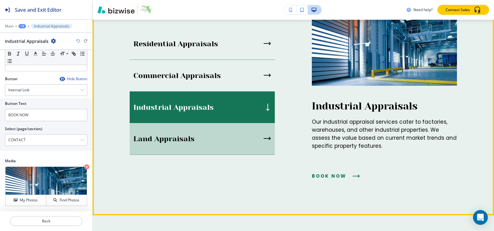
click at [148, 135] on p "Land Appraisals" at bounding box center [163, 138] width 61 height 9
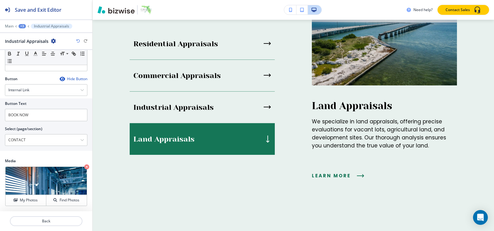
click at [21, 26] on div "+3" at bounding box center [22, 26] width 7 height 4
click at [35, 58] on p "OUR SERVICES-1" at bounding box center [38, 58] width 31 height 6
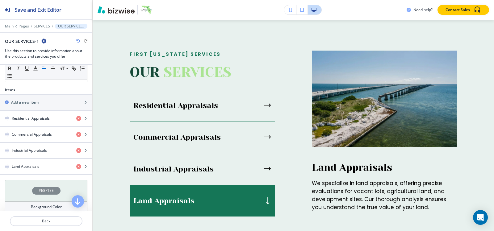
scroll to position [183, 0]
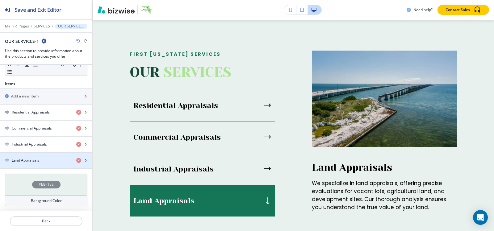
click at [26, 162] on h4 "Land Appraisals" at bounding box center [25, 161] width 27 height 6
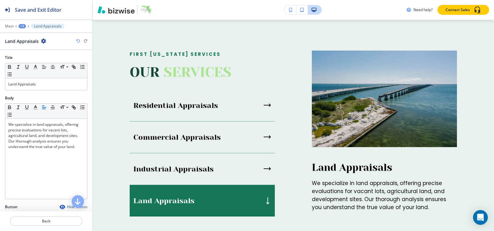
scroll to position [315, 0]
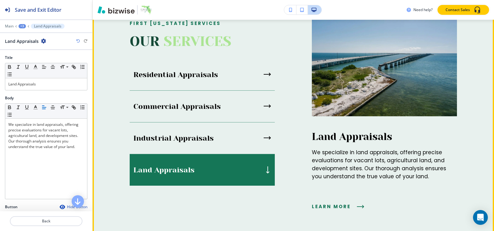
click at [179, 156] on div "Land Appraisals" at bounding box center [202, 169] width 145 height 31
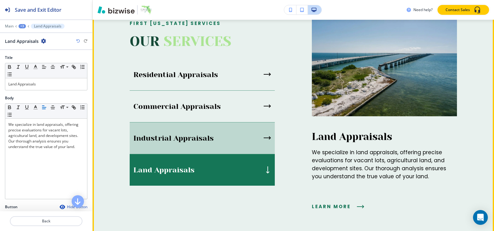
click at [180, 144] on div "Industrial Appraisals" at bounding box center [202, 138] width 145 height 32
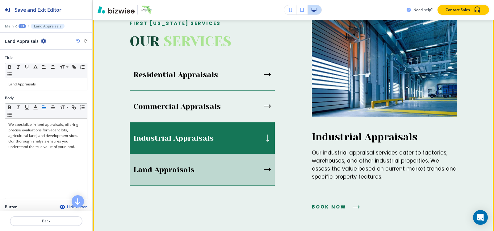
click at [184, 163] on div "Land Appraisals" at bounding box center [202, 170] width 145 height 32
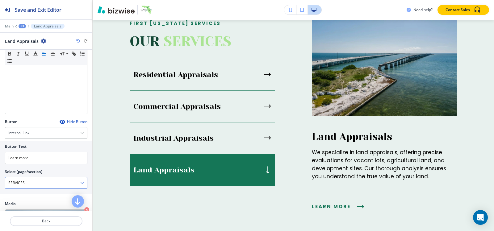
scroll to position [128, 0]
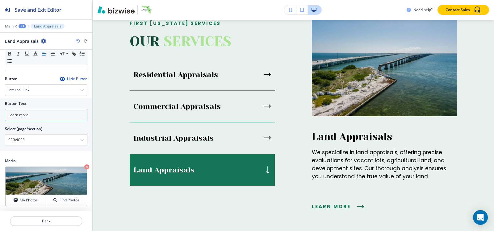
click at [36, 113] on input "Learn more" at bounding box center [46, 115] width 82 height 12
paste input "BOOK NOW"
type input "BOOK NOW"
click at [27, 141] on \(page\/section\) "SERVICES" at bounding box center [42, 140] width 75 height 10
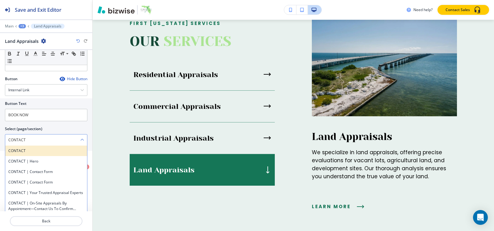
type \(page\/section\) "CONTACT"
click at [8, 149] on div "CONTACT" at bounding box center [46, 151] width 82 height 10
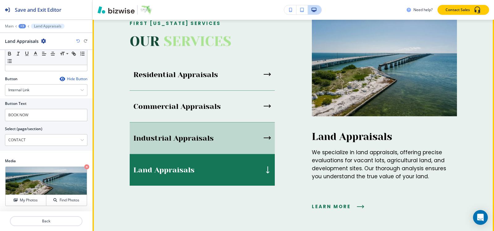
click at [199, 133] on div "Industrial Appraisals" at bounding box center [202, 138] width 145 height 32
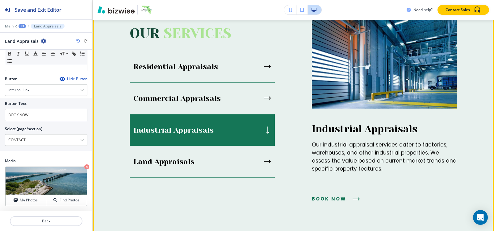
scroll to position [284, 0]
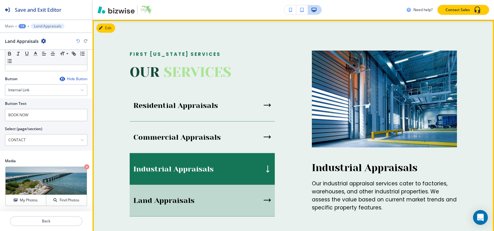
click at [199, 194] on div "Land Appraisals" at bounding box center [202, 201] width 145 height 32
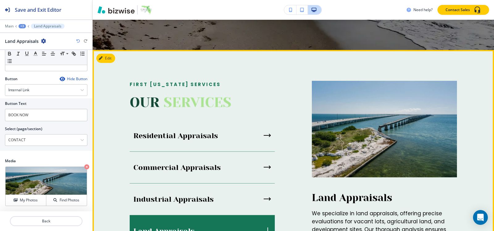
scroll to position [253, 0]
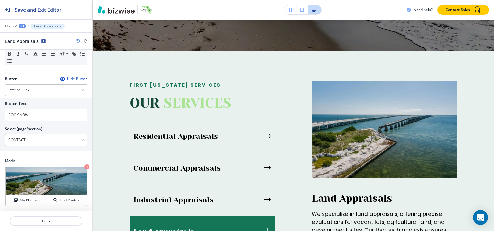
click at [20, 25] on div "+3" at bounding box center [22, 26] width 7 height 4
click at [22, 37] on button "Pages" at bounding box center [38, 36] width 39 height 11
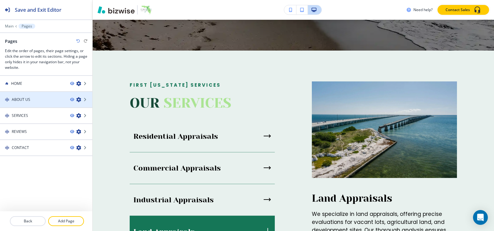
click at [26, 100] on h4 "ABOUT US" at bounding box center [21, 100] width 19 height 6
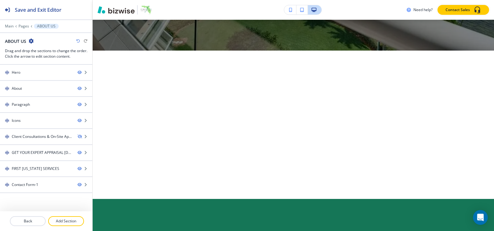
scroll to position [0, 0]
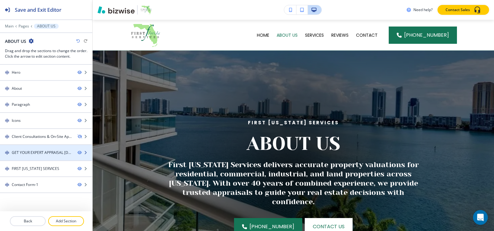
click at [28, 157] on div at bounding box center [46, 158] width 92 height 5
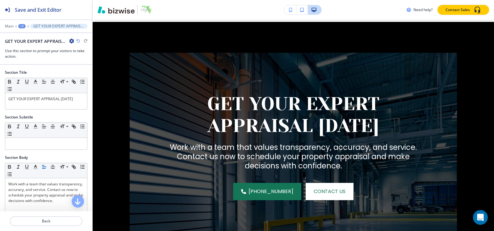
scroll to position [821, 0]
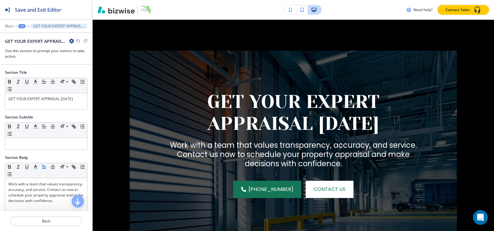
click at [70, 40] on icon "button" at bounding box center [71, 41] width 5 height 5
click at [73, 58] on button "Duplicate Section" at bounding box center [88, 62] width 39 height 11
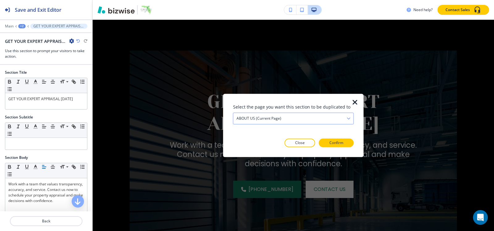
click at [273, 120] on h4 "ABOUT US (current page)" at bounding box center [258, 119] width 45 height 6
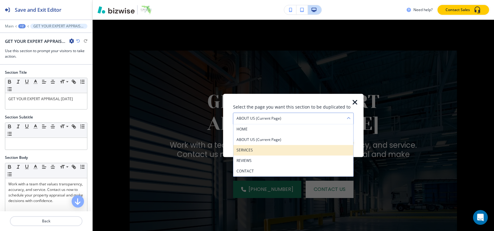
click at [261, 148] on h4 "SERVICES" at bounding box center [293, 150] width 114 height 6
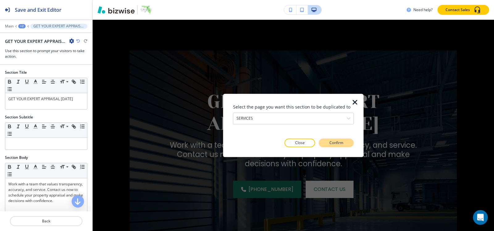
click at [336, 144] on p "Confirm" at bounding box center [336, 143] width 14 height 6
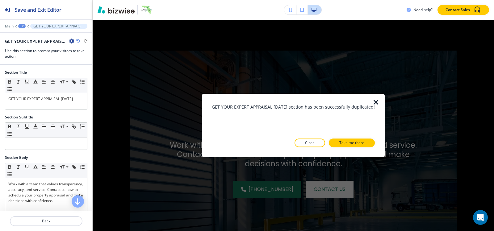
click at [336, 144] on button "Take me there" at bounding box center [352, 143] width 46 height 9
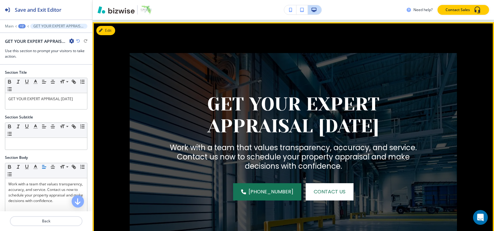
scroll to position [539, 0]
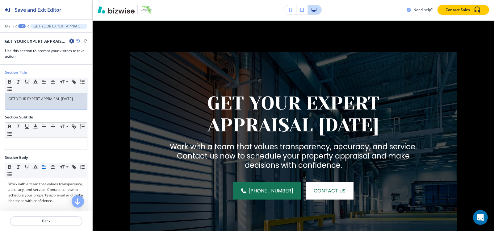
click at [54, 101] on p "GET YOUR EXPERT APPRAISAL TODAY" at bounding box center [46, 99] width 76 height 6
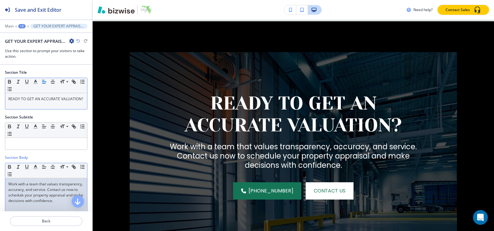
click at [31, 192] on p "Work with a team that values transparency, accuracy, and service. Contact us no…" at bounding box center [46, 192] width 76 height 22
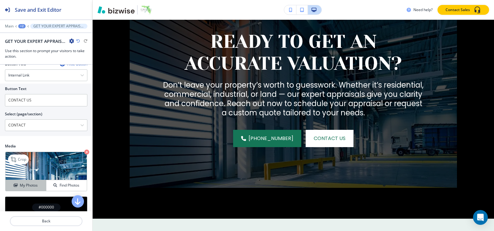
scroll to position [284, 0]
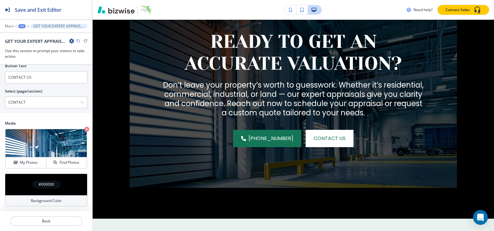
drag, startPoint x: 32, startPoint y: 163, endPoint x: 88, endPoint y: 162, distance: 55.2
click at [32, 163] on h4 "My Photos" at bounding box center [29, 163] width 18 height 6
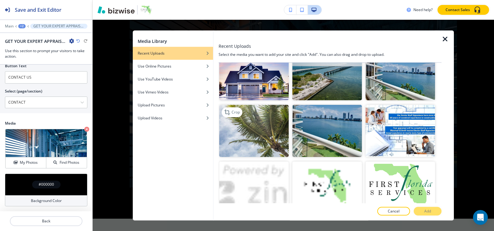
scroll to position [413, 0]
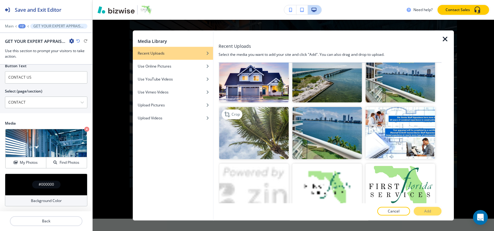
click at [271, 125] on img "button" at bounding box center [253, 133] width 69 height 52
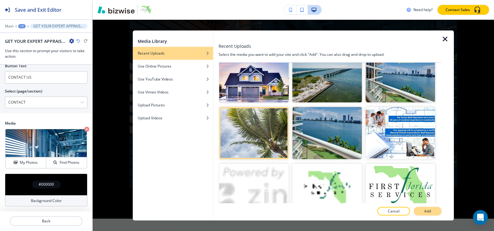
click at [422, 209] on button "Add" at bounding box center [427, 211] width 28 height 9
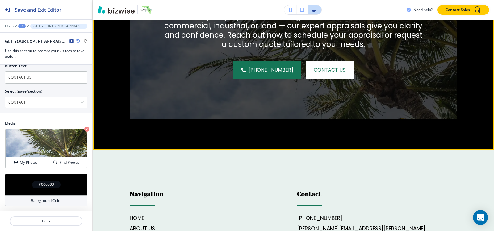
scroll to position [724, 0]
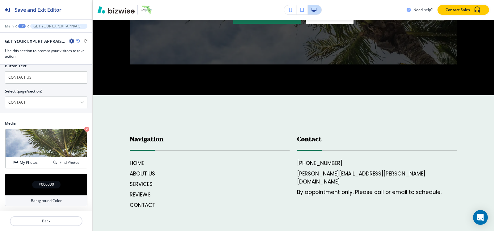
click at [22, 27] on div "+2" at bounding box center [21, 26] width 7 height 4
click at [31, 41] on button "Pages" at bounding box center [37, 36] width 39 height 11
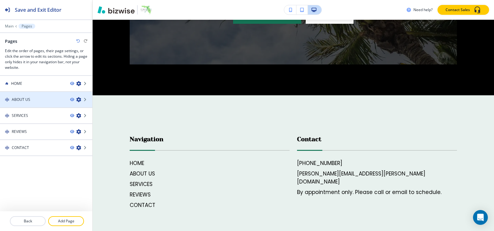
click at [24, 103] on div at bounding box center [46, 104] width 92 height 5
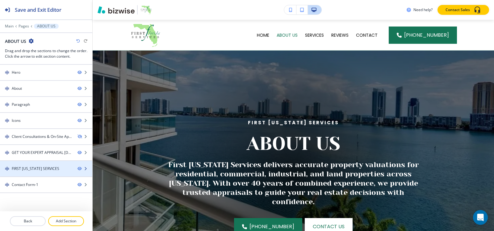
click at [27, 166] on div "FIRST FLORIDA SERVICES" at bounding box center [36, 169] width 48 height 6
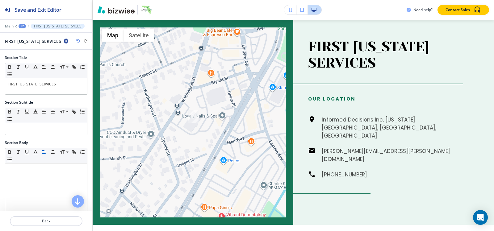
click at [64, 42] on icon "button" at bounding box center [66, 41] width 5 height 5
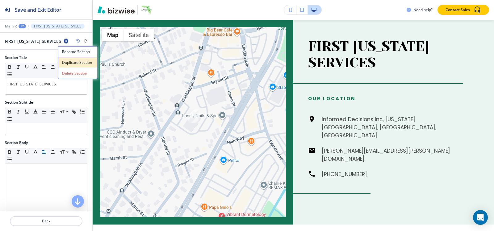
click at [69, 63] on p "Duplicate Section" at bounding box center [77, 63] width 31 height 6
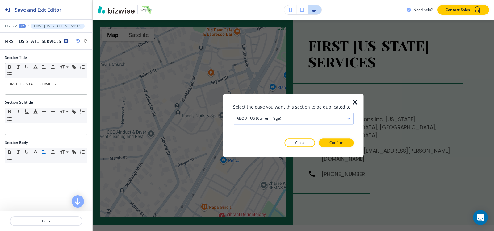
click at [279, 118] on h4 "ABOUT US (current page)" at bounding box center [258, 119] width 45 height 6
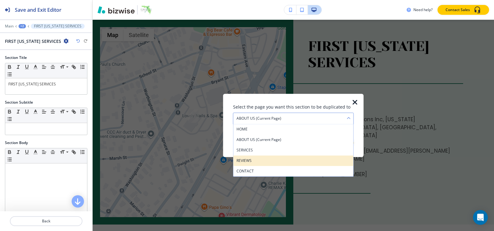
click at [271, 156] on div "REVIEWS" at bounding box center [293, 161] width 120 height 10
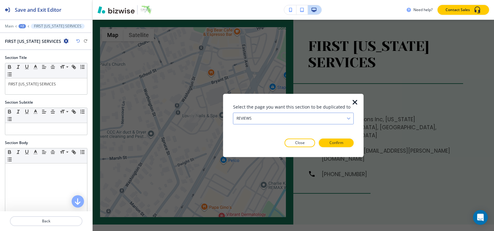
click at [269, 114] on div "REVIEWS" at bounding box center [293, 118] width 120 height 11
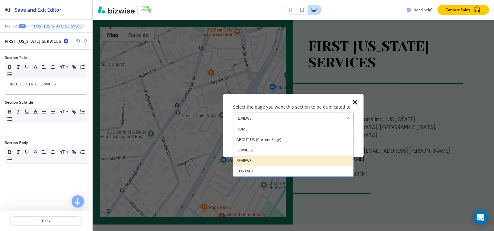
click at [252, 156] on div "REVIEWS" at bounding box center [293, 161] width 120 height 10
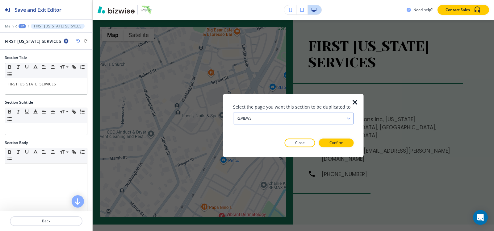
click at [258, 121] on div "REVIEWS" at bounding box center [293, 118] width 120 height 11
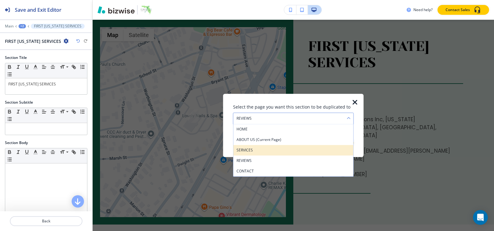
click at [252, 145] on div "SERVICES" at bounding box center [293, 150] width 120 height 10
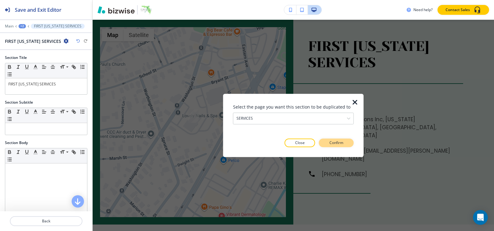
click at [333, 144] on p "Confirm" at bounding box center [336, 143] width 14 height 6
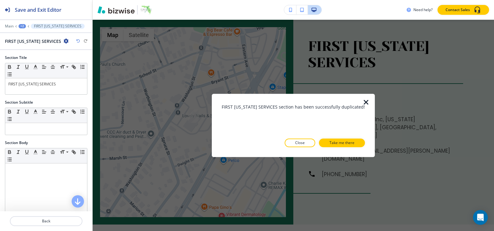
click at [333, 144] on p "Take me there" at bounding box center [341, 143] width 25 height 6
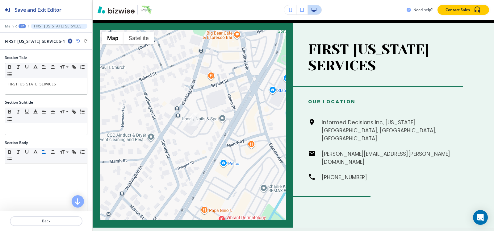
scroll to position [799, 0]
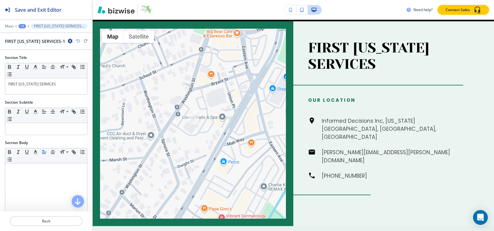
click at [19, 25] on div "+2" at bounding box center [22, 26] width 7 height 4
click at [31, 32] on button "Pages" at bounding box center [38, 36] width 39 height 11
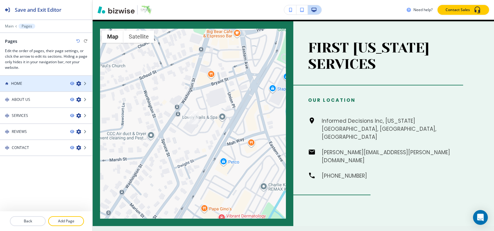
click at [27, 85] on div "HOME" at bounding box center [32, 84] width 65 height 6
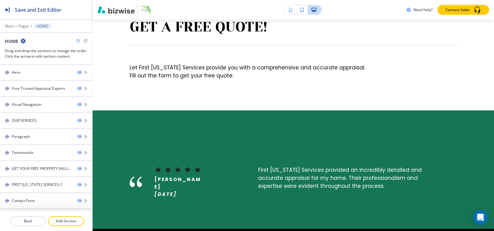
scroll to position [0, 0]
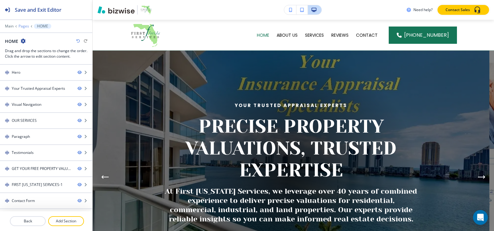
click at [23, 25] on p "Pages" at bounding box center [24, 26] width 10 height 4
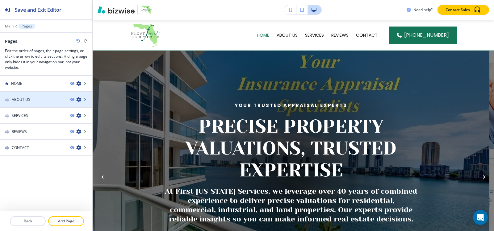
click at [30, 102] on div at bounding box center [46, 104] width 92 height 5
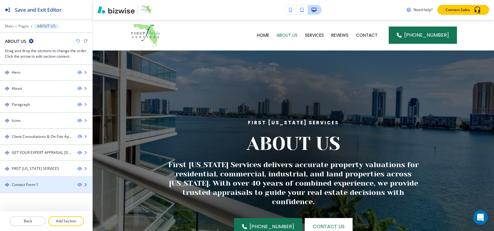
click at [32, 183] on div "Contact Form-1" at bounding box center [25, 185] width 27 height 6
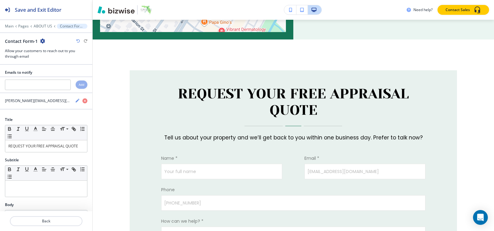
scroll to position [1259, 0]
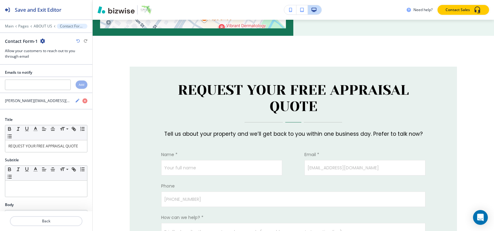
click at [43, 39] on icon "button" at bounding box center [42, 41] width 5 height 5
click at [52, 65] on p "Duplicate Section" at bounding box center [59, 63] width 31 height 6
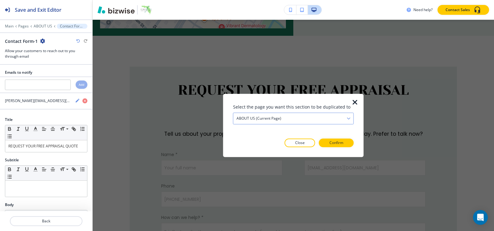
click at [279, 117] on h4 "ABOUT US (current page)" at bounding box center [258, 119] width 45 height 6
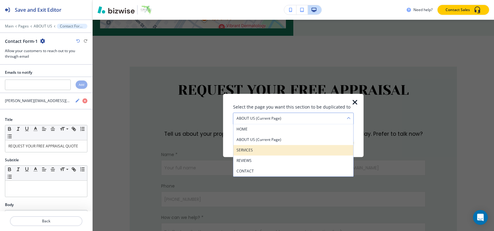
click at [264, 149] on h4 "SERVICES" at bounding box center [293, 150] width 114 height 6
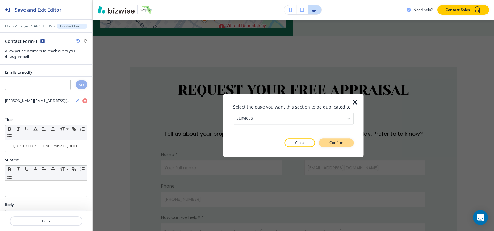
click at [326, 145] on button "Confirm" at bounding box center [336, 143] width 35 height 9
click at [326, 146] on p "Take me there" at bounding box center [330, 143] width 25 height 6
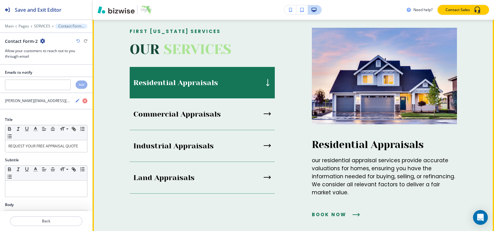
scroll to position [309, 0]
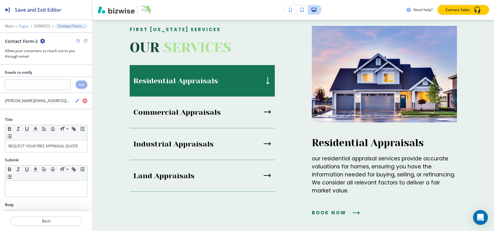
click at [22, 27] on p "Pages" at bounding box center [24, 26] width 10 height 4
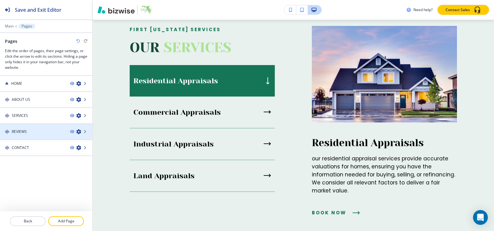
click at [35, 130] on div "REVIEWS" at bounding box center [32, 132] width 65 height 6
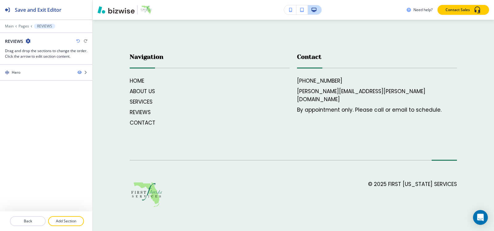
scroll to position [0, 0]
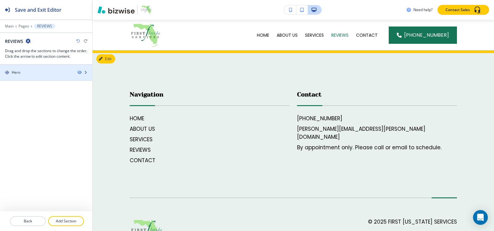
click at [16, 75] on div at bounding box center [46, 77] width 92 height 5
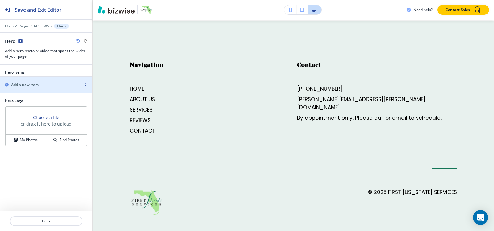
scroll to position [31, 0]
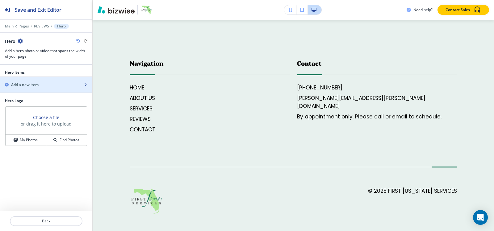
click at [30, 86] on h2 "Add a new item" at bounding box center [24, 85] width 27 height 6
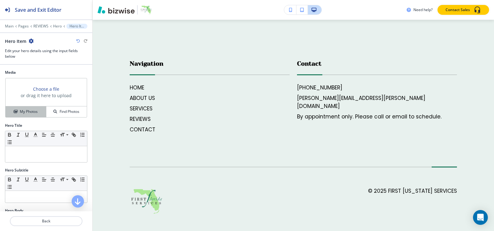
click at [26, 111] on h4 "My Photos" at bounding box center [29, 112] width 18 height 6
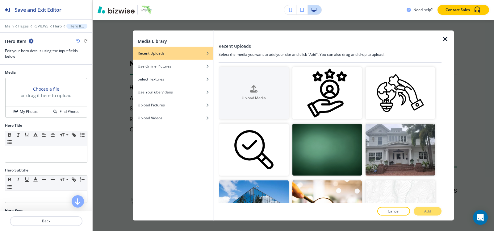
click at [445, 38] on icon "button" at bounding box center [444, 38] width 7 height 7
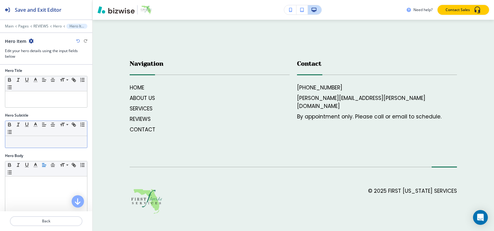
scroll to position [62, 0]
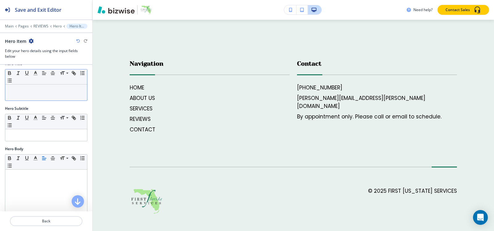
click at [38, 93] on div at bounding box center [46, 93] width 82 height 16
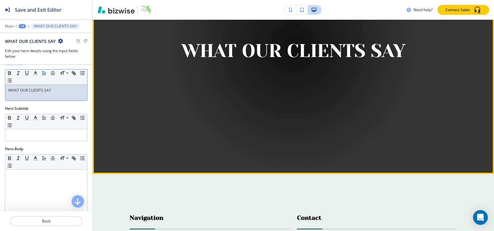
scroll to position [99, 0]
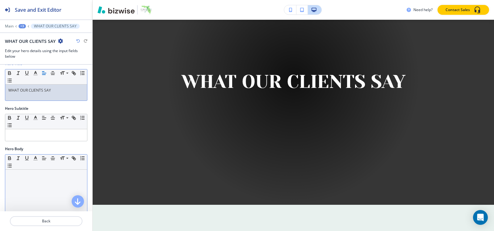
click at [33, 182] on div at bounding box center [46, 210] width 82 height 80
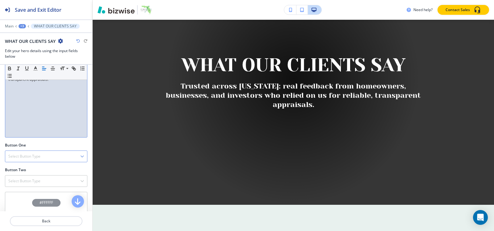
scroll to position [185, 0]
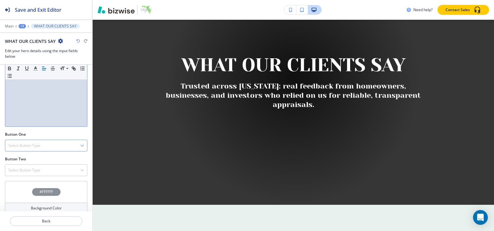
click at [38, 147] on h4 "Select Button Type" at bounding box center [24, 146] width 32 height 6
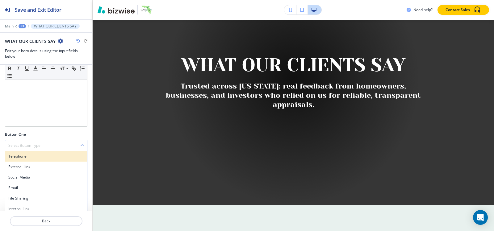
click at [17, 158] on h4 "Telephone" at bounding box center [46, 157] width 76 height 6
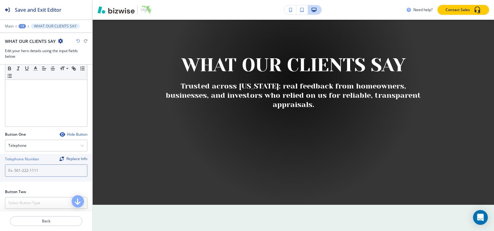
click at [23, 174] on input "text" at bounding box center [46, 170] width 82 height 12
paste input "[PHONE_NUMBER]"
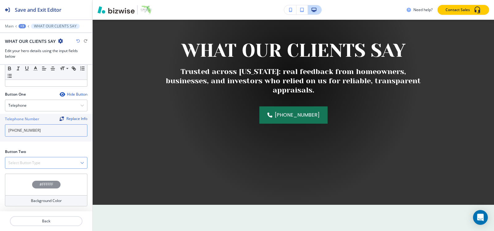
type input "[PHONE_NUMBER]"
click at [25, 162] on h4 "Select Button Type" at bounding box center [24, 163] width 32 height 6
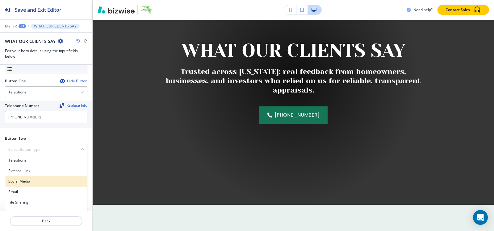
scroll to position [246, 0]
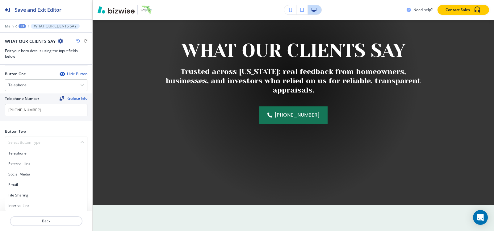
click at [20, 203] on h4 "Internal Link" at bounding box center [46, 206] width 76 height 6
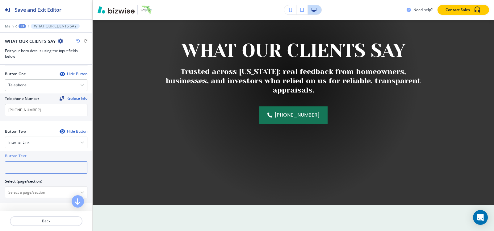
click at [47, 162] on input "text" at bounding box center [46, 167] width 82 height 12
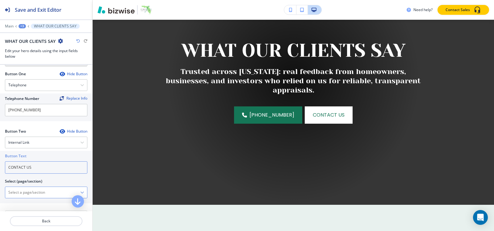
type input "CONTACT US"
click at [44, 194] on \(page\/section\) "Manual Input" at bounding box center [42, 192] width 75 height 10
paste \(page\/section\) "CONTACT US"
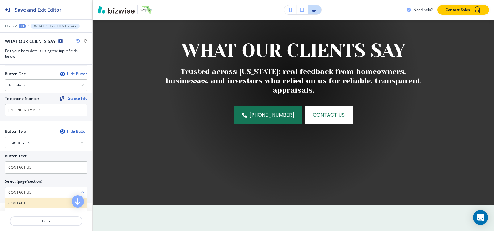
click at [34, 205] on h4 "CONTACT" at bounding box center [46, 204] width 76 height 6
type \(page\/section\) "CONTACT"
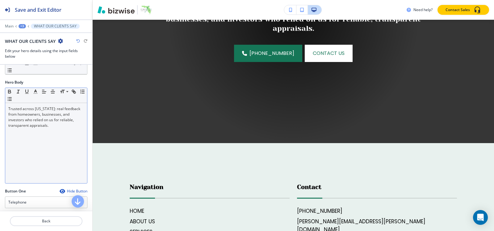
scroll to position [5, 0]
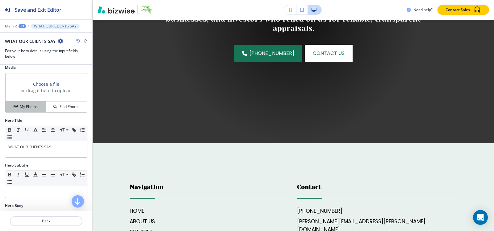
click at [32, 111] on button "My Photos" at bounding box center [26, 107] width 41 height 11
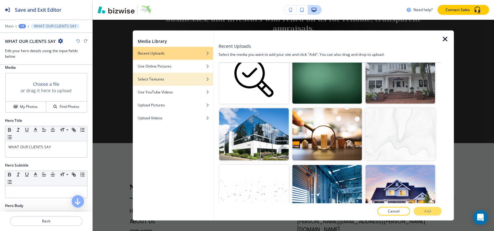
scroll to position [0, 0]
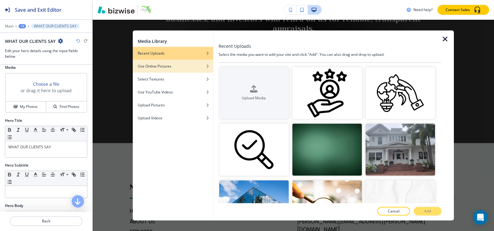
click at [146, 67] on h4 "Use Online Pictures" at bounding box center [155, 66] width 34 height 6
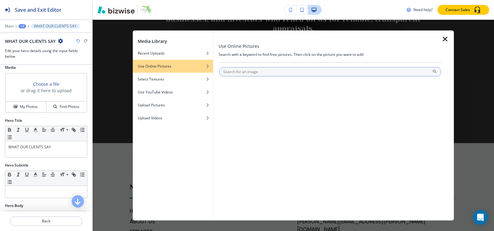
click at [255, 72] on input "text" at bounding box center [330, 71] width 222 height 9
type input "REVIEWS"
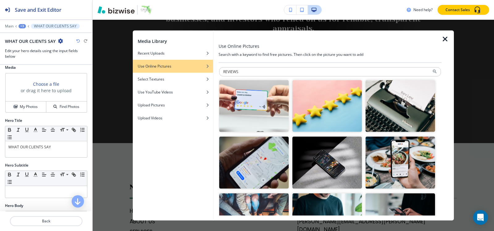
click at [341, 109] on img "button" at bounding box center [326, 106] width 69 height 52
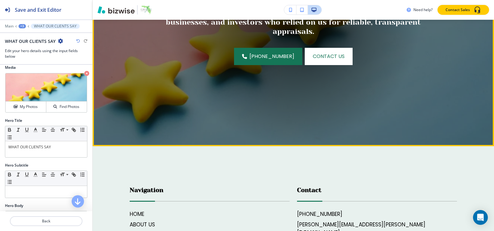
scroll to position [253, 0]
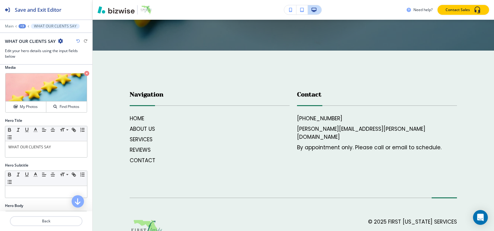
click at [21, 26] on div "+3" at bounding box center [22, 26] width 7 height 4
click at [28, 33] on button "Pages" at bounding box center [38, 36] width 39 height 11
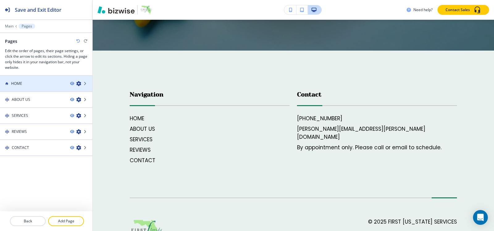
click at [14, 83] on h4 "HOME" at bounding box center [16, 84] width 11 height 6
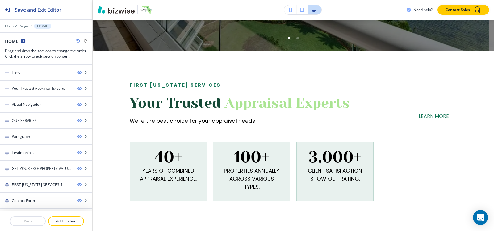
scroll to position [0, 0]
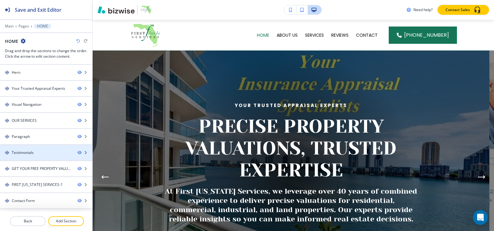
click at [34, 153] on div "Testimonials" at bounding box center [36, 153] width 73 height 6
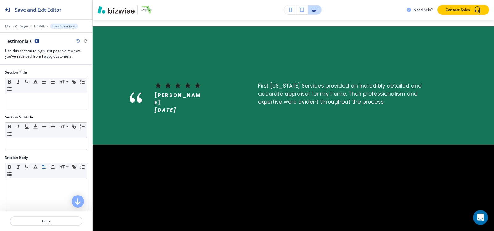
scroll to position [888, 0]
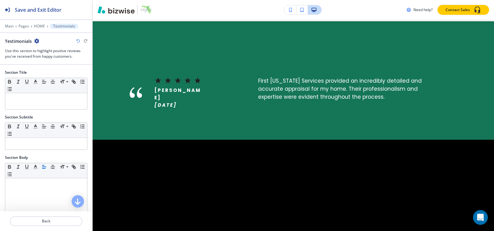
click at [35, 41] on icon "button" at bounding box center [36, 41] width 5 height 5
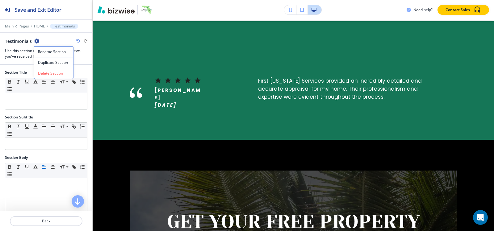
drag, startPoint x: 44, startPoint y: 60, endPoint x: 92, endPoint y: 69, distance: 49.1
click at [44, 60] on button "Duplicate Section" at bounding box center [53, 62] width 39 height 11
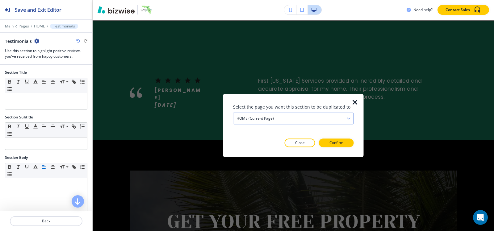
click at [285, 123] on div "HOME (current page)" at bounding box center [293, 118] width 120 height 11
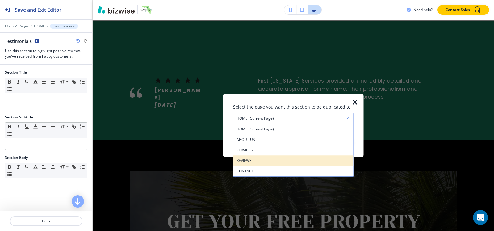
click at [265, 161] on h4 "REVIEWS" at bounding box center [293, 161] width 114 height 6
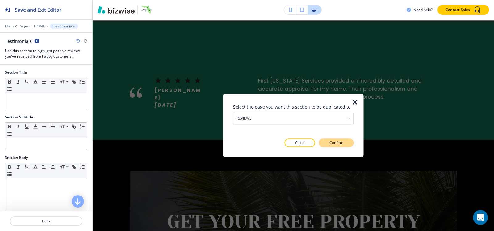
click at [336, 143] on p "Confirm" at bounding box center [336, 143] width 14 height 6
click at [336, 143] on p "Take me there" at bounding box center [330, 143] width 25 height 6
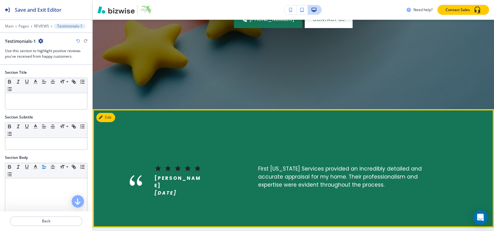
scroll to position [253, 0]
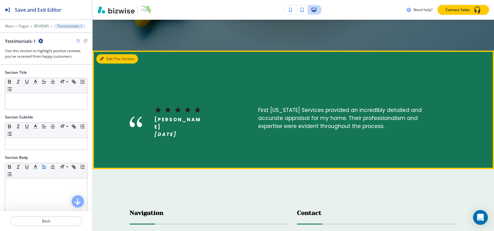
click at [112, 57] on button "Edit This Section" at bounding box center [117, 58] width 42 height 9
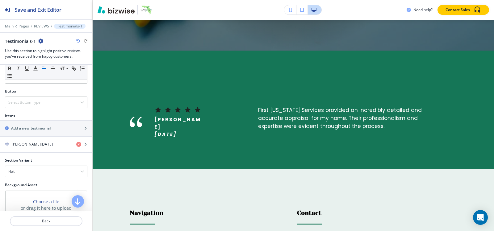
scroll to position [144, 0]
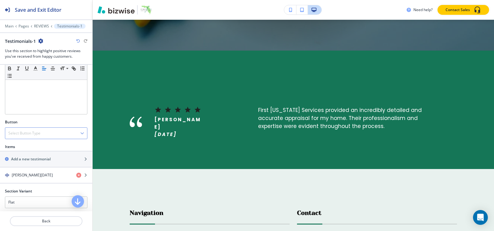
click at [38, 134] on h4 "Select Button Type" at bounding box center [24, 134] width 32 height 6
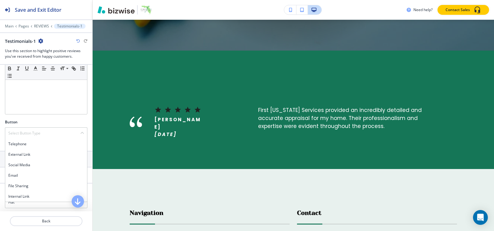
click at [31, 195] on h4 "Internal Link" at bounding box center [46, 197] width 76 height 6
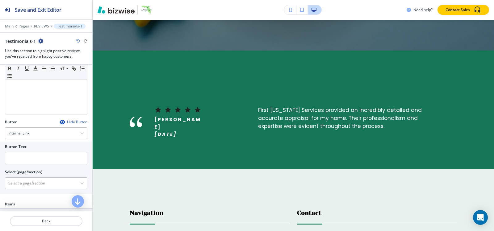
drag, startPoint x: 38, startPoint y: 151, endPoint x: 38, endPoint y: 157, distance: 6.8
click at [38, 151] on div at bounding box center [46, 151] width 82 height 2
click at [38, 158] on input "text" at bounding box center [46, 158] width 82 height 12
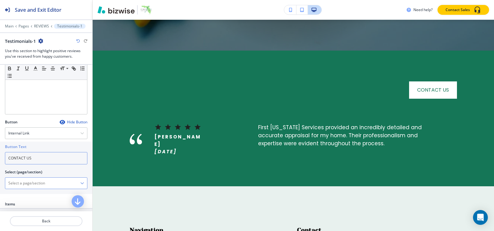
type input "CONTACT US"
click at [35, 180] on \(page\/section\) "Manual Input" at bounding box center [42, 183] width 75 height 10
paste \(page\/section\) "CONTACT US"
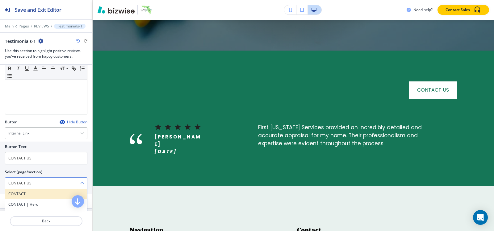
click at [31, 195] on h4 "CONTACT" at bounding box center [46, 194] width 76 height 6
type \(page\/section\) "CONTACT"
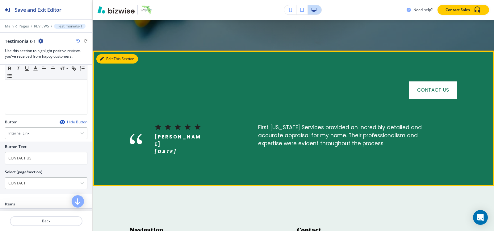
click at [106, 60] on button "Edit This Section" at bounding box center [117, 58] width 42 height 9
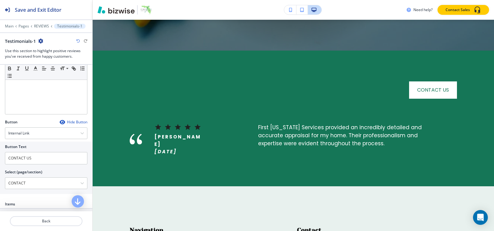
drag, startPoint x: 40, startPoint y: 44, endPoint x: 40, endPoint y: 41, distance: 3.1
click at [40, 43] on div "Testimonials-1" at bounding box center [24, 41] width 38 height 6
click at [40, 41] on icon "button" at bounding box center [40, 41] width 5 height 5
click at [48, 62] on p "Duplicate Section" at bounding box center [57, 63] width 31 height 6
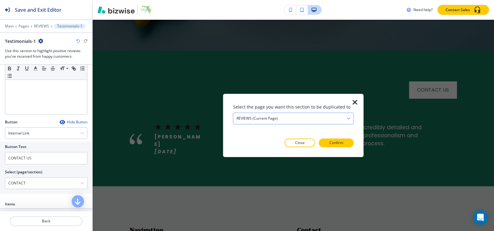
click at [252, 117] on h4 "REVIEWS (current page)" at bounding box center [256, 119] width 41 height 6
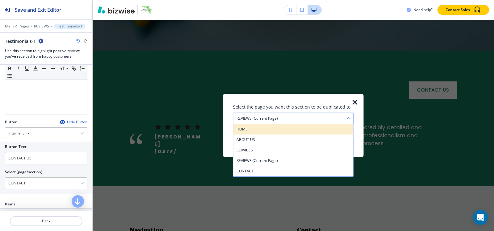
click at [252, 125] on div "HOME" at bounding box center [293, 129] width 120 height 10
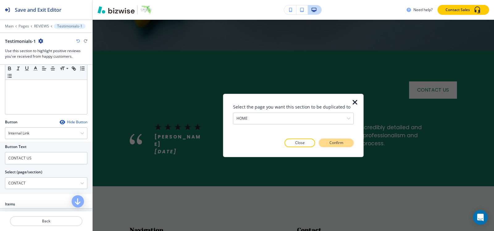
click at [350, 143] on button "Confirm" at bounding box center [336, 143] width 35 height 9
click at [349, 142] on button "Take me there" at bounding box center [331, 143] width 46 height 9
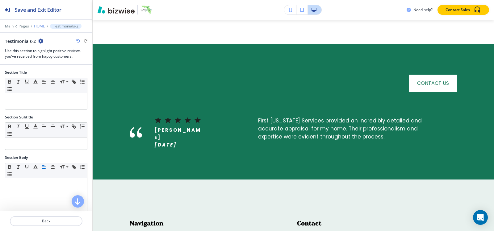
scroll to position [1764, 0]
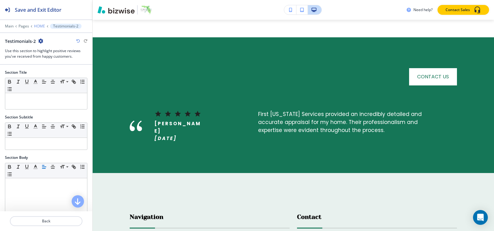
click at [39, 26] on p "HOME" at bounding box center [39, 26] width 11 height 4
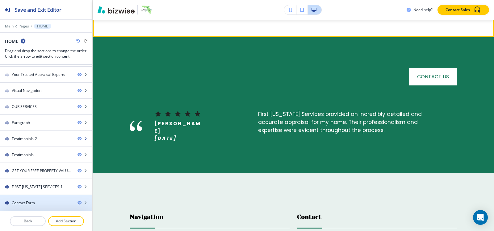
scroll to position [888, 0]
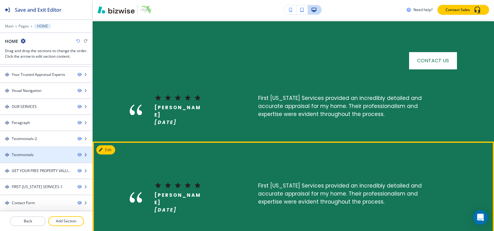
click at [29, 158] on div at bounding box center [46, 160] width 92 height 5
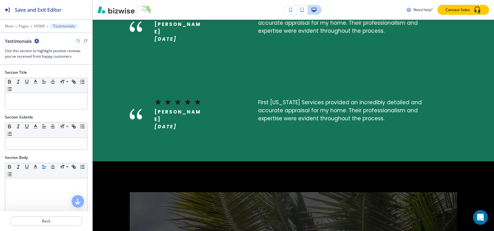
scroll to position [1008, 0]
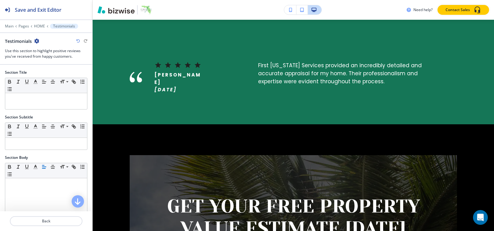
click at [38, 42] on icon "button" at bounding box center [36, 41] width 5 height 5
click at [46, 72] on p "Delete Section" at bounding box center [53, 74] width 31 height 6
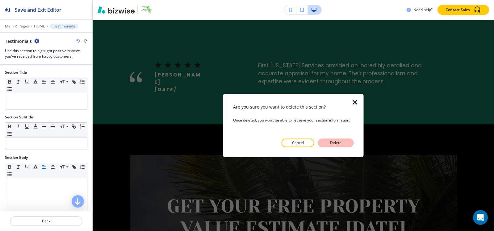
click at [326, 141] on button "Delete" at bounding box center [336, 143] width 36 height 9
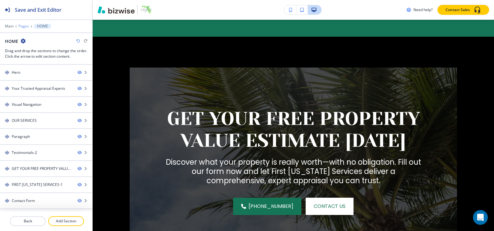
click at [24, 24] on p "Pages" at bounding box center [24, 26] width 10 height 4
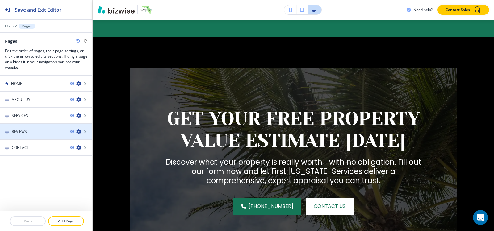
click at [39, 132] on div "REVIEWS" at bounding box center [32, 132] width 65 height 6
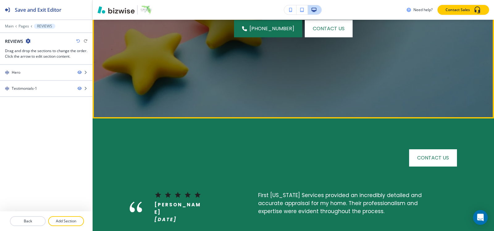
scroll to position [154, 0]
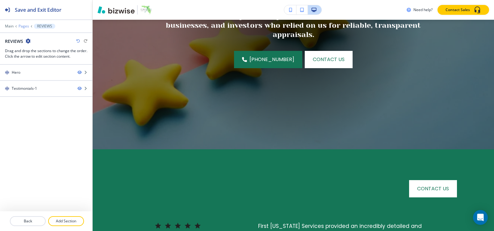
click at [26, 27] on p "Pages" at bounding box center [24, 26] width 10 height 4
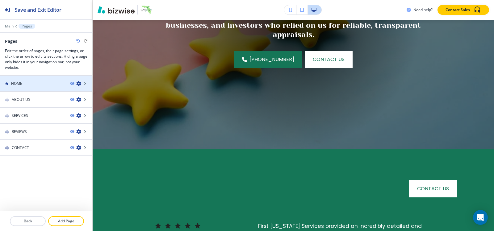
click at [31, 81] on div "HOME" at bounding box center [32, 84] width 65 height 6
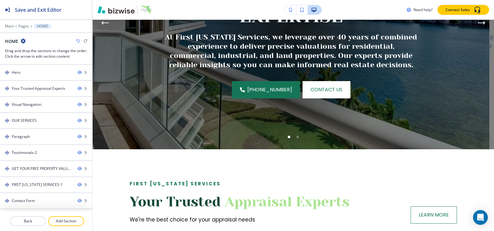
scroll to position [0, 0]
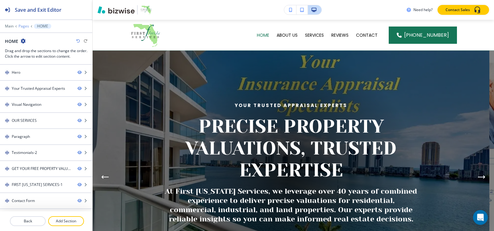
click at [24, 26] on p "Pages" at bounding box center [24, 26] width 10 height 4
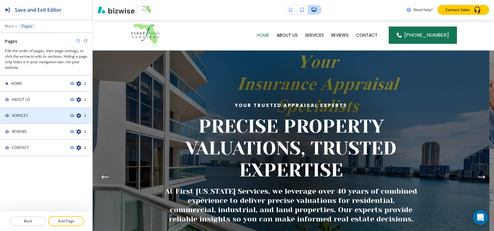
click at [34, 118] on div "SERVICES" at bounding box center [32, 116] width 65 height 6
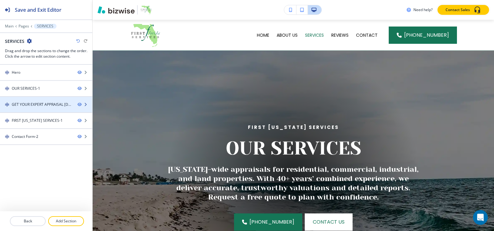
click at [31, 107] on div at bounding box center [46, 109] width 92 height 5
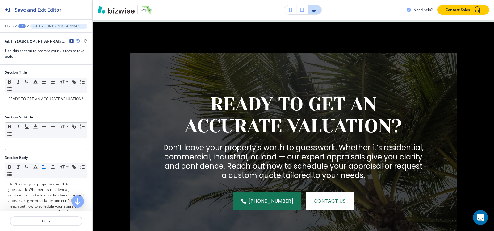
scroll to position [539, 0]
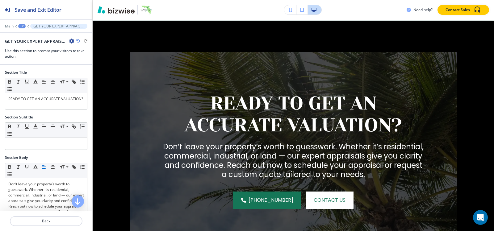
click at [71, 40] on icon "button" at bounding box center [71, 41] width 5 height 5
drag, startPoint x: 78, startPoint y: 64, endPoint x: 87, endPoint y: 65, distance: 9.6
click at [78, 63] on p "Duplicate Section" at bounding box center [88, 63] width 31 height 6
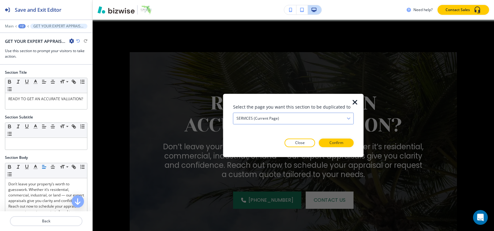
drag, startPoint x: 312, startPoint y: 118, endPoint x: 309, endPoint y: 117, distance: 3.2
click at [312, 118] on div "SERVICES (current page)" at bounding box center [293, 118] width 120 height 11
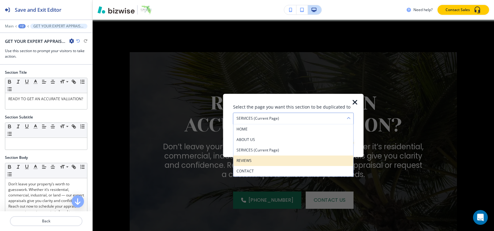
click at [252, 161] on h4 "REVIEWS" at bounding box center [293, 161] width 114 height 6
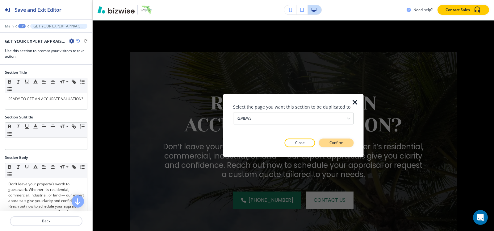
click at [340, 140] on p "Confirm" at bounding box center [336, 143] width 14 height 6
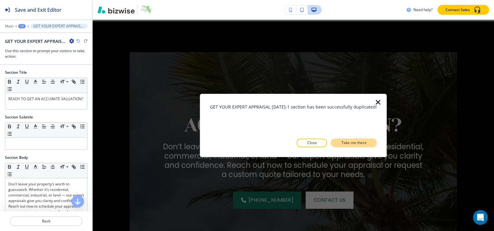
click at [341, 143] on p "Take me there" at bounding box center [353, 143] width 25 height 6
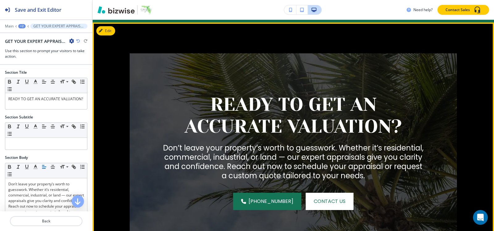
scroll to position [420, 0]
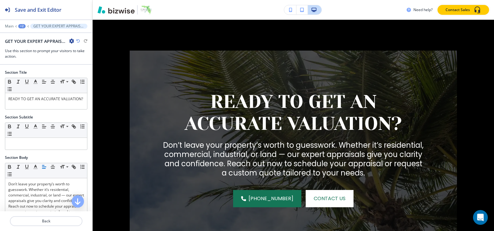
click at [20, 25] on div "+2" at bounding box center [21, 26] width 7 height 4
click at [30, 38] on p "Pages" at bounding box center [37, 37] width 31 height 6
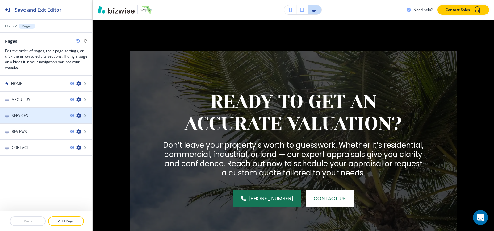
click at [28, 118] on div "SERVICES" at bounding box center [32, 116] width 65 height 6
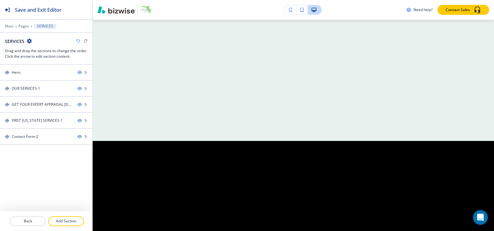
scroll to position [0, 0]
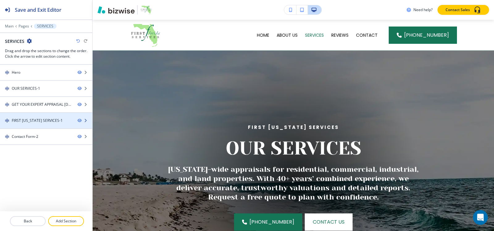
click at [31, 120] on div "FIRST FLORIDA SERVICES-1" at bounding box center [37, 121] width 51 height 6
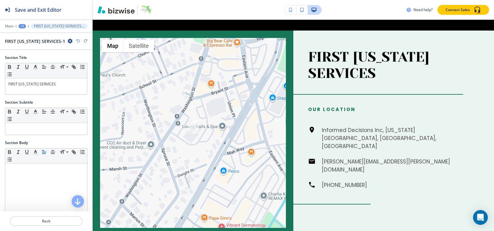
scroll to position [799, 0]
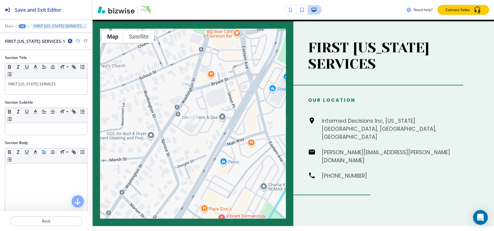
click at [68, 41] on icon "button" at bounding box center [70, 41] width 5 height 5
click at [70, 62] on p "Duplicate Section" at bounding box center [81, 63] width 31 height 6
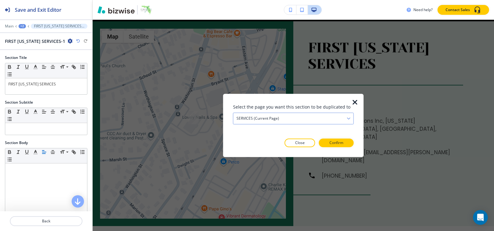
drag, startPoint x: 308, startPoint y: 119, endPoint x: 295, endPoint y: 122, distance: 13.6
click at [304, 118] on div "SERVICES (current page)" at bounding box center [293, 118] width 120 height 11
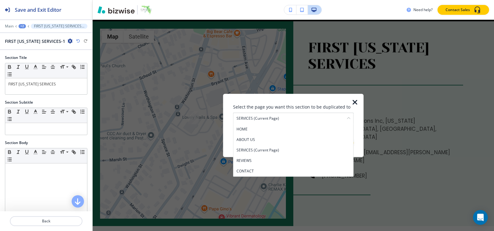
drag, startPoint x: 248, startPoint y: 162, endPoint x: 257, endPoint y: 159, distance: 8.8
click at [249, 161] on h4 "REVIEWS" at bounding box center [293, 161] width 114 height 6
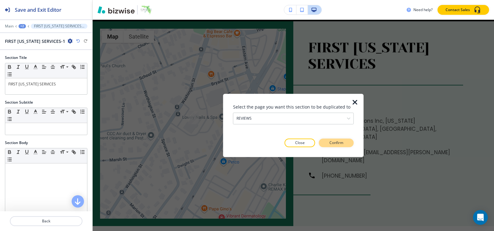
click at [338, 144] on p "Confirm" at bounding box center [336, 143] width 14 height 6
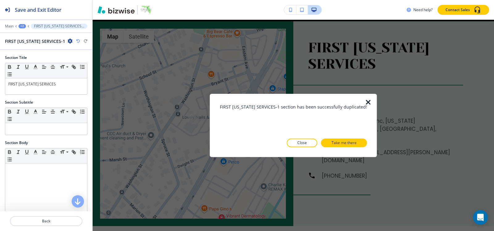
click at [338, 144] on p "Take me there" at bounding box center [343, 143] width 25 height 6
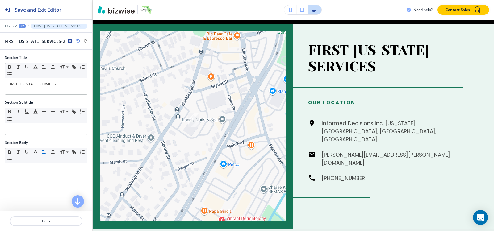
scroll to position [679, 0]
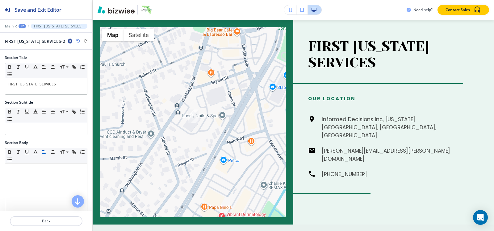
click at [23, 26] on div "+2" at bounding box center [22, 26] width 7 height 4
click at [30, 39] on p "Pages" at bounding box center [38, 37] width 31 height 6
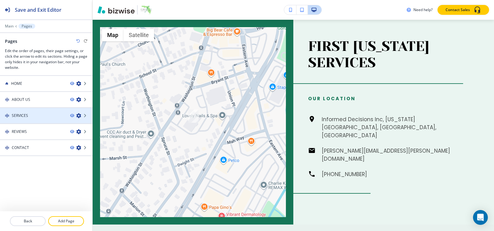
click at [35, 117] on div "SERVICES" at bounding box center [32, 116] width 65 height 6
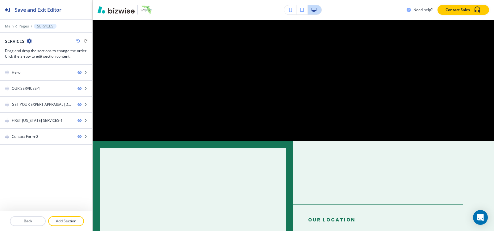
scroll to position [0, 0]
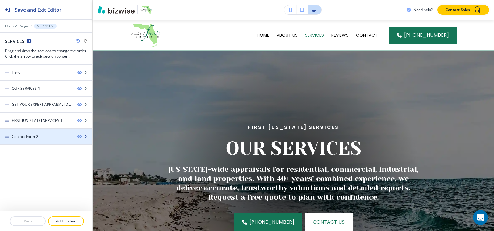
click at [31, 136] on div "Contact Form-2" at bounding box center [25, 137] width 27 height 6
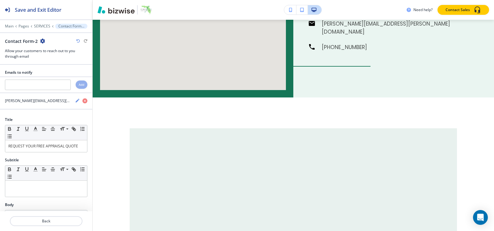
click at [39, 38] on div "Contact Form-2" at bounding box center [25, 41] width 40 height 6
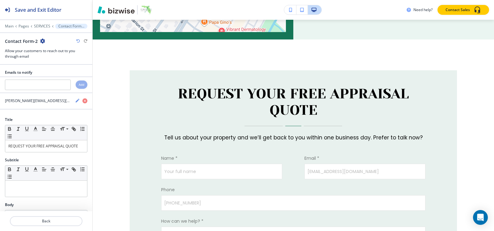
click at [41, 39] on icon "button" at bounding box center [42, 41] width 5 height 5
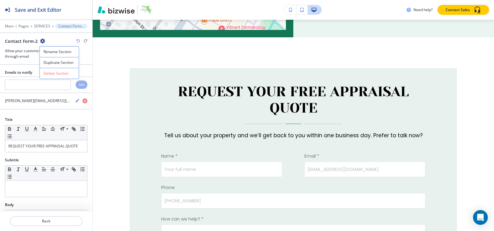
drag, startPoint x: 42, startPoint y: 43, endPoint x: 72, endPoint y: 72, distance: 41.7
click at [48, 65] on p "Duplicate Section" at bounding box center [59, 63] width 31 height 6
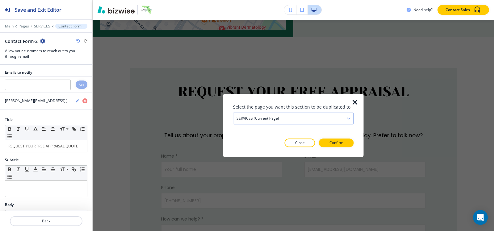
click at [298, 119] on div "SERVICES (current page)" at bounding box center [293, 118] width 120 height 11
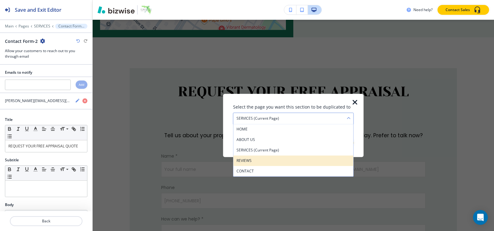
click at [270, 161] on h4 "REVIEWS" at bounding box center [293, 161] width 114 height 6
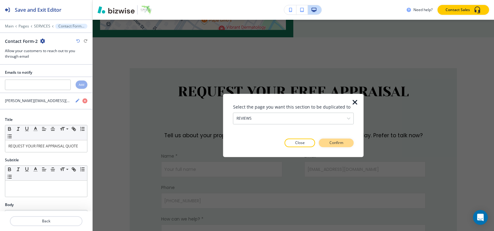
click at [345, 140] on button "Confirm" at bounding box center [336, 143] width 35 height 9
click at [345, 140] on button "Take me there" at bounding box center [331, 143] width 46 height 9
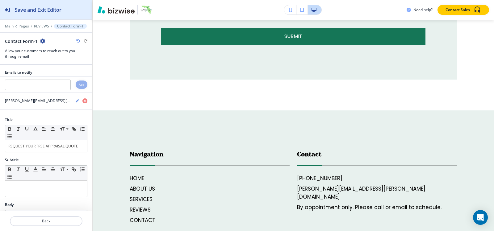
scroll to position [1070, 0]
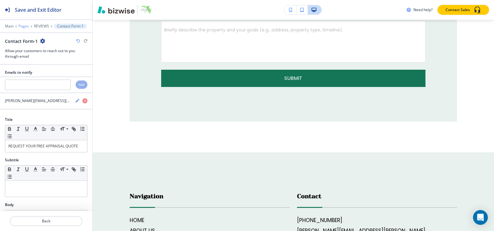
click at [24, 27] on p "Pages" at bounding box center [24, 26] width 10 height 4
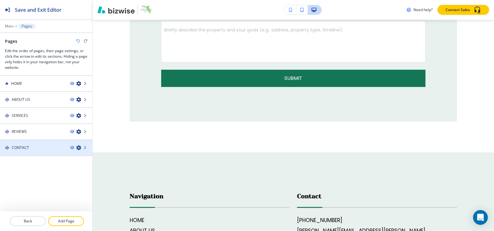
click at [36, 142] on div at bounding box center [46, 142] width 92 height 5
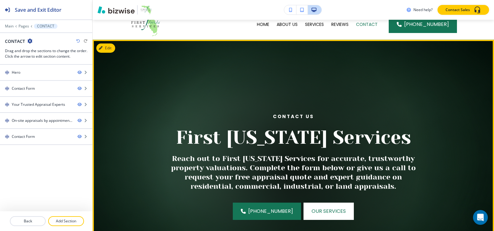
scroll to position [0, 0]
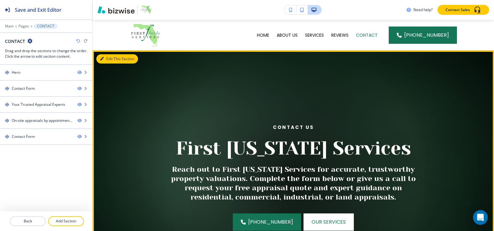
click at [112, 61] on button "Edit This Section" at bounding box center [117, 58] width 42 height 9
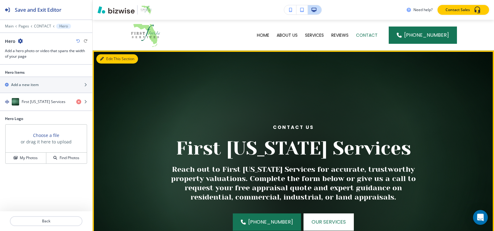
scroll to position [31, 0]
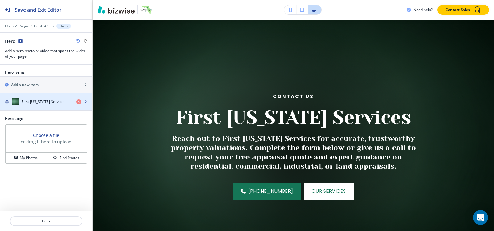
click at [49, 102] on h4 "First [US_STATE] Services" at bounding box center [44, 102] width 44 height 6
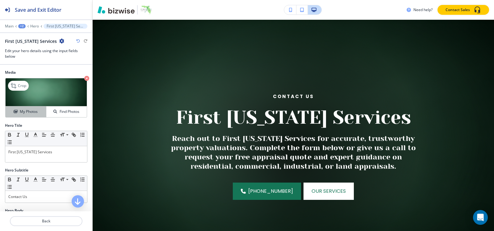
click at [25, 110] on h4 "My Photos" at bounding box center [29, 112] width 18 height 6
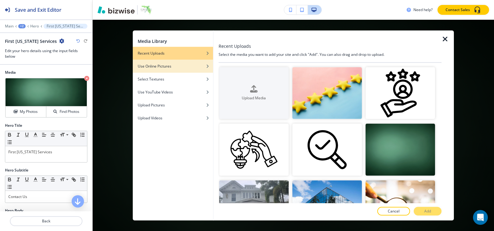
click at [181, 66] on div "Use Online Pictures" at bounding box center [173, 66] width 80 height 6
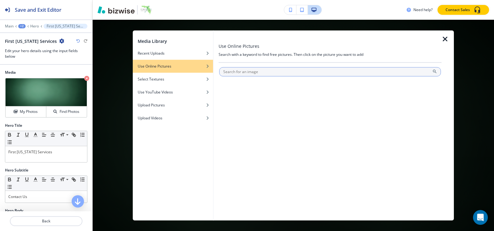
click at [257, 72] on input "text" at bounding box center [330, 71] width 222 height 9
type input "telephone"
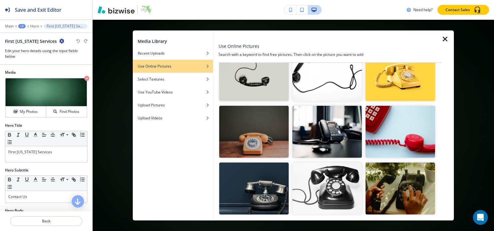
click at [333, 115] on img "button" at bounding box center [326, 132] width 69 height 52
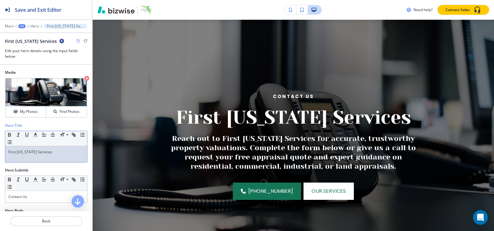
click at [46, 156] on div "First [US_STATE] Services" at bounding box center [46, 154] width 82 height 16
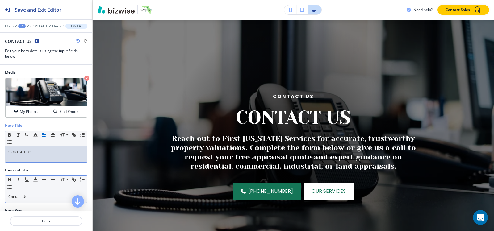
click at [35, 197] on p "Contact Us" at bounding box center [46, 197] width 76 height 6
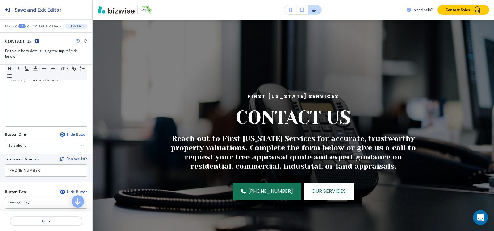
scroll to position [278, 0]
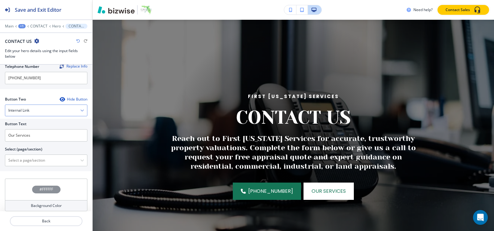
click at [40, 109] on div "Internal Link" at bounding box center [46, 110] width 82 height 11
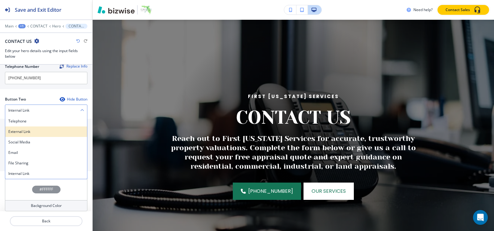
click at [37, 131] on h4 "External Link" at bounding box center [46, 132] width 76 height 6
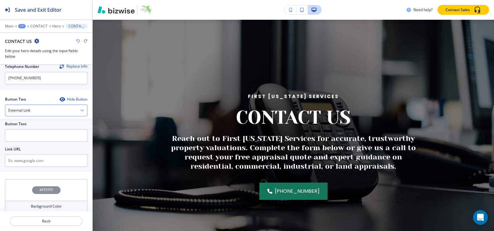
click at [40, 105] on div "External Link" at bounding box center [46, 110] width 82 height 11
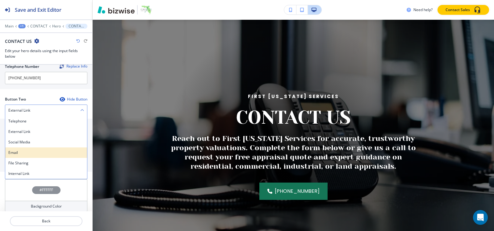
click at [29, 149] on div "Email" at bounding box center [46, 152] width 82 height 10
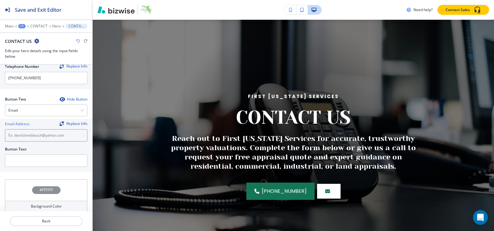
click at [31, 136] on input "text" at bounding box center [46, 135] width 82 height 12
paste input "[PERSON_NAME][EMAIL_ADDRESS][PERSON_NAME][DOMAIN_NAME]"
type input "[PERSON_NAME][EMAIL_ADDRESS][PERSON_NAME][DOMAIN_NAME]"
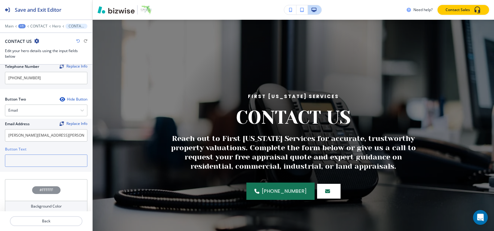
click at [30, 160] on input "text" at bounding box center [46, 161] width 82 height 12
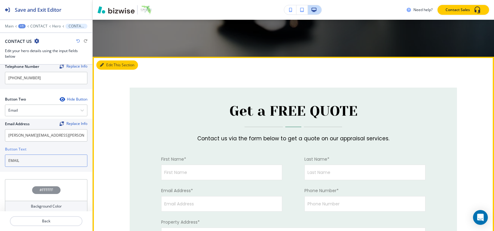
type input "EMAIL"
click at [110, 67] on button "Edit This Section" at bounding box center [117, 64] width 42 height 9
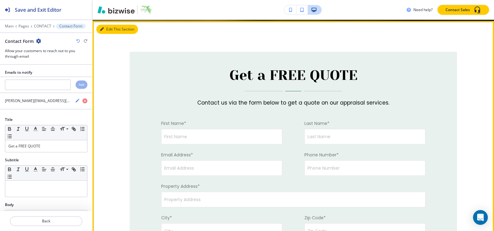
scroll to position [284, 0]
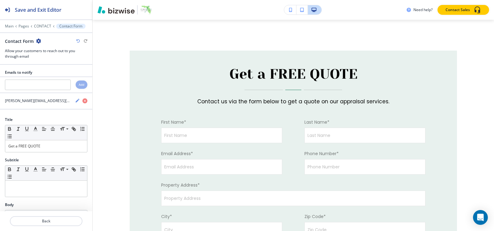
click at [38, 40] on icon "button" at bounding box center [38, 41] width 5 height 5
click at [48, 75] on p "Delete Section" at bounding box center [55, 74] width 31 height 6
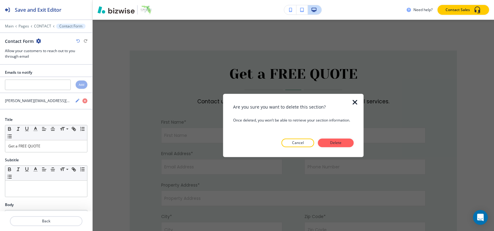
click at [339, 148] on div at bounding box center [293, 152] width 121 height 10
click at [338, 144] on p "Delete" at bounding box center [335, 143] width 15 height 6
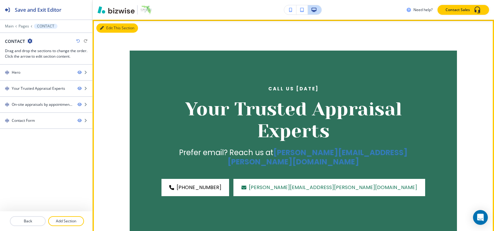
click at [114, 26] on button "Edit This Section" at bounding box center [117, 27] width 42 height 9
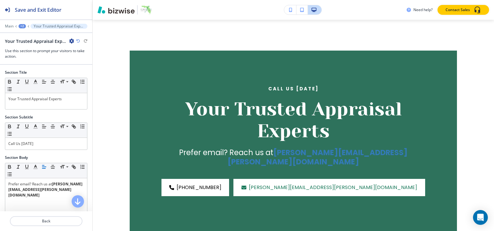
click at [72, 42] on icon "button" at bounding box center [71, 41] width 5 height 5
click at [88, 71] on p "Delete Section" at bounding box center [88, 74] width 31 height 6
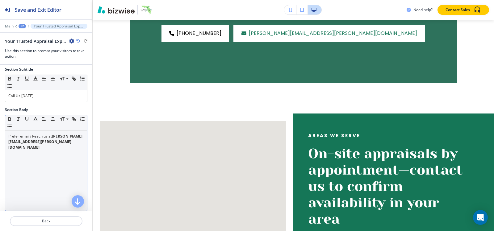
scroll to position [62, 0]
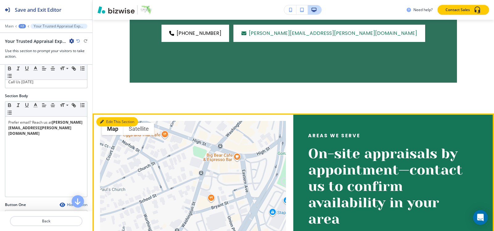
click at [106, 117] on button "Edit This Section" at bounding box center [117, 121] width 42 height 9
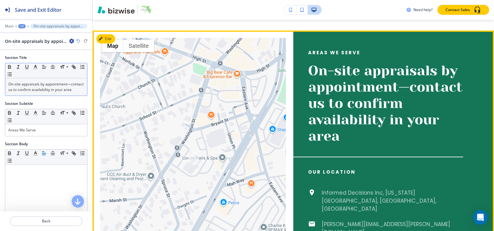
scroll to position [523, 0]
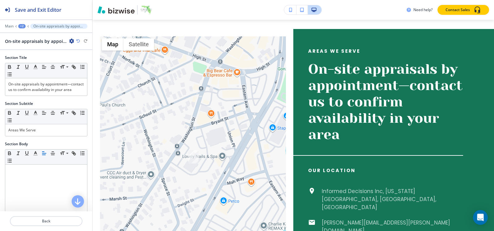
click at [71, 40] on icon "button" at bounding box center [71, 41] width 5 height 5
click at [93, 64] on p "Duplicate Section" at bounding box center [88, 63] width 31 height 6
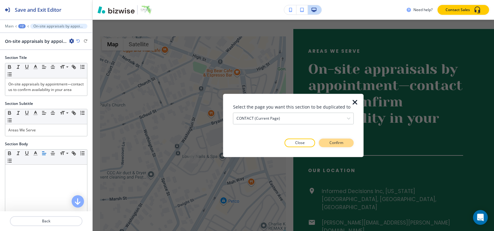
click at [344, 143] on button "Confirm" at bounding box center [336, 143] width 35 height 9
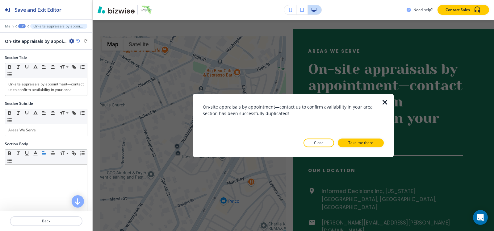
click at [382, 101] on icon "button" at bounding box center [384, 102] width 7 height 7
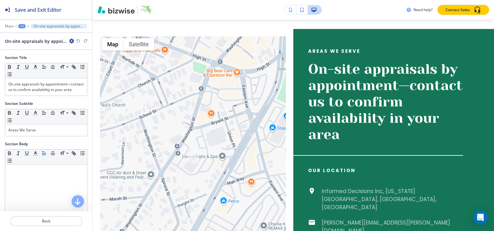
click at [72, 42] on icon "button" at bounding box center [71, 41] width 5 height 5
click at [94, 73] on p "Delete Section" at bounding box center [88, 74] width 31 height 6
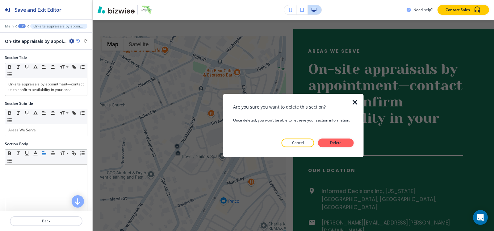
click at [331, 141] on p "Delete" at bounding box center [335, 143] width 15 height 6
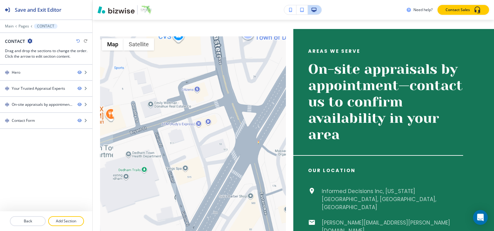
scroll to position [492, 0]
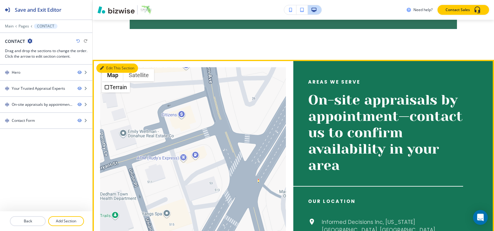
click at [110, 64] on button "Edit This Section" at bounding box center [117, 68] width 42 height 9
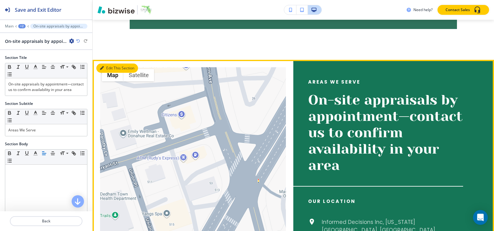
scroll to position [523, 0]
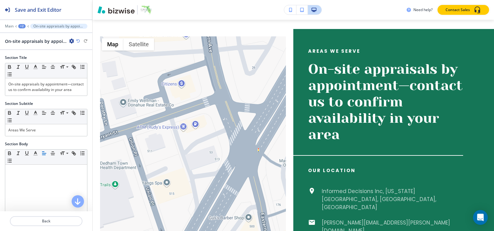
click at [71, 43] on icon "button" at bounding box center [71, 41] width 5 height 5
click at [85, 71] on p "Delete Section" at bounding box center [88, 74] width 31 height 6
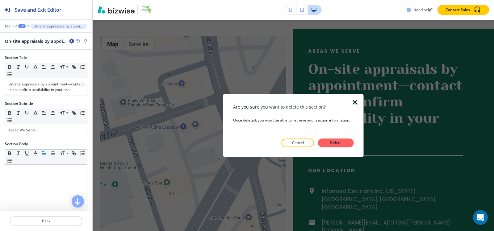
click at [336, 141] on p "Delete" at bounding box center [335, 143] width 15 height 6
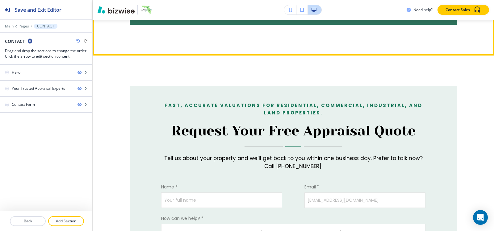
scroll to position [461, 0]
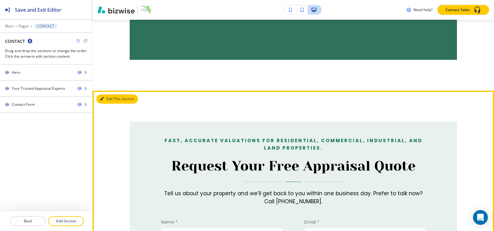
click at [106, 94] on button "Edit This Section" at bounding box center [117, 98] width 42 height 9
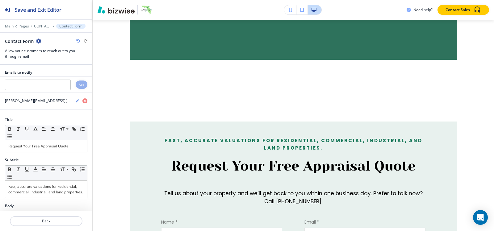
scroll to position [523, 0]
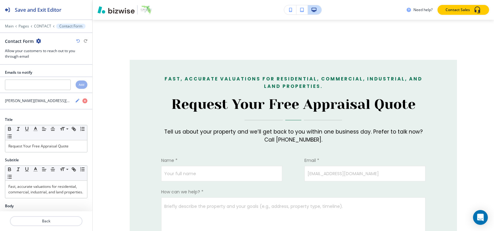
click at [38, 41] on icon "button" at bounding box center [38, 41] width 5 height 5
click at [54, 74] on p "Delete Section" at bounding box center [55, 74] width 31 height 6
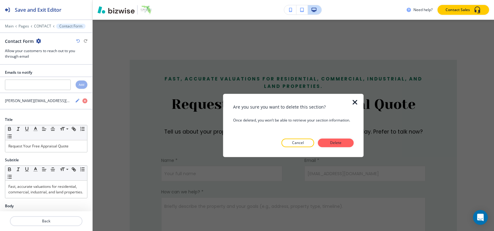
click at [343, 142] on button "Delete" at bounding box center [336, 143] width 36 height 9
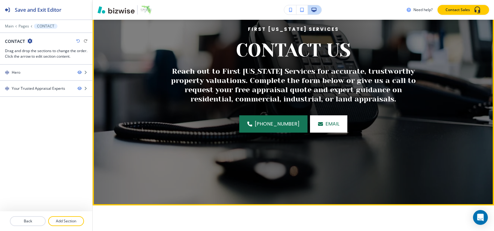
scroll to position [29, 0]
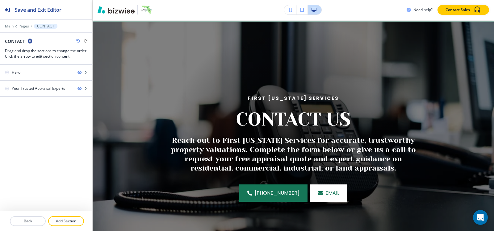
click at [65, 229] on div at bounding box center [46, 228] width 92 height 5
click at [67, 221] on p "Add Section" at bounding box center [66, 221] width 35 height 6
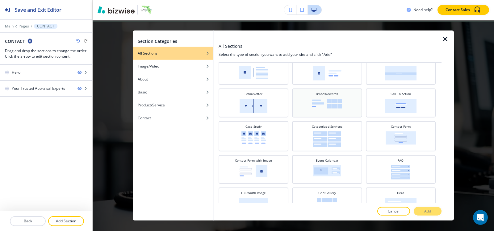
scroll to position [62, 0]
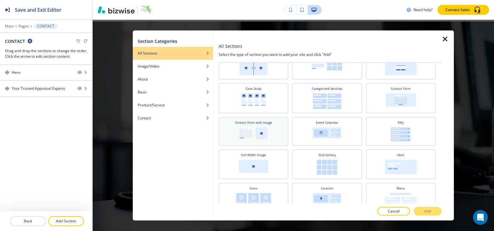
click at [264, 129] on img at bounding box center [253, 133] width 28 height 12
click at [409, 92] on div "Contact Form" at bounding box center [401, 97] width 64 height 23
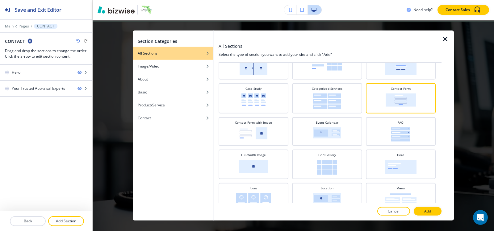
click at [445, 39] on icon "button" at bounding box center [444, 38] width 7 height 7
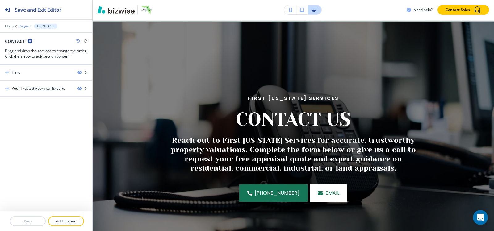
click at [23, 25] on p "Pages" at bounding box center [24, 26] width 10 height 4
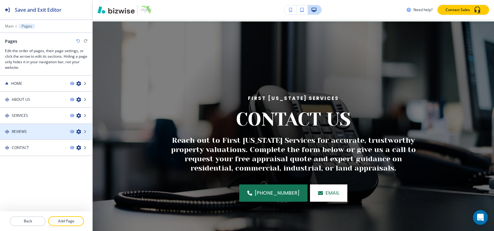
click at [25, 132] on h4 "REVIEWS" at bounding box center [19, 132] width 15 height 6
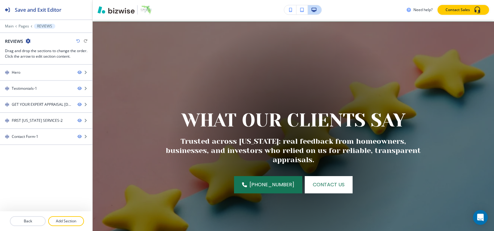
scroll to position [0, 0]
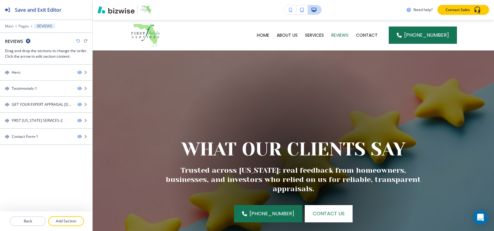
click at [24, 142] on div at bounding box center [46, 141] width 92 height 5
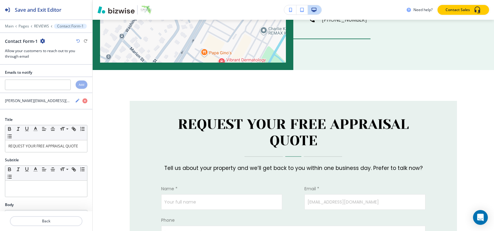
scroll to position [868, 0]
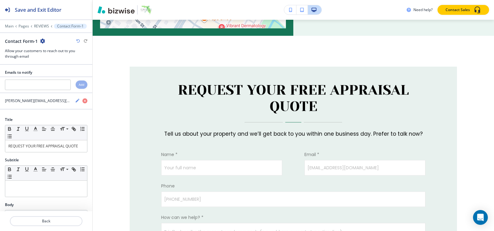
click at [42, 42] on icon "button" at bounding box center [42, 41] width 5 height 5
click at [51, 62] on p "Duplicate Section" at bounding box center [59, 63] width 31 height 6
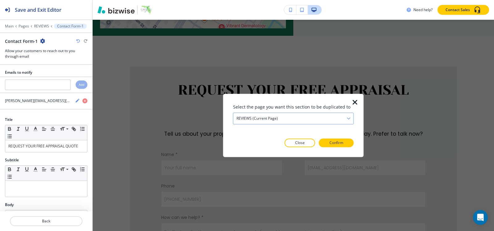
click at [280, 120] on div "REVIEWS (current page)" at bounding box center [293, 118] width 120 height 11
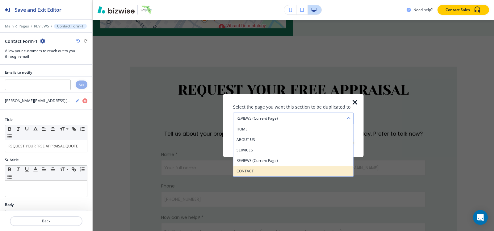
click at [263, 174] on div "CONTACT" at bounding box center [293, 171] width 120 height 10
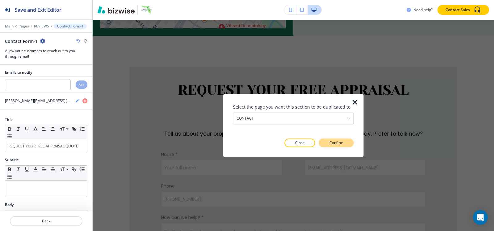
click at [329, 143] on button "Confirm" at bounding box center [336, 143] width 35 height 9
click at [329, 143] on p "Take me there" at bounding box center [330, 143] width 25 height 6
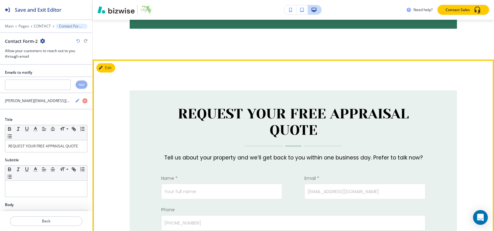
scroll to position [492, 0]
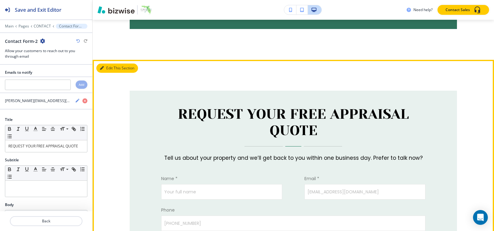
click at [107, 64] on button "Edit This Section" at bounding box center [117, 68] width 42 height 9
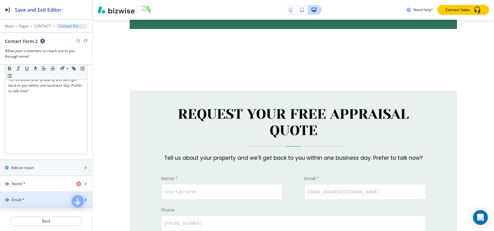
scroll to position [185, 0]
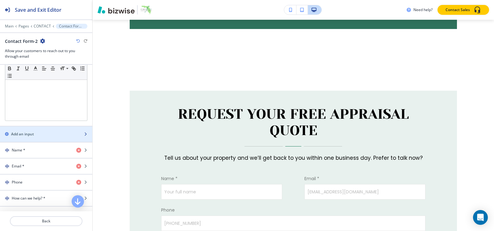
click at [30, 141] on div "button" at bounding box center [46, 139] width 92 height 5
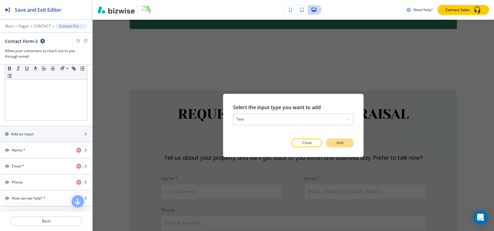
click at [344, 144] on button "Add" at bounding box center [340, 143] width 28 height 9
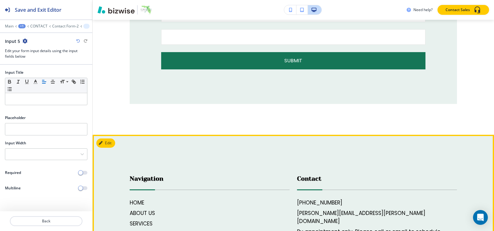
scroll to position [759, 0]
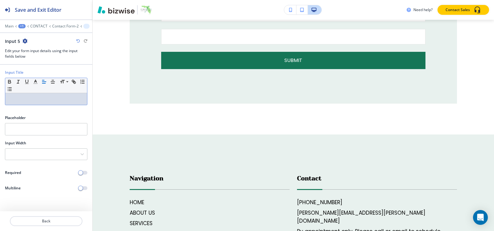
click at [36, 101] on p at bounding box center [46, 99] width 76 height 6
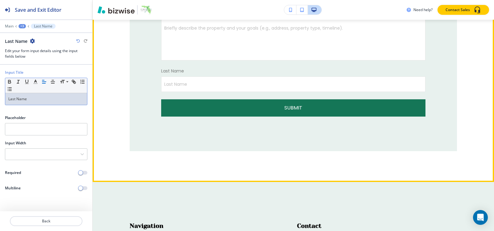
scroll to position [697, 0]
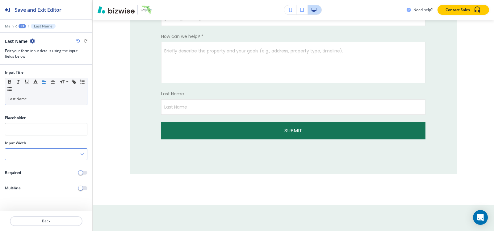
click at [23, 155] on div at bounding box center [46, 154] width 82 height 11
click at [22, 183] on h4 "50%" at bounding box center [46, 186] width 76 height 6
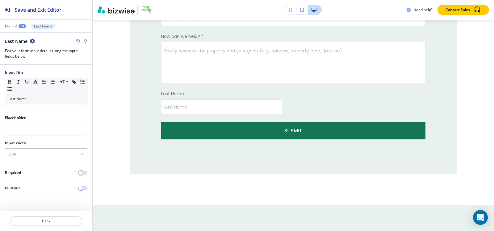
click at [24, 25] on div "+3" at bounding box center [22, 26] width 7 height 4
click at [31, 57] on p "Contact Form-2" at bounding box center [38, 58] width 31 height 6
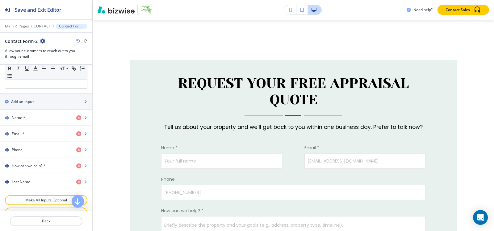
scroll to position [216, 0]
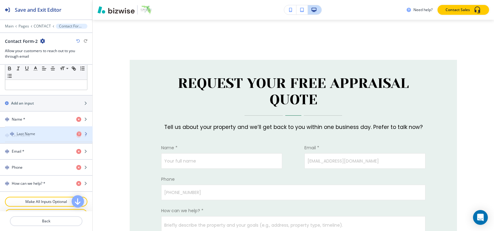
drag, startPoint x: 30, startPoint y: 182, endPoint x: 35, endPoint y: 133, distance: 49.9
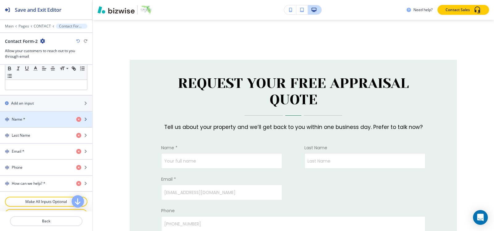
click at [31, 120] on div "Name *" at bounding box center [35, 120] width 71 height 6
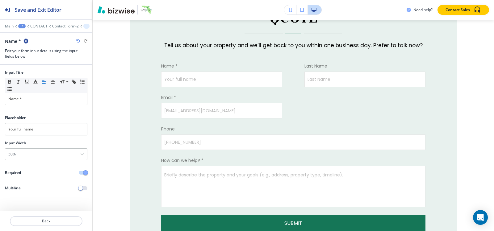
scroll to position [638, 0]
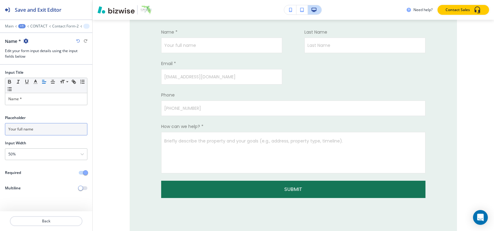
click at [48, 131] on input "Your full name" at bounding box center [46, 129] width 82 height 12
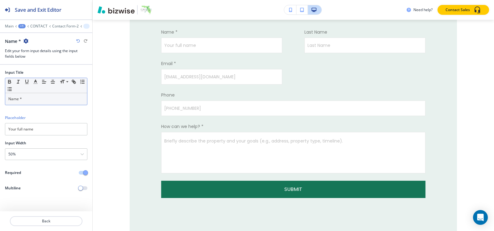
click at [45, 100] on p "Name *" at bounding box center [46, 99] width 76 height 6
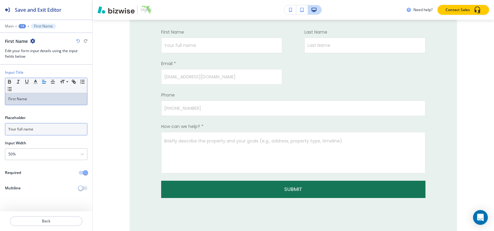
click at [51, 133] on input "Your full name" at bounding box center [46, 129] width 82 height 12
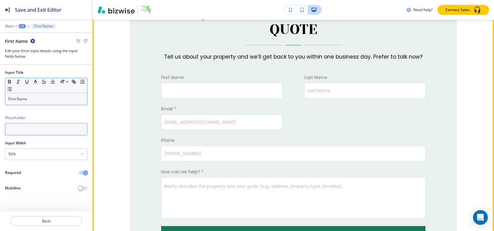
scroll to position [577, 0]
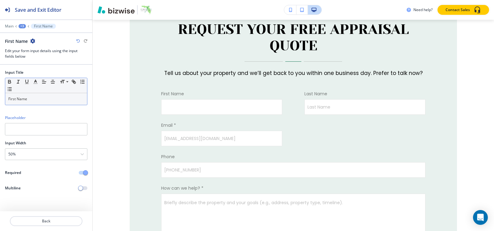
click at [19, 26] on div "+3" at bounding box center [22, 26] width 7 height 4
click at [31, 61] on button "Contact Form-2" at bounding box center [38, 57] width 39 height 11
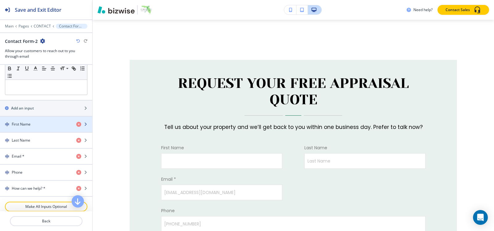
scroll to position [216, 0]
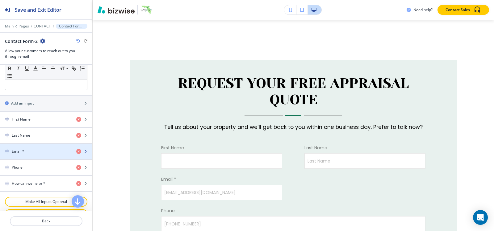
click at [32, 150] on div "Email *" at bounding box center [35, 152] width 71 height 6
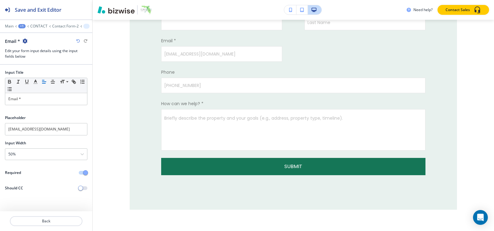
scroll to position [670, 0]
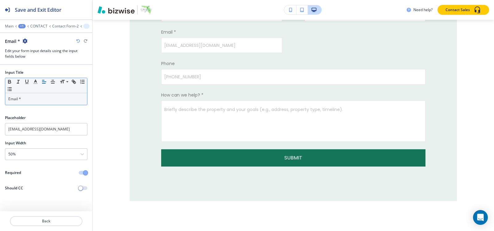
click at [33, 105] on div "Small Normal Large Huge Email *" at bounding box center [46, 91] width 82 height 27
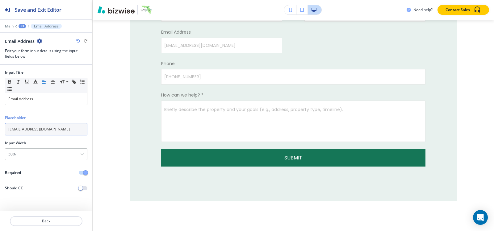
click at [50, 131] on input "email@example.com" at bounding box center [46, 129] width 82 height 12
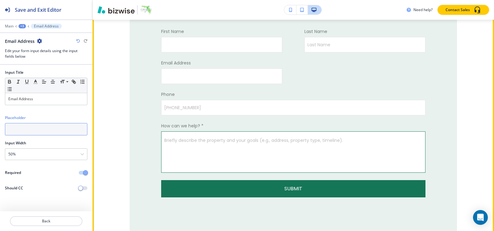
scroll to position [608, 0]
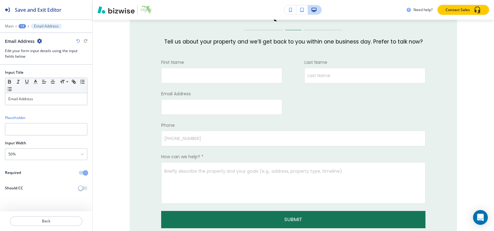
click at [23, 27] on div "+3" at bounding box center [22, 26] width 7 height 4
click at [32, 56] on p "Contact Form-2" at bounding box center [38, 58] width 31 height 6
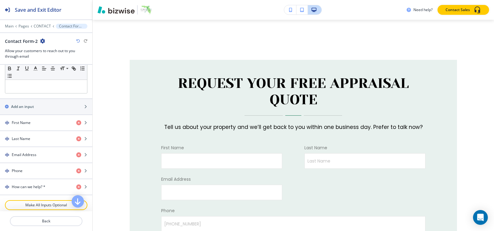
scroll to position [247, 0]
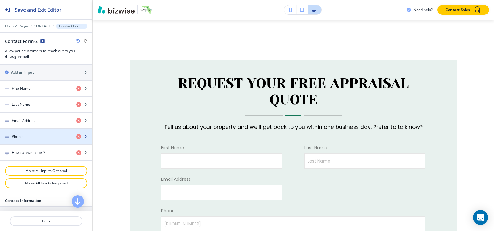
click at [32, 138] on div "Phone" at bounding box center [35, 137] width 71 height 6
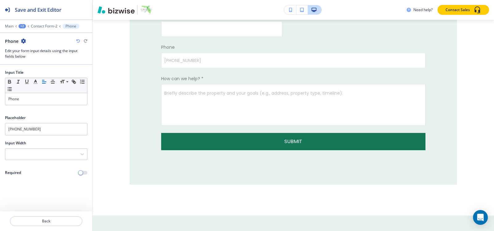
scroll to position [701, 0]
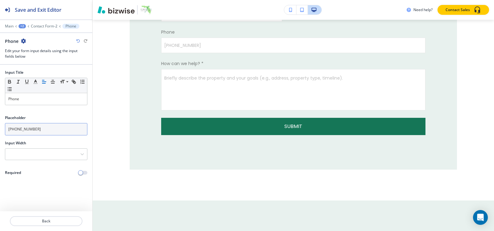
click at [61, 133] on input "[PHONE_NUMBER]" at bounding box center [46, 129] width 82 height 12
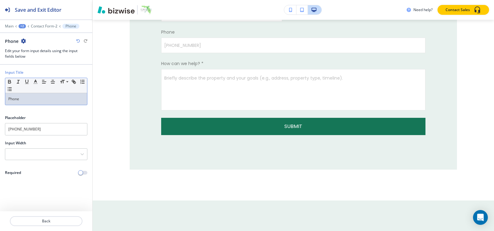
click at [49, 96] on div "Phone" at bounding box center [46, 99] width 82 height 12
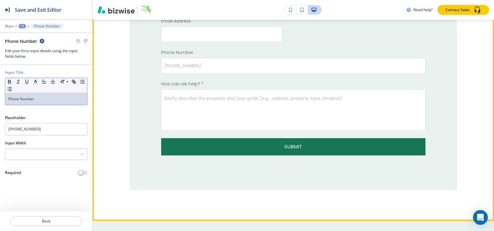
scroll to position [670, 0]
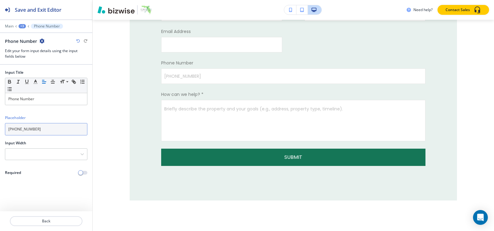
click at [48, 129] on input "[PHONE_NUMBER]" at bounding box center [46, 129] width 82 height 12
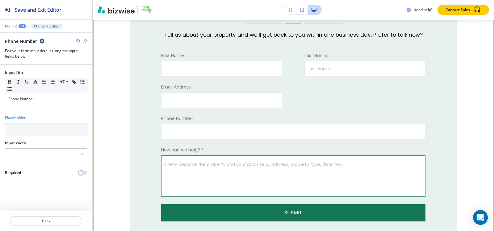
scroll to position [609, 0]
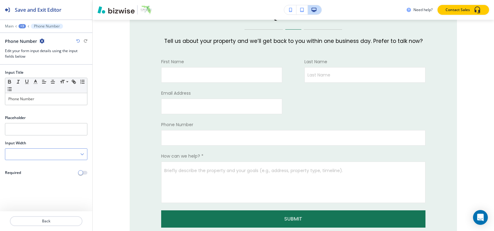
click at [24, 150] on div at bounding box center [46, 154] width 82 height 11
click at [21, 184] on h4 "50%" at bounding box center [46, 186] width 76 height 6
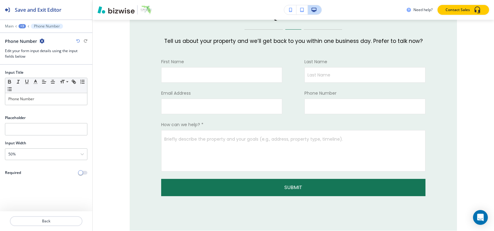
click at [23, 25] on div "+3" at bounding box center [22, 26] width 7 height 4
click at [30, 59] on p "Contact Form-2" at bounding box center [38, 58] width 31 height 6
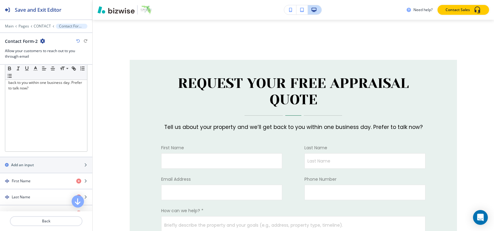
scroll to position [185, 0]
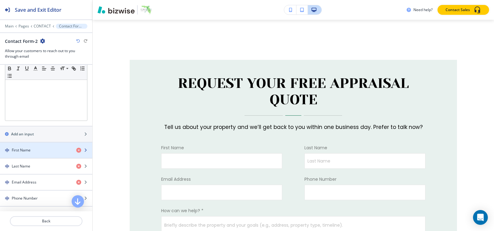
click at [34, 143] on div "button" at bounding box center [46, 145] width 92 height 5
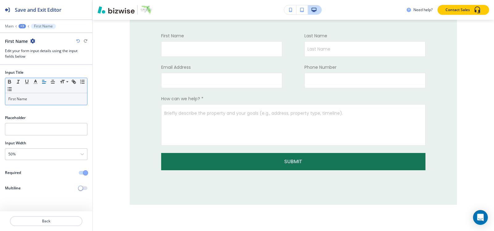
scroll to position [638, 0]
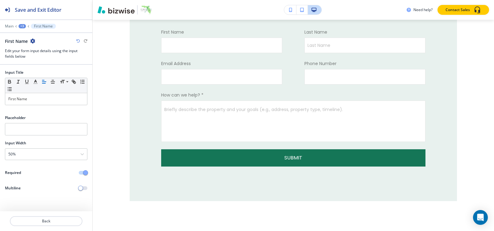
click at [23, 27] on div "+3" at bounding box center [22, 26] width 7 height 4
click at [36, 57] on p "Contact Form-2" at bounding box center [38, 58] width 31 height 6
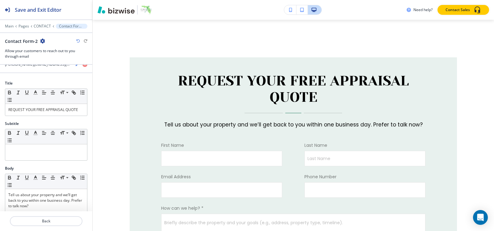
scroll to position [0, 0]
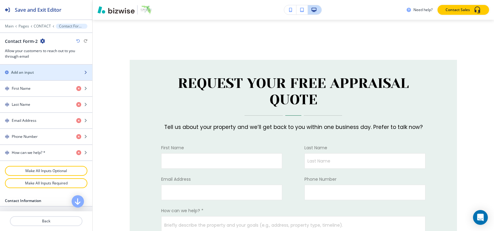
click at [38, 71] on div "Add an input" at bounding box center [39, 73] width 79 height 6
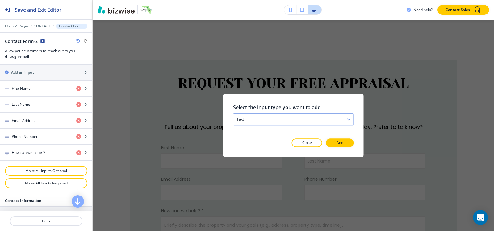
click at [265, 119] on div "text" at bounding box center [293, 119] width 120 height 11
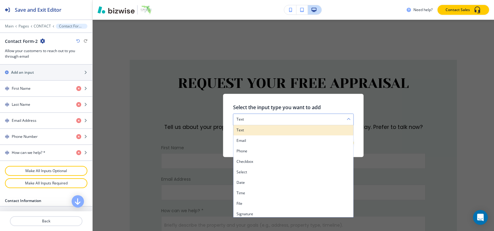
click at [259, 126] on div "text" at bounding box center [293, 130] width 120 height 10
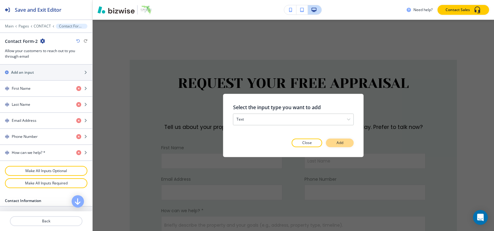
click at [332, 142] on button "Add" at bounding box center [340, 143] width 28 height 9
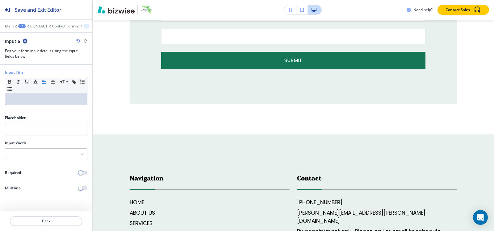
click at [35, 100] on p at bounding box center [46, 99] width 76 height 6
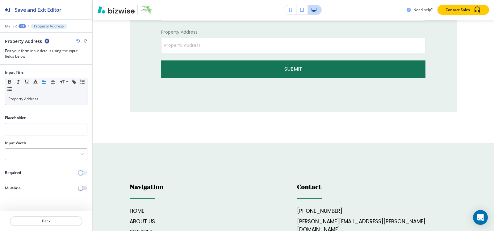
click at [83, 172] on button "button" at bounding box center [83, 173] width 9 height 4
click at [44, 156] on div at bounding box center [46, 154] width 82 height 11
click at [39, 152] on div at bounding box center [46, 154] width 82 height 11
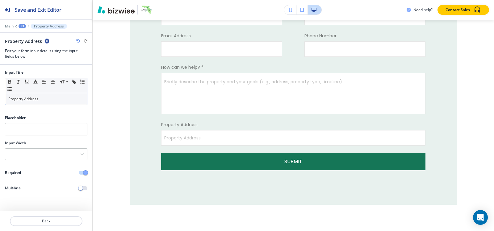
click at [21, 27] on div "+3" at bounding box center [22, 26] width 7 height 4
click at [35, 60] on p "Contact Form-2" at bounding box center [38, 58] width 31 height 6
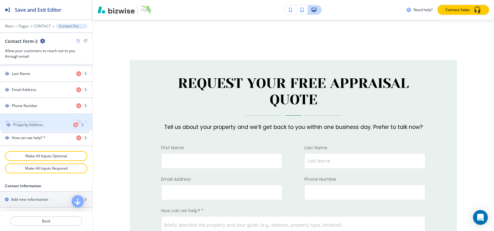
drag, startPoint x: 29, startPoint y: 135, endPoint x: 31, endPoint y: 121, distance: 13.7
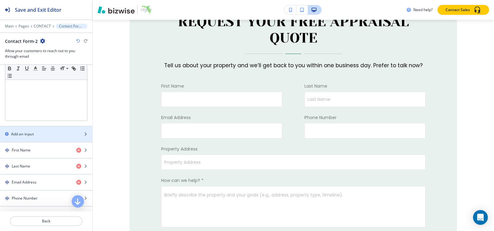
click at [40, 129] on div "button" at bounding box center [46, 129] width 92 height 5
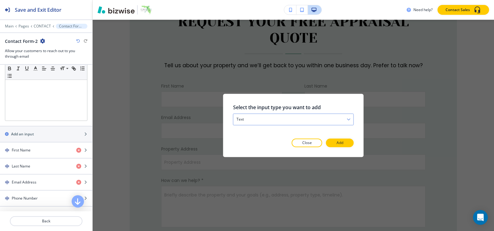
click at [285, 121] on div "text" at bounding box center [293, 119] width 120 height 11
click at [354, 134] on div at bounding box center [359, 126] width 10 height 64
click at [344, 144] on button "Add" at bounding box center [340, 143] width 28 height 9
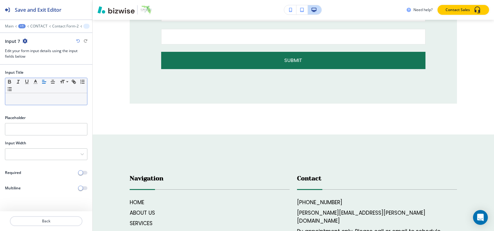
click at [36, 102] on div at bounding box center [46, 99] width 82 height 12
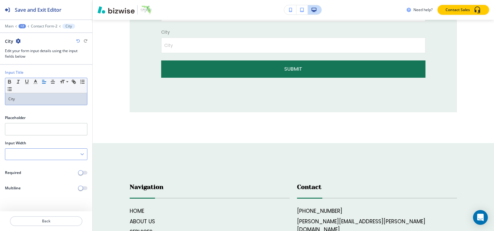
drag, startPoint x: 83, startPoint y: 172, endPoint x: 57, endPoint y: 155, distance: 31.1
click at [83, 172] on span "button" at bounding box center [80, 172] width 5 height 5
click at [53, 153] on div at bounding box center [46, 154] width 82 height 11
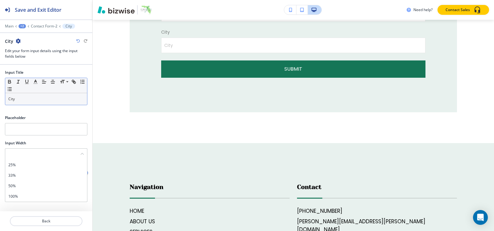
click at [42, 188] on h4 "50%" at bounding box center [46, 186] width 76 height 6
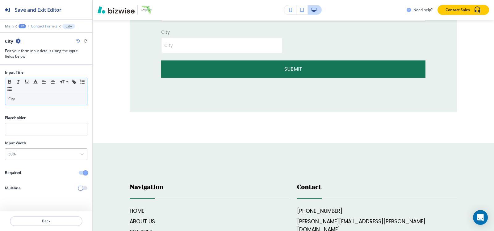
click at [45, 24] on p "Contact Form-2" at bounding box center [44, 26] width 27 height 4
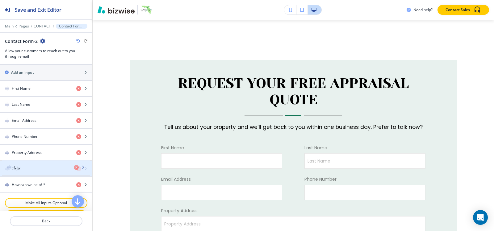
drag, startPoint x: 28, startPoint y: 183, endPoint x: 31, endPoint y: 165, distance: 17.4
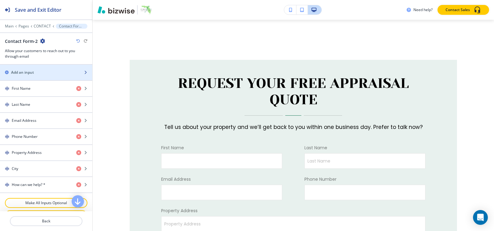
click at [59, 75] on div "Add an input" at bounding box center [39, 73] width 79 height 6
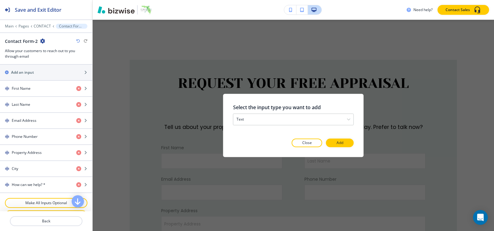
click at [335, 147] on div at bounding box center [293, 152] width 121 height 10
click at [338, 146] on p "Add" at bounding box center [339, 143] width 7 height 6
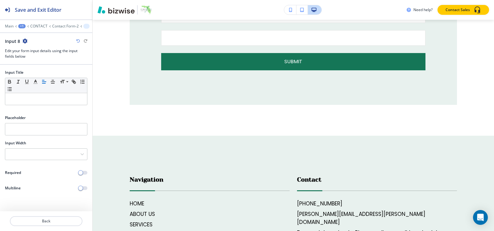
scroll to position [822, 0]
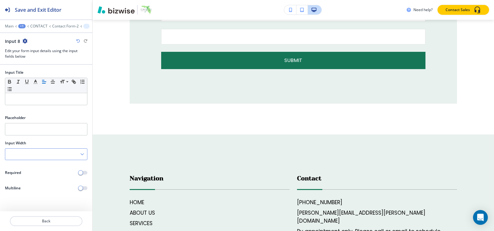
click at [31, 157] on div at bounding box center [46, 154] width 82 height 11
drag, startPoint x: 26, startPoint y: 184, endPoint x: 48, endPoint y: 180, distance: 22.5
click at [26, 183] on div "50%" at bounding box center [46, 186] width 82 height 10
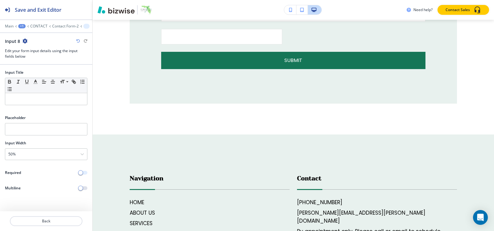
click at [81, 174] on span "button" at bounding box center [80, 172] width 5 height 5
click at [35, 100] on p at bounding box center [46, 99] width 76 height 6
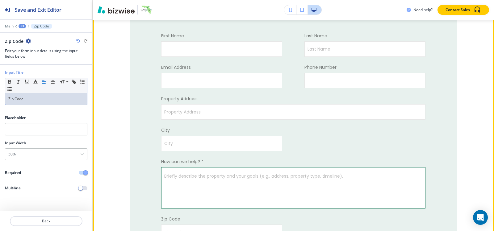
scroll to position [606, 0]
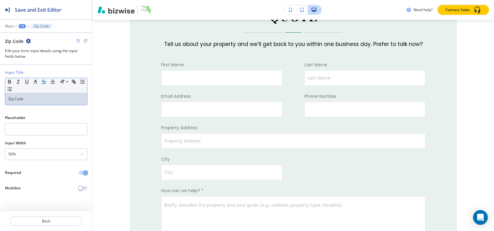
click at [23, 26] on div "+3" at bounding box center [22, 26] width 7 height 4
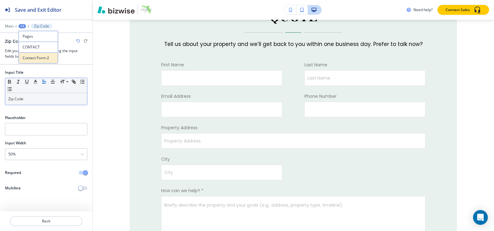
click at [29, 54] on button "Contact Form-2" at bounding box center [38, 57] width 39 height 11
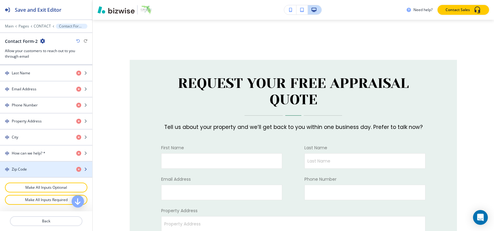
scroll to position [309, 0]
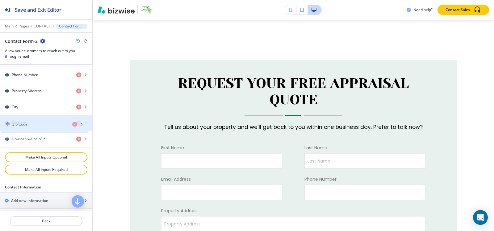
drag, startPoint x: 31, startPoint y: 137, endPoint x: 31, endPoint y: 122, distance: 14.8
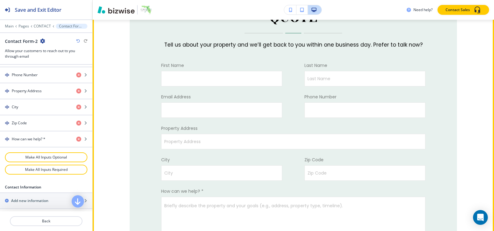
scroll to position [646, 0]
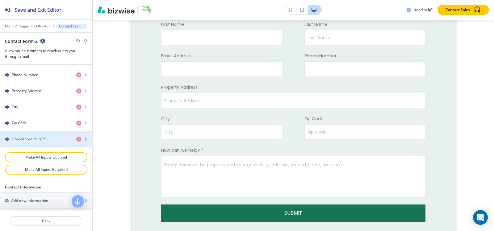
click at [35, 135] on div "button" at bounding box center [46, 133] width 92 height 5
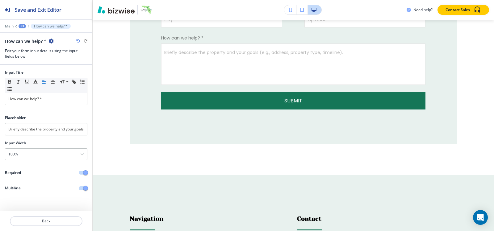
scroll to position [764, 0]
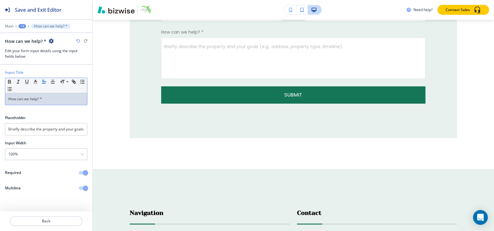
click at [56, 97] on p "How can we help? *" at bounding box center [46, 99] width 76 height 6
click at [58, 127] on input "Briefly describe the property and your goals (e.g., address, property type, tim…" at bounding box center [46, 129] width 82 height 12
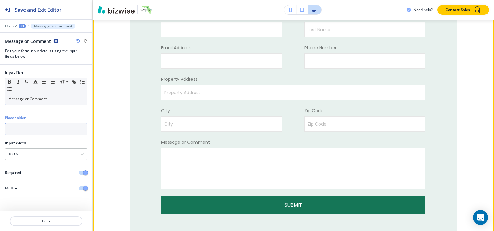
scroll to position [641, 0]
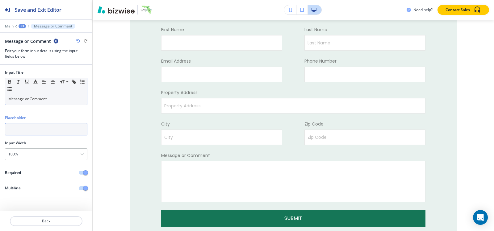
click at [61, 129] on input "text" at bounding box center [46, 129] width 82 height 12
paste input "Message or Comment"
type input "Message or Comment"
click at [24, 26] on div "+3" at bounding box center [22, 26] width 7 height 4
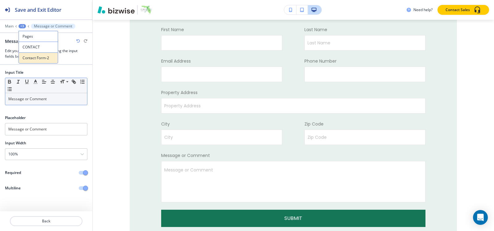
click at [27, 57] on p "Contact Form-2" at bounding box center [38, 58] width 31 height 6
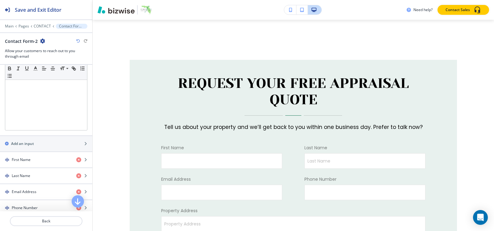
scroll to position [185, 0]
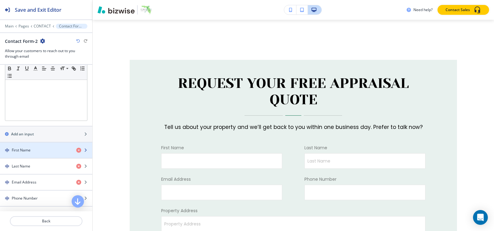
click at [32, 152] on div "First Name" at bounding box center [35, 150] width 71 height 6
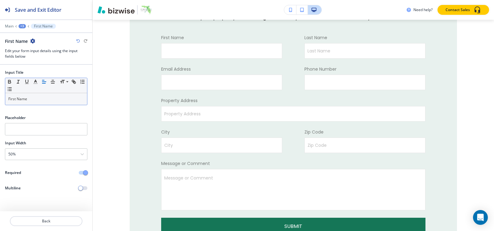
scroll to position [638, 0]
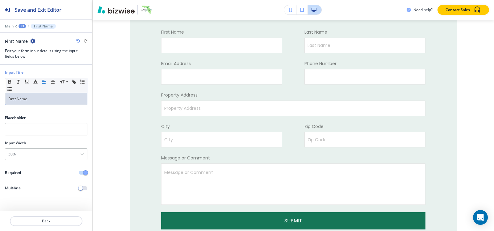
click at [48, 96] on div "First Name" at bounding box center [46, 99] width 82 height 12
copy p "First Name"
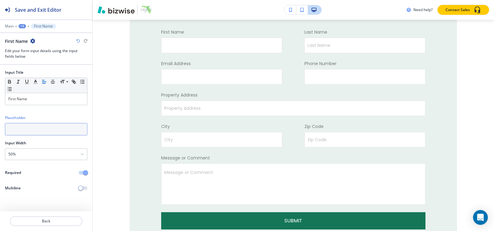
click at [42, 135] on input "text" at bounding box center [46, 129] width 82 height 12
paste input "First Name"
type input "First Name"
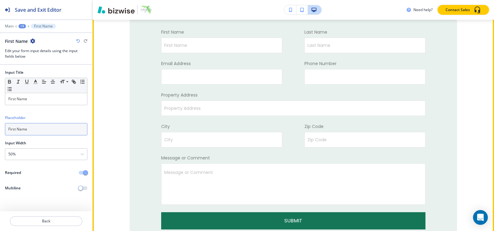
scroll to position [608, 0]
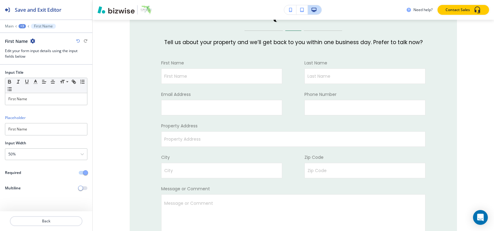
click at [21, 26] on div "+3" at bounding box center [22, 26] width 7 height 4
click at [38, 62] on button "Contact Form-2" at bounding box center [38, 57] width 39 height 11
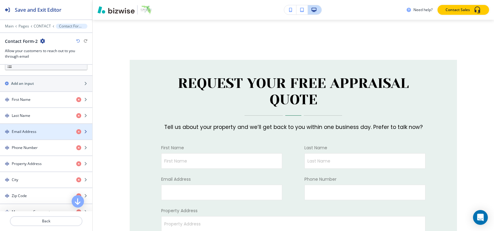
scroll to position [247, 0]
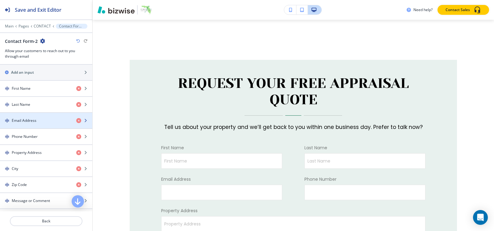
click at [39, 120] on div "Email Address" at bounding box center [35, 121] width 71 height 6
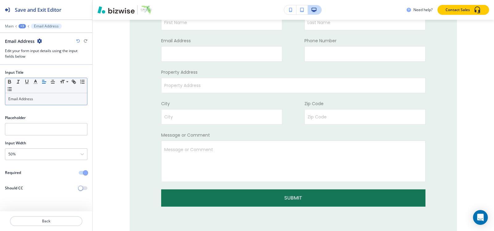
scroll to position [670, 0]
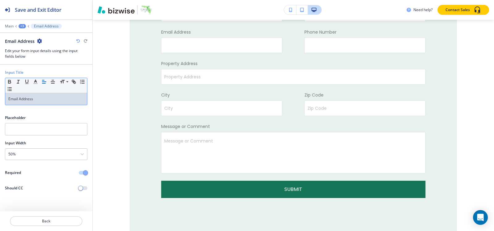
click at [52, 96] on div "Email Address" at bounding box center [46, 99] width 82 height 12
copy p "Email Address"
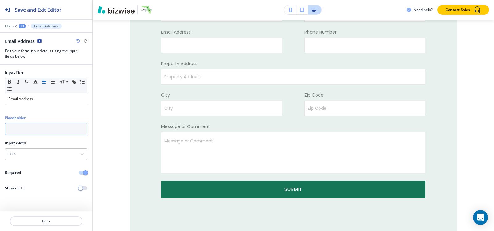
click at [43, 131] on input "text" at bounding box center [46, 129] width 82 height 12
paste input "Email Address"
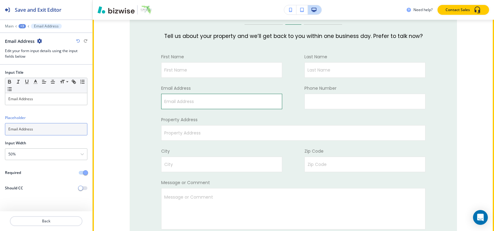
scroll to position [608, 0]
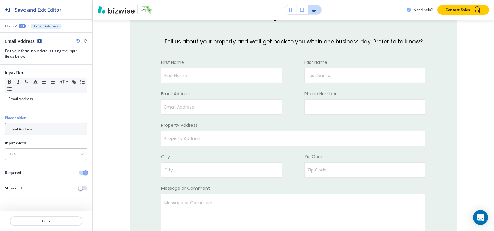
click at [62, 130] on input "Email Address" at bounding box center [46, 129] width 82 height 12
type input "Email Address"
click at [20, 27] on div "+3" at bounding box center [22, 26] width 7 height 4
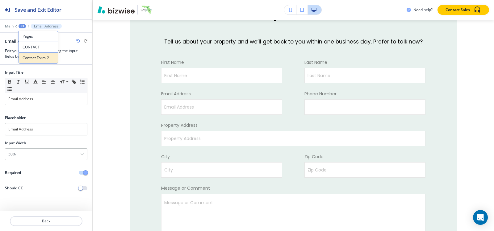
click at [33, 58] on p "Contact Form-2" at bounding box center [38, 58] width 31 height 6
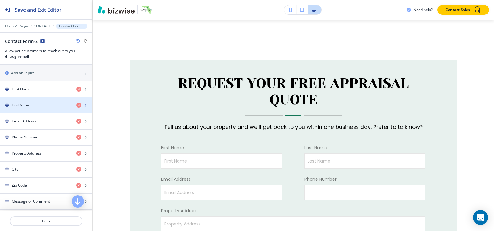
scroll to position [247, 0]
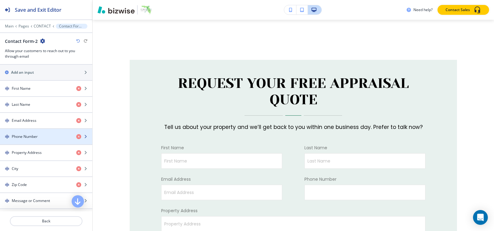
click at [33, 134] on h4 "Phone Number" at bounding box center [25, 137] width 26 height 6
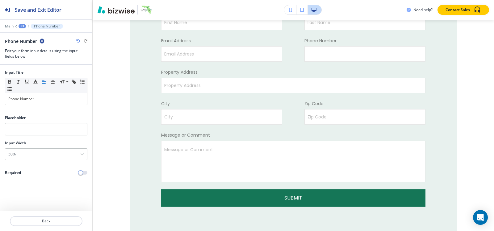
scroll to position [670, 0]
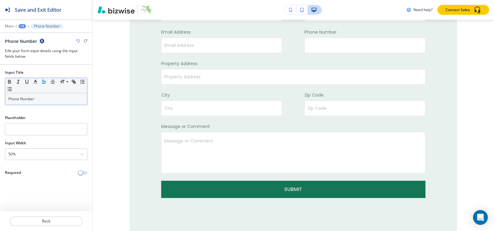
click at [40, 102] on p "Phone Number" at bounding box center [46, 99] width 76 height 6
copy p "Phone Number"
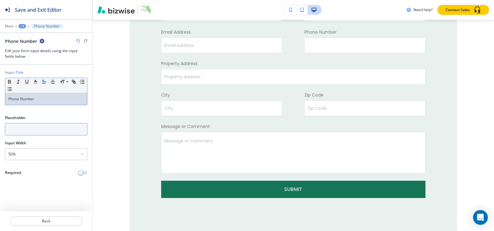
click at [43, 128] on input "text" at bounding box center [46, 129] width 82 height 12
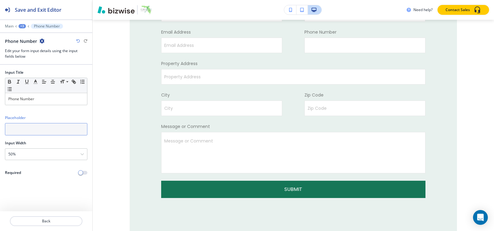
paste input "Phone Number"
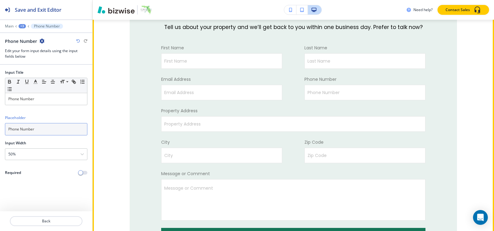
scroll to position [639, 0]
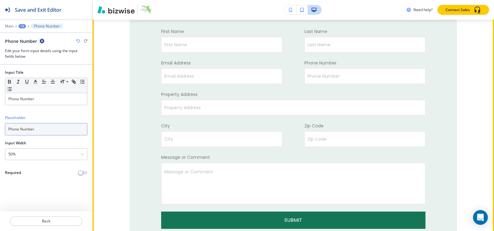
type input "Phone Number"
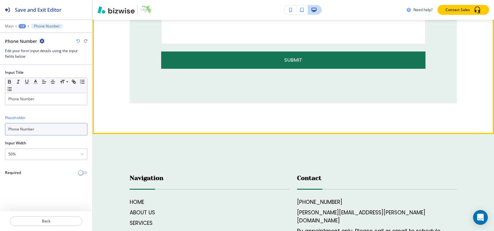
scroll to position [911, 0]
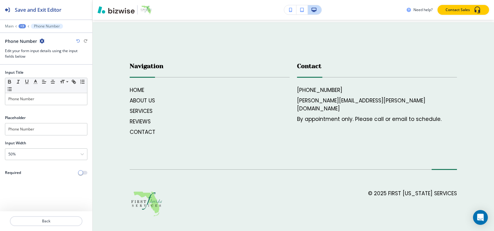
click at [26, 26] on div "+3" at bounding box center [22, 26] width 7 height 4
click at [36, 37] on p "Pages" at bounding box center [38, 37] width 31 height 6
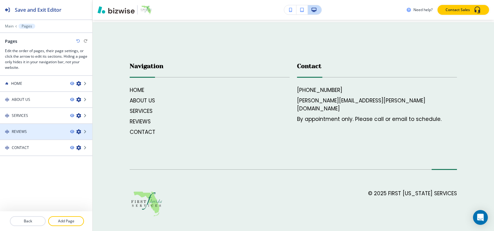
click at [33, 136] on div at bounding box center [46, 137] width 92 height 5
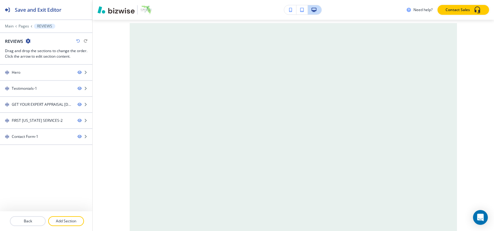
scroll to position [0, 0]
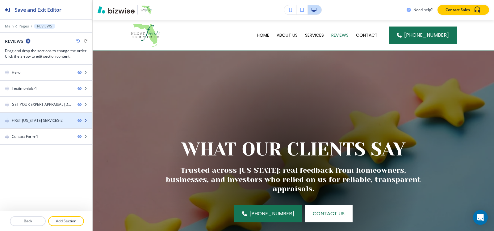
click at [27, 115] on div at bounding box center [46, 115] width 92 height 5
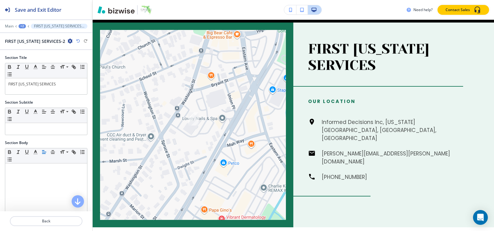
scroll to position [679, 0]
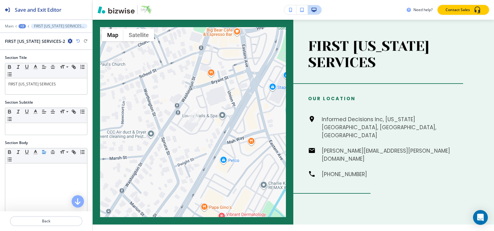
click at [67, 40] on div "FIRST FLORIDA SERVICES-2" at bounding box center [46, 41] width 82 height 6
click at [68, 41] on icon "button" at bounding box center [70, 41] width 5 height 5
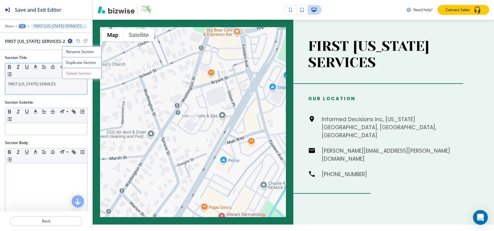
drag, startPoint x: 73, startPoint y: 65, endPoint x: 76, endPoint y: 66, distance: 3.2
click at [73, 65] on p "Duplicate Section" at bounding box center [81, 63] width 31 height 6
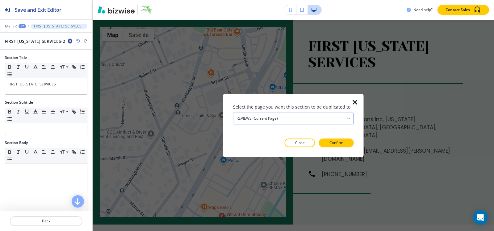
click at [311, 118] on div "REVIEWS (current page)" at bounding box center [293, 118] width 120 height 11
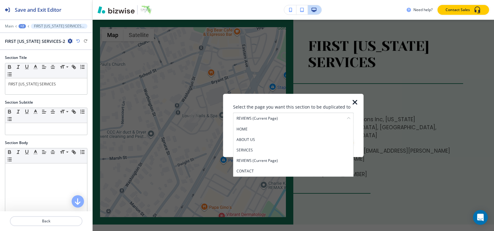
drag, startPoint x: 283, startPoint y: 171, endPoint x: 331, endPoint y: 146, distance: 54.9
click at [282, 171] on h4 "CONTACT" at bounding box center [293, 171] width 114 height 6
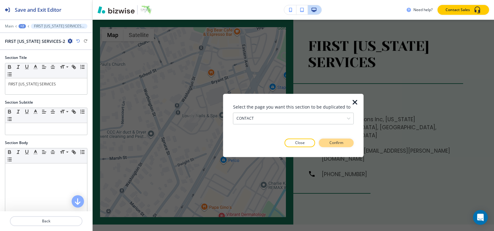
click at [337, 144] on p "Confirm" at bounding box center [336, 143] width 14 height 6
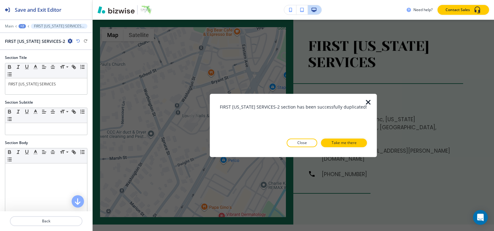
click at [337, 144] on p "Take me there" at bounding box center [343, 143] width 25 height 6
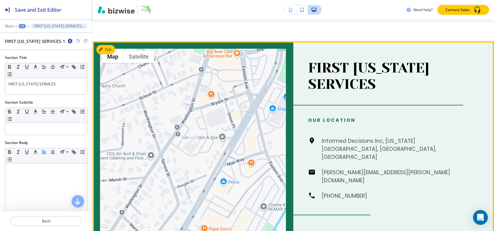
scroll to position [904, 0]
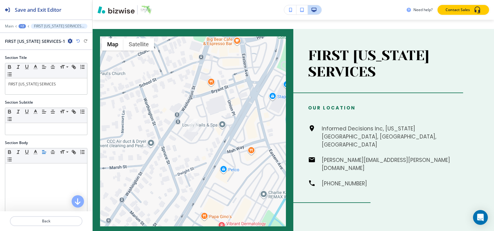
click at [20, 25] on div "+2" at bounding box center [22, 26] width 7 height 4
click at [26, 34] on p "Pages" at bounding box center [38, 37] width 31 height 6
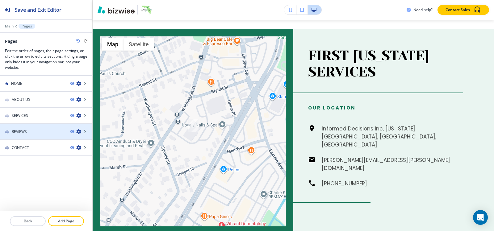
click at [35, 132] on div "REVIEWS" at bounding box center [32, 132] width 65 height 6
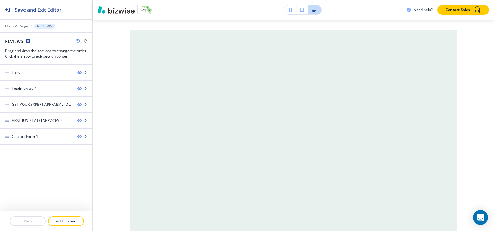
scroll to position [0, 0]
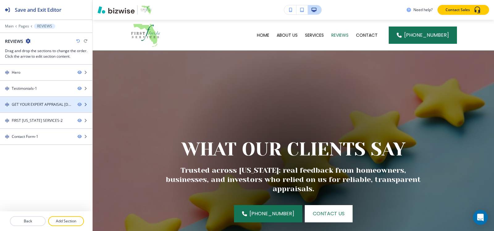
click at [31, 105] on div "GET YOUR EXPERT APPRAISAL TODAY-2" at bounding box center [42, 105] width 61 height 6
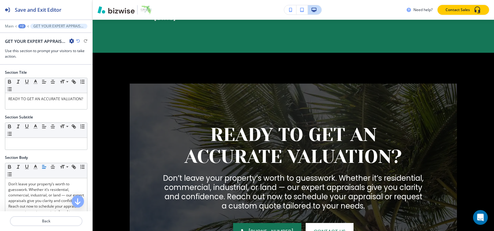
scroll to position [420, 0]
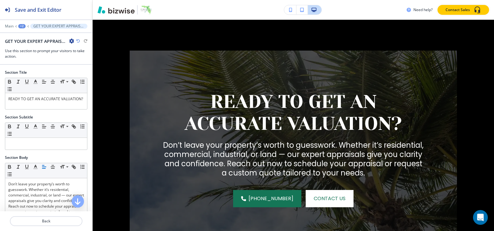
click at [72, 39] on icon "button" at bounding box center [71, 41] width 5 height 5
click at [74, 56] on button "Rename Section" at bounding box center [88, 51] width 39 height 11
click at [75, 25] on p "GET YOUR EXPERT APPRAISAL TODAY-2" at bounding box center [58, 26] width 51 height 4
click at [71, 42] on icon "button" at bounding box center [71, 41] width 5 height 5
drag, startPoint x: 78, startPoint y: 62, endPoint x: 81, endPoint y: 63, distance: 3.2
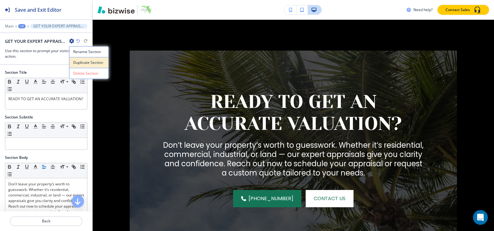
click at [78, 62] on p "Duplicate Section" at bounding box center [88, 63] width 31 height 6
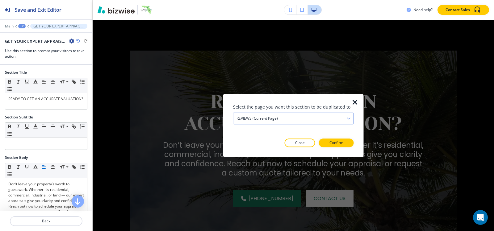
click at [276, 119] on h4 "REVIEWS (current page)" at bounding box center [256, 119] width 41 height 6
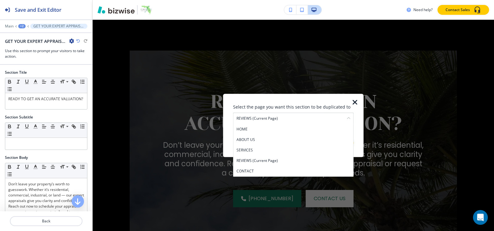
click at [267, 170] on h4 "CONTACT" at bounding box center [293, 171] width 114 height 6
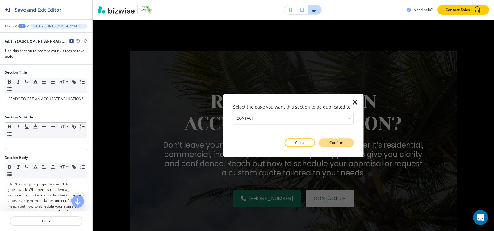
click at [345, 143] on button "Confirm" at bounding box center [336, 143] width 35 height 9
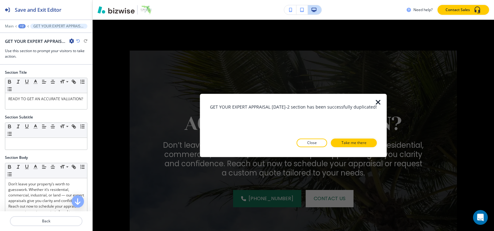
click at [345, 143] on p "Take me there" at bounding box center [353, 143] width 25 height 6
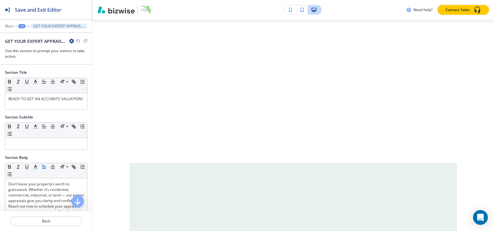
scroll to position [0, 0]
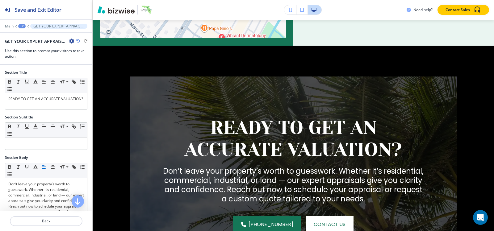
click at [21, 22] on div at bounding box center [46, 22] width 92 height 4
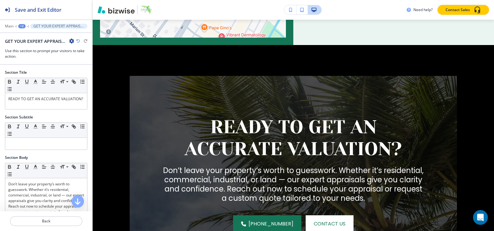
click at [21, 23] on div at bounding box center [46, 22] width 92 height 4
click at [21, 26] on div "+2" at bounding box center [21, 26] width 7 height 4
click at [24, 36] on p "Pages" at bounding box center [37, 37] width 31 height 6
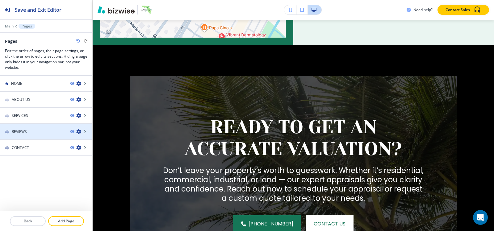
click at [26, 139] on div at bounding box center [46, 137] width 92 height 5
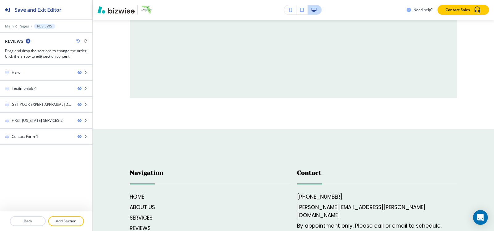
scroll to position [0, 0]
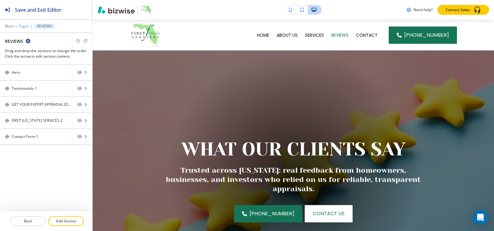
click at [28, 24] on p "Pages" at bounding box center [24, 26] width 10 height 4
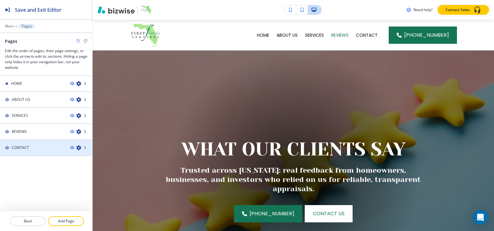
click at [30, 143] on div at bounding box center [46, 142] width 92 height 5
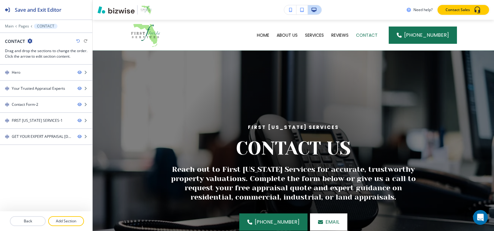
drag, startPoint x: 75, startPoint y: 223, endPoint x: 85, endPoint y: 214, distance: 14.0
click at [74, 223] on p "Add Section" at bounding box center [66, 221] width 35 height 6
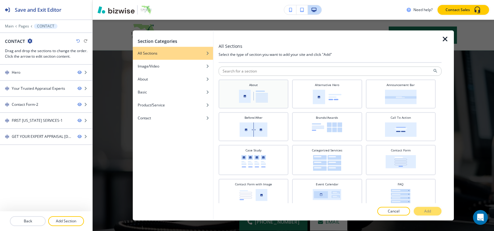
click at [243, 93] on img at bounding box center [253, 95] width 29 height 13
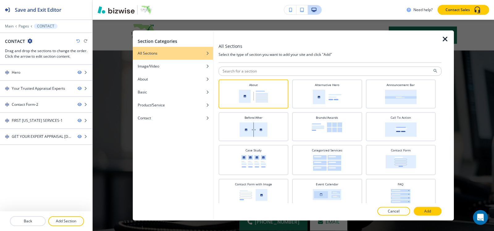
click at [415, 208] on button "Add" at bounding box center [427, 211] width 28 height 9
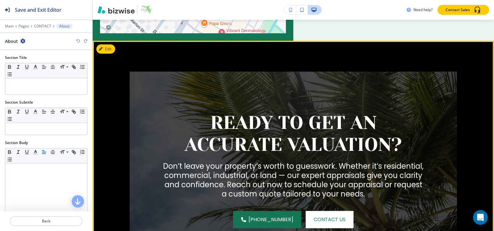
scroll to position [1075, 0]
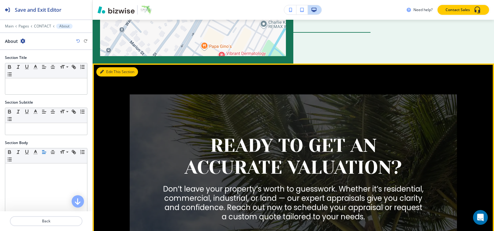
click at [112, 67] on button "Edit This Section" at bounding box center [117, 71] width 42 height 9
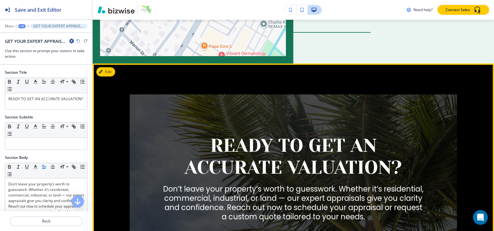
scroll to position [1093, 0]
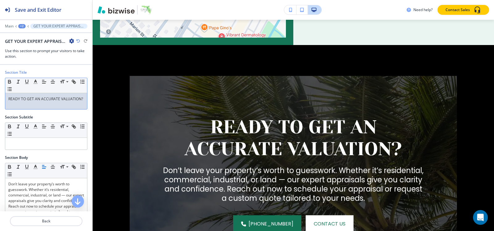
click at [50, 102] on p "READY TO GET AN ACCURATE VALUATION?" at bounding box center [46, 99] width 76 height 6
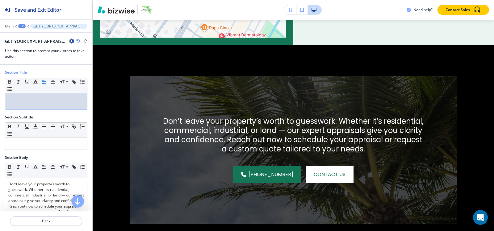
click at [23, 101] on p at bounding box center [46, 99] width 76 height 6
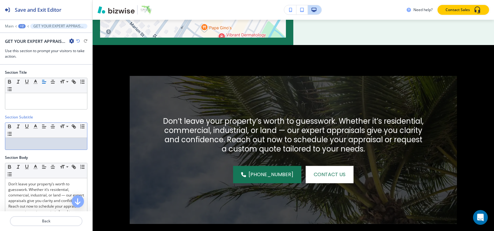
click at [38, 147] on div at bounding box center [46, 144] width 82 height 12
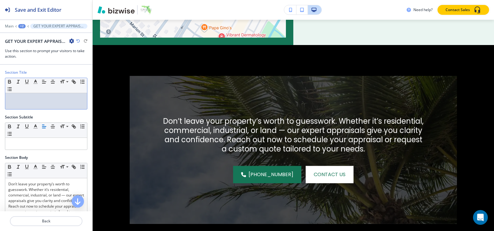
click at [31, 95] on div at bounding box center [46, 101] width 82 height 16
click at [17, 101] on p at bounding box center [46, 99] width 76 height 6
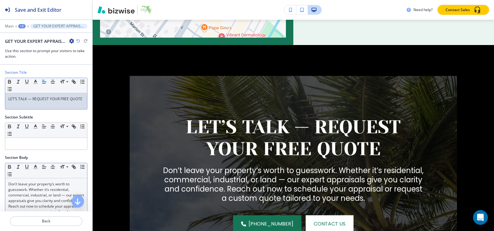
click at [29, 185] on p "Don’t leave your property’s worth to guesswork. Whether it’s residential, comme…" at bounding box center [46, 200] width 76 height 39
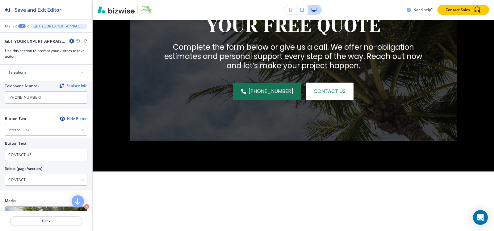
scroll to position [284, 0]
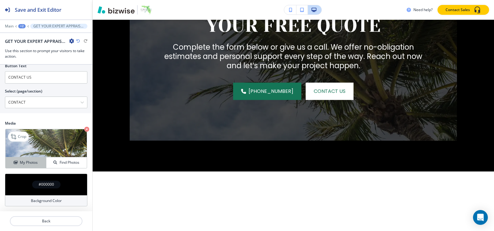
click at [21, 161] on h4 "My Photos" at bounding box center [29, 163] width 18 height 6
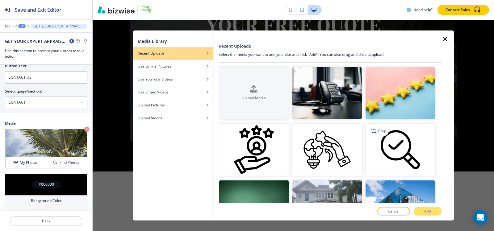
scroll to position [123, 0]
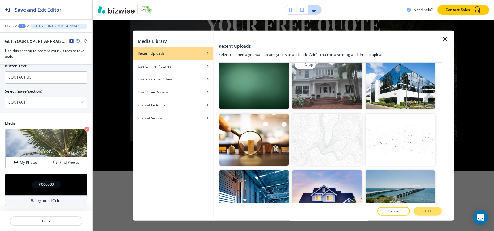
click at [306, 87] on img "button" at bounding box center [326, 83] width 69 height 52
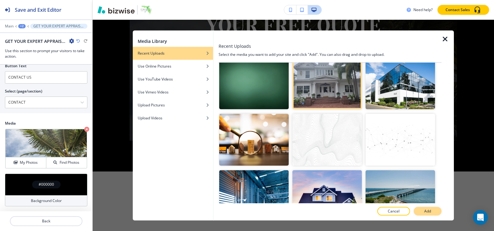
click at [432, 213] on button "Add" at bounding box center [427, 211] width 28 height 9
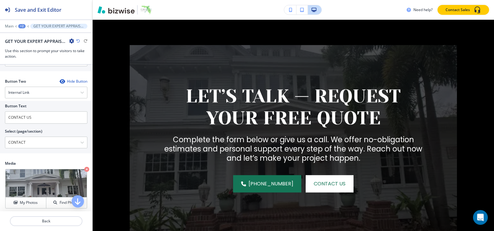
scroll to position [222, 0]
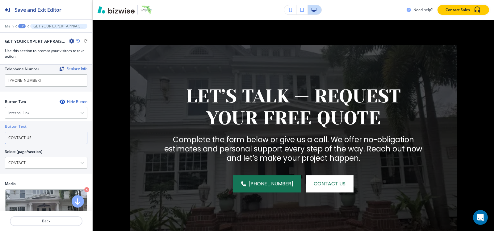
click at [41, 140] on input "CONTACT US" at bounding box center [46, 138] width 82 height 12
click at [43, 107] on div at bounding box center [46, 106] width 82 height 2
click at [44, 112] on div "Internal Link" at bounding box center [46, 112] width 82 height 11
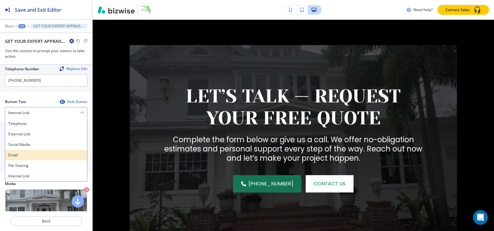
click at [37, 158] on h4 "Email" at bounding box center [46, 155] width 76 height 6
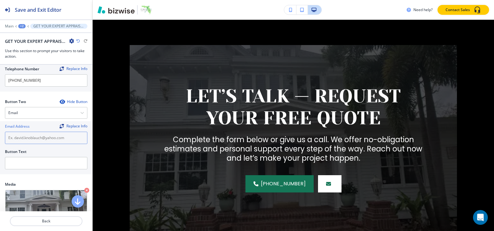
click at [45, 143] on input "text" at bounding box center [46, 138] width 82 height 12
paste input "[PERSON_NAME][EMAIL_ADDRESS][PERSON_NAME][DOMAIN_NAME]"
type input "[PERSON_NAME][EMAIL_ADDRESS][PERSON_NAME][DOMAIN_NAME]"
drag, startPoint x: 53, startPoint y: 153, endPoint x: 53, endPoint y: 159, distance: 5.9
click at [53, 155] on div "Button Text" at bounding box center [46, 152] width 82 height 6
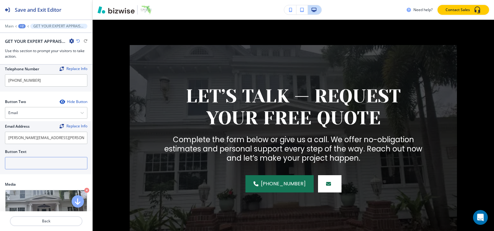
click at [53, 159] on input "text" at bounding box center [46, 163] width 82 height 12
type input "e"
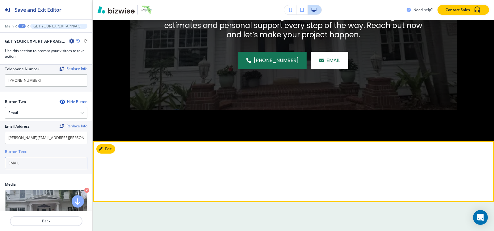
type input "EMAIL"
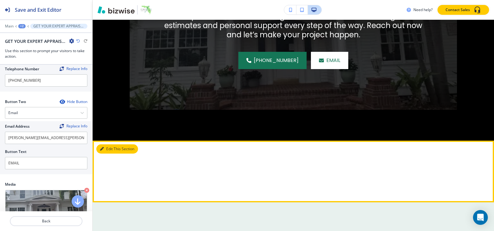
click at [111, 144] on button "Edit This Section" at bounding box center [117, 148] width 42 height 9
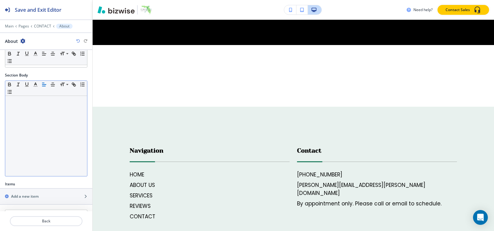
scroll to position [104, 0]
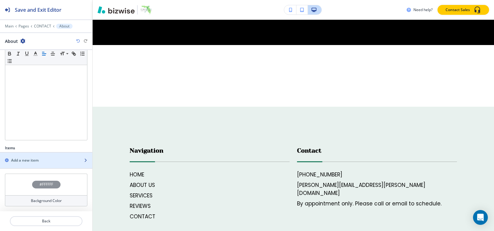
click at [38, 158] on h2 "Add a new item" at bounding box center [24, 161] width 27 height 6
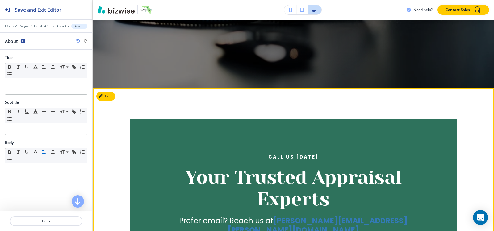
scroll to position [263, 0]
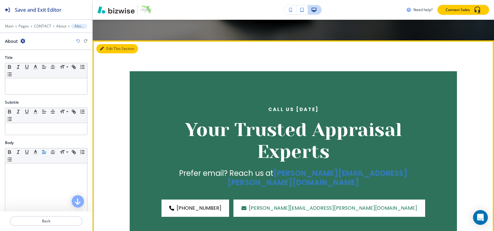
click at [110, 49] on button "Edit This Section" at bounding box center [117, 48] width 42 height 9
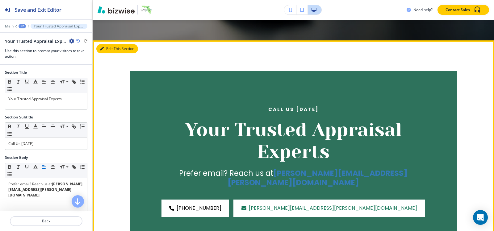
scroll to position [284, 0]
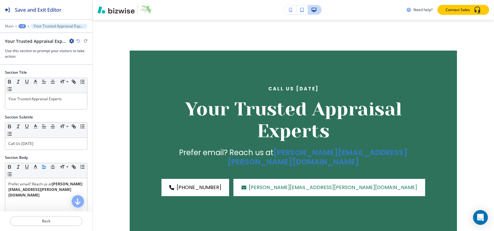
click at [70, 41] on icon "button" at bounding box center [71, 41] width 5 height 5
click at [78, 71] on p "Delete Section" at bounding box center [88, 74] width 31 height 6
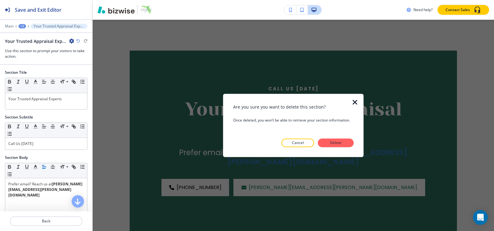
drag, startPoint x: 349, startPoint y: 144, endPoint x: 351, endPoint y: 139, distance: 4.8
click at [349, 143] on button "Delete" at bounding box center [336, 143] width 36 height 9
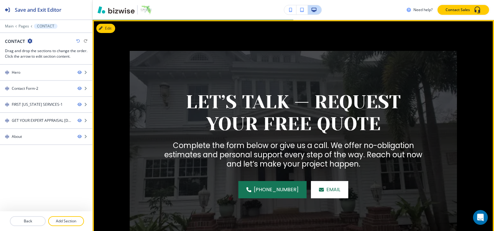
scroll to position [1055, 0]
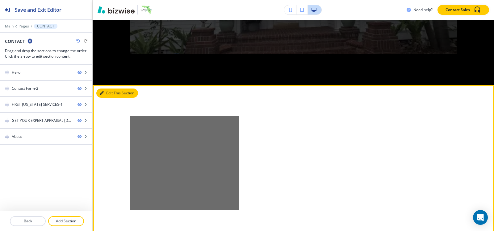
click at [104, 89] on button "Edit This Section" at bounding box center [117, 93] width 42 height 9
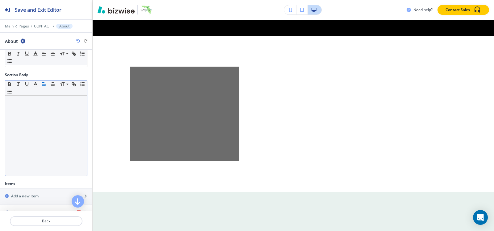
scroll to position [120, 0]
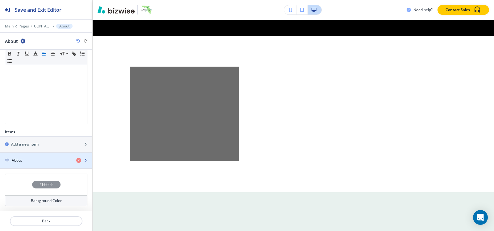
click at [30, 163] on div "About" at bounding box center [35, 161] width 71 height 6
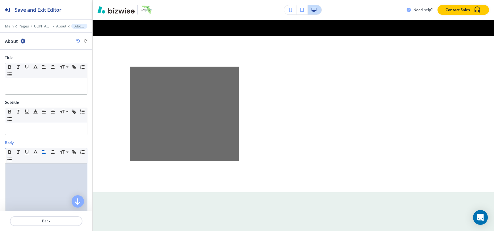
click at [39, 180] on div at bounding box center [46, 204] width 82 height 80
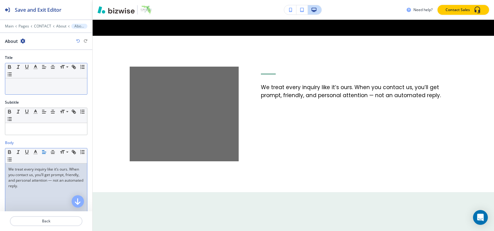
click at [39, 87] on p at bounding box center [46, 84] width 76 height 6
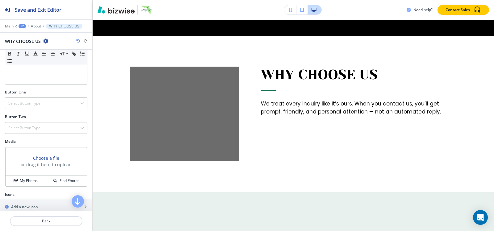
scroll to position [168, 0]
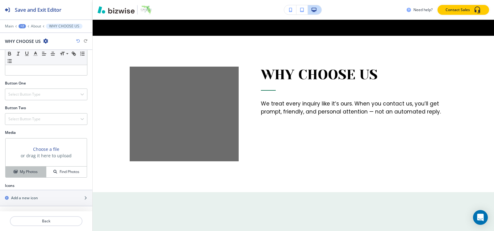
click at [23, 171] on h4 "My Photos" at bounding box center [29, 172] width 18 height 6
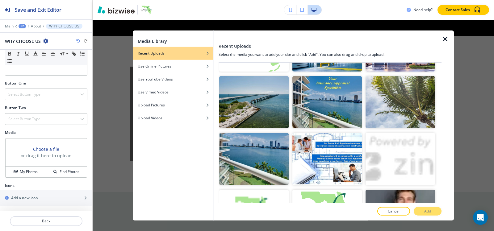
scroll to position [290, 0]
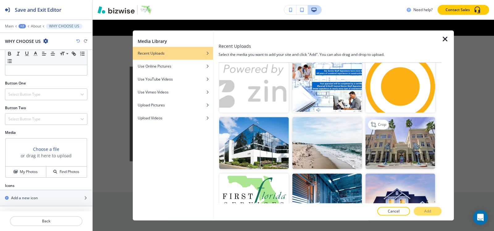
click at [393, 145] on img "button" at bounding box center [399, 143] width 69 height 52
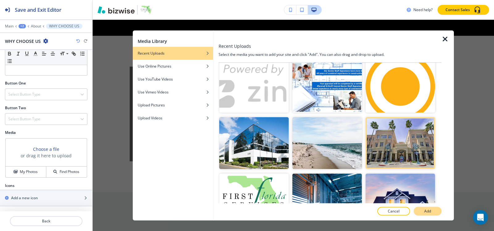
click at [425, 213] on p "Add" at bounding box center [427, 212] width 7 height 6
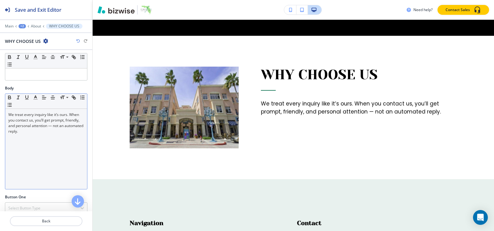
scroll to position [45, 0]
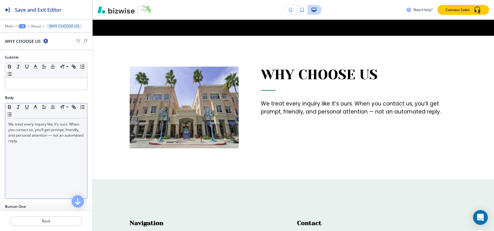
click at [45, 141] on p "We treat every inquiry like it’s ours. When you contact us, you’ll get prompt, …" at bounding box center [46, 133] width 76 height 22
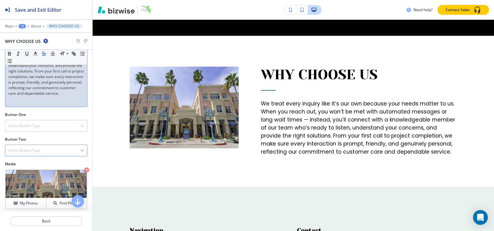
scroll to position [138, 0]
click at [16, 180] on icon at bounding box center [13, 176] width 7 height 7
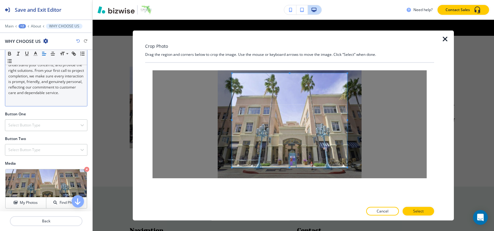
click at [290, 72] on span at bounding box center [289, 73] width 2 height 2
click at [417, 212] on p "Select" at bounding box center [418, 212] width 10 height 6
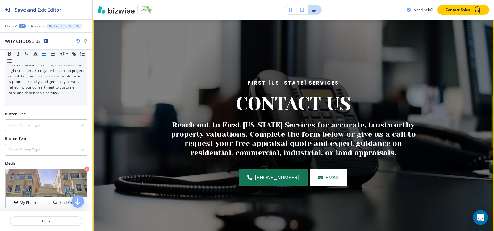
scroll to position [0, 0]
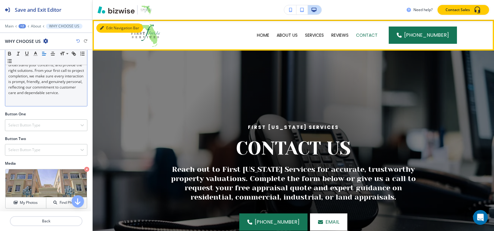
click at [104, 27] on button "Edit Navigation Bar" at bounding box center [119, 27] width 47 height 9
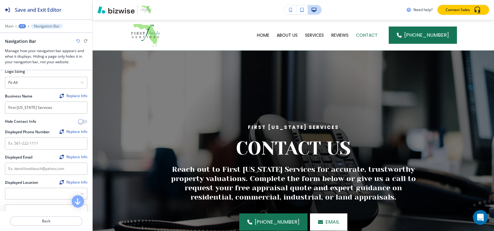
scroll to position [154, 0]
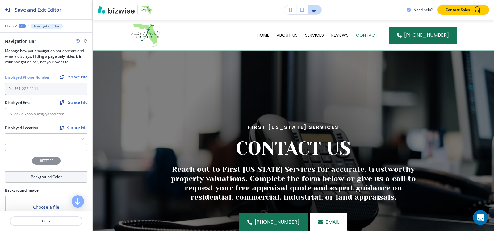
click at [41, 86] on input "text" at bounding box center [46, 89] width 82 height 12
paste input "[PHONE_NUMBER]"
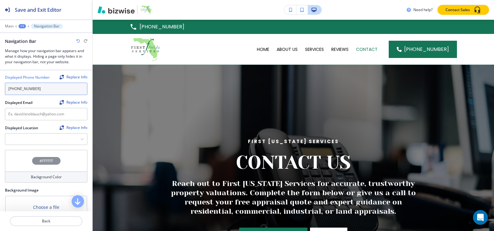
type input "[PHONE_NUMBER]"
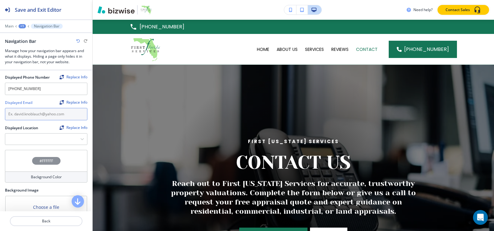
click at [37, 109] on input "text" at bounding box center [46, 114] width 82 height 12
paste input "[PERSON_NAME][EMAIL_ADDRESS][PERSON_NAME][DOMAIN_NAME]"
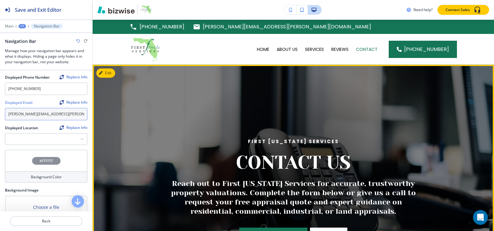
type input "[PERSON_NAME][EMAIL_ADDRESS][PERSON_NAME][DOMAIN_NAME]"
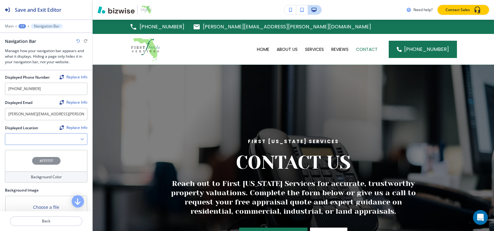
click at [18, 137] on Location "Manual Input" at bounding box center [42, 139] width 75 height 10
paste Location "Insightful Appraisals, Informed Decisions"
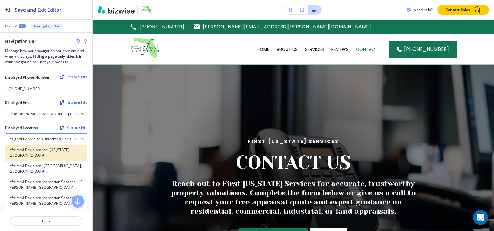
click at [46, 156] on div "Informed Decisions Inc, [US_STATE][GEOGRAPHIC_DATA], [GEOGRAPHIC_DATA], [GEOGRA…" at bounding box center [46, 153] width 82 height 16
type Location "Informed Decisions Inc, [US_STATE][GEOGRAPHIC_DATA], [GEOGRAPHIC_DATA], [GEOGRA…"
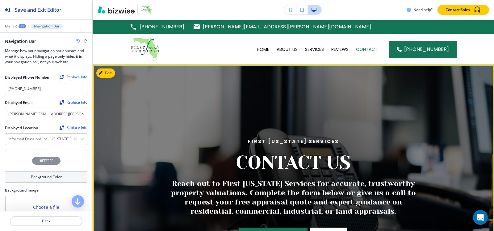
click at [205, 120] on div at bounding box center [293, 191] width 253 height 253
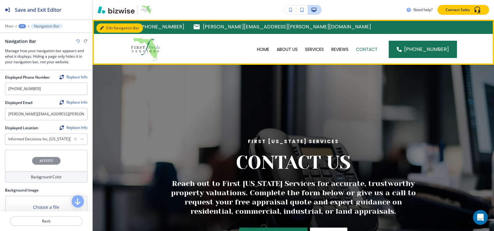
click at [107, 27] on button "Edit Navigation Bar" at bounding box center [119, 27] width 47 height 9
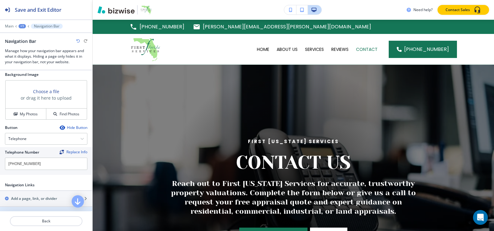
scroll to position [208, 0]
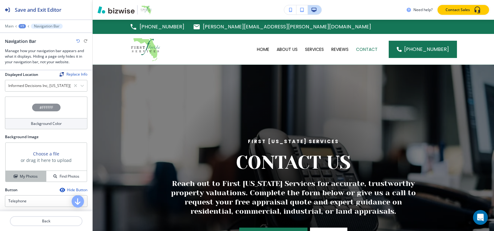
click at [16, 175] on icon "button" at bounding box center [16, 177] width 4 height 4
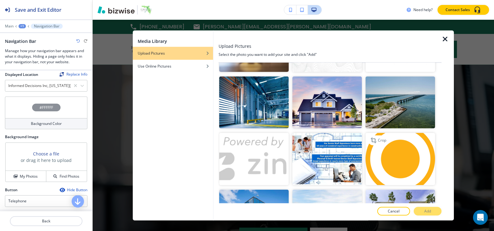
scroll to position [154, 0]
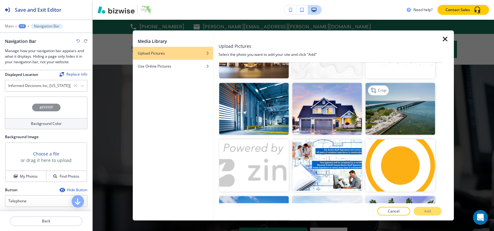
click at [393, 114] on img "button" at bounding box center [399, 109] width 69 height 52
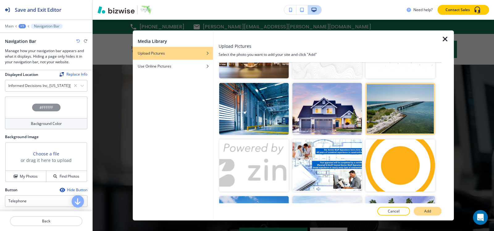
click at [427, 212] on p "Add" at bounding box center [427, 212] width 7 height 6
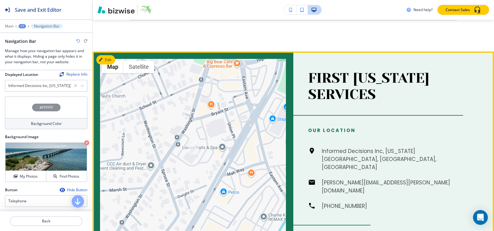
scroll to position [785, 0]
